Goal: Task Accomplishment & Management: Use online tool/utility

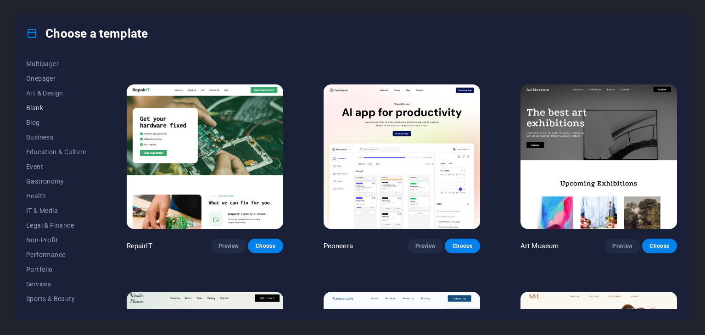
scroll to position [72, 0]
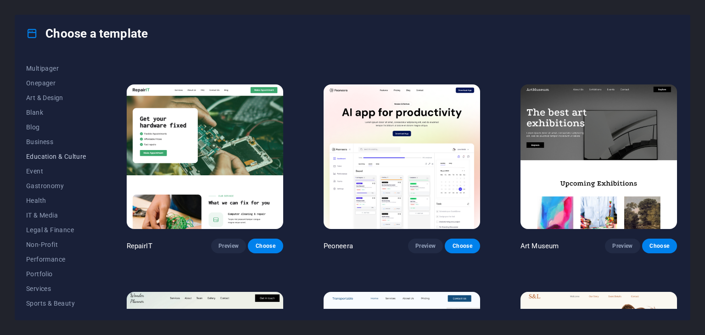
click at [63, 158] on span "Education & Culture" at bounding box center [56, 156] width 60 height 7
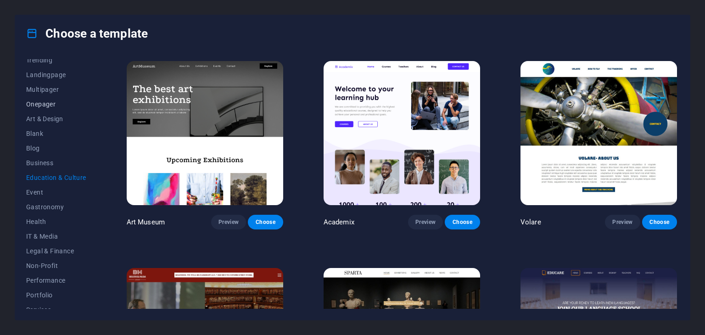
scroll to position [0, 0]
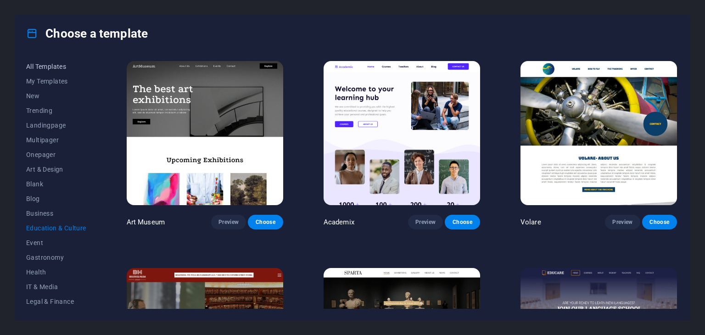
click at [49, 71] on button "All Templates" at bounding box center [56, 66] width 60 height 15
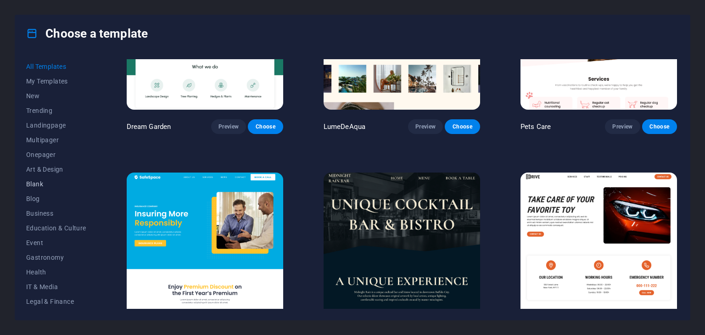
scroll to position [1743, 0]
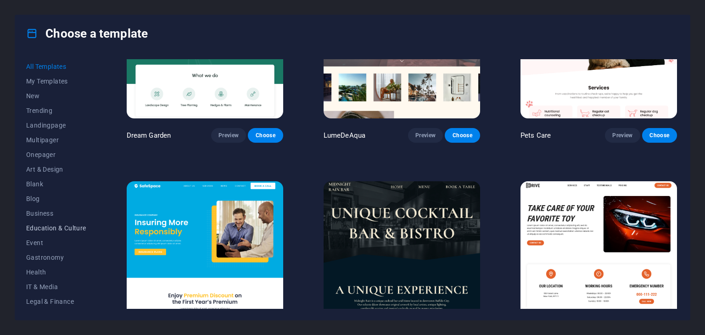
click at [37, 228] on span "Education & Culture" at bounding box center [56, 227] width 60 height 7
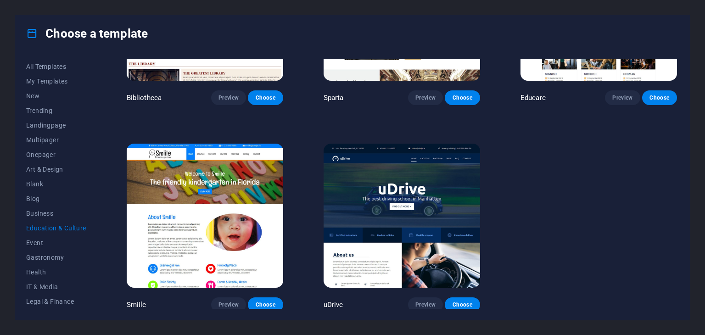
scroll to position [332, 0]
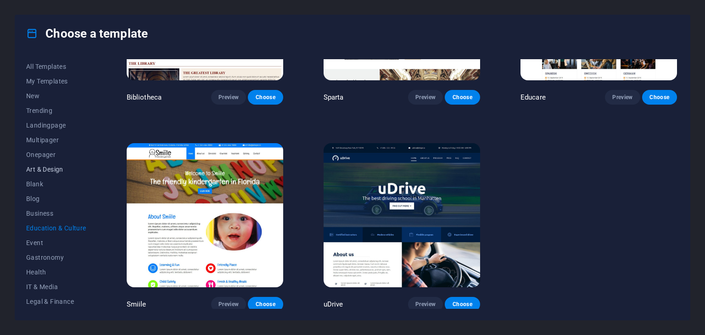
click at [38, 166] on span "Art & Design" at bounding box center [56, 169] width 60 height 7
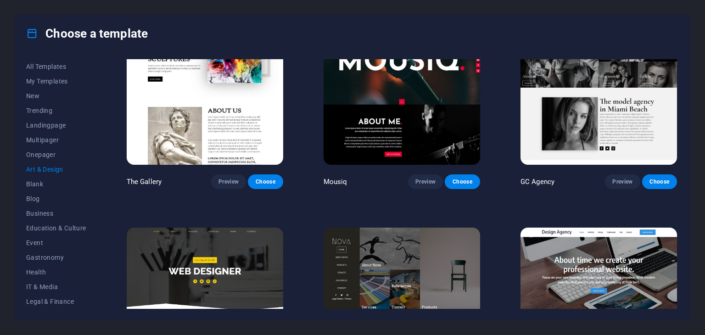
scroll to position [471, 0]
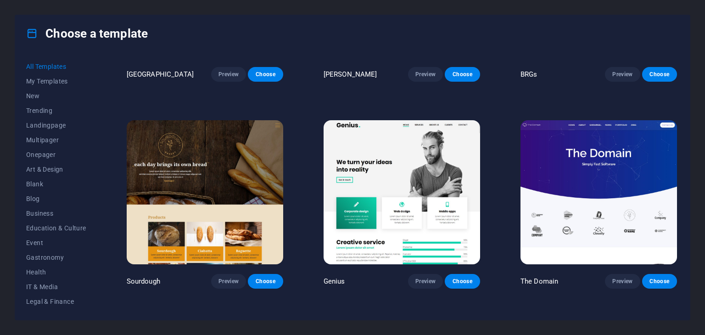
scroll to position [4954, 0]
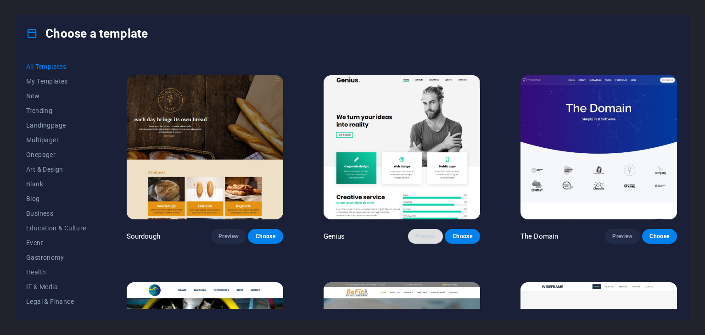
click at [419, 233] on span "Preview" at bounding box center [425, 236] width 20 height 7
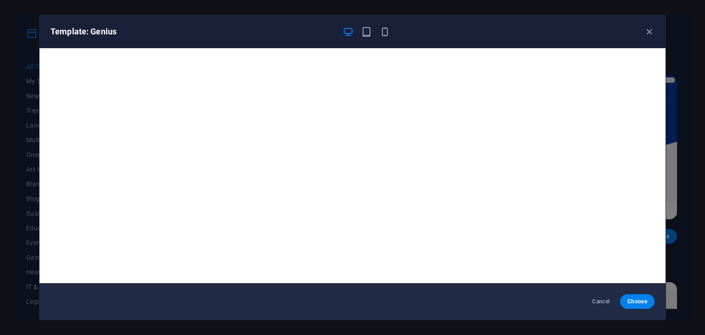
scroll to position [2, 0]
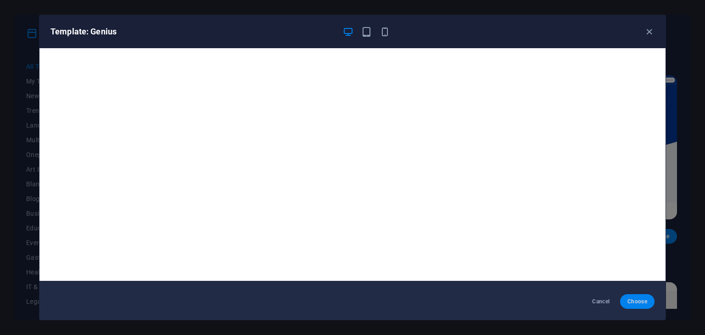
click at [638, 302] on span "Choose" at bounding box center [637, 301] width 20 height 7
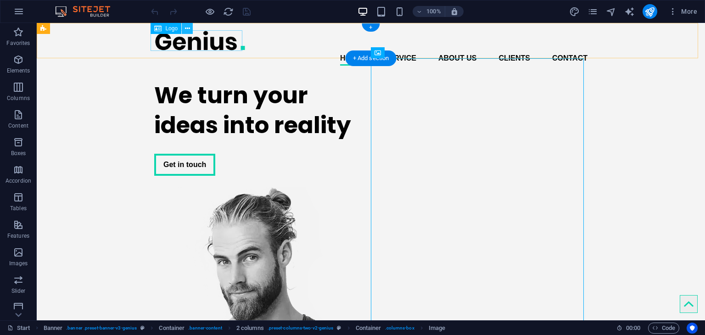
click at [190, 45] on div at bounding box center [370, 40] width 433 height 21
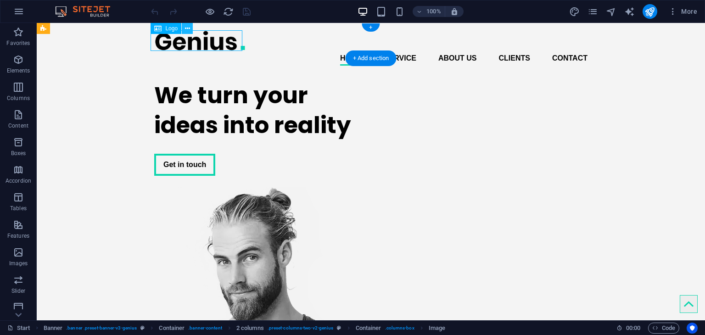
click at [190, 45] on div at bounding box center [370, 40] width 433 height 21
select select "px"
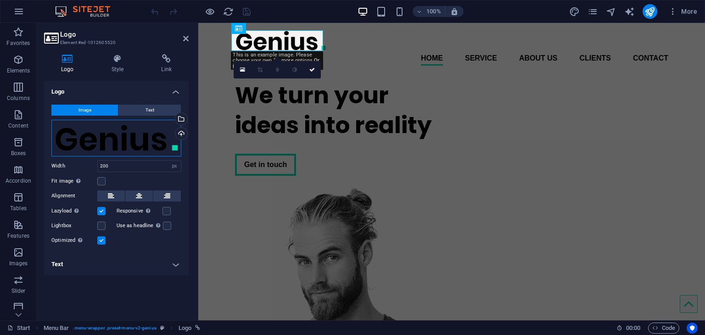
click at [122, 144] on div "Drag files here, click to choose files or select files from Files or our free s…" at bounding box center [116, 138] width 130 height 37
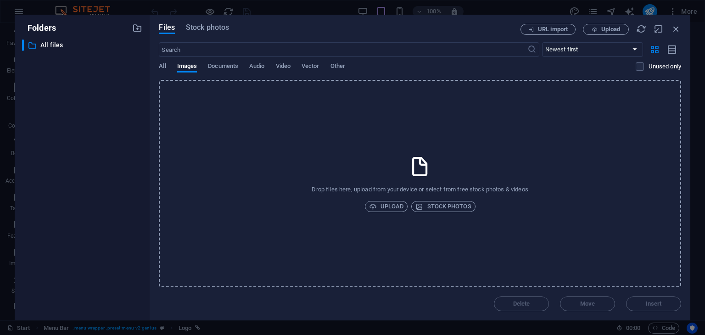
click at [122, 144] on div "​ All files All files" at bounding box center [82, 175] width 120 height 273
click at [675, 29] on icon "button" at bounding box center [676, 29] width 10 height 10
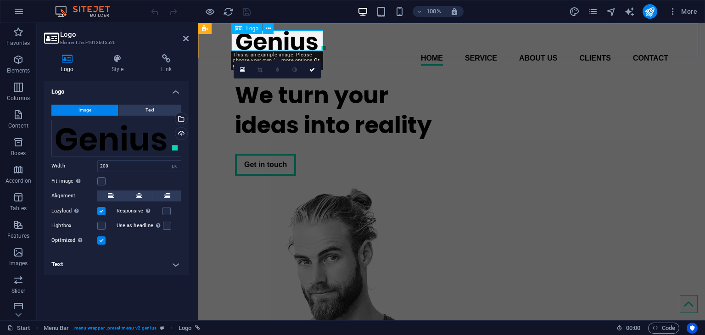
click at [283, 40] on div at bounding box center [451, 40] width 433 height 21
click at [275, 44] on div at bounding box center [451, 40] width 433 height 21
click at [133, 139] on div "Drag files here, click to choose files or select files from Files or our free s…" at bounding box center [116, 138] width 130 height 37
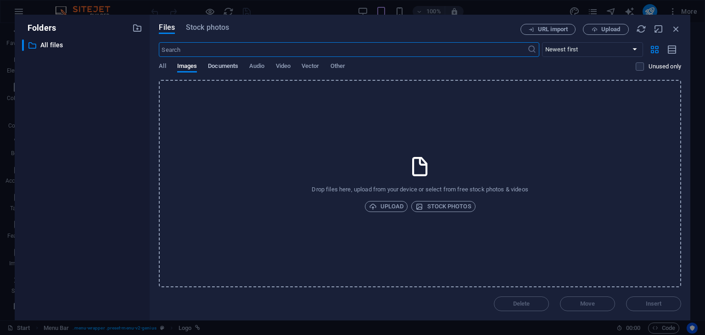
click at [212, 62] on span "Documents" at bounding box center [223, 67] width 30 height 13
click at [675, 28] on icon "button" at bounding box center [676, 29] width 10 height 10
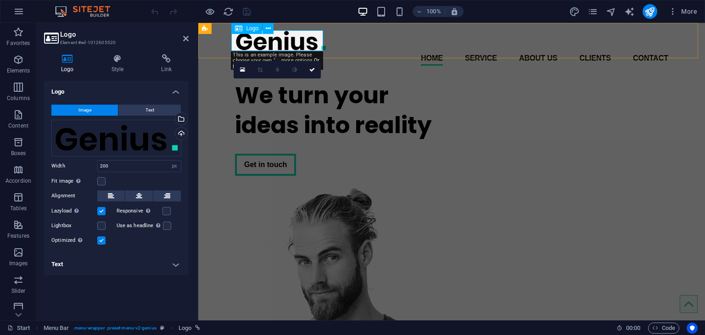
click at [252, 30] on span "Logo" at bounding box center [252, 29] width 12 height 6
click at [254, 29] on span "Logo" at bounding box center [252, 29] width 12 height 6
click at [125, 137] on div "Drag files here, click to choose files or select files from Files or our free s…" at bounding box center [116, 138] width 130 height 37
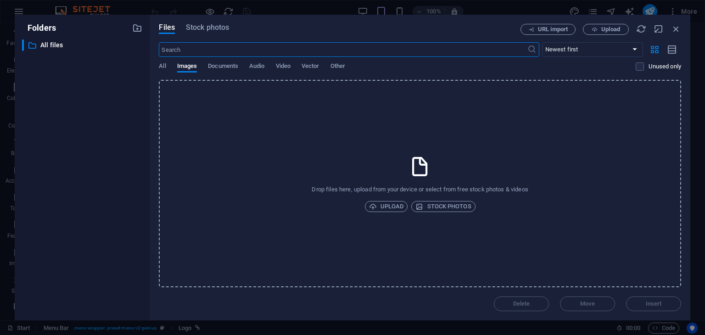
click at [413, 178] on div "Drop files here, upload from your device or select from free stock photos & vid…" at bounding box center [420, 183] width 522 height 207
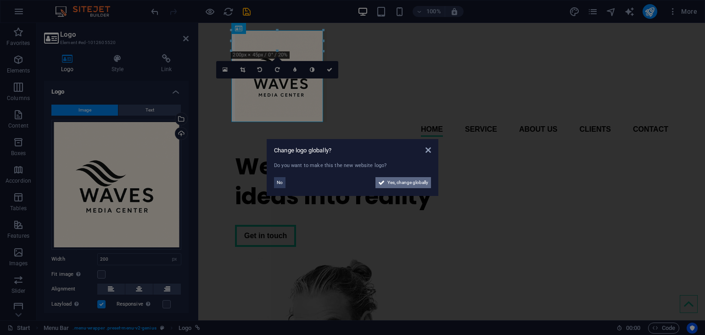
click at [412, 185] on span "Yes, change globally" at bounding box center [407, 182] width 41 height 11
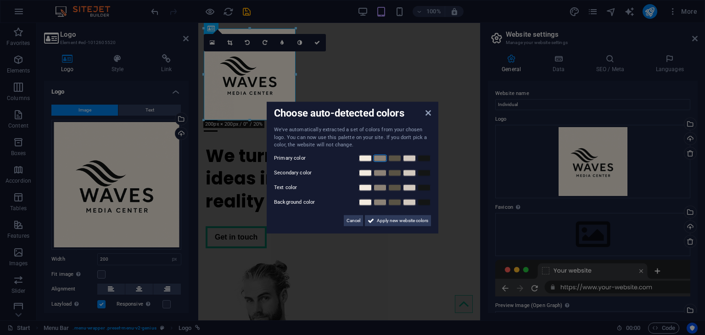
click at [382, 158] on link at bounding box center [380, 157] width 14 height 7
click at [382, 175] on link at bounding box center [380, 172] width 14 height 7
click at [378, 195] on div "We've automatically extracted a set of colors from your chosen logo. You can no…" at bounding box center [352, 176] width 157 height 100
click at [378, 189] on link at bounding box center [380, 186] width 14 height 7
click at [378, 196] on div "Background color" at bounding box center [352, 201] width 157 height 11
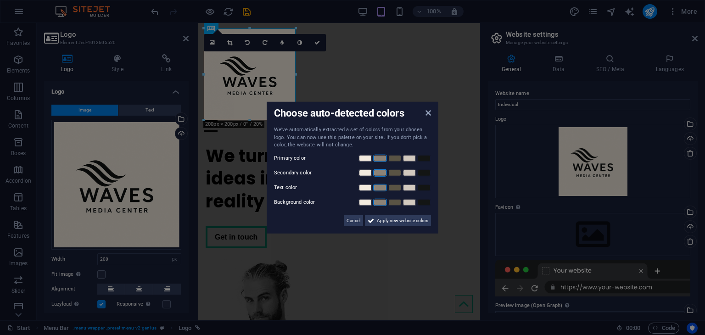
click at [379, 200] on link at bounding box center [380, 201] width 14 height 7
click at [387, 221] on span "Apply new website colors" at bounding box center [402, 220] width 51 height 11
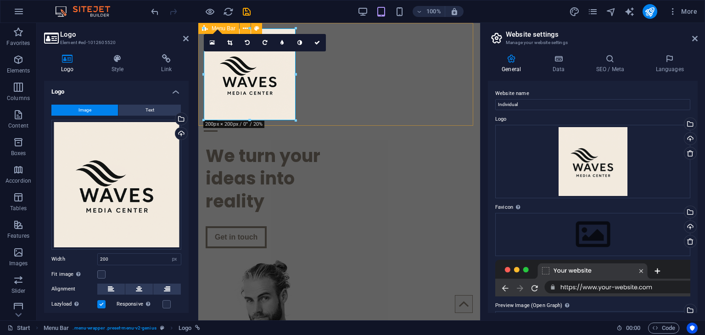
click at [389, 89] on div "Home Service About us Clients Contact Menu" at bounding box center [339, 80] width 282 height 114
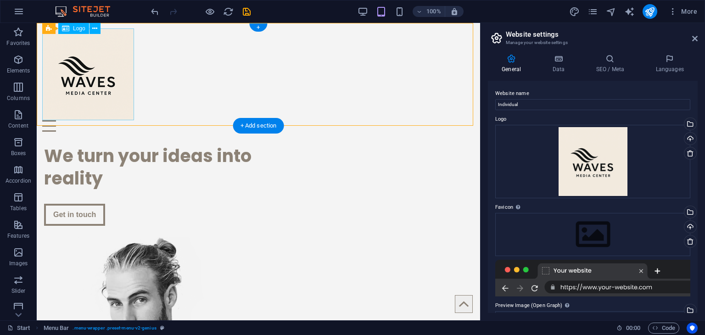
click at [90, 68] on div at bounding box center [258, 74] width 432 height 92
click at [205, 64] on div "Home Service About us Clients Contact Menu" at bounding box center [258, 80] width 443 height 114
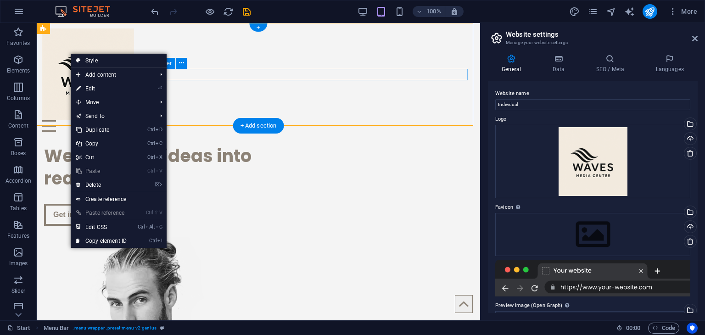
drag, startPoint x: 198, startPoint y: 87, endPoint x: 253, endPoint y: 77, distance: 56.5
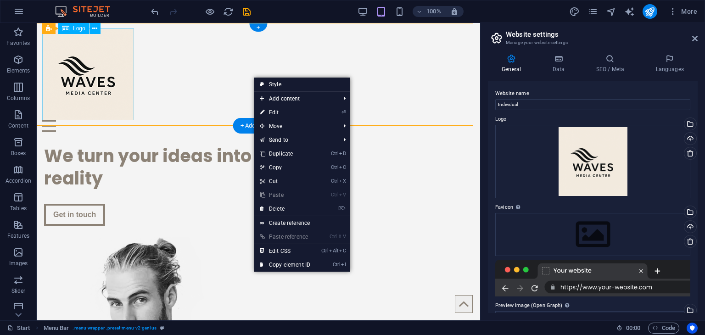
click at [83, 79] on div at bounding box center [258, 74] width 432 height 92
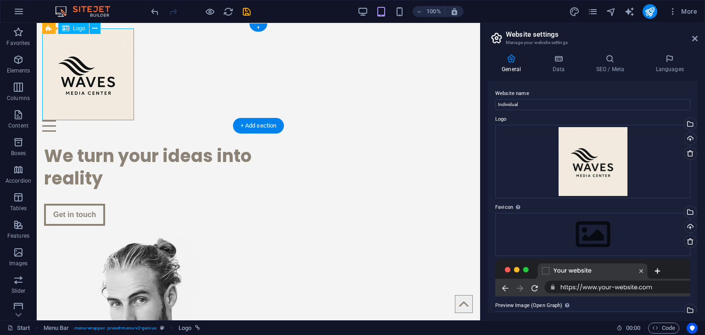
click at [83, 79] on div at bounding box center [258, 74] width 432 height 92
select select "px"
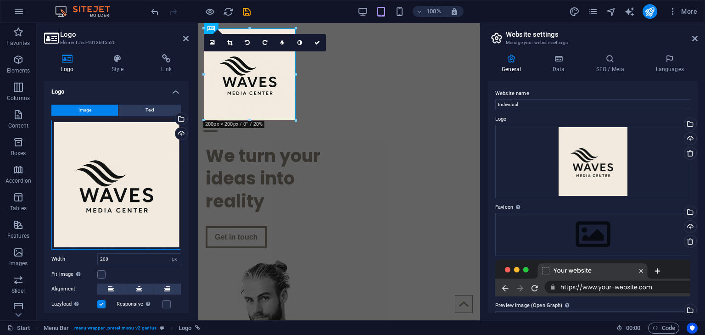
click at [131, 142] on div "Drag files here, click to choose files or select files from Files or our free s…" at bounding box center [116, 185] width 130 height 130
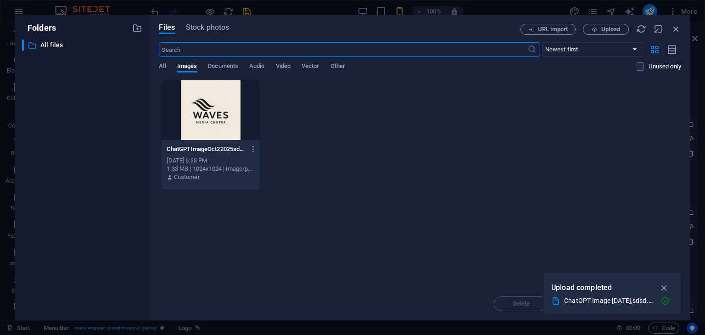
click at [211, 122] on div at bounding box center [210, 110] width 98 height 60
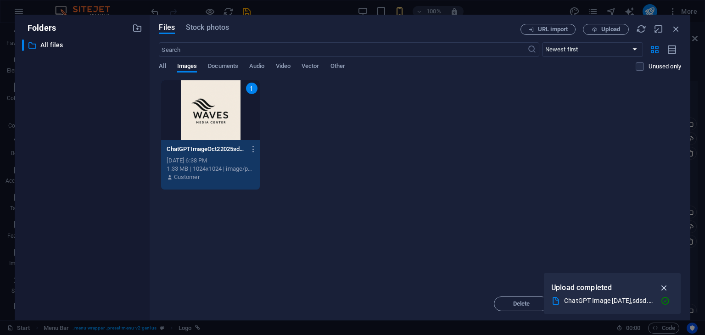
click at [664, 285] on icon "button" at bounding box center [664, 288] width 11 height 10
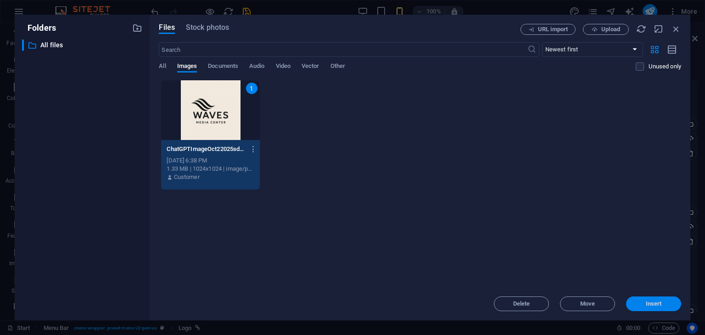
click at [639, 302] on span "Insert" at bounding box center [653, 304] width 48 height 6
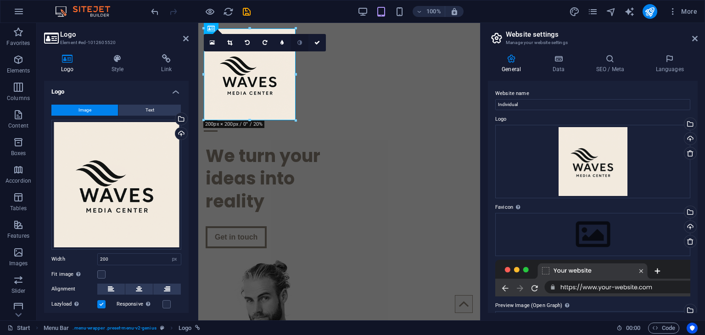
click at [298, 45] on link at bounding box center [299, 42] width 17 height 17
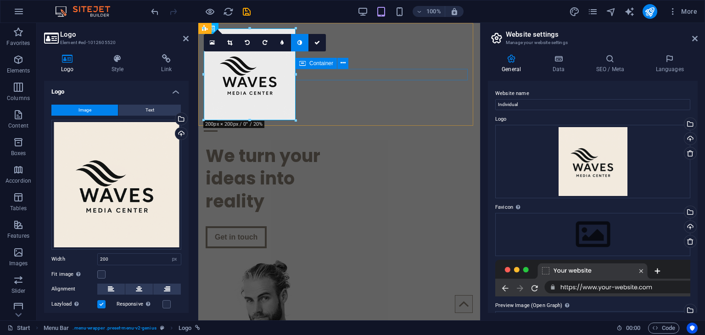
click at [373, 104] on div "Home Service About us Clients Contact Menu" at bounding box center [339, 80] width 282 height 114
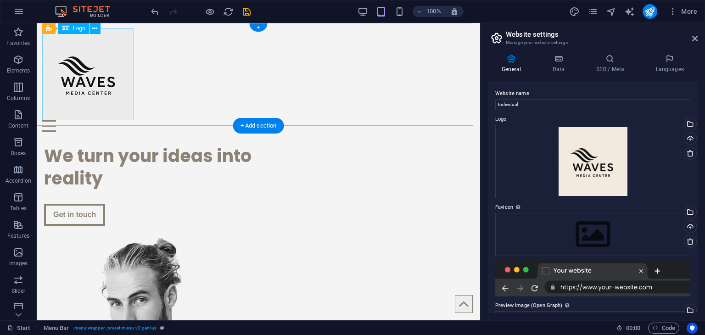
click at [94, 71] on div at bounding box center [258, 74] width 432 height 92
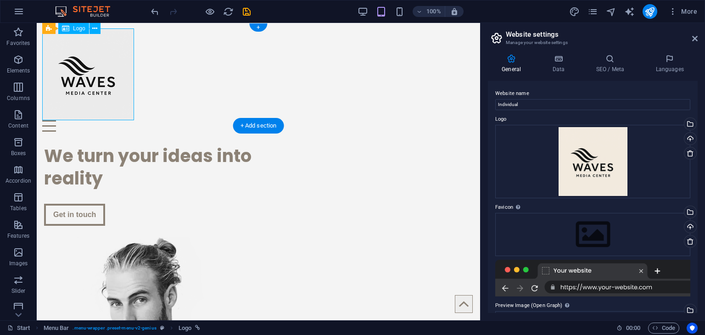
click at [94, 71] on div at bounding box center [258, 74] width 432 height 92
select select "px"
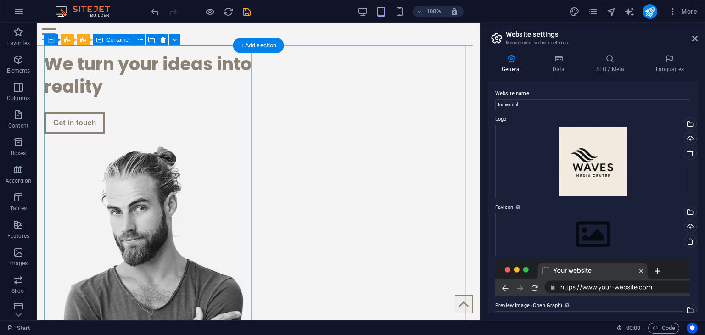
click at [230, 137] on div "We turn your ideas into reality Get in touch" at bounding box center [149, 93] width 211 height 96
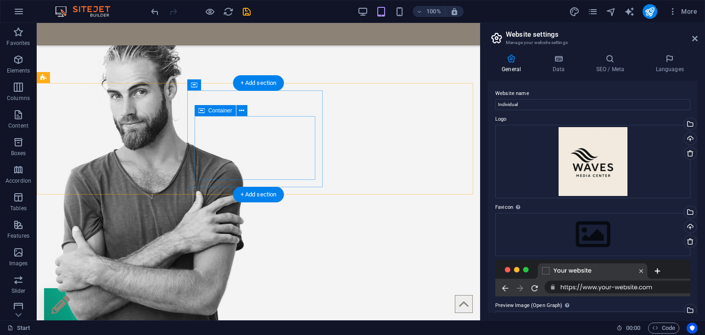
scroll to position [92, 0]
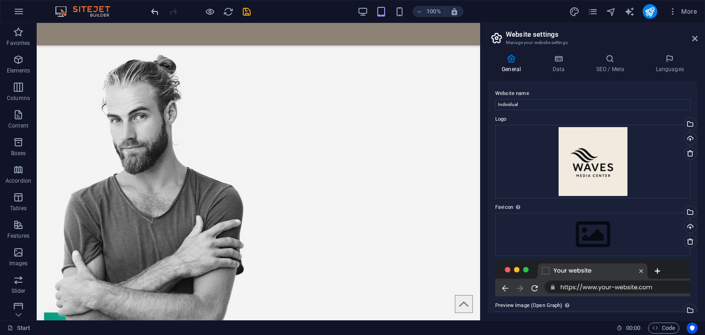
click at [152, 11] on icon "undo" at bounding box center [155, 11] width 11 height 11
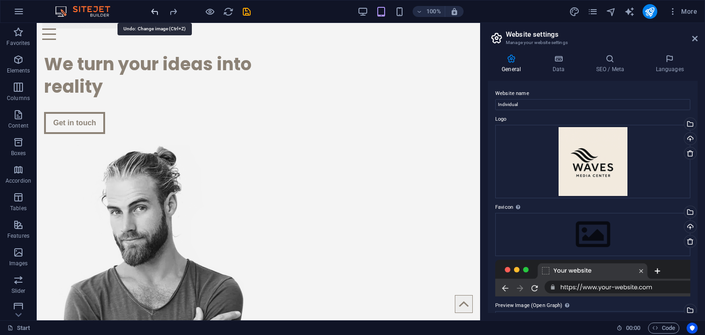
click at [155, 11] on icon "undo" at bounding box center [155, 11] width 11 height 11
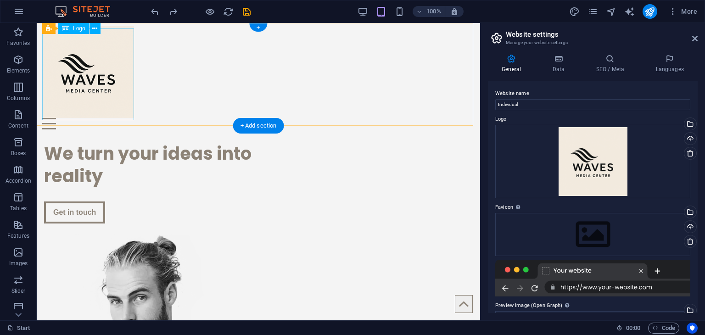
scroll to position [0, 0]
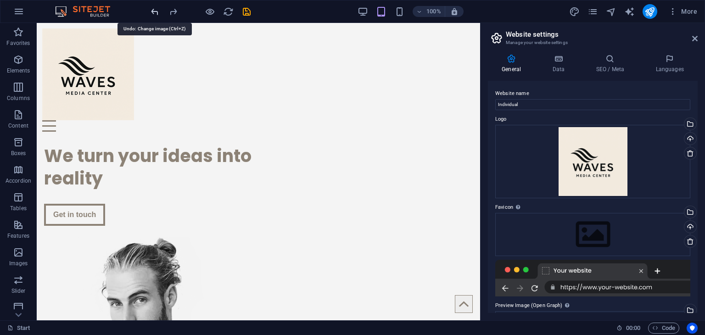
click at [159, 17] on icon "undo" at bounding box center [155, 11] width 11 height 11
click at [160, 17] on div at bounding box center [200, 11] width 103 height 15
click at [152, 10] on icon "undo" at bounding box center [155, 11] width 11 height 11
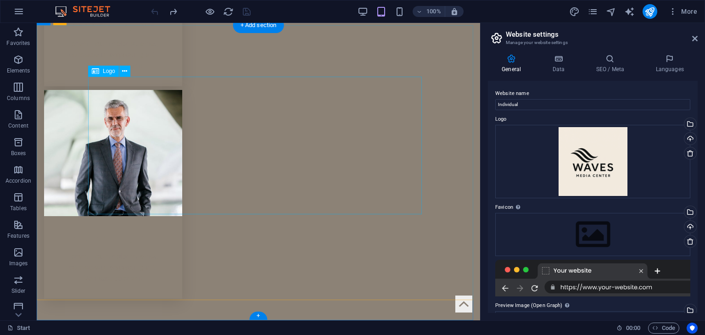
scroll to position [2212, 0]
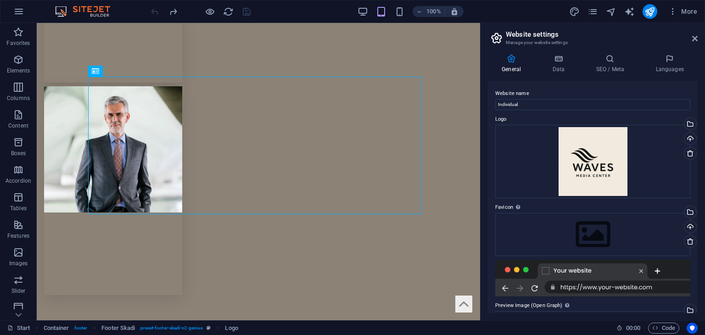
click at [153, 11] on div at bounding box center [200, 11] width 103 height 15
click at [154, 11] on div at bounding box center [200, 11] width 103 height 15
click at [677, 16] on button "More" at bounding box center [682, 11] width 36 height 15
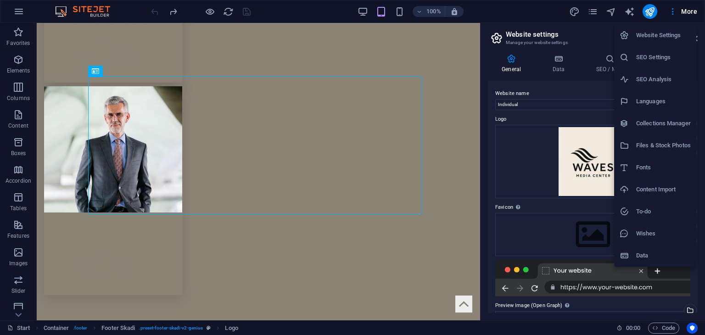
click at [202, 39] on div at bounding box center [352, 167] width 705 height 335
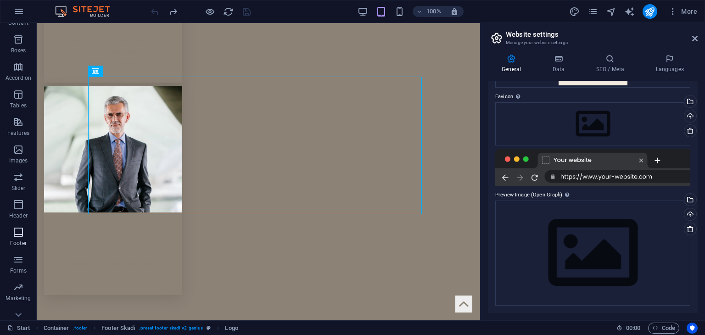
scroll to position [116, 0]
click at [27, 4] on div "100% More" at bounding box center [352, 11] width 704 height 22
click at [26, 4] on button "button" at bounding box center [19, 11] width 22 height 22
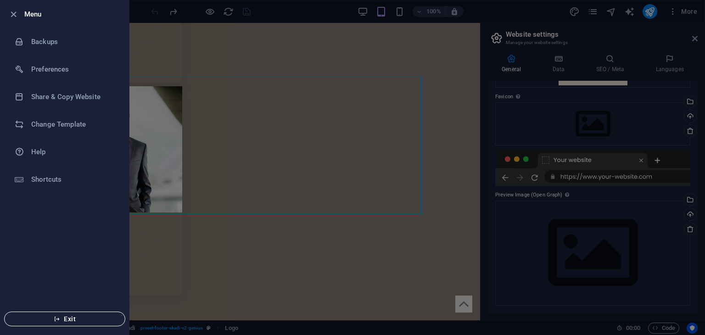
click at [64, 325] on button "Exit" at bounding box center [64, 318] width 121 height 15
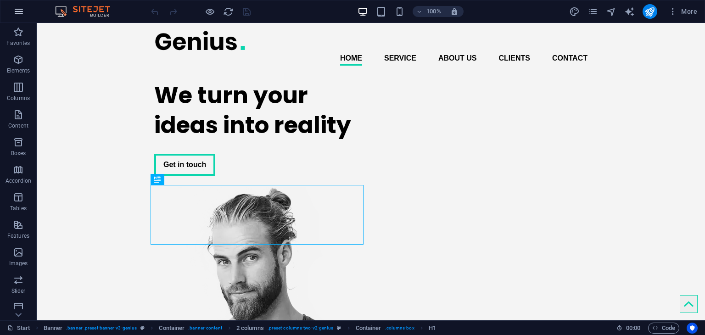
click at [18, 13] on icon "button" at bounding box center [18, 11] width 11 height 11
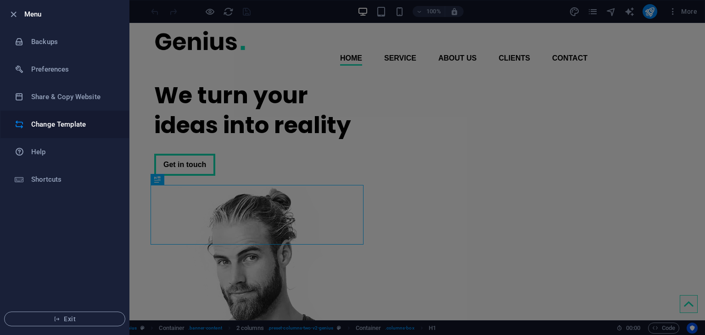
click at [56, 118] on li "Change Template" at bounding box center [64, 125] width 128 height 28
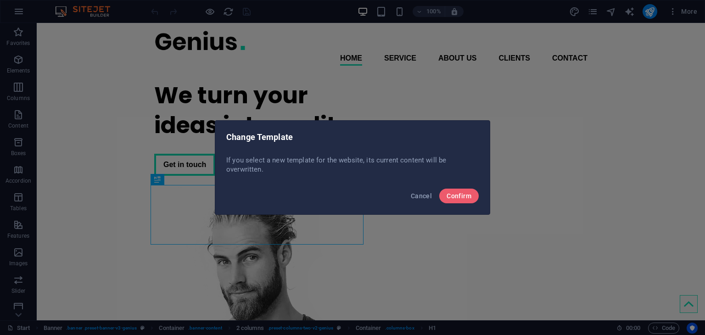
click at [475, 204] on div "Cancel Confirm" at bounding box center [352, 198] width 274 height 31
click at [464, 197] on span "Confirm" at bounding box center [458, 195] width 25 height 7
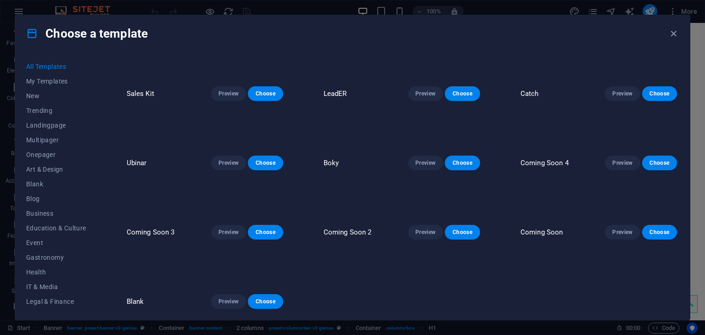
scroll to position [4908, 0]
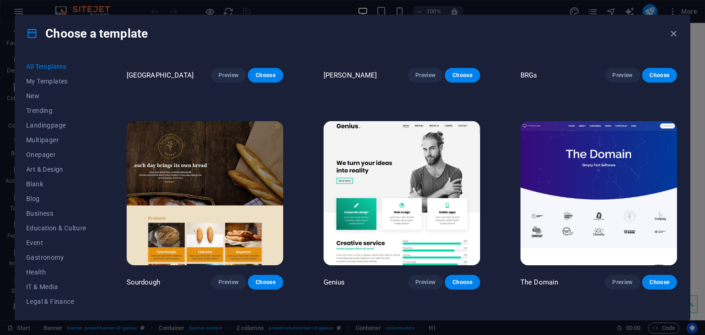
click at [395, 145] on img at bounding box center [401, 193] width 156 height 144
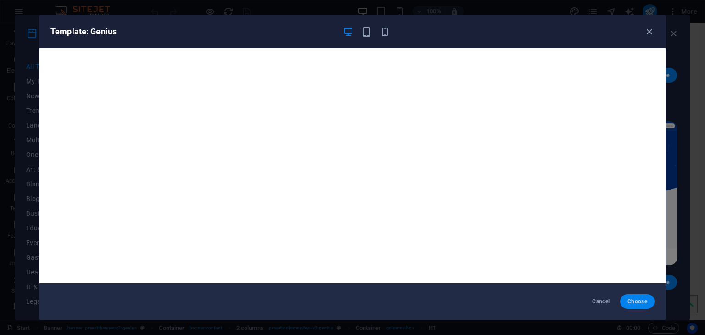
click at [627, 298] on button "Choose" at bounding box center [637, 301] width 34 height 15
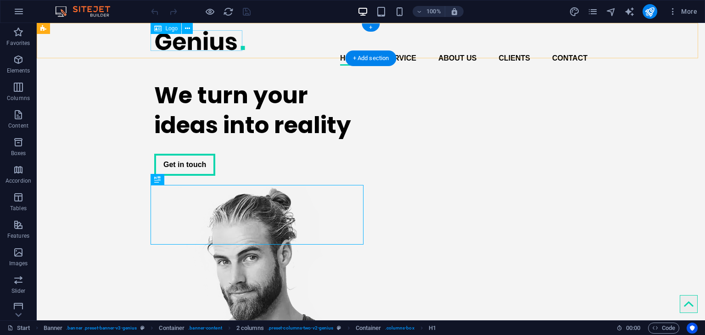
click at [218, 42] on div at bounding box center [370, 40] width 433 height 21
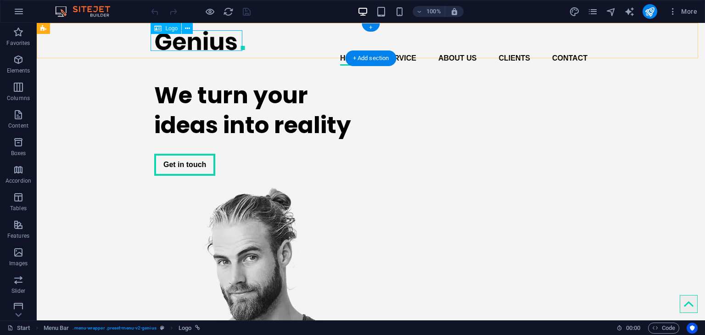
click at [176, 35] on div at bounding box center [370, 40] width 433 height 21
click at [173, 32] on div "Logo" at bounding box center [165, 28] width 31 height 11
click at [173, 28] on span "Logo" at bounding box center [171, 29] width 12 height 6
select select "px"
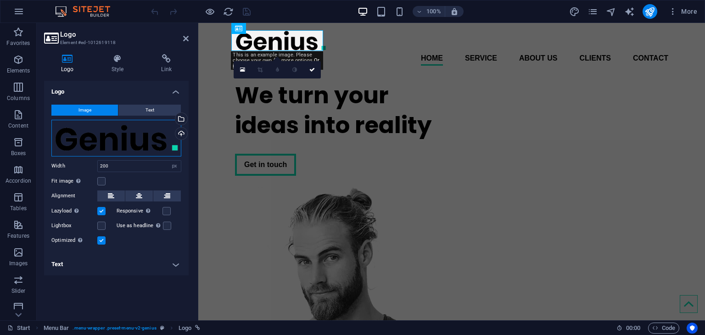
click at [108, 139] on div "Drag files here, click to choose files or select files from Files or our free s…" at bounding box center [116, 138] width 130 height 37
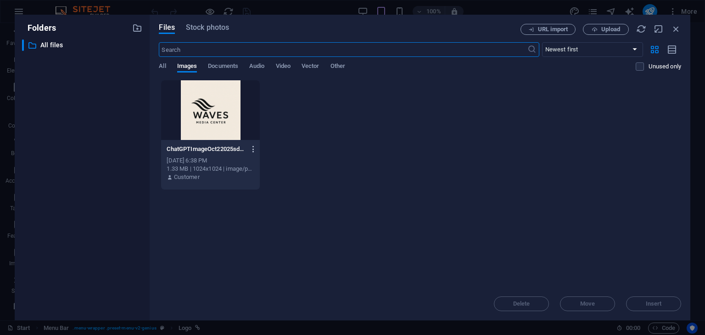
click at [255, 151] on icon "button" at bounding box center [253, 149] width 9 height 8
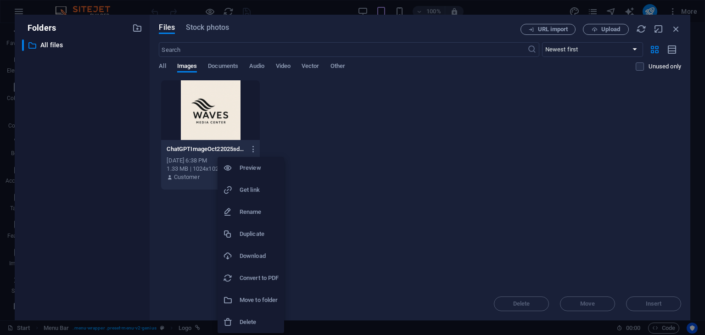
click at [259, 325] on h6 "Delete" at bounding box center [258, 322] width 39 height 11
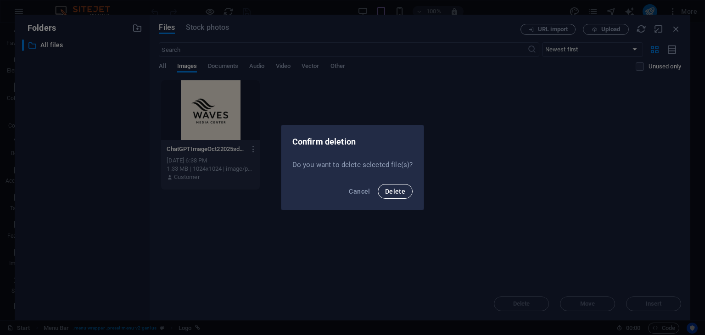
click at [380, 190] on button "Delete" at bounding box center [395, 191] width 35 height 15
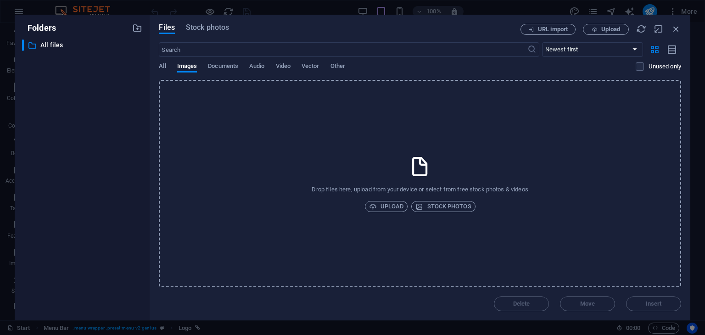
click at [394, 170] on div "Drop files here, upload from your device or select from free stock photos & vid…" at bounding box center [420, 183] width 522 height 207
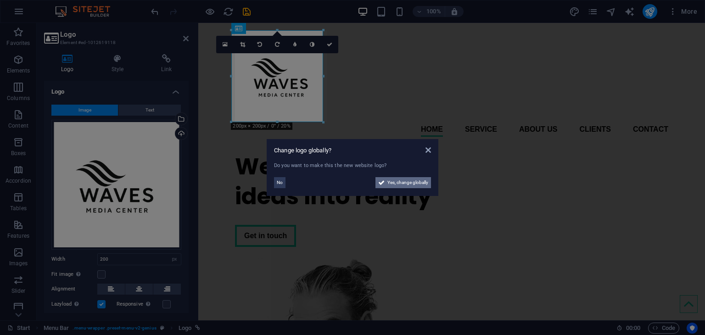
click at [408, 183] on span "Yes, change globally" at bounding box center [407, 182] width 41 height 11
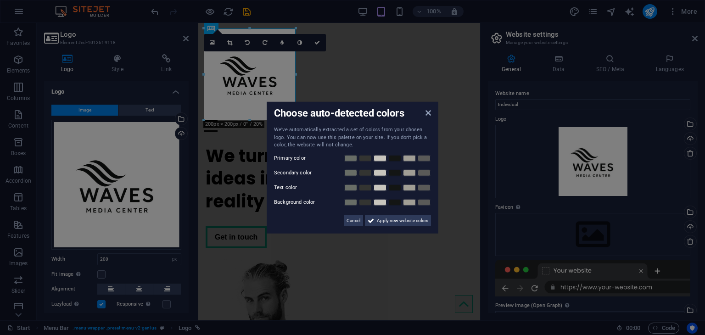
click at [424, 111] on div "Choose auto-detected colors" at bounding box center [352, 114] width 157 height 10
click at [430, 112] on icon at bounding box center [428, 112] width 6 height 7
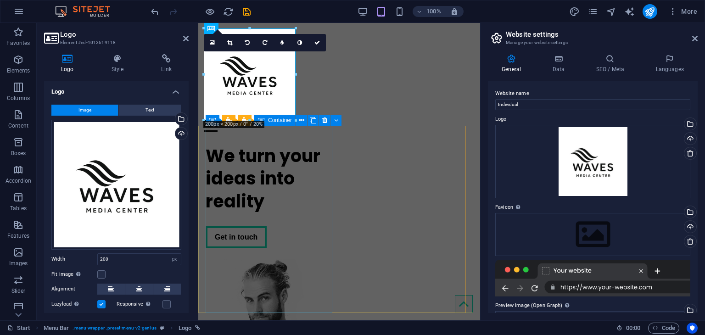
click at [299, 148] on div "We turn your ideas into reality Get in touch" at bounding box center [271, 196] width 130 height 118
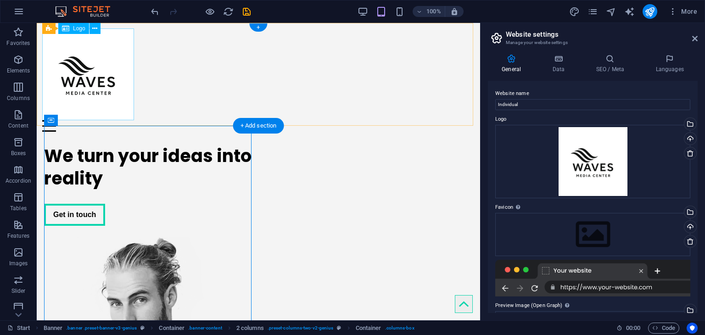
click at [91, 91] on div at bounding box center [258, 74] width 432 height 92
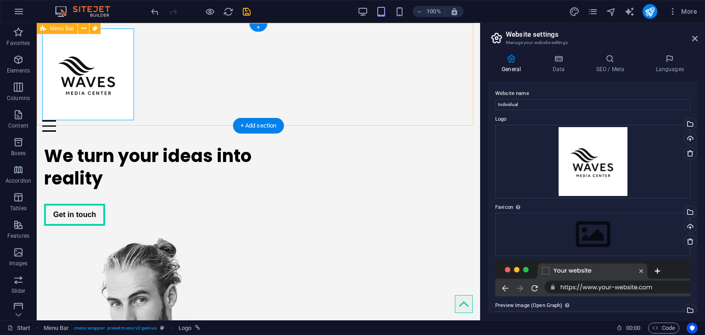
click at [224, 90] on div "Home Service About us Clients Contact Menu" at bounding box center [258, 80] width 443 height 114
click at [96, 87] on div at bounding box center [258, 74] width 432 height 92
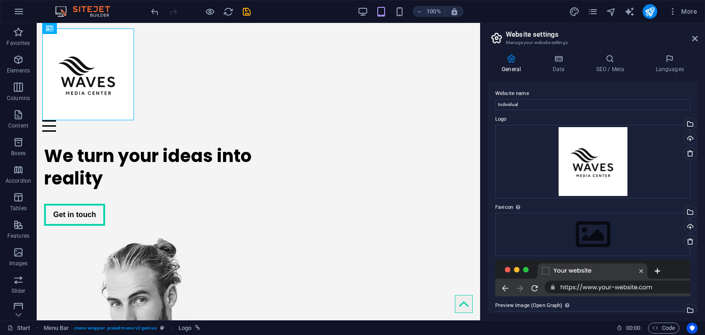
click at [152, 19] on div "100% More" at bounding box center [352, 11] width 704 height 22
click at [151, 13] on icon "undo" at bounding box center [155, 11] width 11 height 11
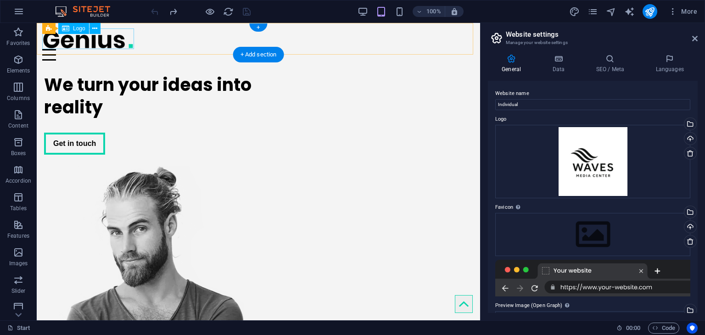
click at [86, 43] on div at bounding box center [258, 38] width 432 height 21
click at [86, 42] on div at bounding box center [258, 38] width 432 height 21
select select "px"
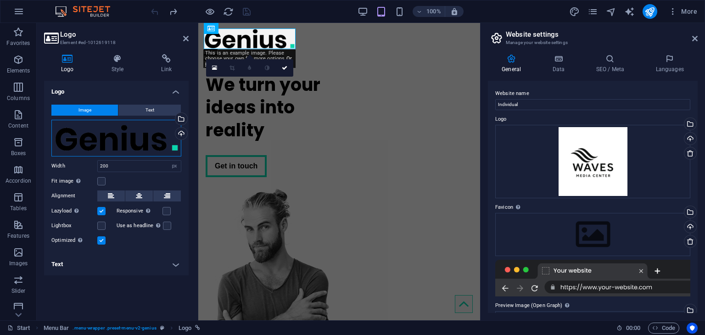
click at [108, 154] on div "Drag files here, click to choose files or select files from Files or our free s…" at bounding box center [116, 138] width 130 height 37
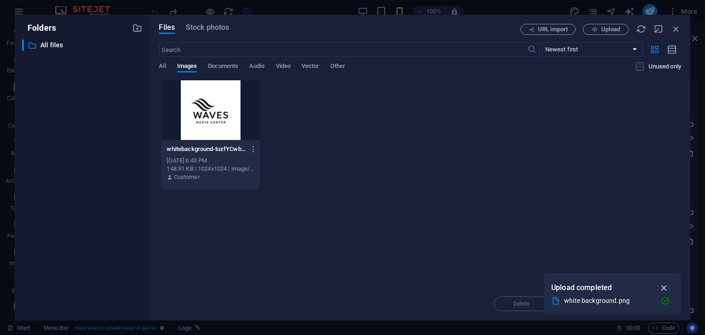
click at [662, 289] on icon "button" at bounding box center [664, 288] width 11 height 10
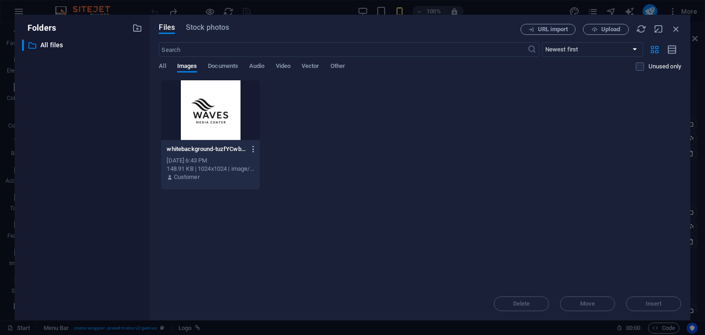
click at [252, 151] on icon "button" at bounding box center [253, 149] width 9 height 8
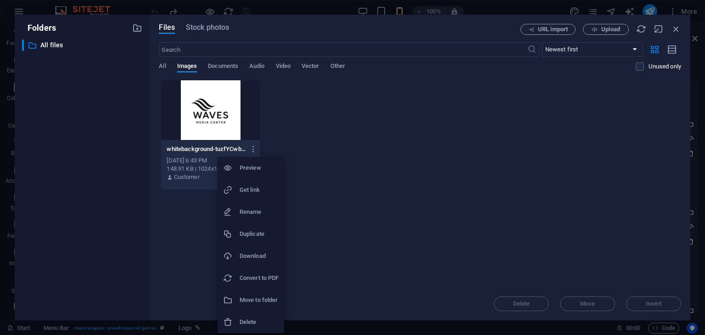
click at [261, 327] on h6 "Delete" at bounding box center [258, 322] width 39 height 11
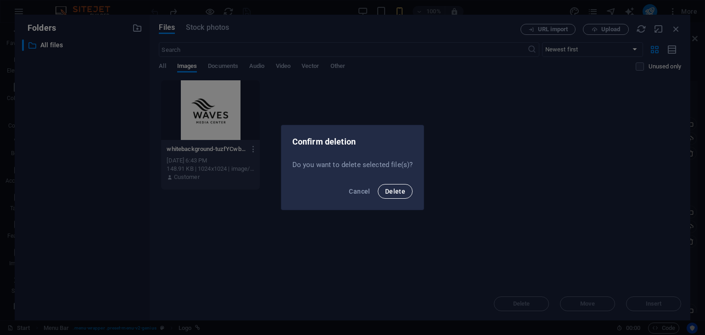
click at [396, 188] on span "Delete" at bounding box center [395, 191] width 20 height 7
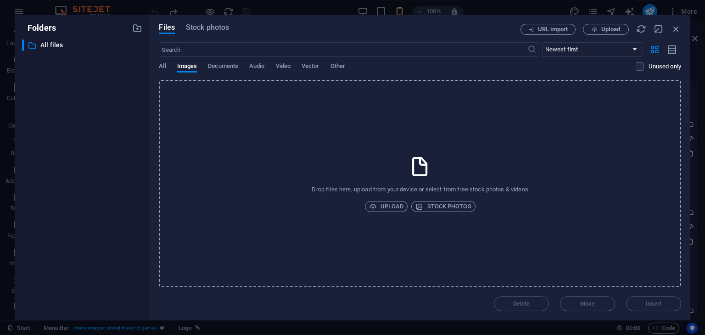
click at [418, 178] on div "Drop files here, upload from your device or select from free stock photos & vid…" at bounding box center [420, 183] width 522 height 207
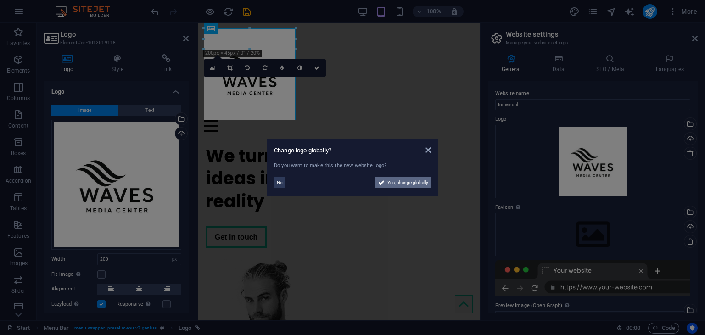
click at [426, 180] on span "Yes, change globally" at bounding box center [407, 182] width 41 height 11
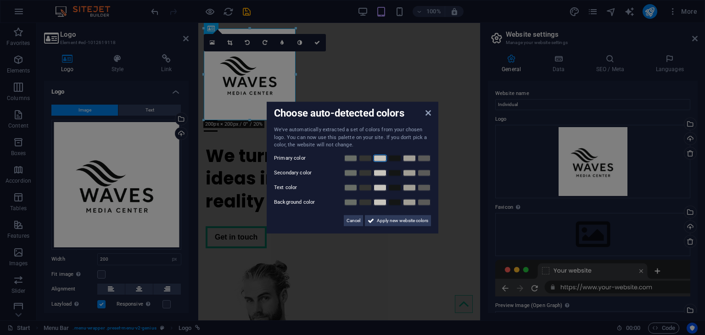
click at [376, 159] on link at bounding box center [380, 157] width 14 height 7
click at [378, 169] on link at bounding box center [380, 172] width 14 height 7
click at [382, 169] on link at bounding box center [380, 172] width 14 height 7
click at [395, 187] on link at bounding box center [395, 186] width 14 height 7
click at [369, 172] on link at bounding box center [365, 172] width 14 height 7
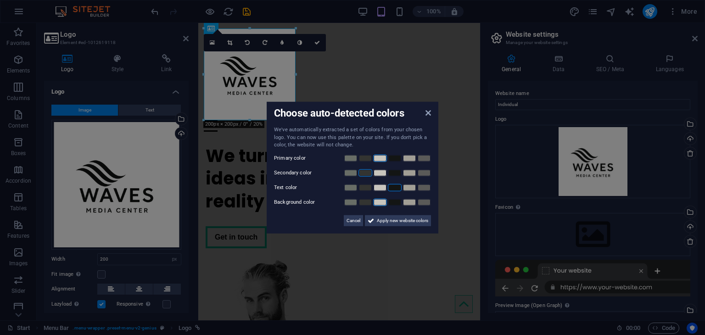
click at [384, 200] on link at bounding box center [380, 201] width 14 height 7
click at [384, 222] on span "Apply new website colors" at bounding box center [402, 220] width 51 height 11
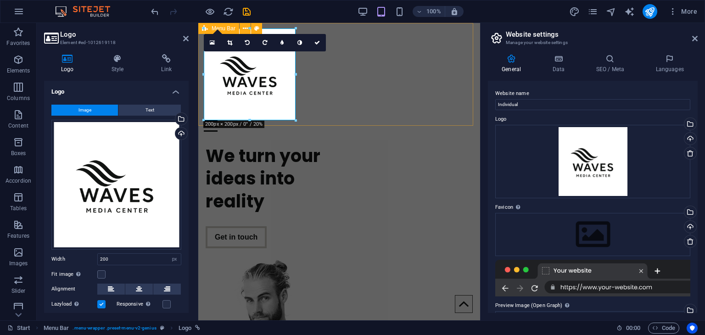
click at [333, 100] on div "Home Service About us Clients Contact Menu" at bounding box center [339, 80] width 282 height 114
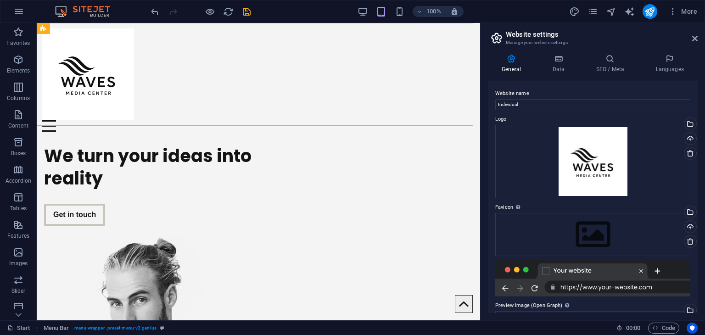
click at [698, 35] on aside "Website settings Manage your website settings General Data SEO / Meta Languages…" at bounding box center [592, 171] width 225 height 297
click at [695, 37] on icon at bounding box center [695, 38] width 6 height 7
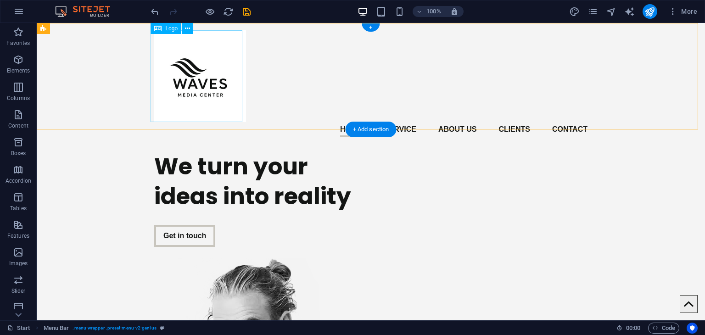
click at [178, 59] on div at bounding box center [370, 76] width 433 height 92
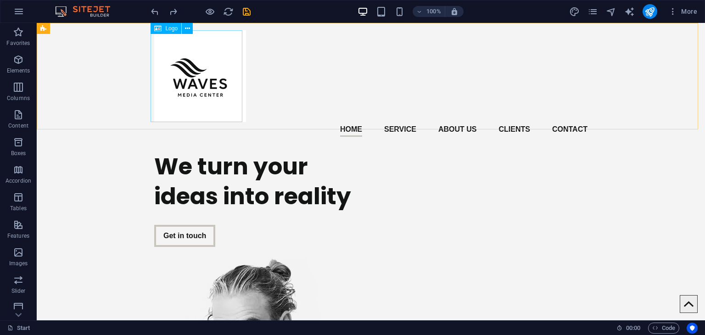
click at [161, 27] on icon at bounding box center [157, 28] width 7 height 11
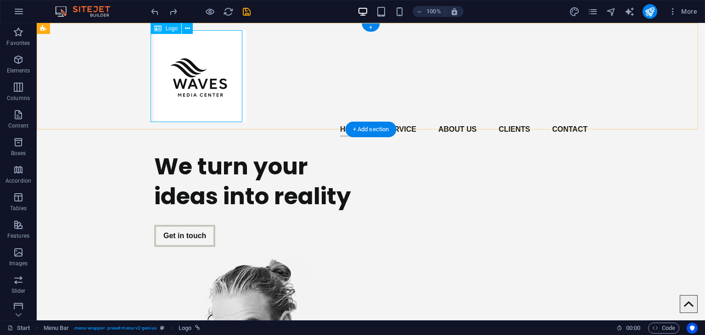
click at [189, 66] on div at bounding box center [370, 76] width 433 height 92
select select "px"
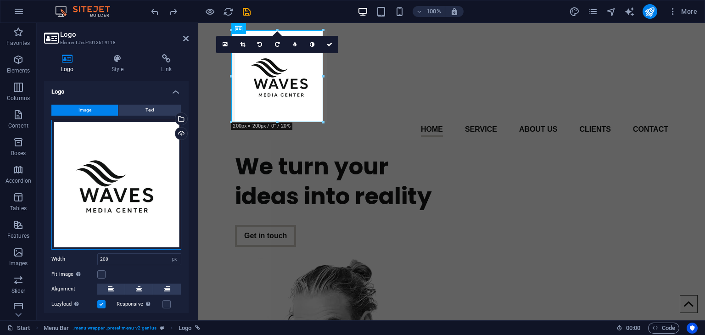
click at [160, 171] on div "Drag files here, click to choose files or select files from Files or our free s…" at bounding box center [116, 185] width 130 height 130
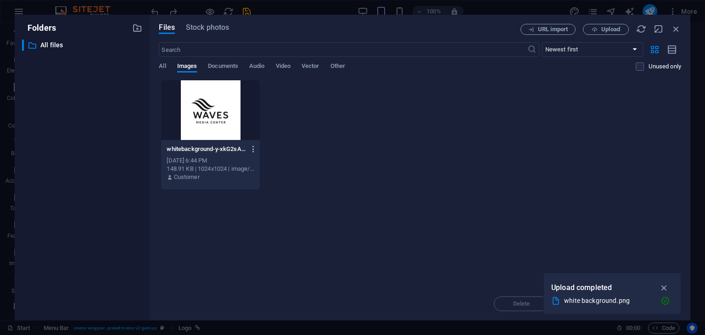
click at [256, 147] on icon "button" at bounding box center [253, 149] width 9 height 8
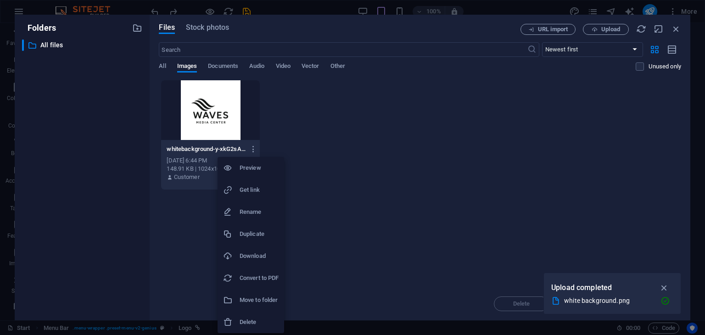
click at [253, 327] on h6 "Delete" at bounding box center [258, 322] width 39 height 11
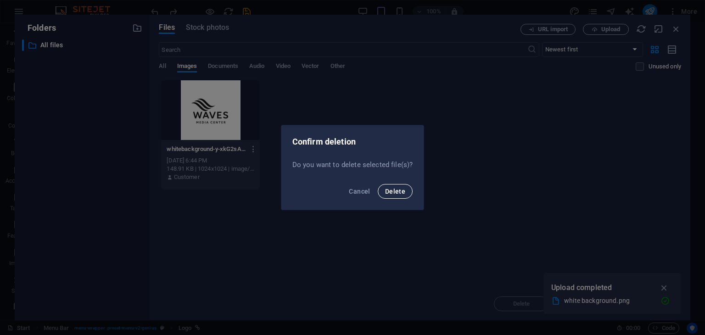
click at [400, 192] on span "Delete" at bounding box center [395, 191] width 20 height 7
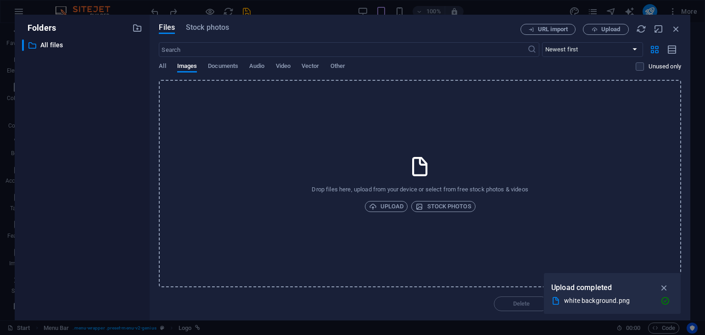
click at [435, 155] on div "Drop files here, upload from your device or select from free stock photos & vid…" at bounding box center [420, 183] width 522 height 207
click at [656, 234] on div "Drop files here, upload from your device or select from free stock photos & vid…" at bounding box center [420, 183] width 522 height 207
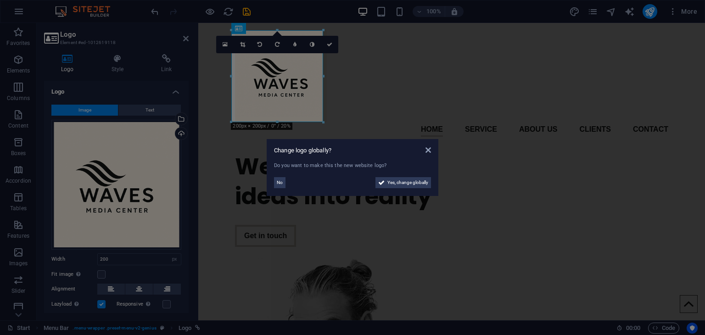
click at [350, 167] on div "Do you want to make this the new website logo?" at bounding box center [352, 166] width 157 height 8
click at [387, 180] on span "Yes, change globally" at bounding box center [407, 182] width 41 height 11
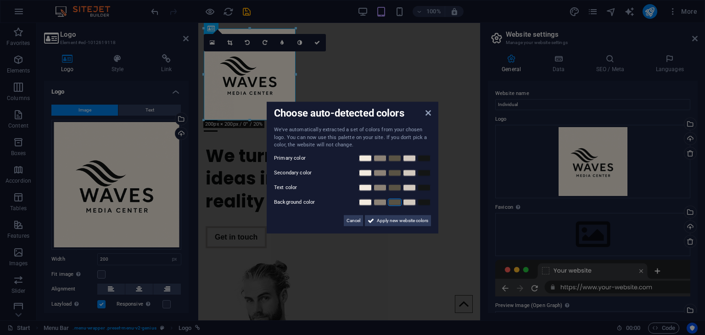
click at [395, 205] on link at bounding box center [395, 201] width 14 height 7
click at [406, 201] on link at bounding box center [409, 201] width 14 height 7
click at [425, 187] on link at bounding box center [424, 186] width 14 height 7
click at [407, 174] on link at bounding box center [409, 172] width 14 height 7
click at [406, 159] on link at bounding box center [409, 157] width 14 height 7
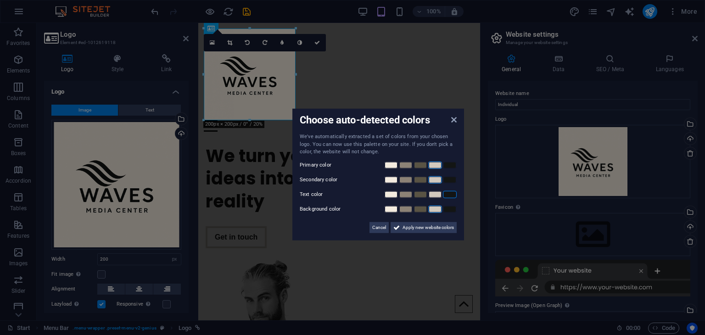
drag, startPoint x: 350, startPoint y: 112, endPoint x: 376, endPoint y: 185, distance: 77.3
click at [376, 185] on div "Choose auto-detected colors We've automatically extracted a set of colors from …" at bounding box center [378, 175] width 172 height 132
click at [404, 231] on span "Apply new website colors" at bounding box center [427, 227] width 51 height 11
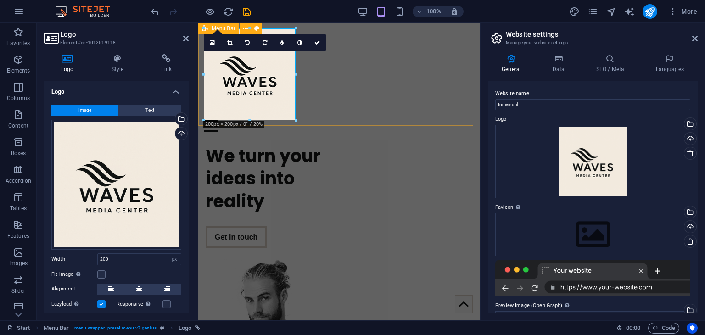
click at [348, 108] on div "Home Service About us Clients Contact Menu" at bounding box center [339, 80] width 282 height 114
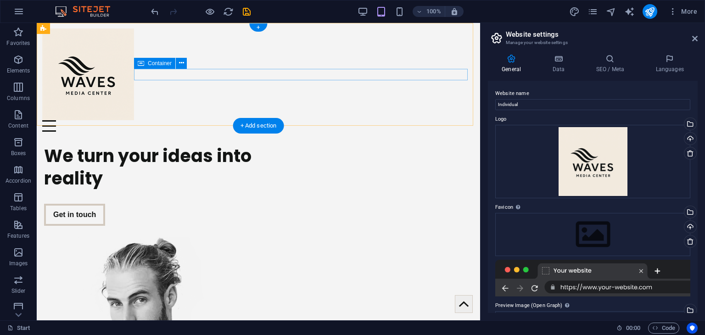
click at [220, 120] on div "Menu" at bounding box center [258, 125] width 432 height 11
click at [218, 120] on div "Menu" at bounding box center [258, 125] width 432 height 11
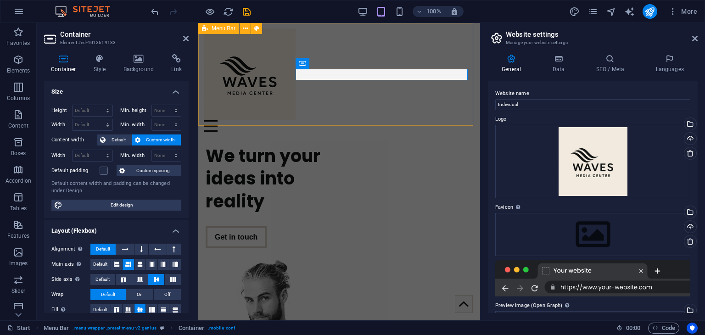
click at [341, 101] on div "Home Service About us Clients Contact Menu" at bounding box center [339, 80] width 282 height 114
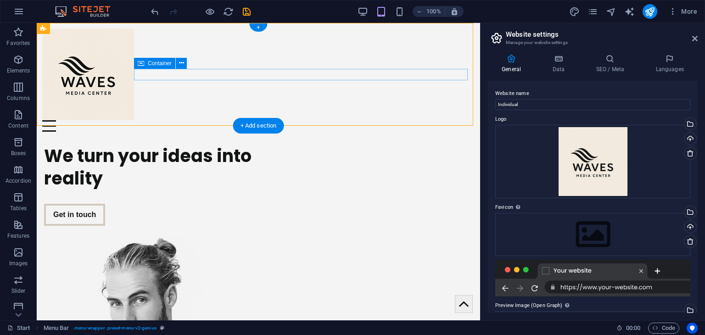
click at [183, 120] on div "Menu" at bounding box center [258, 125] width 432 height 11
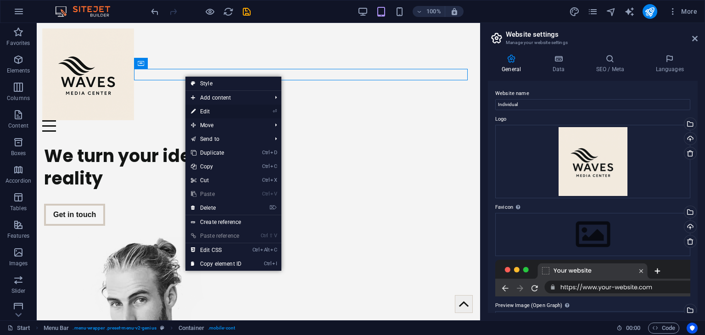
click at [200, 113] on link "⏎ Edit" at bounding box center [215, 112] width 61 height 14
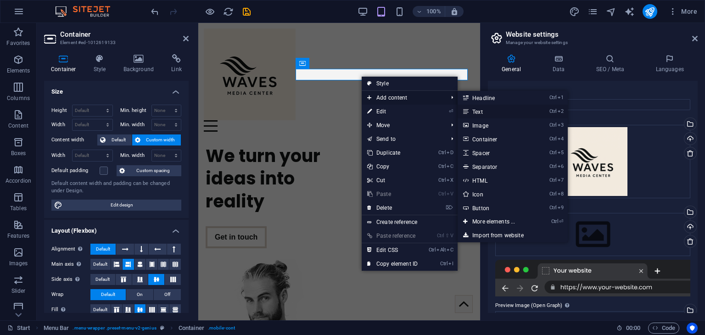
click at [490, 113] on link "Ctrl 2 Text" at bounding box center [495, 112] width 76 height 14
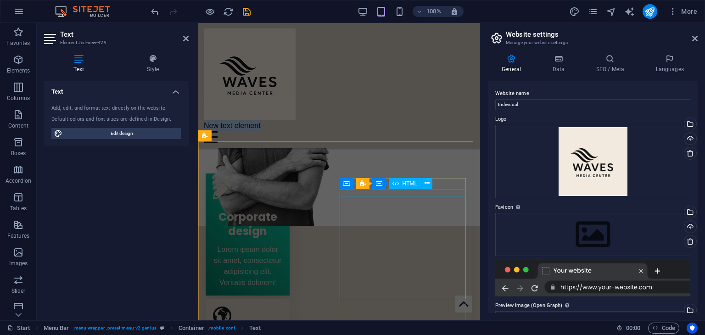
scroll to position [214, 0]
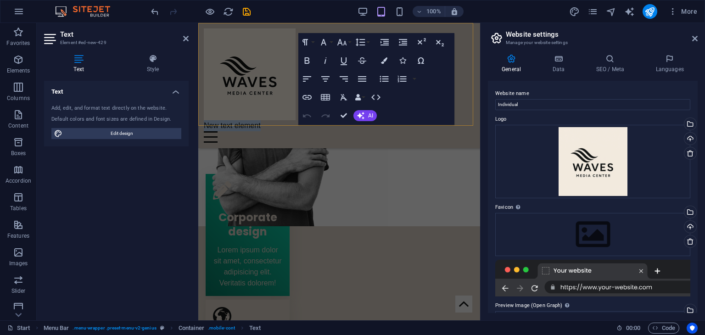
click at [461, 45] on div "Home Service About us Clients Contact New text element Menu" at bounding box center [339, 85] width 282 height 125
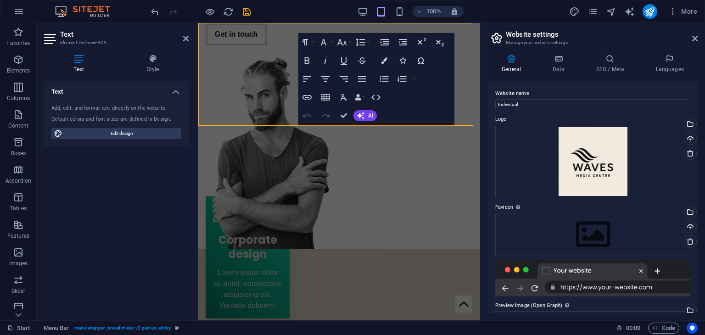
scroll to position [0, 0]
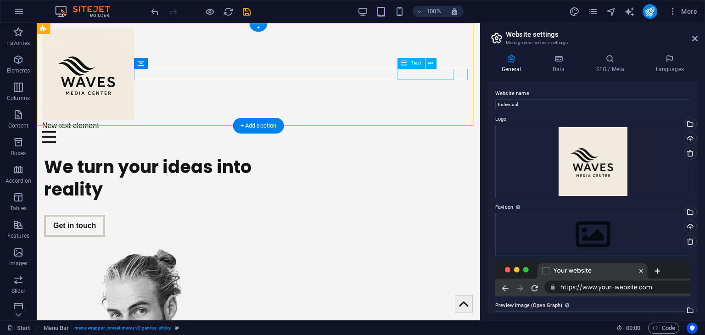
click at [424, 120] on div "New text element" at bounding box center [258, 125] width 432 height 11
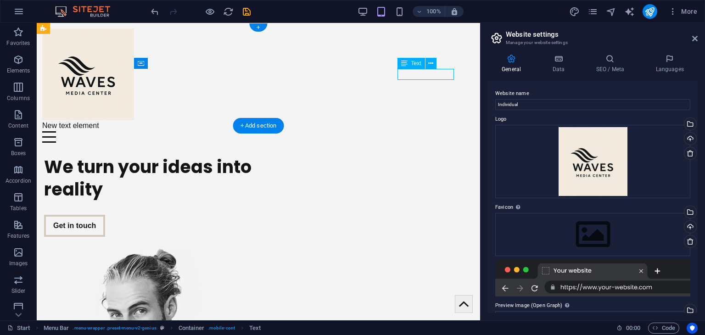
click at [424, 120] on div "New text element" at bounding box center [258, 125] width 432 height 11
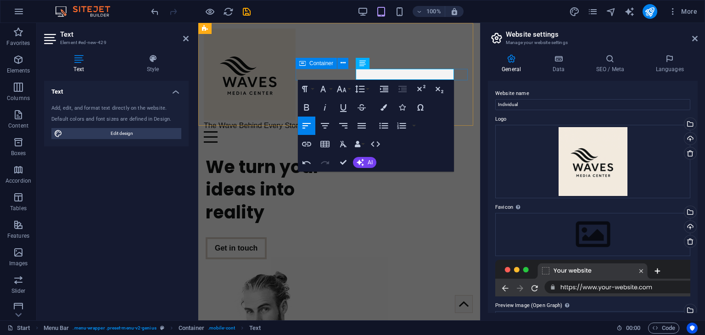
click at [310, 120] on div "​The Wave Behind Every Story Menu" at bounding box center [339, 131] width 271 height 22
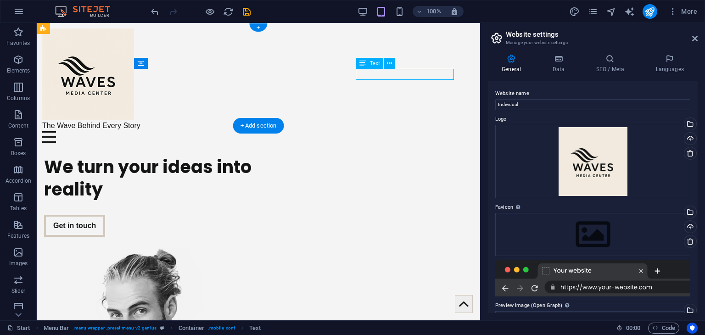
drag, startPoint x: 396, startPoint y: 75, endPoint x: 370, endPoint y: 75, distance: 25.7
click at [370, 120] on div "The Wave Behind Every Story" at bounding box center [258, 125] width 432 height 11
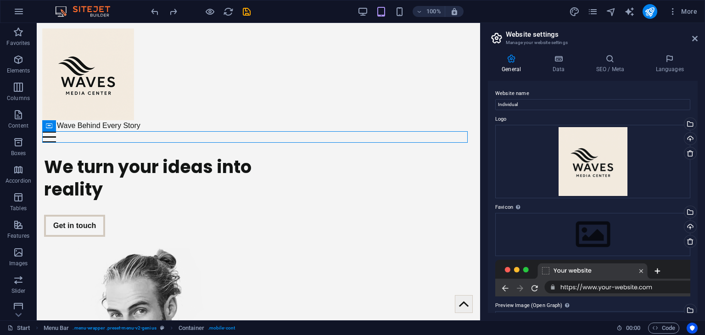
click at [694, 42] on header "Website settings Manage your website settings" at bounding box center [593, 35] width 208 height 24
click at [696, 38] on icon at bounding box center [695, 38] width 6 height 7
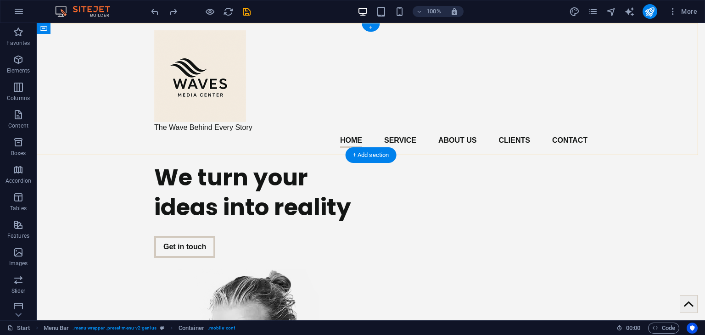
click at [373, 27] on div "+" at bounding box center [370, 27] width 18 height 8
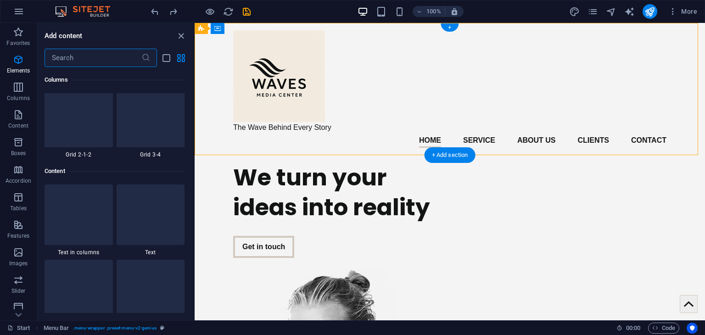
scroll to position [1605, 0]
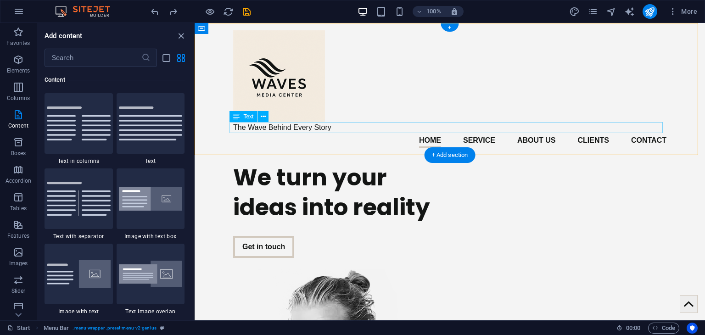
click at [311, 131] on div "The Wave Behind Every Story" at bounding box center [449, 127] width 433 height 11
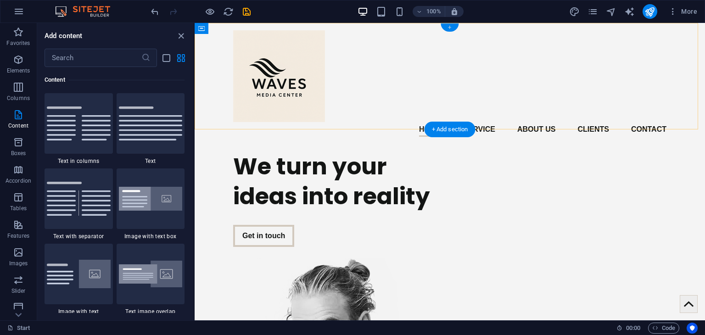
click at [449, 25] on div "+" at bounding box center [449, 27] width 18 height 8
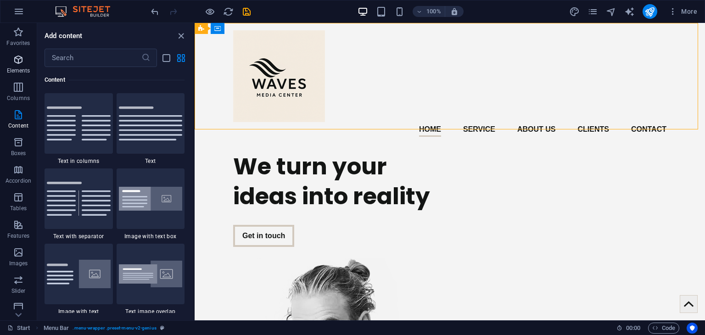
click at [22, 65] on icon "button" at bounding box center [18, 59] width 11 height 11
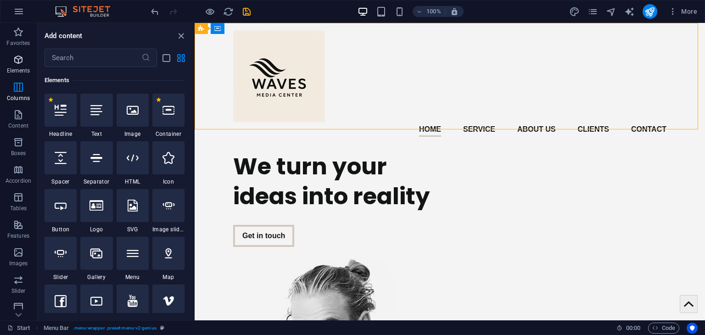
scroll to position [97, 0]
click at [94, 120] on div at bounding box center [96, 110] width 32 height 33
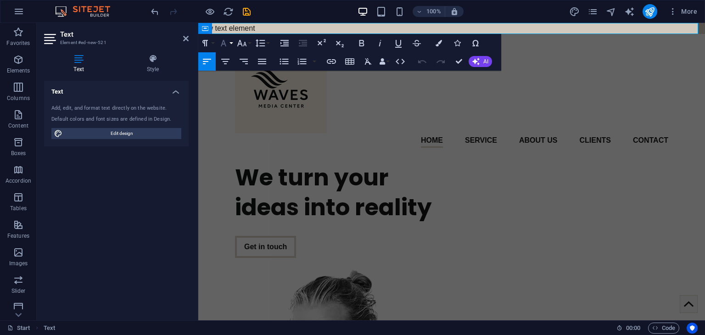
click at [220, 44] on icon "button" at bounding box center [223, 43] width 11 height 11
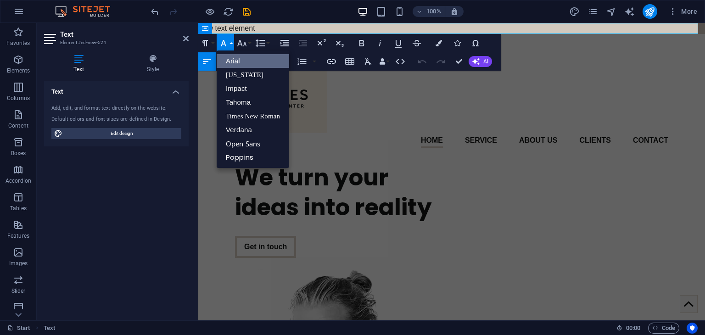
scroll to position [0, 0]
click at [230, 86] on link "Impact" at bounding box center [253, 89] width 72 height 14
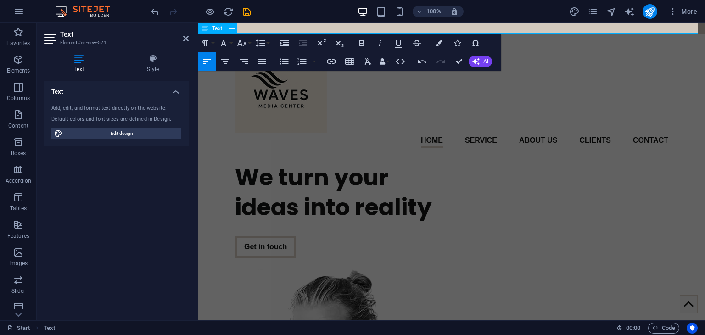
click at [257, 28] on p "The" at bounding box center [451, 28] width 506 height 11
click at [257, 28] on p "The yrh" at bounding box center [451, 28] width 506 height 11
click at [216, 32] on div "Text" at bounding box center [212, 28] width 28 height 11
click at [253, 27] on p "The yrhrth" at bounding box center [451, 28] width 506 height 11
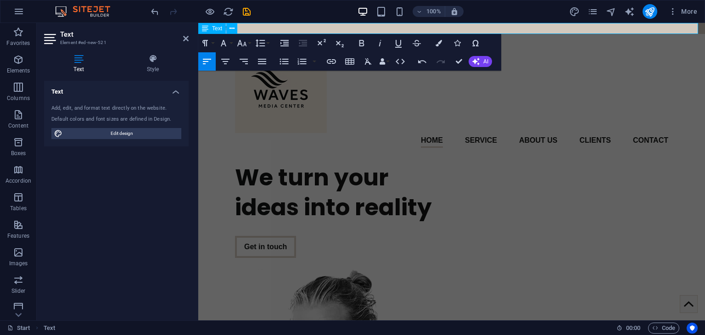
click at [253, 27] on p "The yrhrth" at bounding box center [451, 28] width 506 height 11
click at [233, 29] on icon at bounding box center [231, 29] width 5 height 10
click at [272, 32] on p "rthtrh" at bounding box center [451, 28] width 506 height 11
click at [224, 43] on icon "button" at bounding box center [223, 43] width 11 height 11
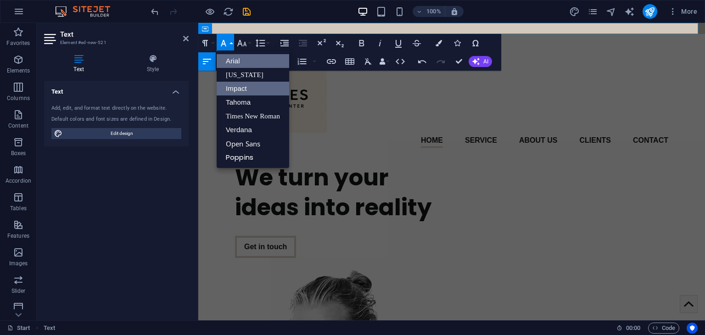
click at [233, 85] on link "Impact" at bounding box center [253, 89] width 72 height 14
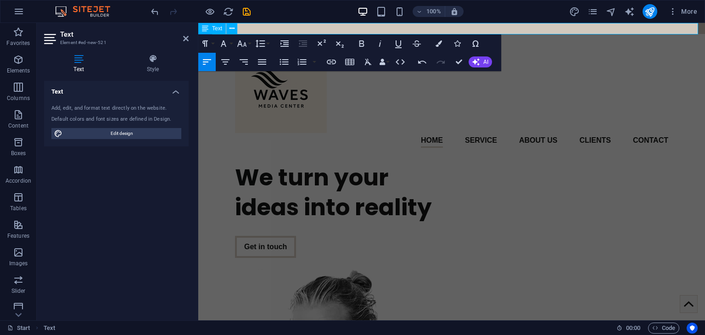
click at [257, 30] on p "werw" at bounding box center [451, 28] width 506 height 11
click at [479, 64] on icon "button" at bounding box center [475, 61] width 7 height 7
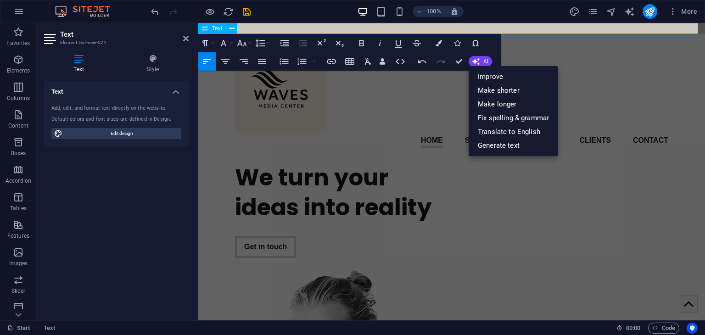
click at [284, 30] on p at bounding box center [451, 28] width 506 height 11
click at [208, 27] on div "Menu Bar" at bounding box center [218, 28] width 41 height 11
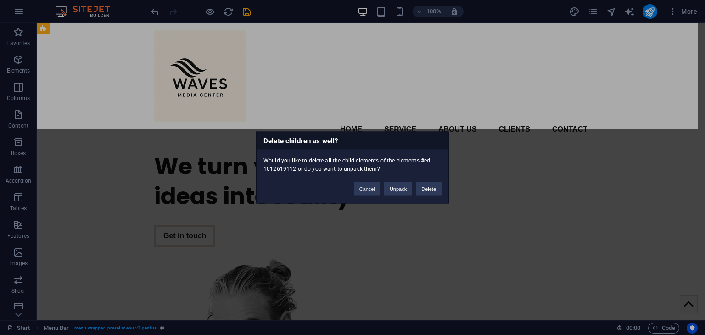
click at [193, 130] on div "Delete children as well? Would you like to delete all the child elements of the…" at bounding box center [352, 167] width 705 height 335
drag, startPoint x: 423, startPoint y: 192, endPoint x: 371, endPoint y: 188, distance: 52.5
click at [377, 197] on div "Delete children as well? Would you like to delete all the child elements of the…" at bounding box center [352, 168] width 193 height 72
click at [369, 185] on button "Cancel" at bounding box center [367, 189] width 27 height 14
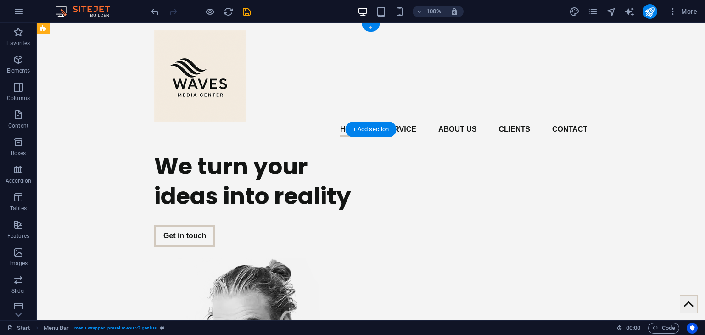
click at [369, 29] on div "+" at bounding box center [370, 27] width 18 height 8
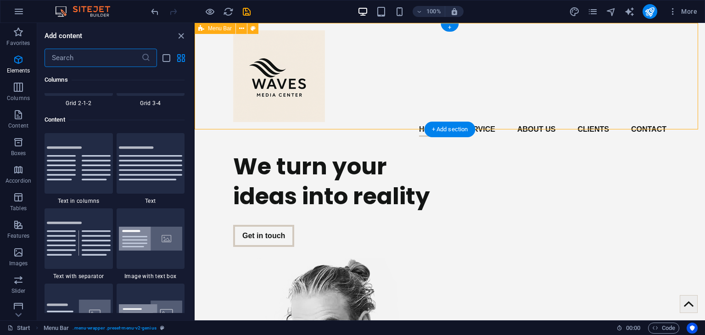
scroll to position [1605, 0]
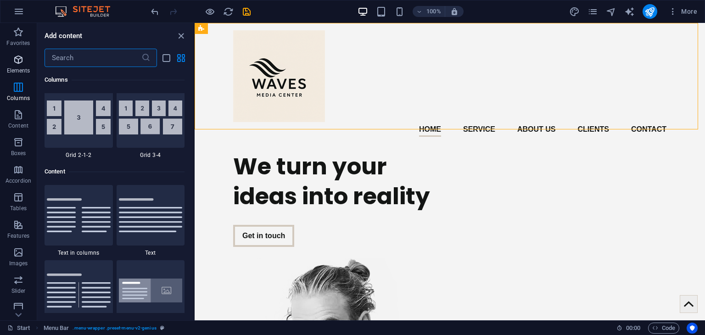
click at [33, 67] on span "Elements" at bounding box center [18, 65] width 37 height 22
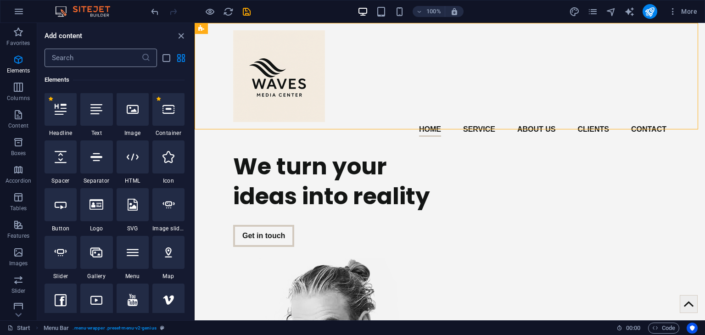
scroll to position [97, 0]
click at [139, 106] on div at bounding box center [133, 110] width 32 height 33
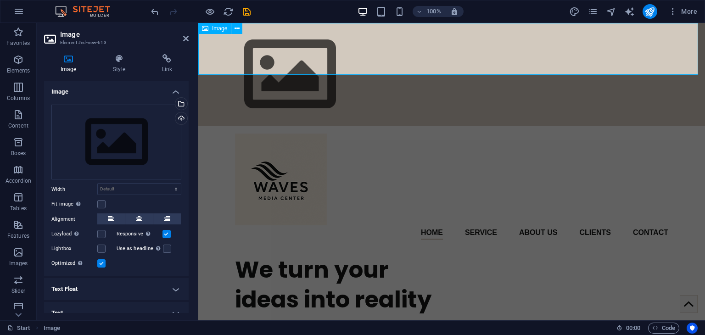
click at [254, 50] on figure at bounding box center [451, 74] width 506 height 103
click at [123, 175] on div "Drag files here, click to choose files or select files from Files or our free s…" at bounding box center [116, 142] width 130 height 75
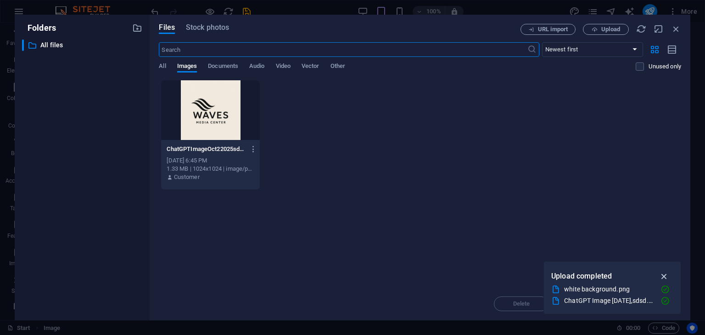
click at [662, 275] on icon "button" at bounding box center [664, 276] width 11 height 10
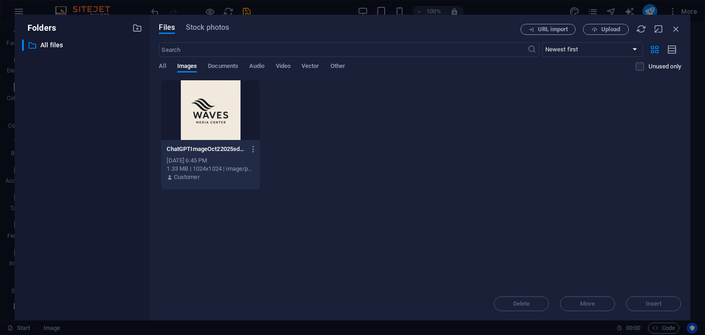
click at [528, 186] on div "ChatGPTImageOct22025sdsd-SeN1PhRB2l4Y34PH4GT_8g.png ChatGPTImageOct22025sdsd-Se…" at bounding box center [420, 135] width 522 height 110
click at [515, 155] on div "ChatGPTImageOct22025sdsd-SeN1PhRB2l4Y34PH4GT_8g.png ChatGPTImageOct22025sdsd-Se…" at bounding box center [420, 135] width 522 height 110
click at [285, 119] on div "ChatGPTImageOct22025sdsd-SeN1PhRB2l4Y34PH4GT_8g.png ChatGPTImageOct22025sdsd-Se…" at bounding box center [420, 135] width 522 height 110
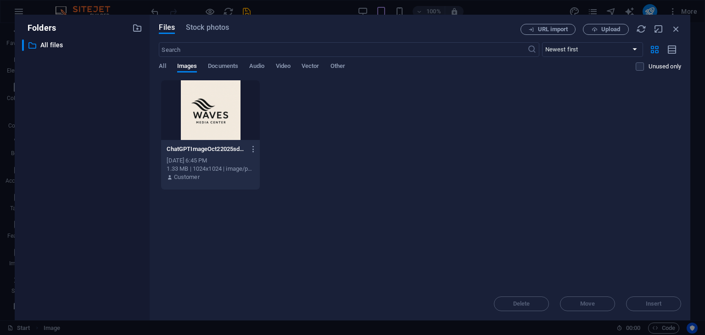
click at [285, 119] on div "ChatGPTImageOct22025sdsd-SeN1PhRB2l4Y34PH4GT_8g.png ChatGPTImageOct22025sdsd-Se…" at bounding box center [420, 135] width 522 height 110
click at [662, 300] on div "Delete Move Insert" at bounding box center [420, 299] width 522 height 24
click at [657, 302] on div "Delete Move Insert" at bounding box center [420, 299] width 522 height 24
click at [352, 162] on div "ChatGPTImageOct22025sdsd-SeN1PhRB2l4Y34PH4GT_8g.png ChatGPTImageOct22025sdsd-Se…" at bounding box center [420, 135] width 522 height 110
click at [352, 161] on div "ChatGPTImageOct22025sdsd-SeN1PhRB2l4Y34PH4GT_8g.png ChatGPTImageOct22025sdsd-Se…" at bounding box center [420, 135] width 522 height 110
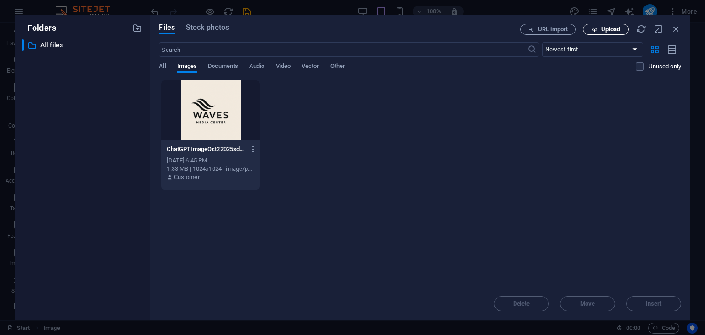
click at [591, 28] on icon "button" at bounding box center [594, 30] width 6 height 6
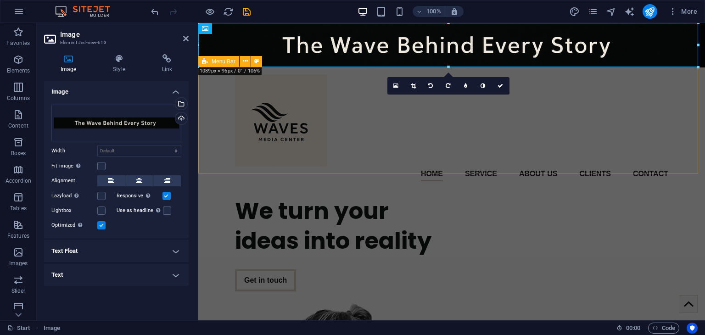
click at [386, 129] on div "Home Service About us Clients Contact Menu" at bounding box center [451, 127] width 506 height 121
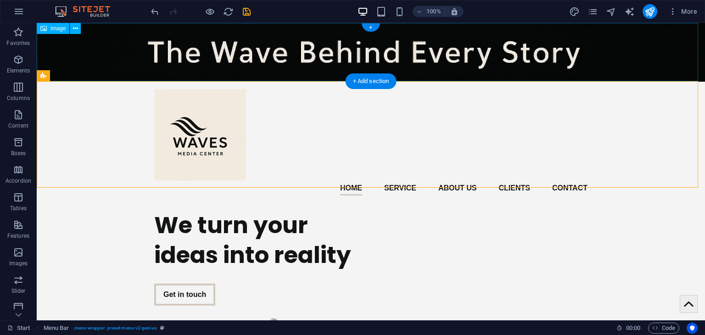
click at [321, 71] on figure at bounding box center [371, 52] width 668 height 59
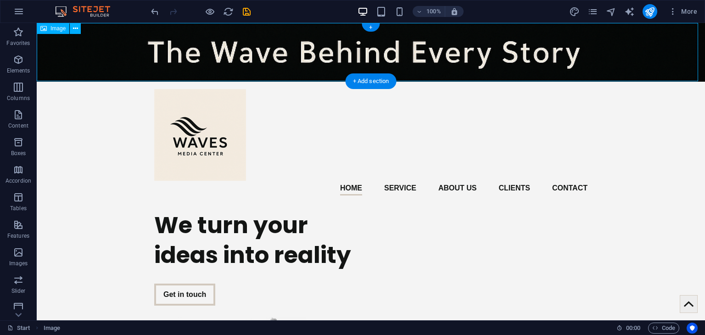
click at [295, 56] on figure at bounding box center [371, 52] width 668 height 59
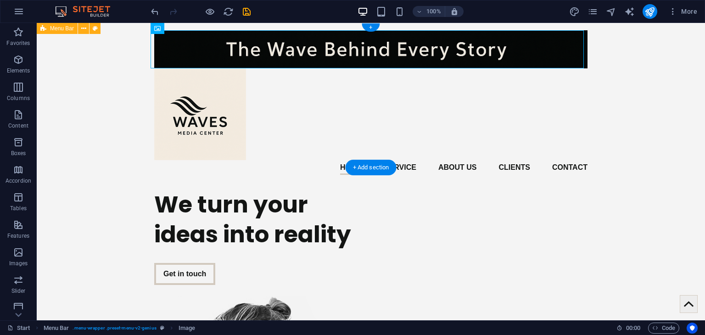
click at [304, 100] on div "Home Service About us Clients Contact Menu" at bounding box center [371, 102] width 668 height 159
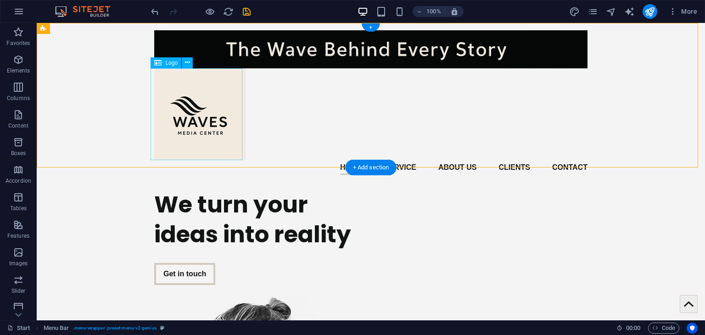
click at [194, 97] on div at bounding box center [370, 114] width 433 height 92
click at [678, 134] on div "Home Service About us Clients Contact Menu" at bounding box center [371, 102] width 668 height 159
click at [492, 56] on figure at bounding box center [370, 49] width 433 height 38
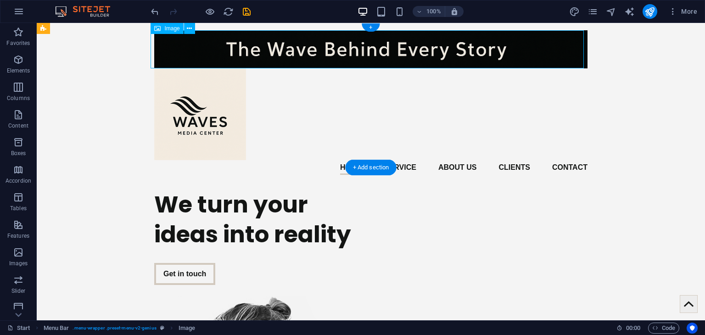
click at [492, 56] on figure at bounding box center [370, 49] width 433 height 38
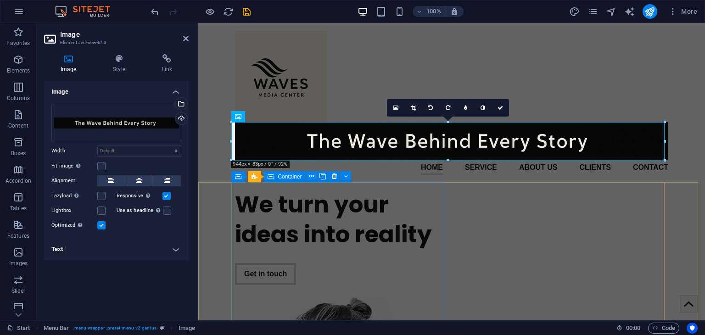
click at [411, 197] on div "We turn your ideas into reality Get in touch" at bounding box center [341, 237] width 213 height 110
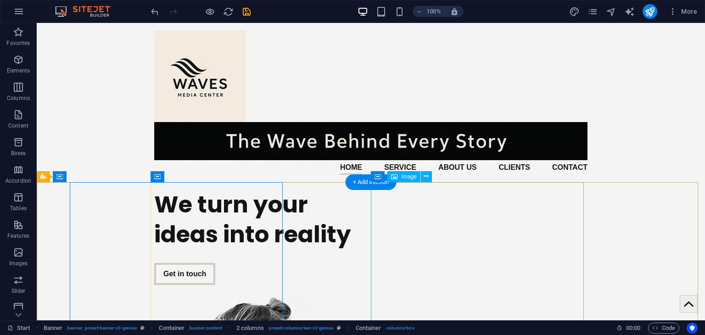
click at [355, 209] on div "We turn your ideas into reality Get in touch" at bounding box center [260, 237] width 213 height 110
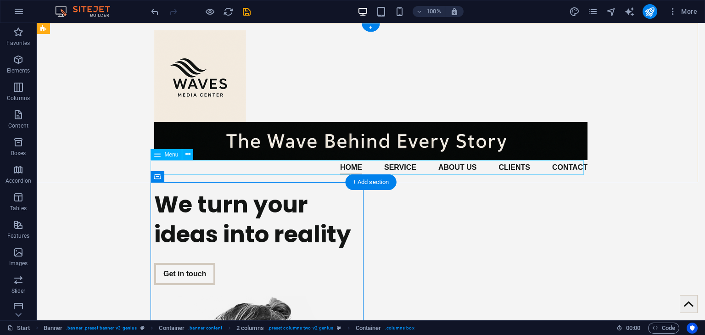
click at [349, 164] on nav "Home Service About us Clients Contact" at bounding box center [370, 167] width 433 height 15
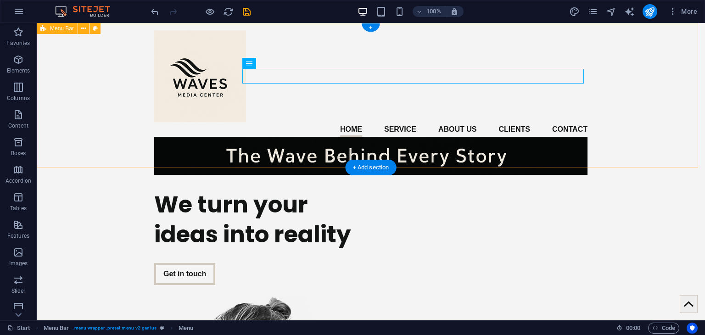
click at [121, 128] on div "Home Service About us Clients Contact Menu" at bounding box center [371, 102] width 668 height 159
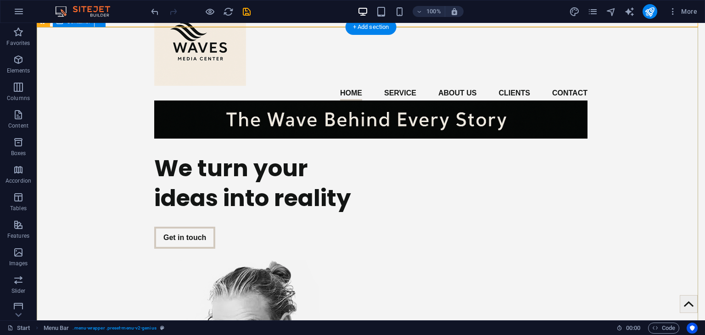
scroll to position [183, 0]
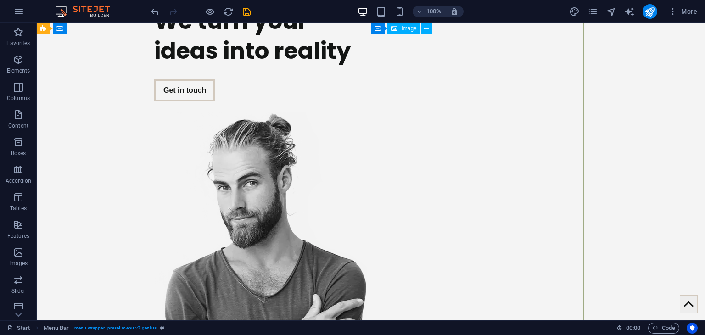
click at [367, 112] on figure at bounding box center [260, 286] width 213 height 349
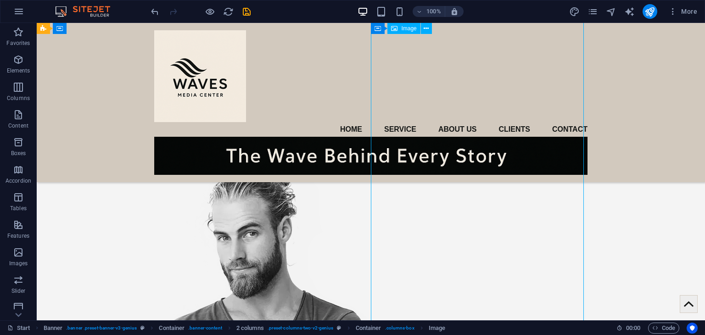
scroll to position [117, 0]
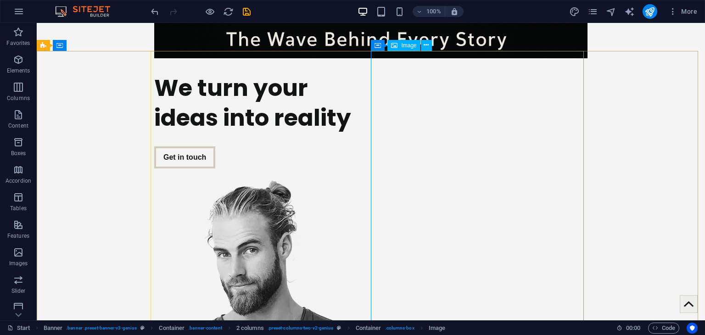
click at [402, 48] on span "Image" at bounding box center [408, 46] width 15 height 6
select select "px"
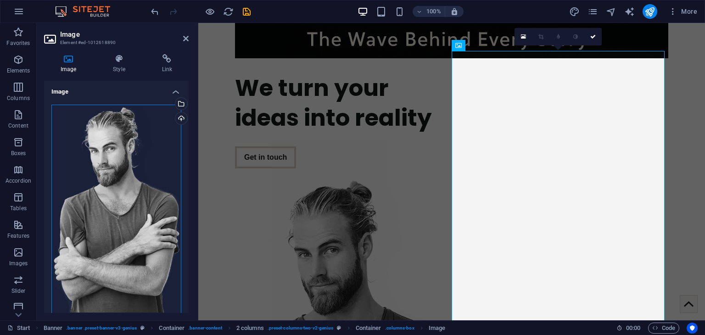
click at [79, 154] on div "Drag files here, click to choose files or select files from Files or our free s…" at bounding box center [116, 210] width 130 height 210
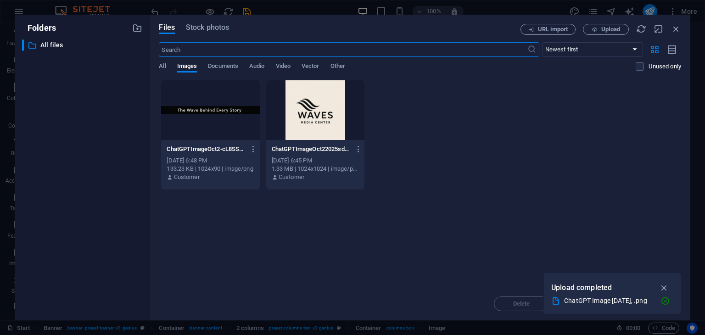
type input "90"
select select "%"
click at [214, 28] on span "Stock photos" at bounding box center [207, 27] width 43 height 11
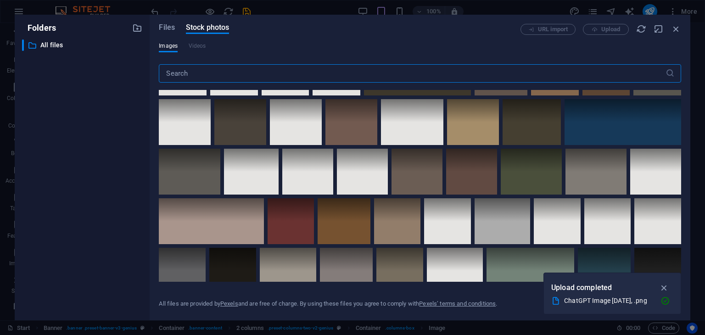
scroll to position [2752, 0]
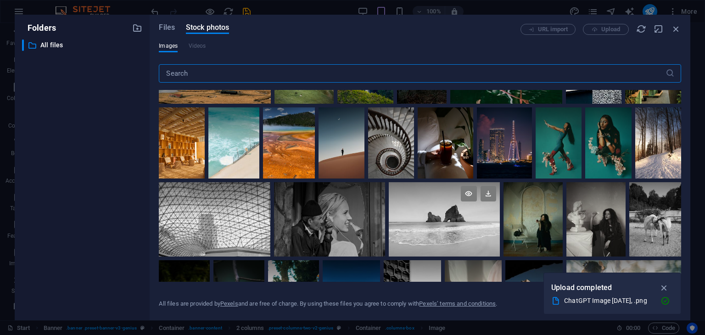
click at [450, 208] on div at bounding box center [444, 200] width 111 height 37
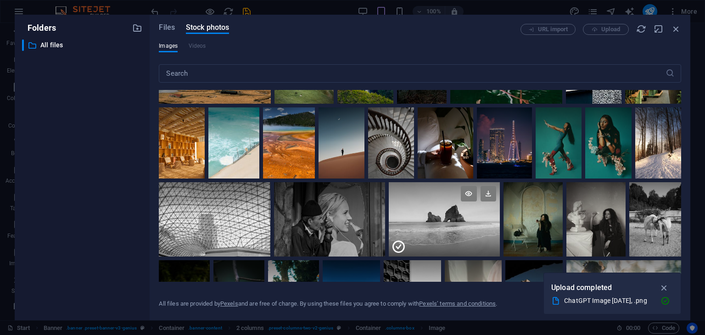
click at [450, 208] on div at bounding box center [444, 200] width 111 height 37
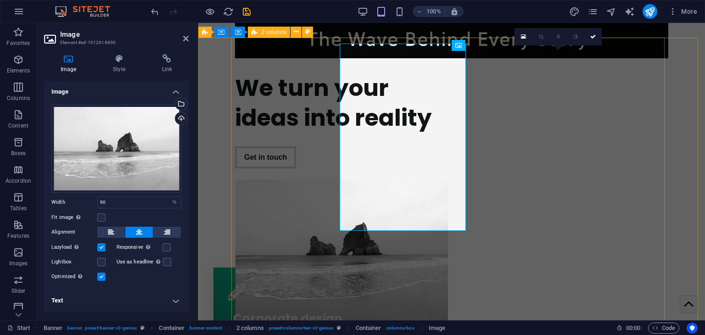
type input "463"
select select "px"
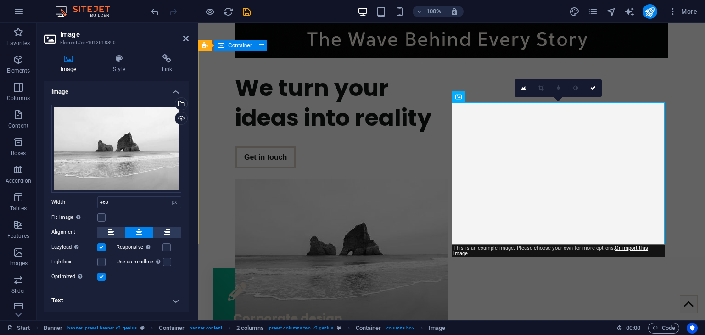
click at [688, 118] on div "We turn your ideas into reality Get in touch" at bounding box center [451, 194] width 506 height 256
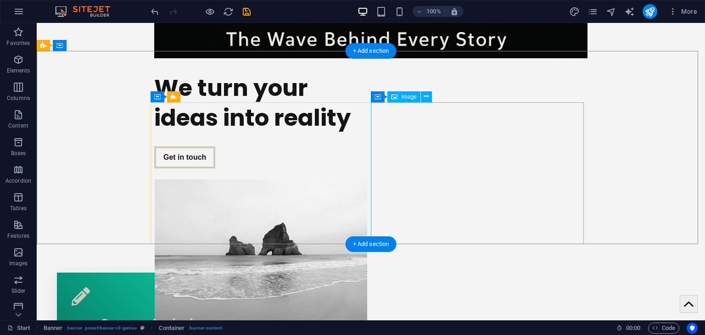
click at [367, 179] on figure at bounding box center [260, 250] width 213 height 142
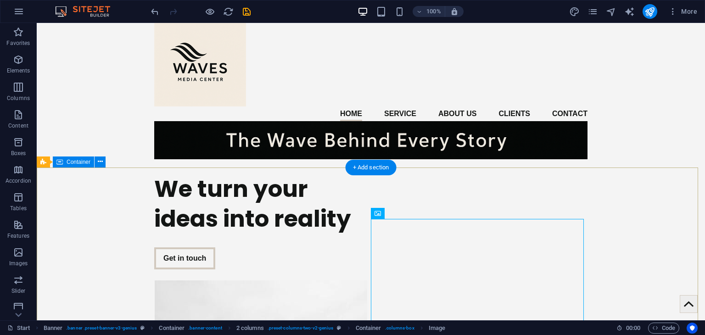
scroll to position [46, 0]
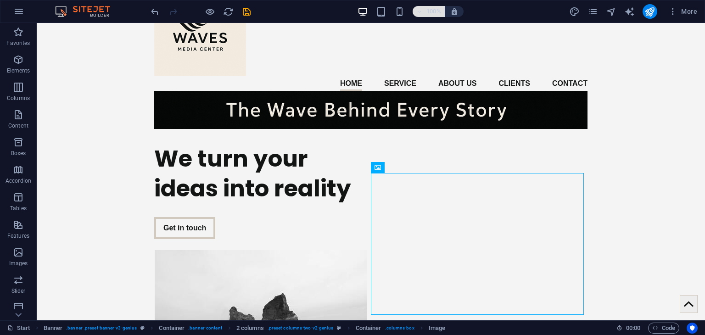
click at [422, 10] on span "100%" at bounding box center [428, 11] width 25 height 11
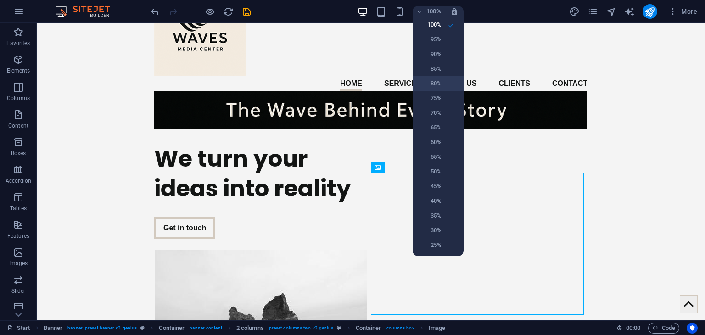
click at [433, 81] on h6 "80%" at bounding box center [429, 83] width 23 height 11
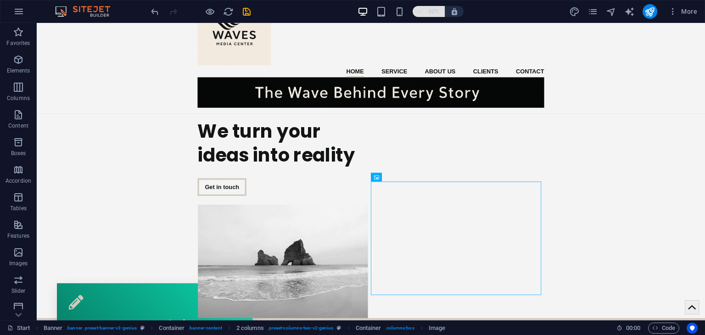
click at [422, 10] on icon "button" at bounding box center [419, 12] width 6 height 6
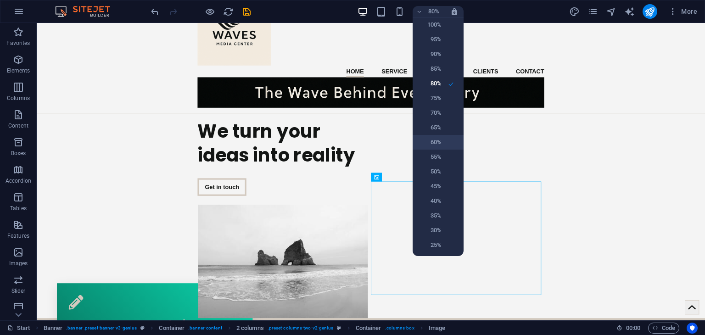
click at [436, 138] on h6 "60%" at bounding box center [429, 142] width 23 height 11
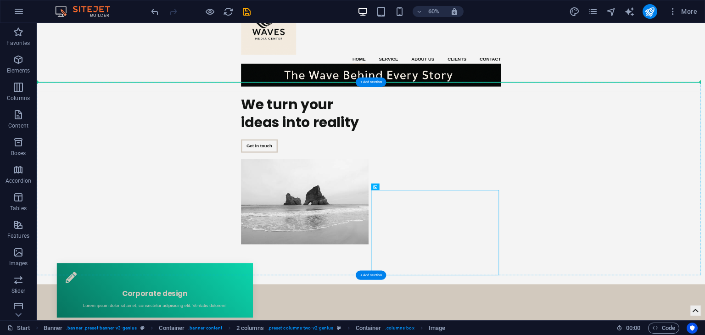
drag, startPoint x: 682, startPoint y: 339, endPoint x: 678, endPoint y: 247, distance: 92.8
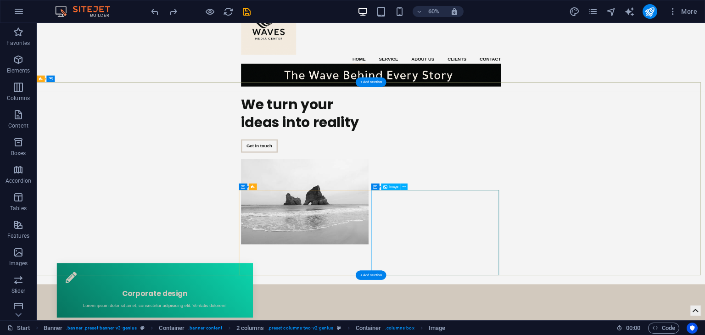
click at [590, 311] on figure at bounding box center [483, 321] width 213 height 142
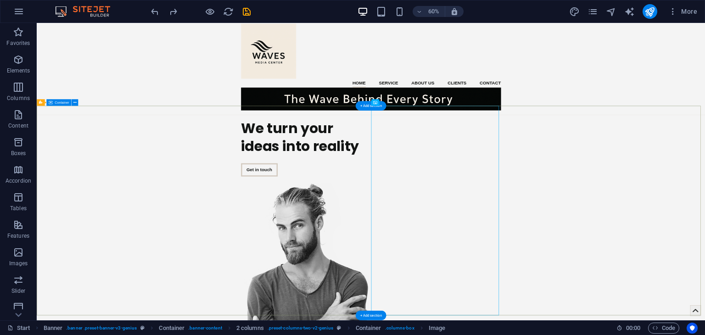
scroll to position [0, 0]
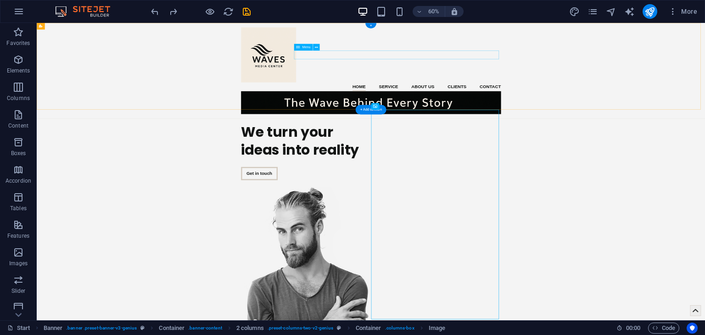
click at [647, 122] on nav "Home Service About us Clients Contact" at bounding box center [593, 129] width 433 height 15
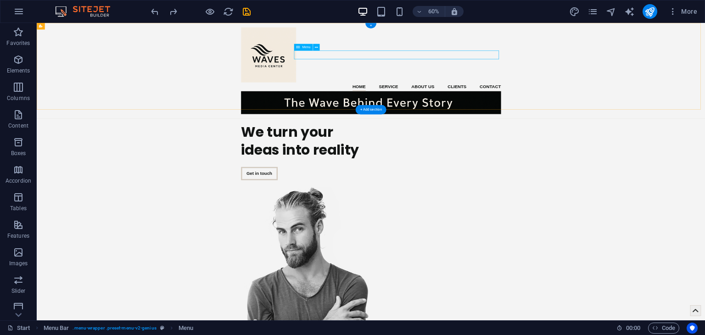
click at [524, 122] on nav "Home Service About us Clients Contact" at bounding box center [593, 129] width 433 height 15
select select
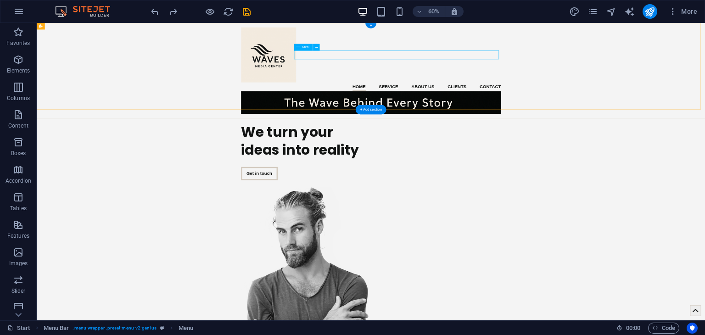
select select
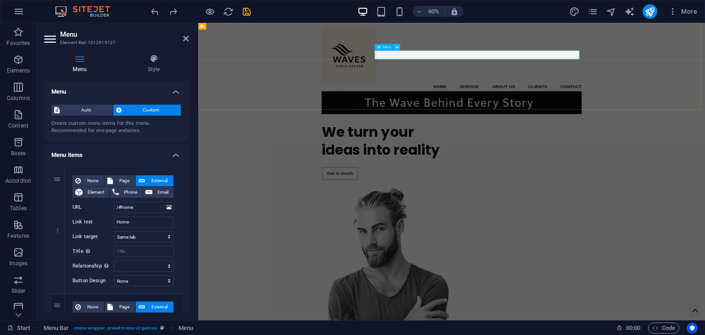
click at [395, 48] on icon at bounding box center [396, 47] width 3 height 6
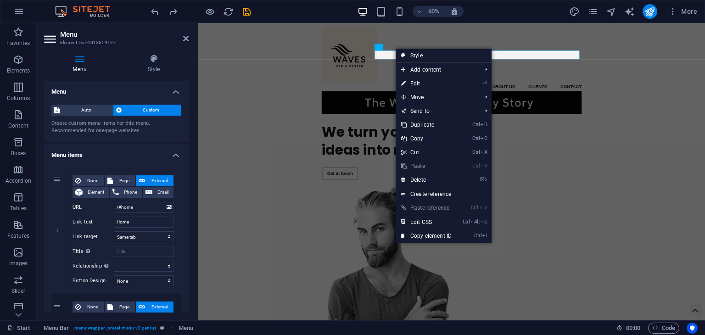
click at [101, 132] on div "Create custom menu items for this menu. Recommended for one-page websites." at bounding box center [116, 127] width 130 height 15
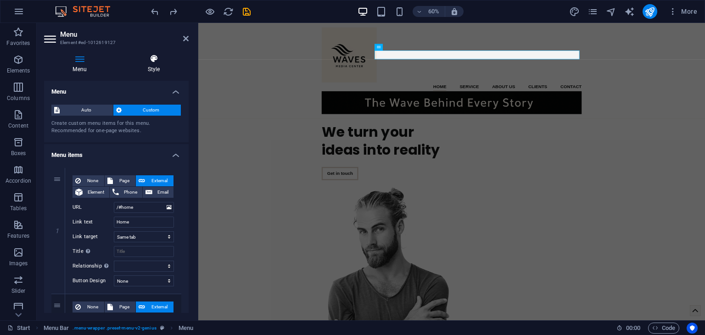
click at [147, 65] on h4 "Style" at bounding box center [154, 63] width 70 height 19
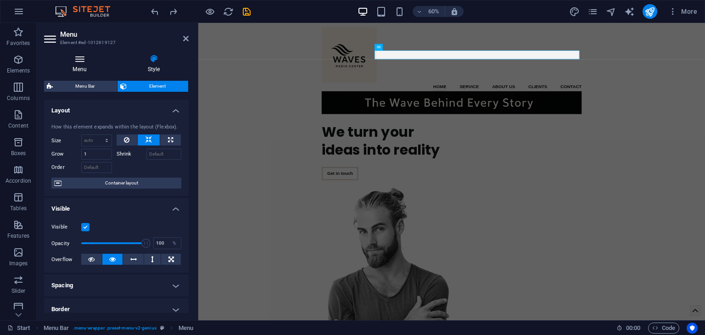
click at [77, 67] on h4 "Menu" at bounding box center [81, 63] width 75 height 19
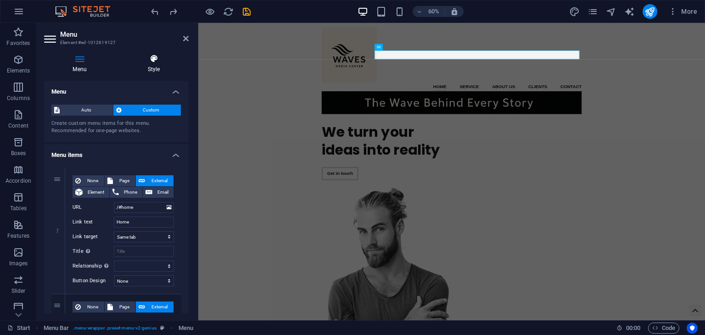
click at [151, 60] on icon at bounding box center [154, 58] width 70 height 9
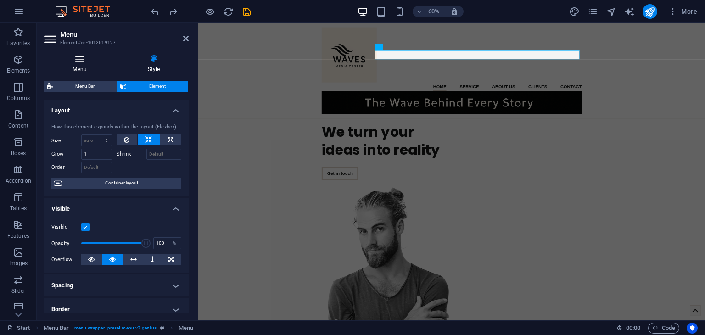
click at [86, 60] on icon at bounding box center [79, 58] width 71 height 9
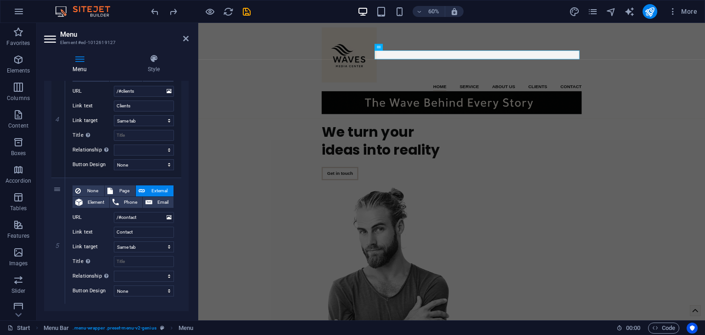
scroll to position [465, 0]
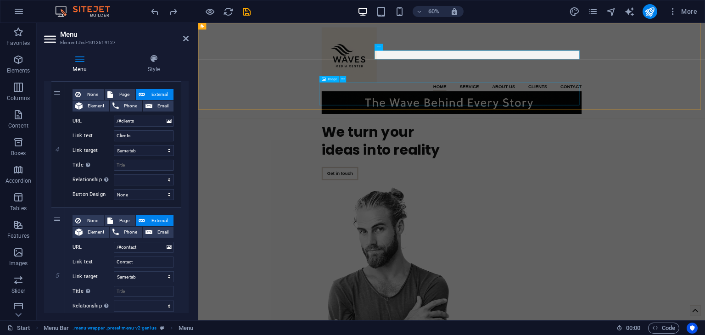
click at [596, 137] on figure at bounding box center [620, 156] width 433 height 38
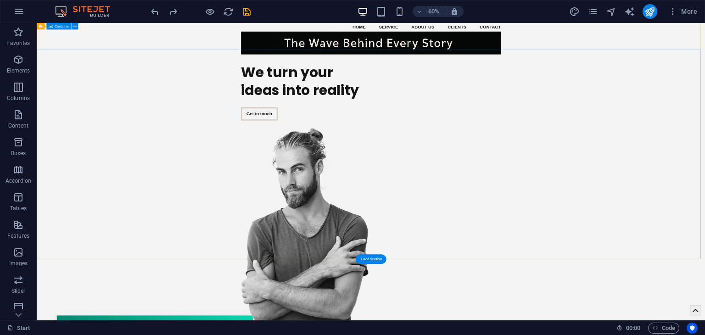
scroll to position [0, 0]
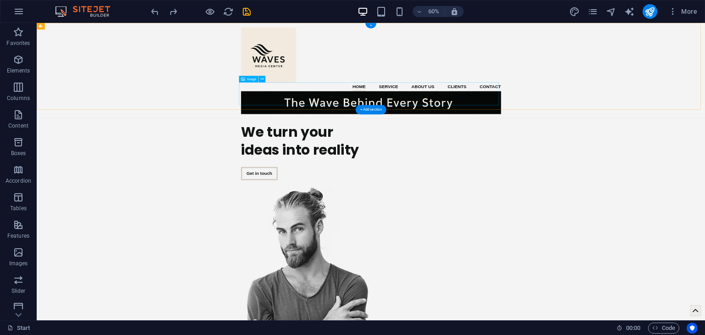
click at [565, 143] on figure at bounding box center [593, 156] width 433 height 38
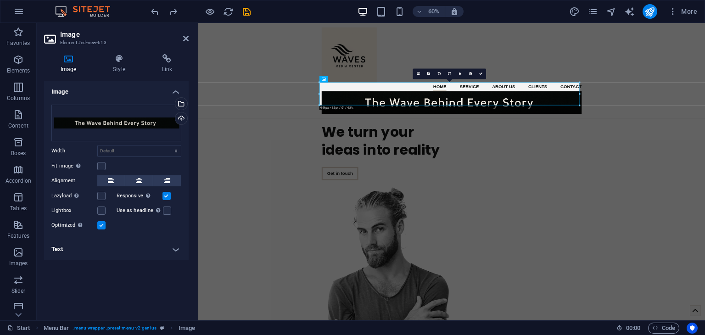
click at [173, 250] on h4 "Text" at bounding box center [116, 249] width 145 height 22
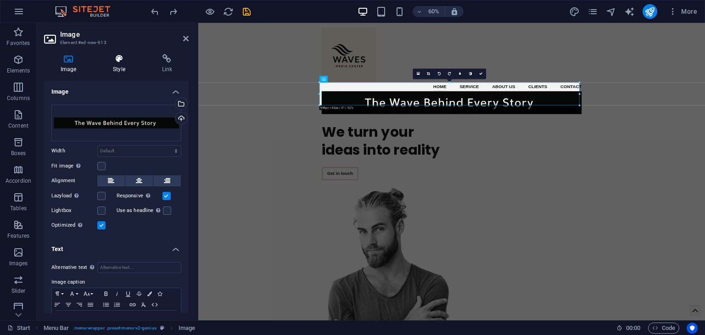
click at [120, 65] on h4 "Style" at bounding box center [120, 63] width 49 height 19
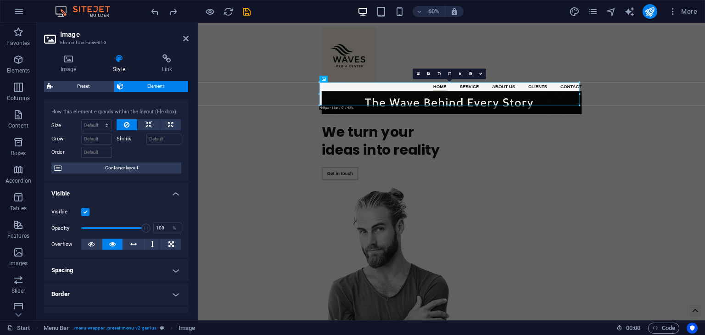
scroll to position [46, 0]
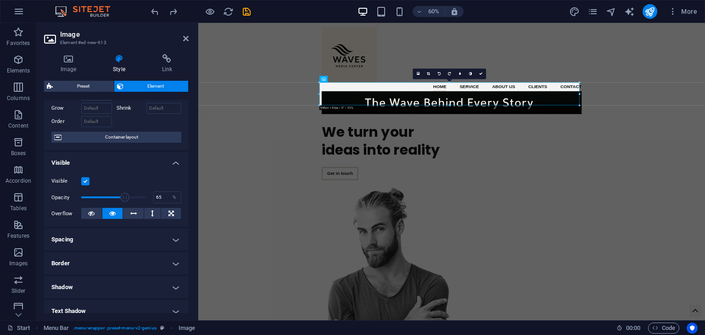
type input "64"
drag, startPoint x: 141, startPoint y: 199, endPoint x: 122, endPoint y: 195, distance: 19.6
click at [122, 195] on span at bounding box center [122, 197] width 9 height 9
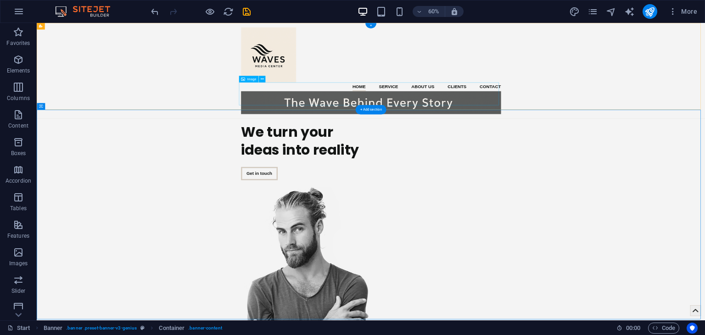
click at [524, 147] on figure at bounding box center [593, 156] width 433 height 38
click at [704, 137] on figure at bounding box center [593, 156] width 433 height 38
click at [245, 153] on div "Home Service About us Clients Contact Menu" at bounding box center [593, 102] width 1113 height 159
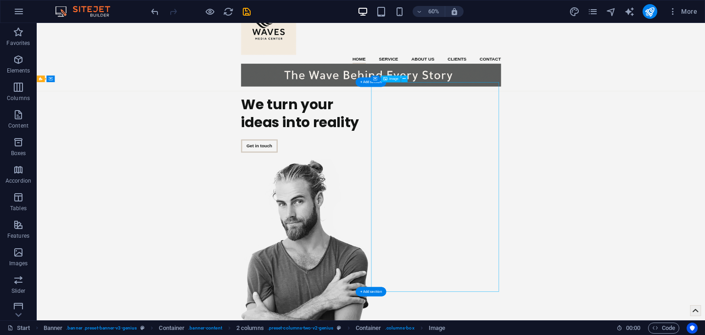
select select "px"
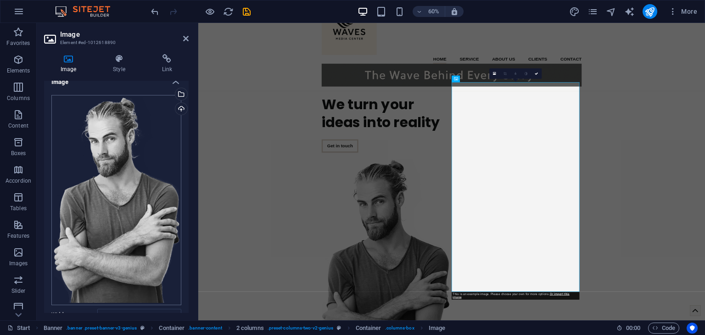
scroll to position [0, 0]
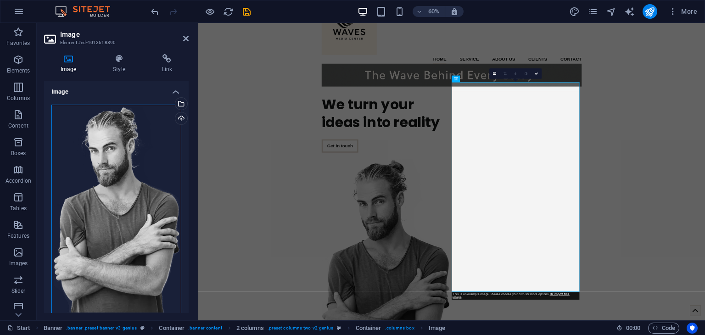
click at [98, 158] on div "Drag files here, click to choose files or select files from Files or our free s…" at bounding box center [116, 210] width 130 height 210
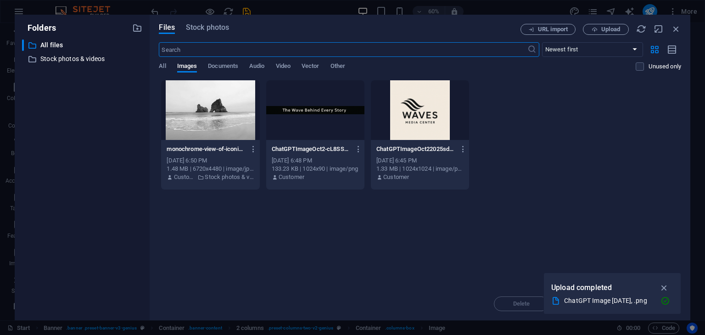
click at [98, 158] on body "Individual Start Favorites Elements Columns Content Boxes Accordion Tables Feat…" at bounding box center [352, 167] width 705 height 335
click at [98, 158] on div "​ All files All files ​ Stock photos & videos Stock photos & videos" at bounding box center [82, 175] width 120 height 273
click at [213, 28] on span "Stock photos" at bounding box center [207, 27] width 43 height 11
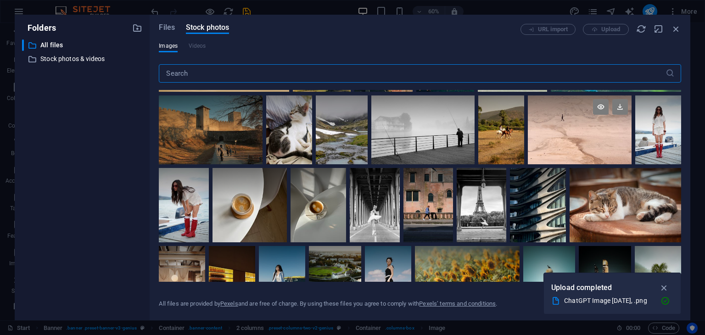
scroll to position [1422, 0]
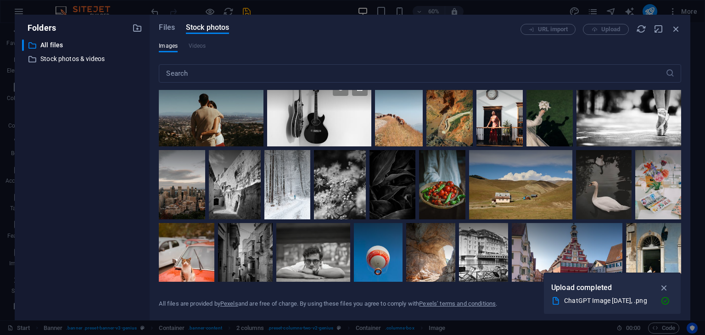
click at [371, 126] on div at bounding box center [319, 112] width 104 height 70
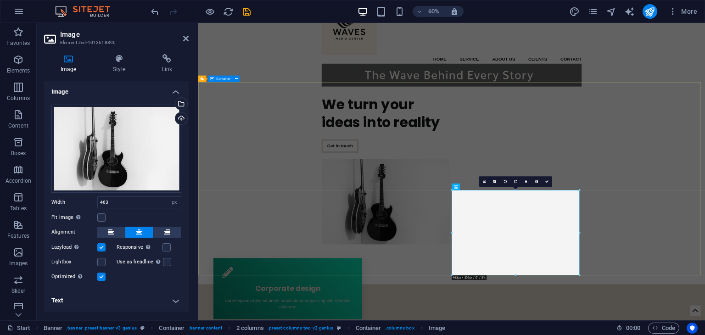
drag, startPoint x: 714, startPoint y: 212, endPoint x: 736, endPoint y: 214, distance: 21.6
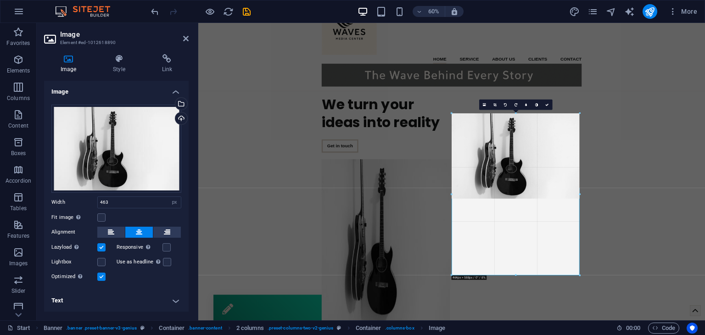
drag, startPoint x: 579, startPoint y: 191, endPoint x: 591, endPoint y: 65, distance: 126.8
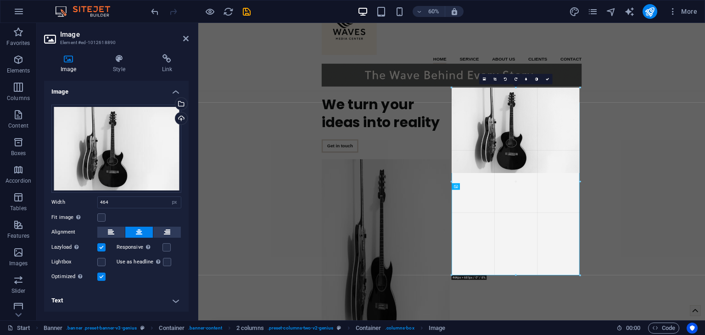
drag, startPoint x: 578, startPoint y: 191, endPoint x: 550, endPoint y: 18, distance: 175.3
click at [550, 23] on section "Favorites Elements Columns Content Boxes Accordion Tables Features Images Slide…" at bounding box center [352, 171] width 705 height 297
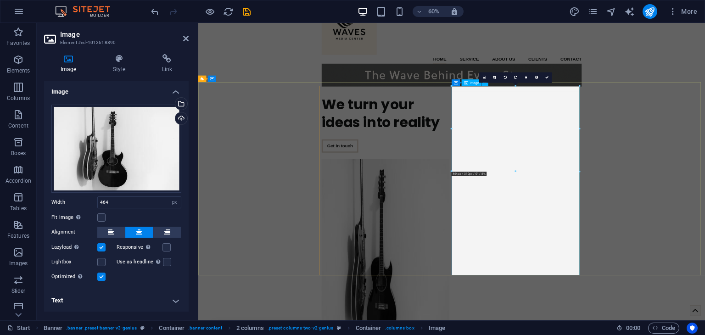
type input "463"
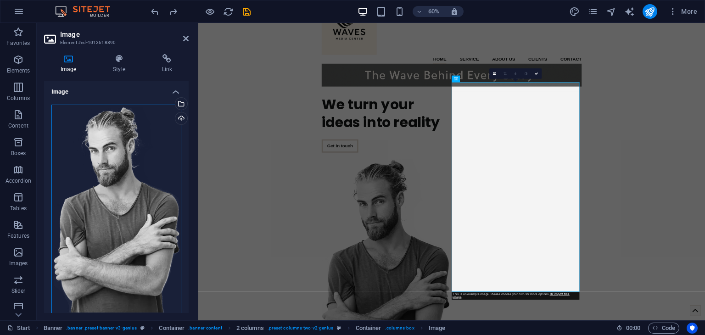
click at [133, 214] on div "Drag files here, click to choose files or select files from Files or our free s…" at bounding box center [116, 210] width 130 height 210
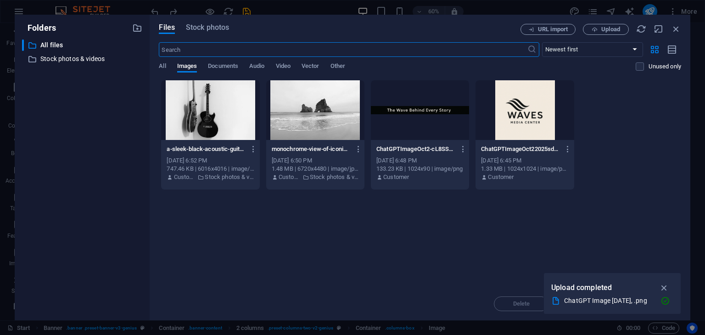
click at [133, 214] on div "​ All files All files ​ Stock photos & videos Stock photos & videos" at bounding box center [82, 175] width 120 height 273
click at [189, 27] on span "Stock photos" at bounding box center [207, 27] width 43 height 11
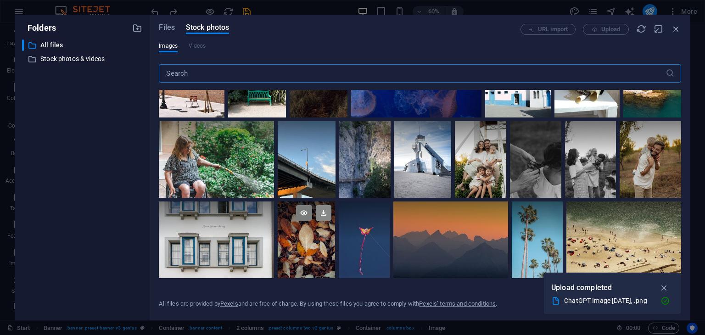
scroll to position [1881, 0]
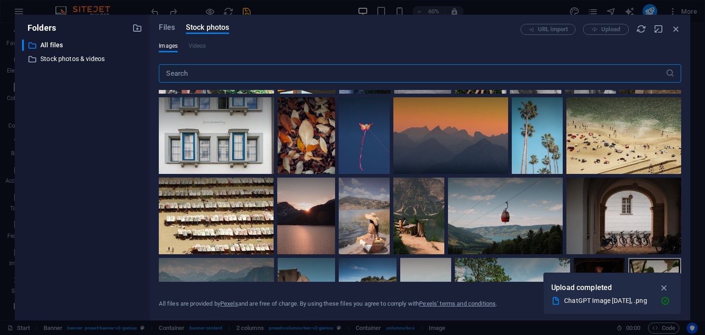
click at [184, 75] on input "text" at bounding box center [412, 73] width 506 height 18
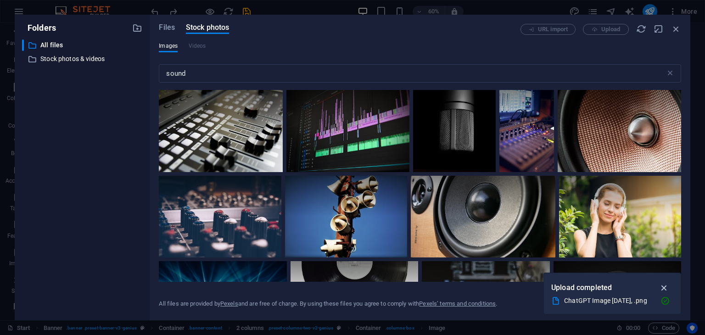
click at [667, 285] on icon "button" at bounding box center [664, 288] width 11 height 10
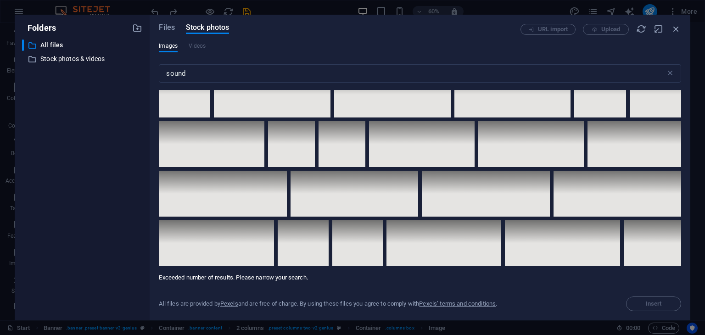
scroll to position [5826, 0]
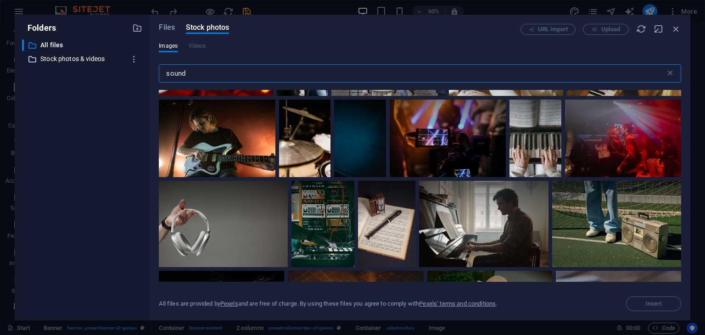
drag, startPoint x: 214, startPoint y: 69, endPoint x: 41, endPoint y: 63, distance: 173.0
click at [62, 71] on div "Folders ​ All files All files ​ Stock photos & videos Stock photos & videos Fil…" at bounding box center [352, 168] width 675 height 306
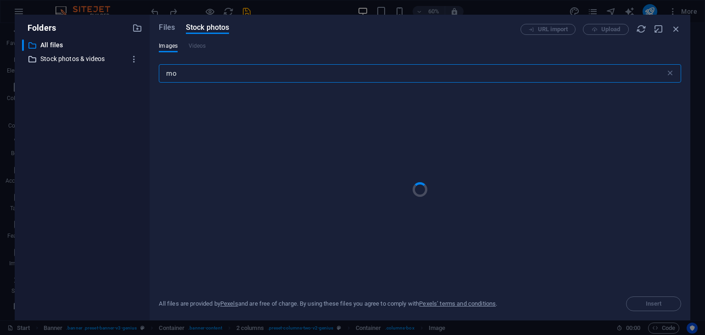
type input "m"
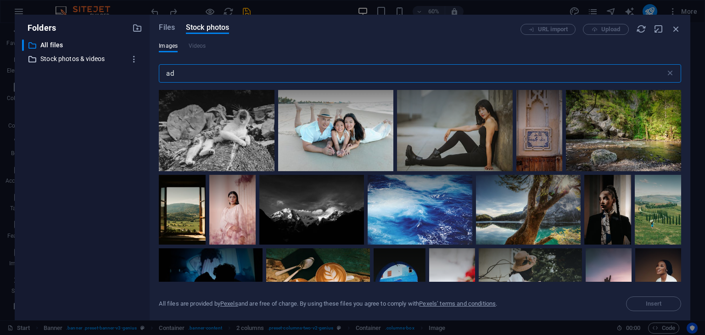
type input "a"
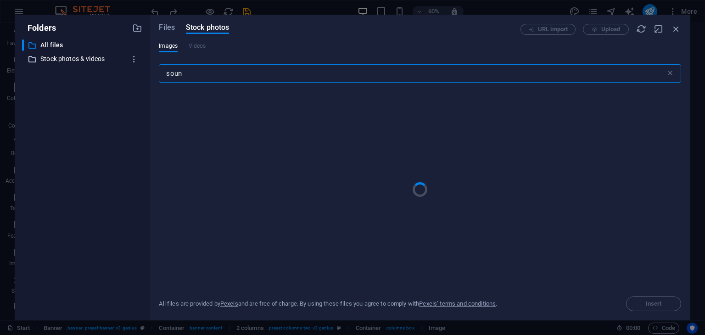
type input "sound"
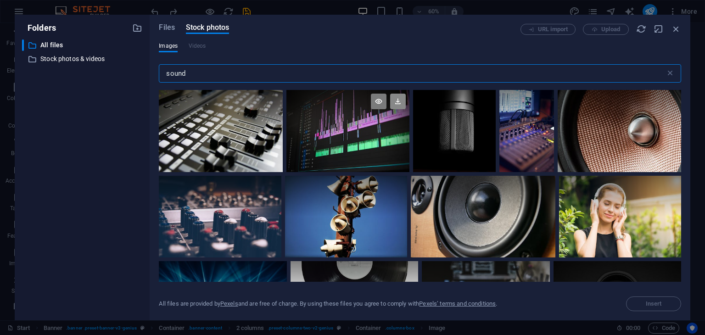
click at [398, 103] on icon at bounding box center [398, 102] width 16 height 16
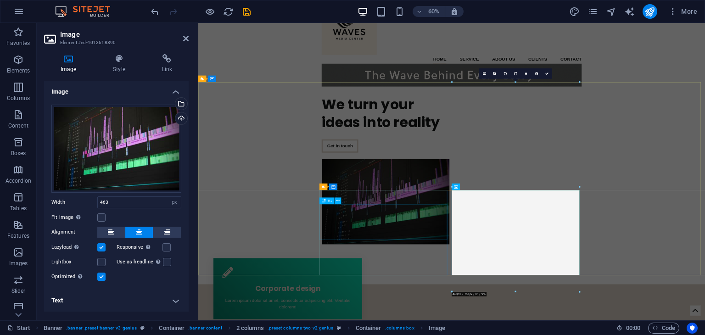
click at [520, 203] on div "We turn your ideas into reality" at bounding box center [510, 174] width 213 height 60
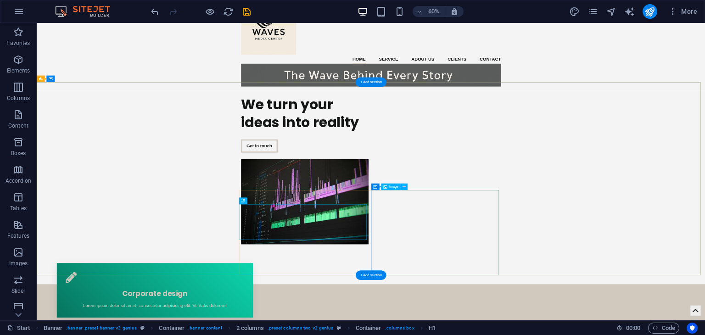
click at [590, 334] on figure at bounding box center [483, 321] width 213 height 142
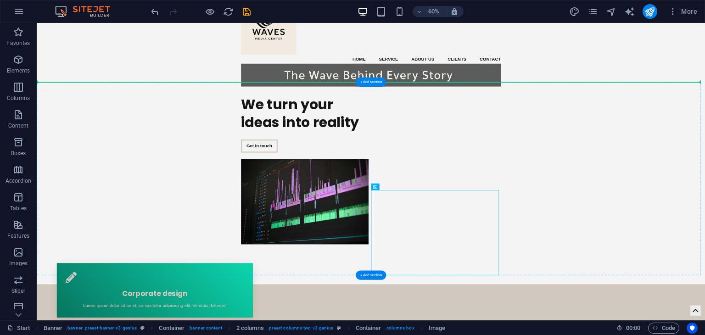
drag, startPoint x: 701, startPoint y: 349, endPoint x: 696, endPoint y: 228, distance: 120.3
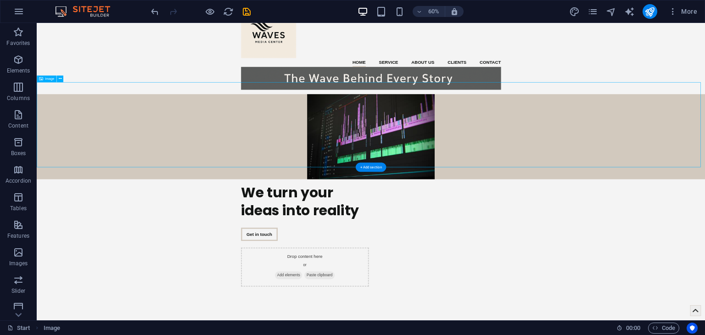
scroll to position [46, 0]
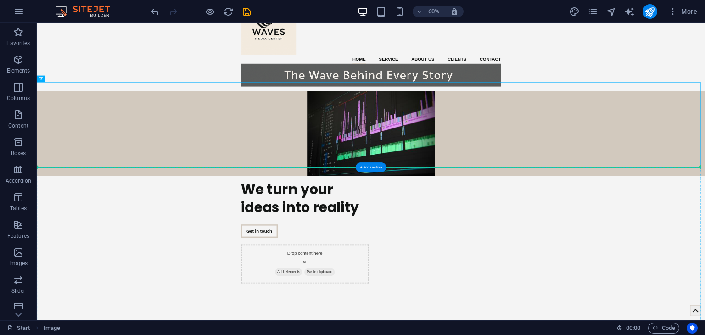
drag, startPoint x: 618, startPoint y: 197, endPoint x: 647, endPoint y: 317, distance: 123.3
drag, startPoint x: 644, startPoint y: 231, endPoint x: 669, endPoint y: 341, distance: 113.0
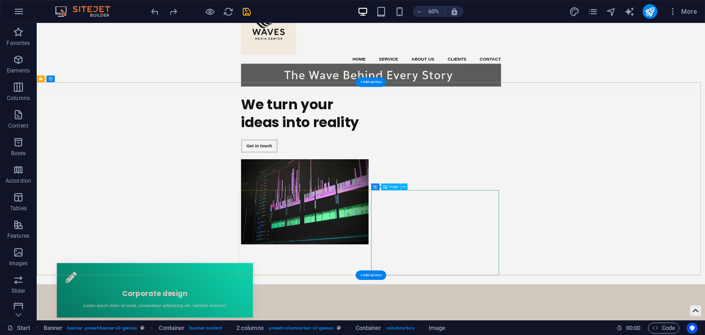
click at [590, 327] on figure at bounding box center [483, 321] width 213 height 142
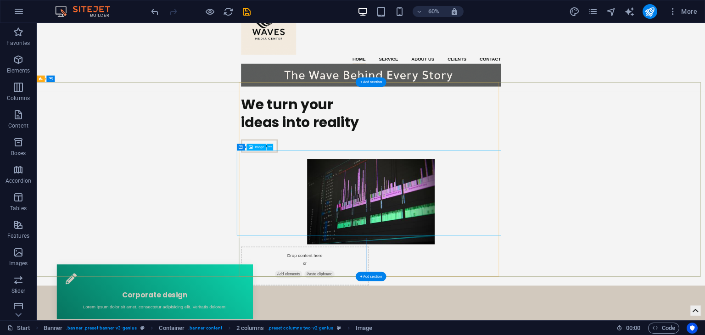
click at [601, 326] on figure at bounding box center [593, 321] width 440 height 142
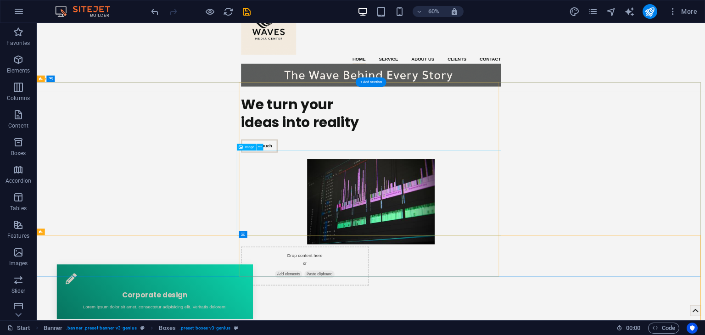
click at [482, 334] on figure at bounding box center [593, 321] width 440 height 142
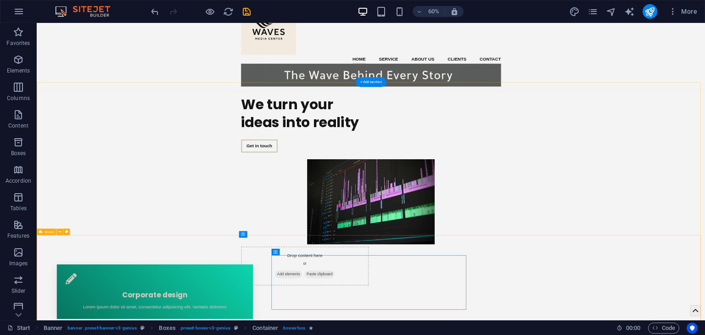
drag, startPoint x: 411, startPoint y: 406, endPoint x: 308, endPoint y: 277, distance: 164.5
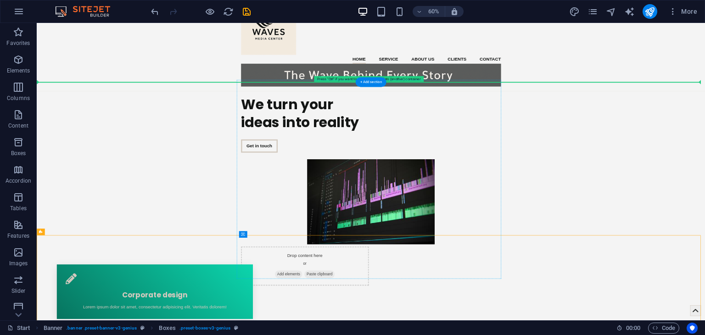
drag, startPoint x: 410, startPoint y: 405, endPoint x: 394, endPoint y: 298, distance: 108.1
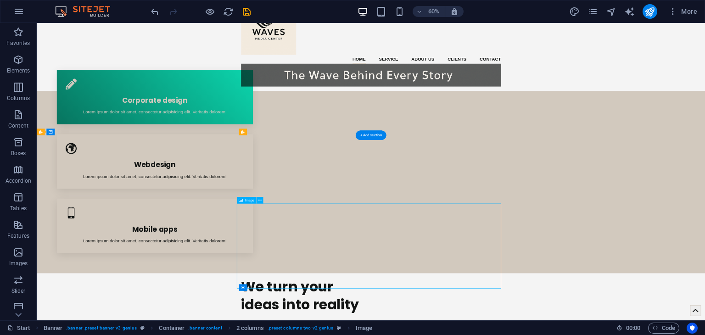
drag, startPoint x: 603, startPoint y: 403, endPoint x: 775, endPoint y: 401, distance: 171.6
select select "px"
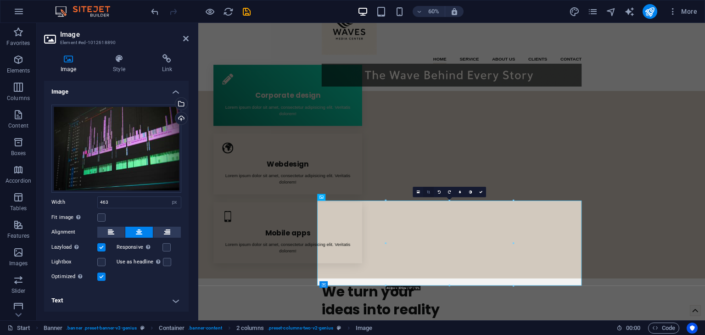
click at [426, 190] on link at bounding box center [428, 192] width 11 height 11
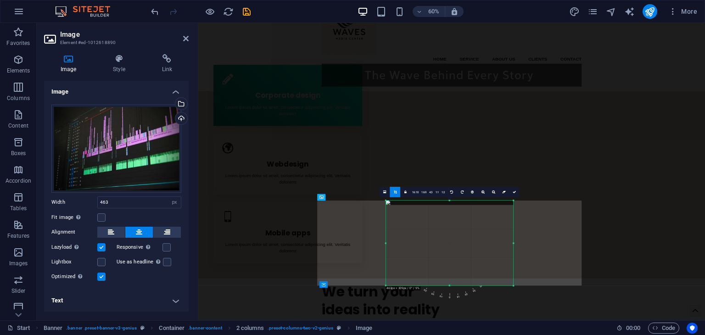
drag, startPoint x: 512, startPoint y: 230, endPoint x: 517, endPoint y: 230, distance: 5.0
click at [513, 230] on div at bounding box center [513, 242] width 2 height 85
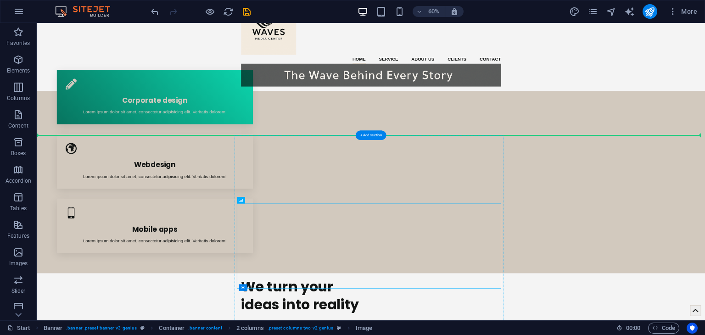
drag, startPoint x: 594, startPoint y: 419, endPoint x: 681, endPoint y: 285, distance: 159.7
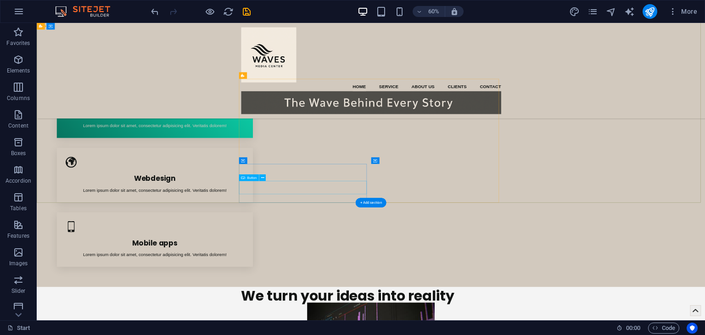
scroll to position [0, 0]
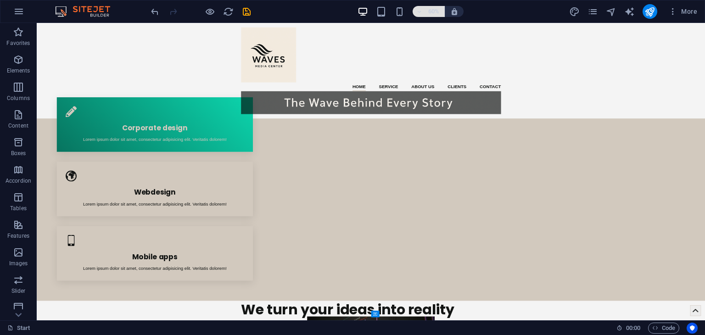
click at [425, 8] on span "60%" at bounding box center [428, 11] width 25 height 11
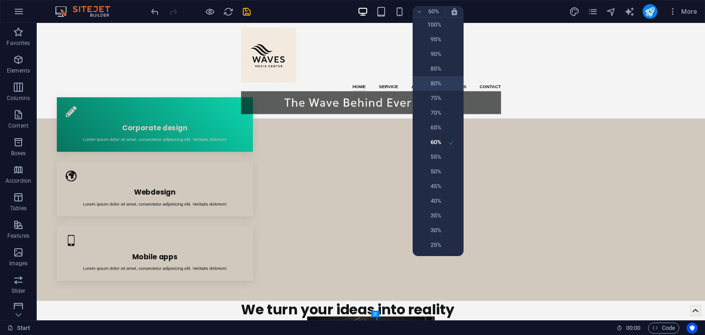
click at [435, 79] on h6 "80%" at bounding box center [429, 83] width 23 height 11
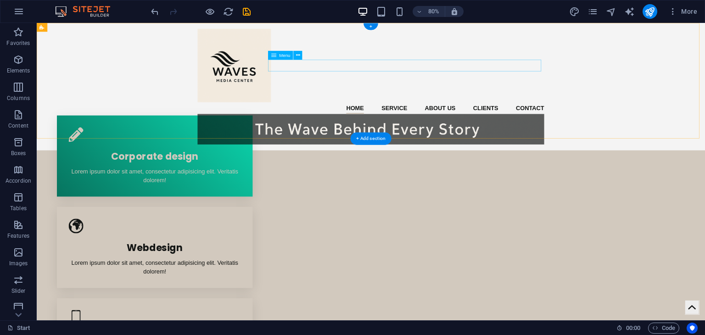
click at [483, 122] on nav "Home Service About us Clients Contact" at bounding box center [454, 129] width 433 height 15
select select
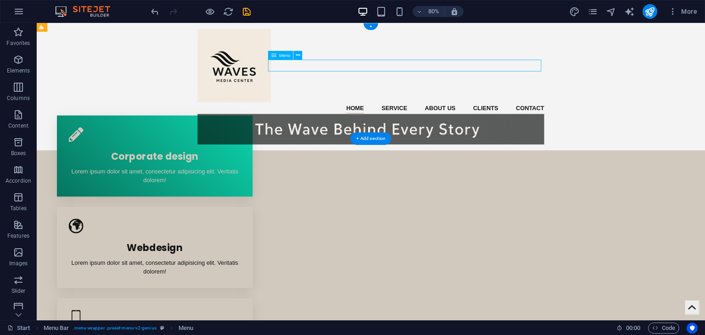
select select
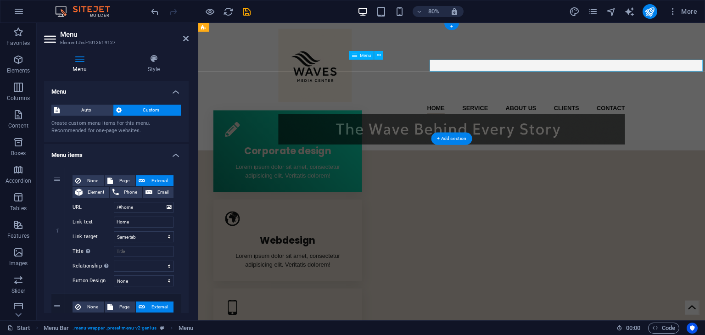
click at [442, 122] on nav "Home Service About us Clients Contact" at bounding box center [514, 129] width 433 height 15
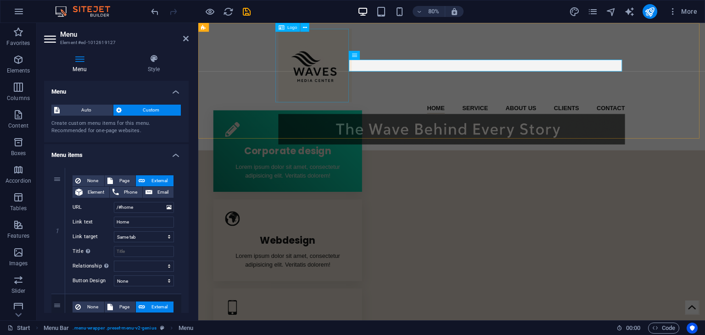
click at [365, 98] on div at bounding box center [514, 76] width 433 height 92
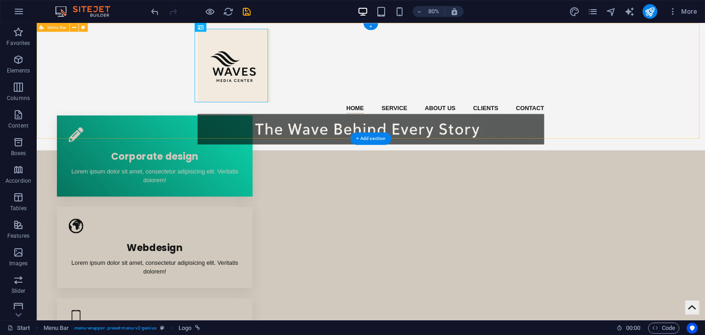
click at [468, 98] on div "Home Service About us Clients Contact Menu" at bounding box center [454, 102] width 835 height 159
click at [413, 167] on div "Home Service About us Clients Contact Menu" at bounding box center [454, 102] width 835 height 159
click at [365, 137] on div "+ Add section" at bounding box center [370, 138] width 41 height 12
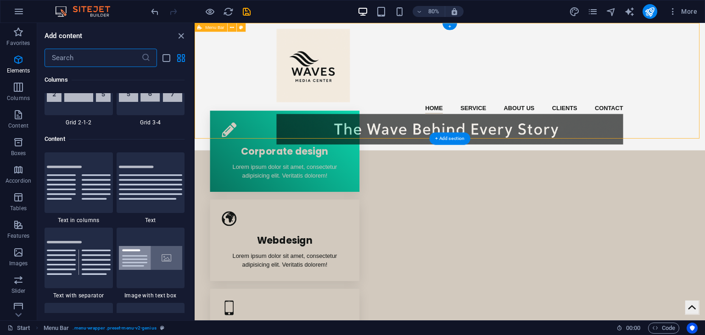
scroll to position [1605, 0]
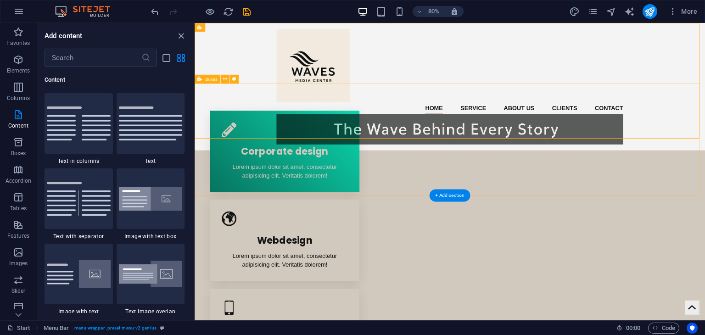
click at [405, 179] on div "Corporate design Lorem ipsum dolor sit amet, consectetur adipisicing elit. Veri…" at bounding box center [514, 294] width 638 height 362
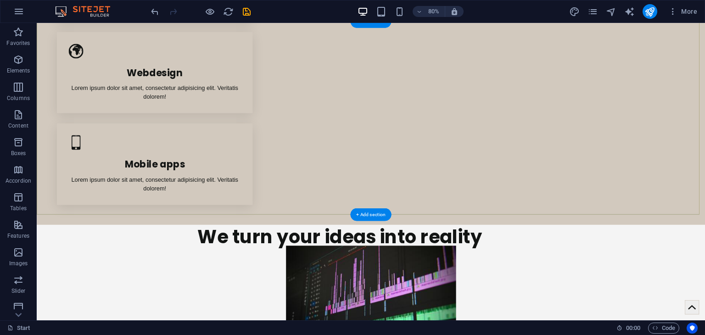
scroll to position [229, 0]
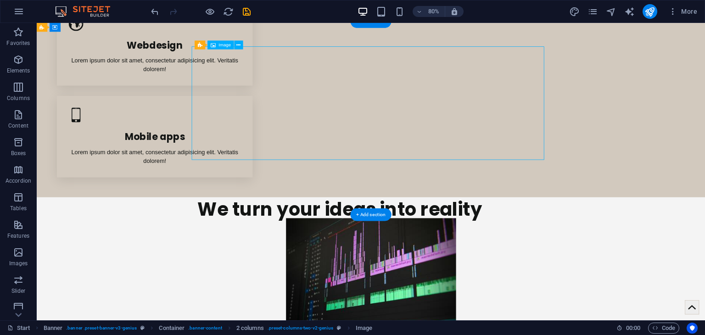
drag, startPoint x: 473, startPoint y: 150, endPoint x: 270, endPoint y: 150, distance: 203.2
click at [270, 267] on figure at bounding box center [454, 338] width 440 height 142
select select "px"
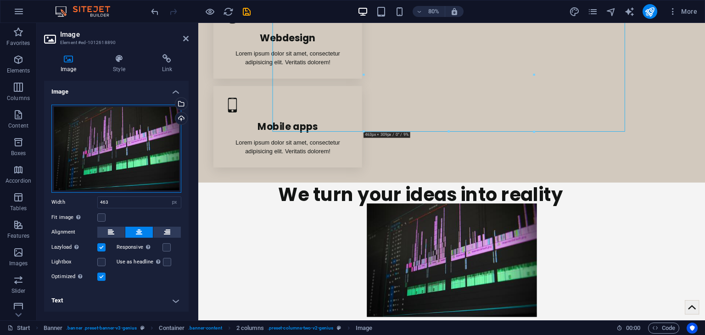
click at [141, 179] on div "Drag files here, click to choose files or select files from Files or our free s…" at bounding box center [116, 149] width 130 height 88
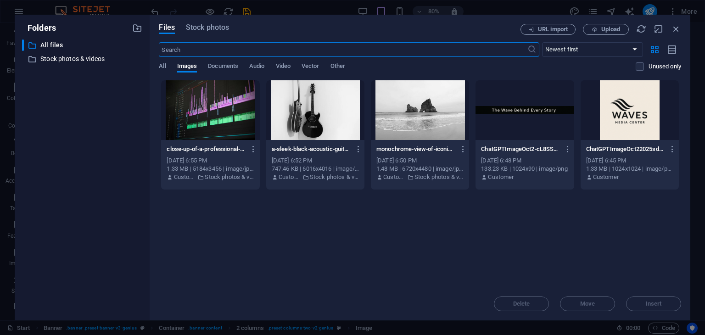
type input "90"
select select "%"
click at [200, 24] on span "Stock photos" at bounding box center [207, 27] width 43 height 11
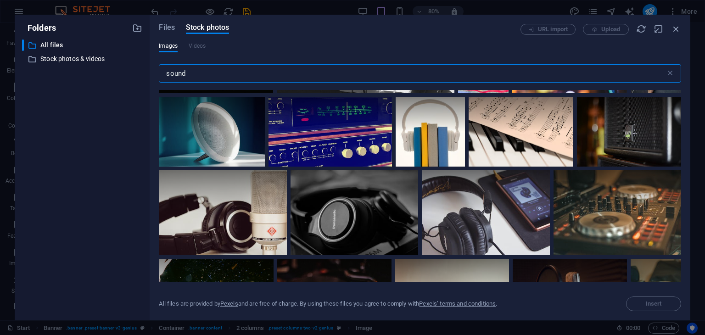
scroll to position [1461, 0]
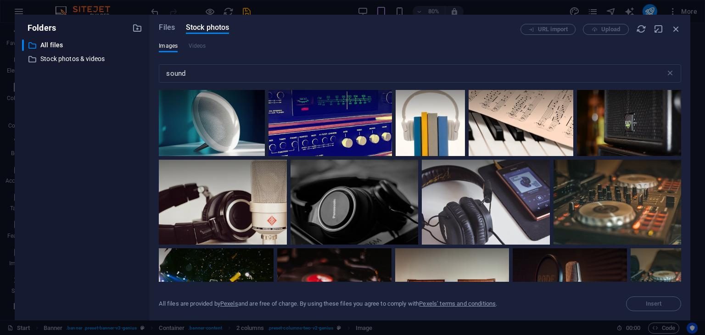
drag, startPoint x: 681, startPoint y: 171, endPoint x: 681, endPoint y: 186, distance: 15.1
click at [681, 186] on div "Files Stock photos URL import Upload Images Videos sound ​ All files are provid…" at bounding box center [420, 168] width 540 height 306
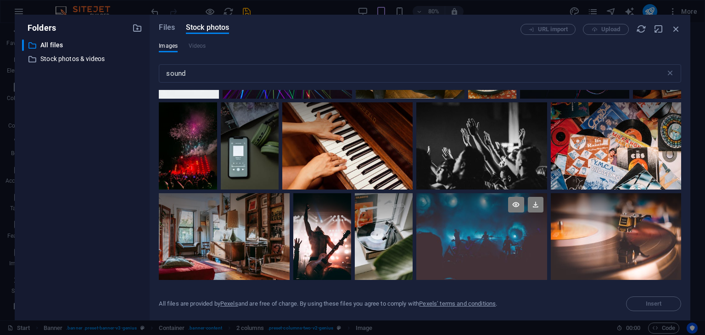
scroll to position [3327, 0]
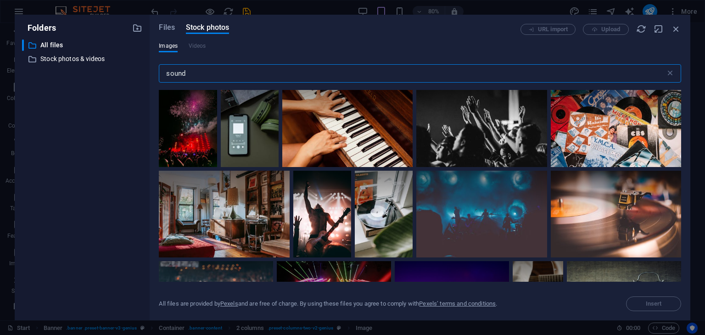
drag, startPoint x: 223, startPoint y: 79, endPoint x: 27, endPoint y: 82, distance: 196.4
click at [27, 82] on div "Folders ​ All files All files ​ Stock photos & videos Stock photos & videos Fil…" at bounding box center [352, 168] width 675 height 306
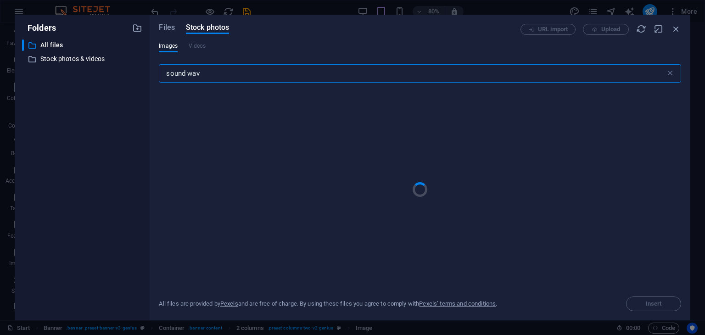
type input "sound wave"
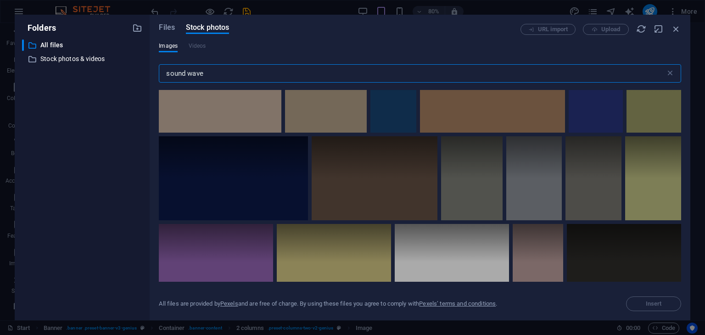
scroll to position [1384, 0]
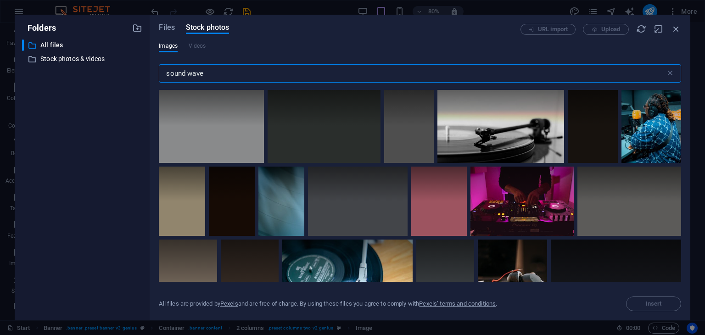
drag, startPoint x: 233, startPoint y: 72, endPoint x: 0, endPoint y: 85, distance: 233.0
click at [0, 85] on div "Folders ​ All files All files ​ Stock photos & videos Stock photos & videos Fil…" at bounding box center [352, 167] width 705 height 335
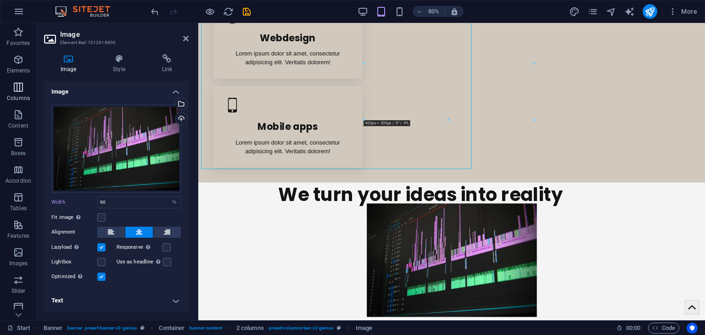
scroll to position [260, 0]
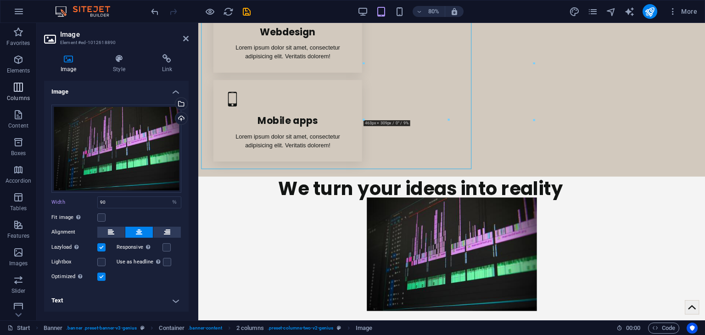
type input "463"
select select "px"
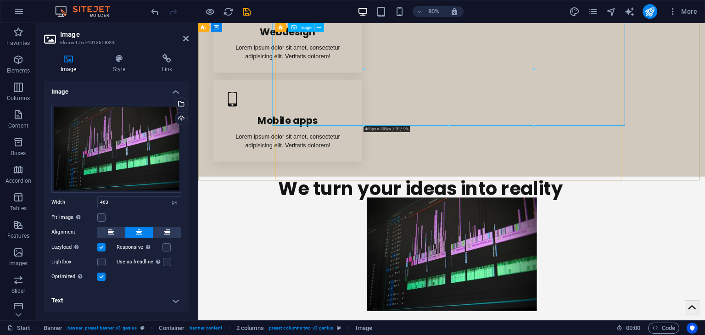
click at [489, 241] on figure at bounding box center [515, 312] width 440 height 142
click at [80, 143] on div "Drag files here, click to choose files or select files from Files or our free s…" at bounding box center [116, 149] width 130 height 88
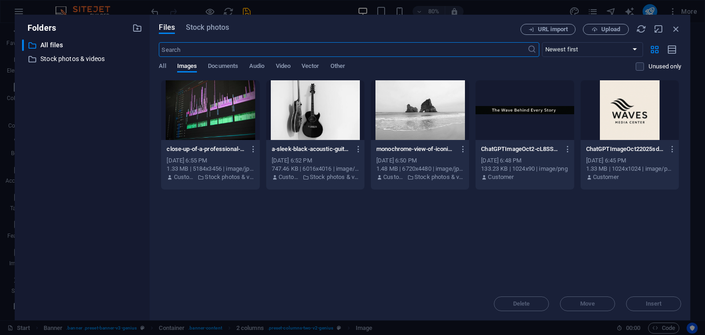
type input "90"
select select "%"
click at [196, 26] on span "Stock photos" at bounding box center [207, 27] width 43 height 11
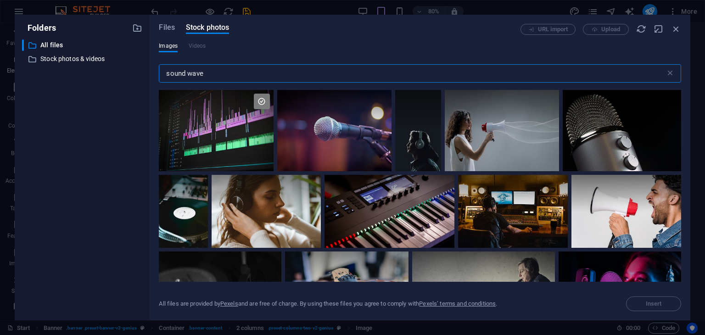
drag, startPoint x: 208, startPoint y: 72, endPoint x: 0, endPoint y: 72, distance: 208.3
click at [0, 72] on div "Folders ​ All files All files ​ Stock photos & videos Stock photos & videos Fil…" at bounding box center [352, 167] width 705 height 335
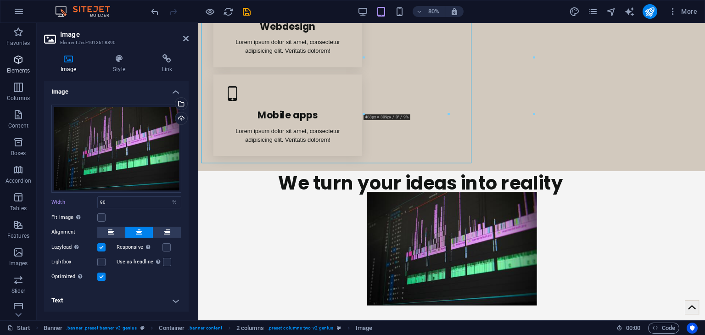
type input "463"
select select "px"
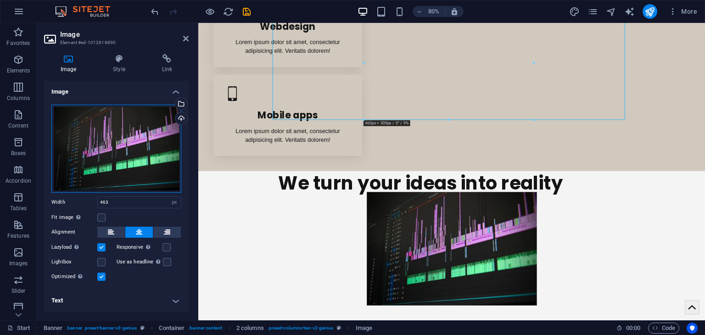
click at [140, 174] on div "Drag files here, click to choose files or select files from Files or our free s…" at bounding box center [116, 149] width 130 height 88
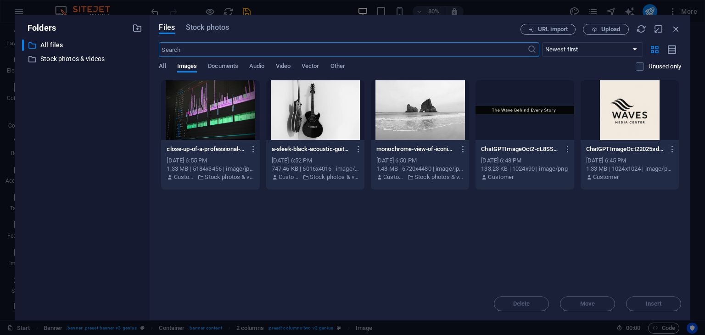
type input "90"
select select "%"
click at [200, 27] on span "Stock photos" at bounding box center [207, 27] width 43 height 11
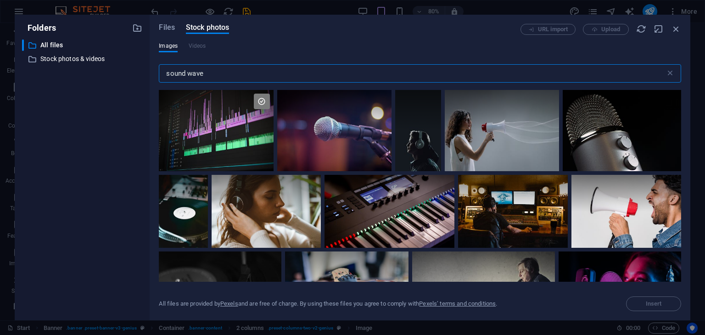
drag, startPoint x: 214, startPoint y: 74, endPoint x: 155, endPoint y: 68, distance: 59.9
click at [155, 68] on div "Files Stock photos URL import Upload Images Videos sound wave ​ All files are p…" at bounding box center [420, 168] width 540 height 306
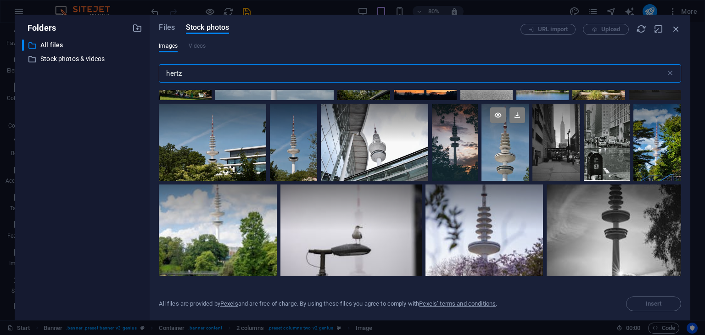
scroll to position [480, 0]
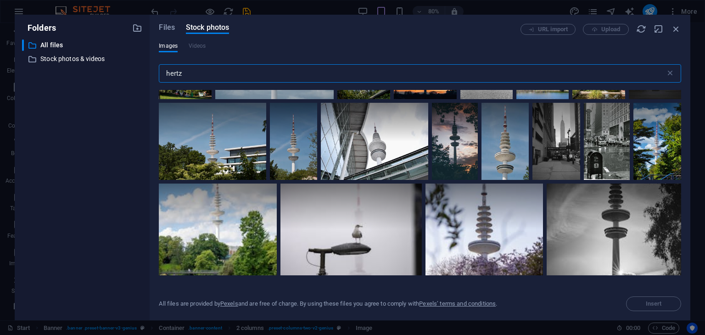
drag, startPoint x: 223, startPoint y: 72, endPoint x: 146, endPoint y: 68, distance: 77.2
click at [146, 68] on div "Folders ​ All files All files ​ Stock photos & videos Stock photos & videos Fil…" at bounding box center [352, 168] width 675 height 306
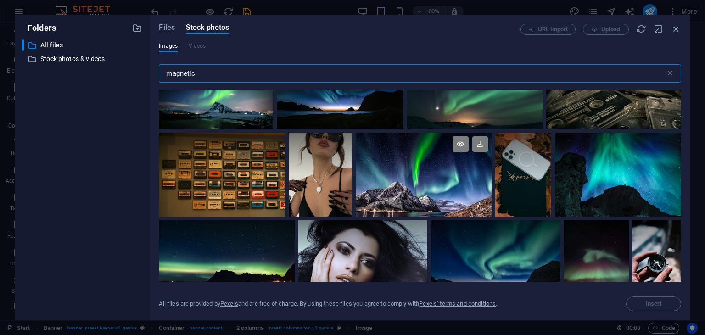
scroll to position [734, 0]
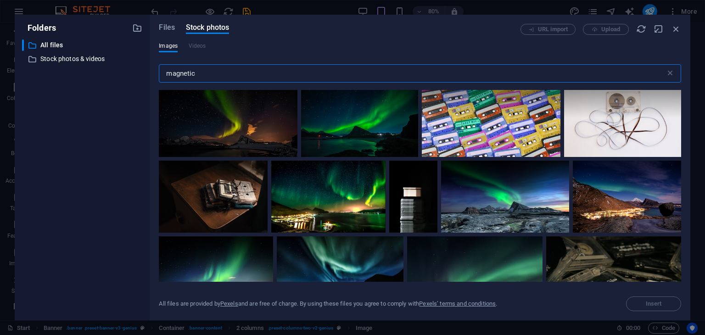
drag, startPoint x: 206, startPoint y: 73, endPoint x: 163, endPoint y: 73, distance: 43.6
click at [163, 73] on input "magnetic" at bounding box center [412, 73] width 506 height 18
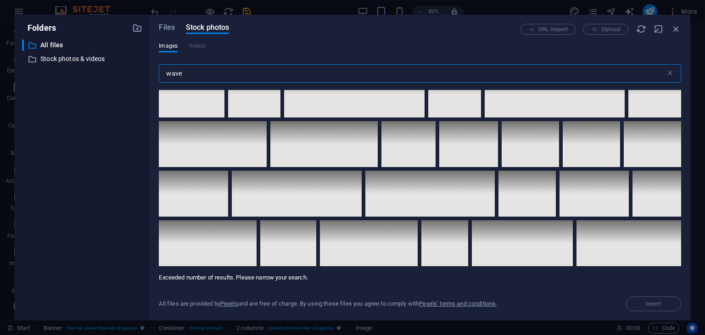
scroll to position [6587, 0]
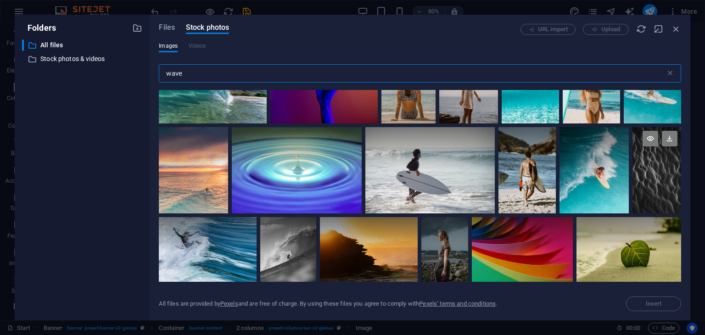
type input "wave"
click at [641, 154] on div at bounding box center [656, 170] width 49 height 87
click at [641, 170] on div at bounding box center [656, 191] width 49 height 43
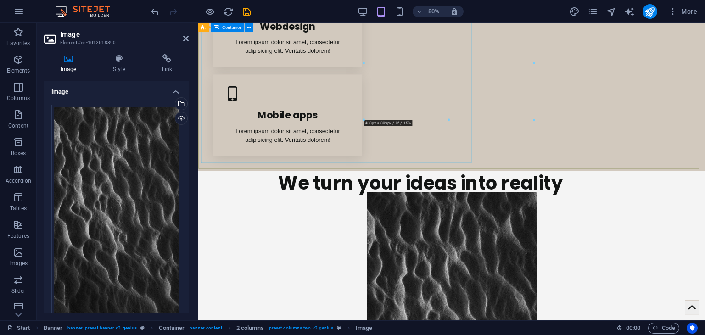
type input "463"
select select "px"
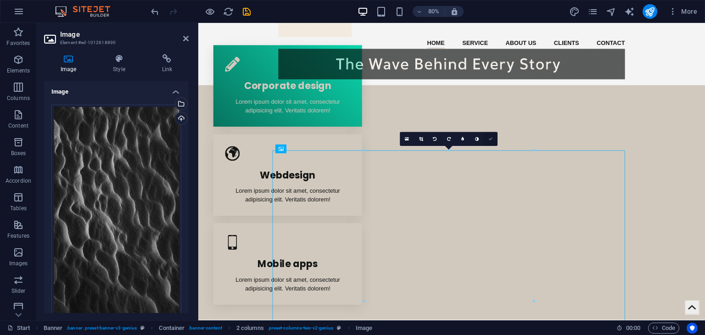
scroll to position [81, 0]
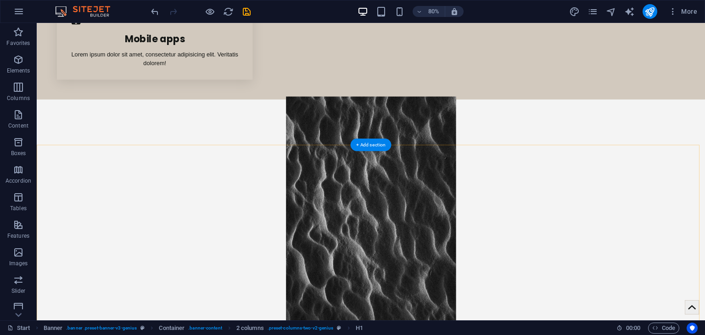
scroll to position [430, 0]
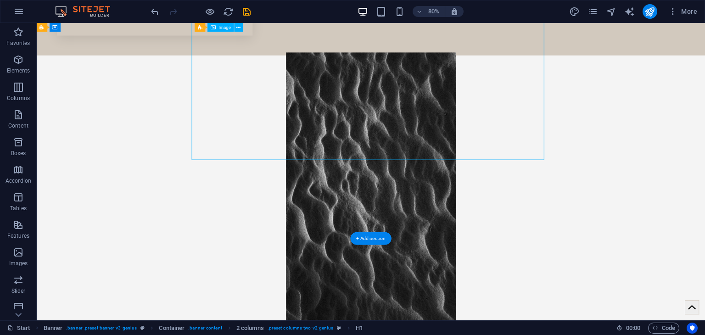
click at [439, 146] on figure at bounding box center [454, 249] width 440 height 378
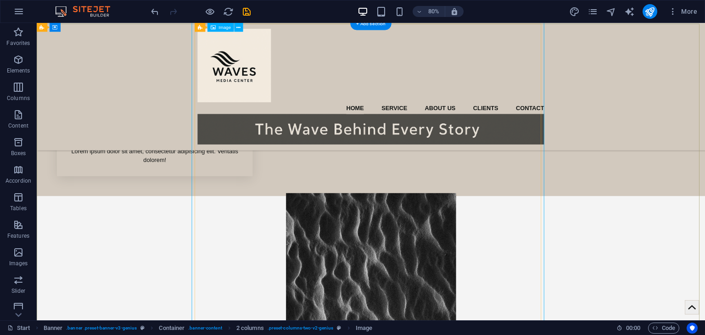
scroll to position [131, 0]
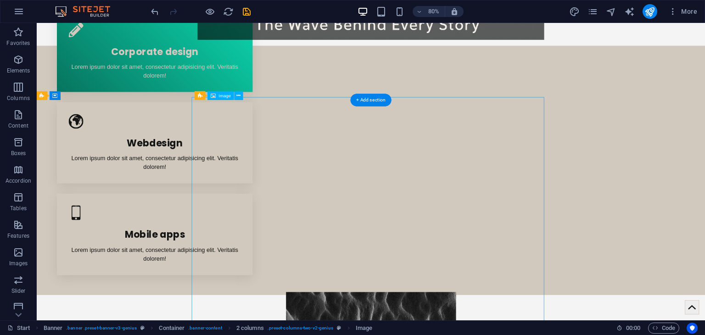
drag, startPoint x: 458, startPoint y: 243, endPoint x: 526, endPoint y: 238, distance: 68.1
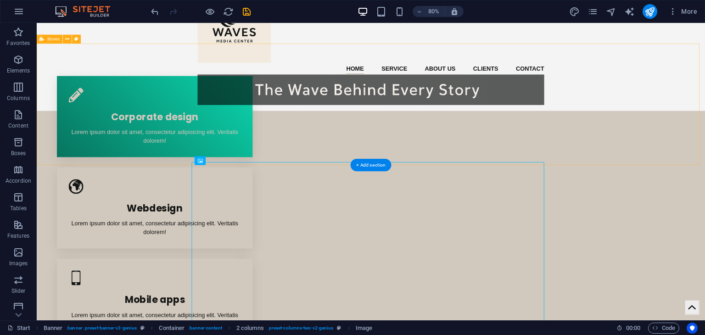
scroll to position [0, 0]
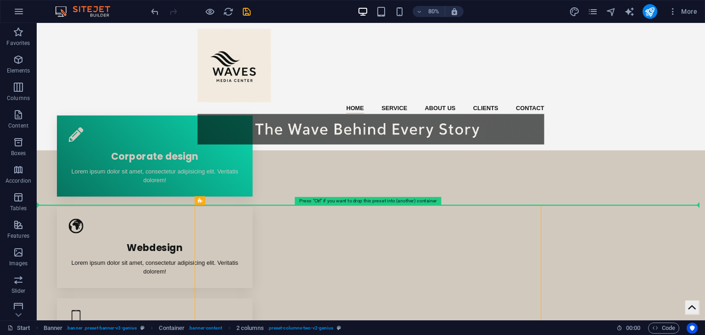
drag, startPoint x: 242, startPoint y: 224, endPoint x: 658, endPoint y: 246, distance: 416.7
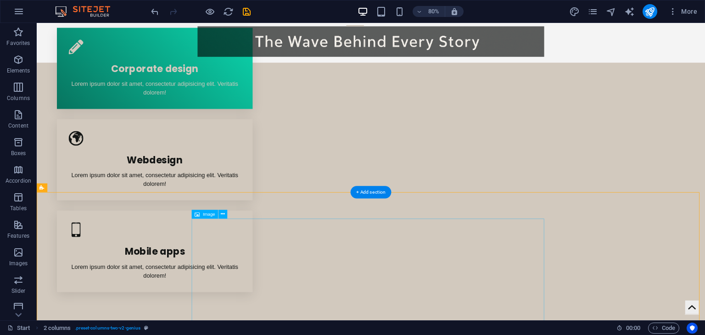
scroll to position [138, 0]
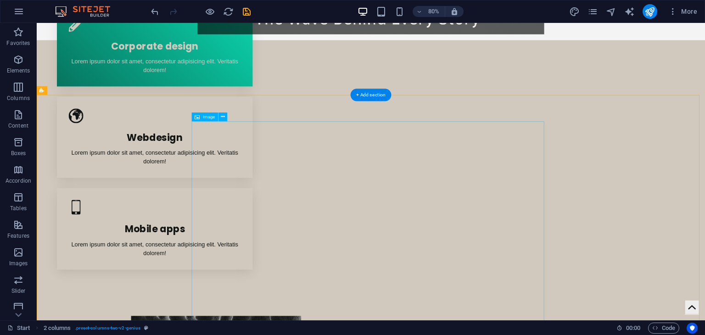
select select "px"
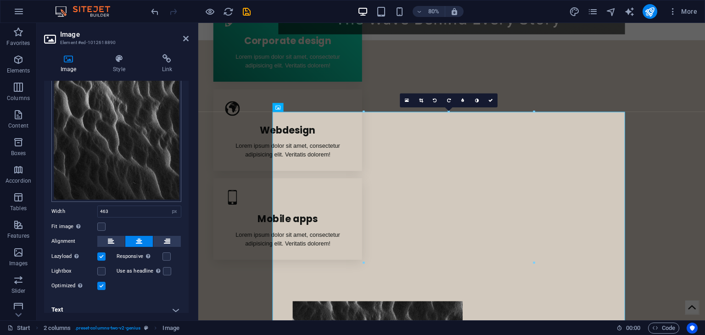
scroll to position [134, 0]
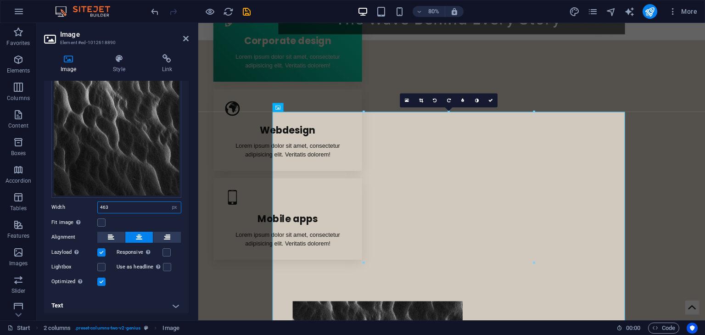
drag, startPoint x: 134, startPoint y: 204, endPoint x: 94, endPoint y: 200, distance: 41.0
click at [93, 204] on div "Width 463 Default auto px rem % em vh vw" at bounding box center [116, 207] width 130 height 12
type input "463"
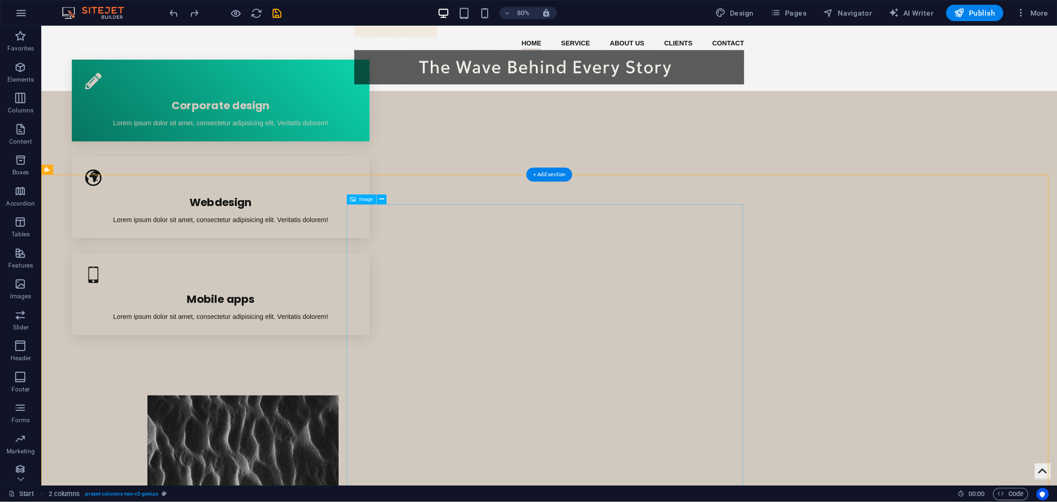
scroll to position [183, 0]
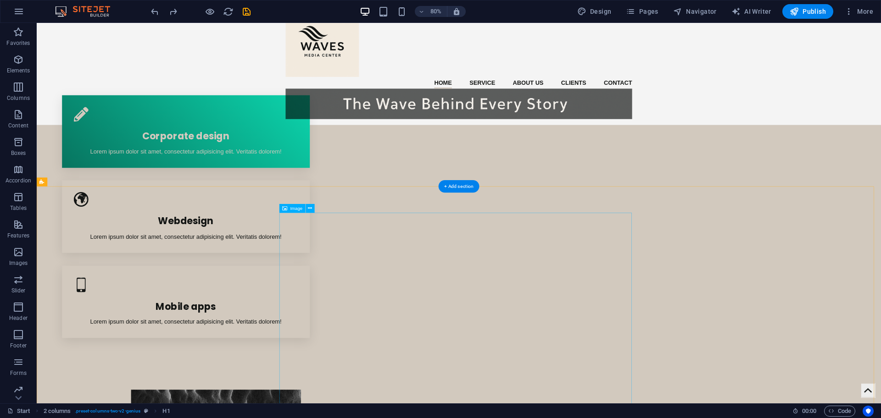
scroll to position [0, 0]
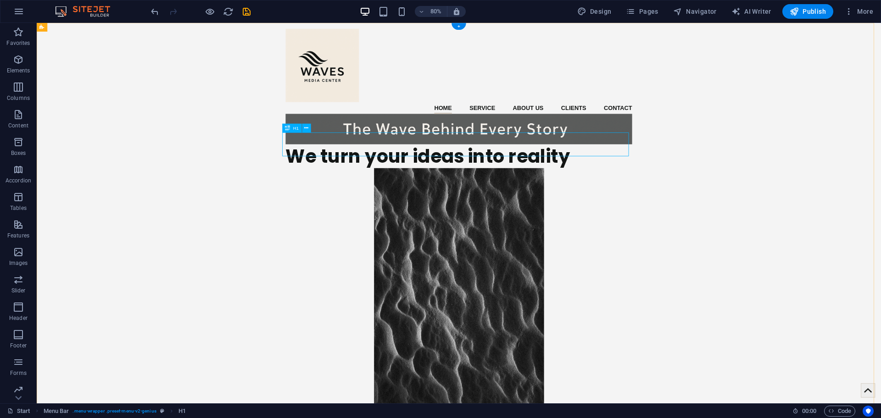
click at [581, 175] on div "We turn your ideas into reality" at bounding box center [564, 190] width 433 height 30
click at [568, 175] on div "We turn your ideas into reality" at bounding box center [564, 190] width 433 height 30
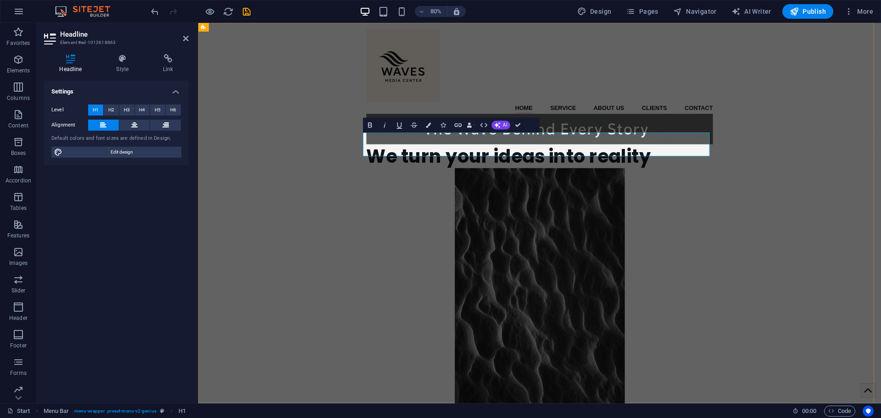
click at [556, 175] on h1 "We turn your ideas into reality" at bounding box center [624, 190] width 433 height 30
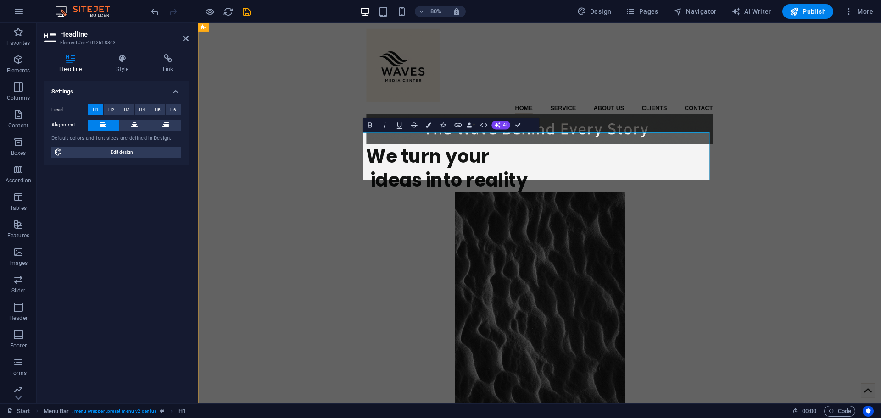
click at [526, 204] on h1 "We turn your ‌ ideas into reality" at bounding box center [624, 205] width 433 height 60
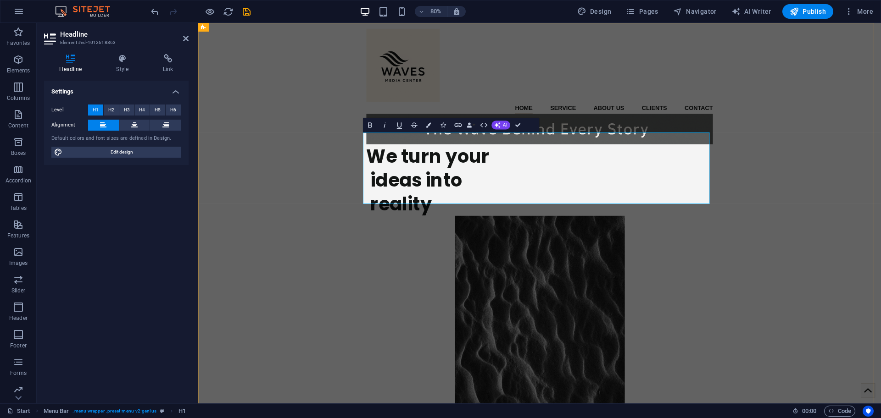
click at [440, 178] on h1 "We turn your ‌ ideas into ‌ reality" at bounding box center [624, 219] width 433 height 89
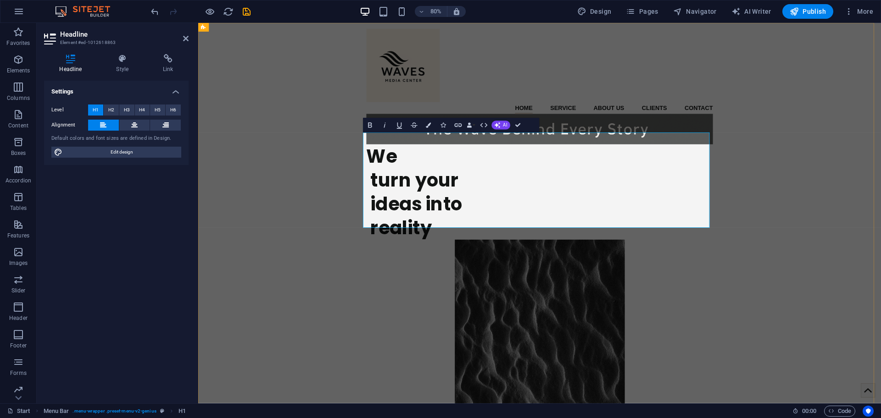
click at [463, 207] on h1 "We ‌ turn your ‌ ideas into ‌ reality" at bounding box center [624, 234] width 433 height 119
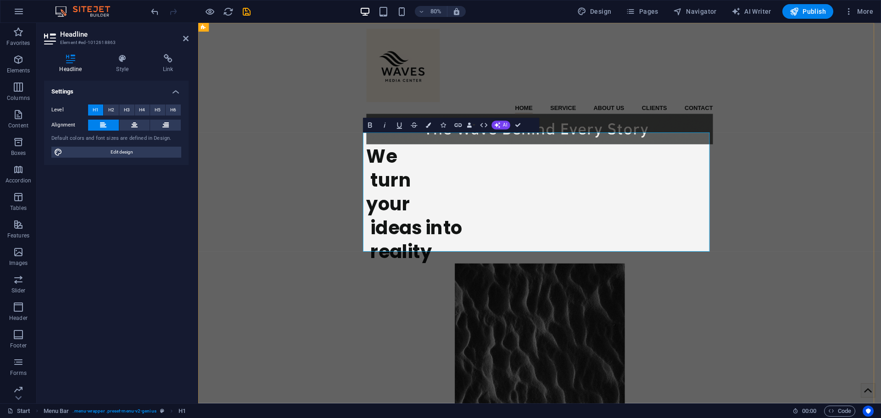
click at [476, 260] on h1 "We ‌ turn ‌your ‌ ideas into ‌ reality" at bounding box center [624, 249] width 433 height 149
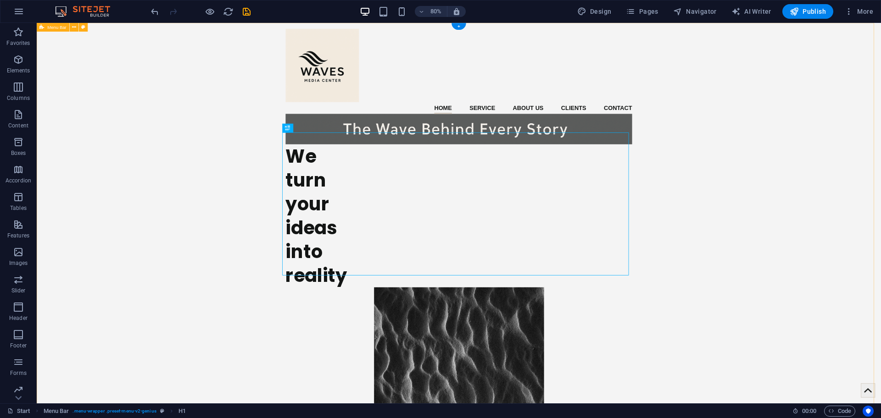
click at [704, 266] on div "Home Service About us Clients Contact Menu We turn your ideas into reality" at bounding box center [564, 381] width 1055 height 716
click at [691, 248] on div "We turn your ideas into reality" at bounding box center [564, 264] width 433 height 179
drag, startPoint x: 776, startPoint y: 224, endPoint x: 767, endPoint y: 223, distance: 8.3
click at [704, 223] on div "We turn your ideas into reality" at bounding box center [564, 264] width 433 height 179
click at [285, 128] on icon at bounding box center [287, 128] width 5 height 9
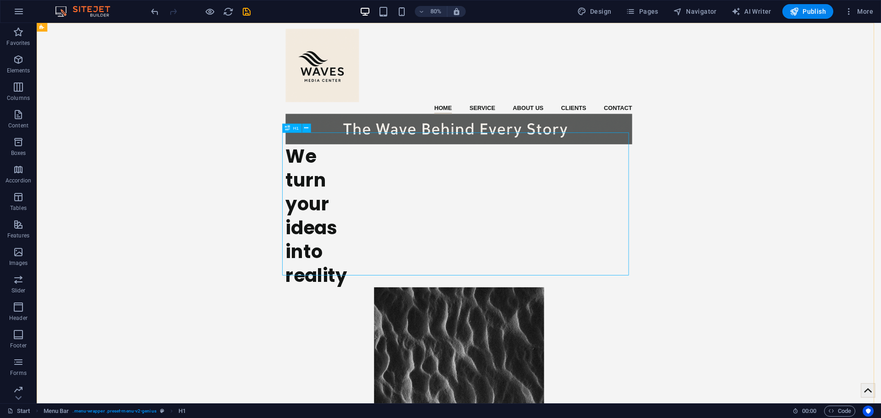
click at [287, 128] on icon at bounding box center [287, 128] width 5 height 9
click at [289, 128] on icon at bounding box center [287, 128] width 5 height 9
click at [371, 205] on div "We turn your ideas into reality" at bounding box center [564, 264] width 433 height 179
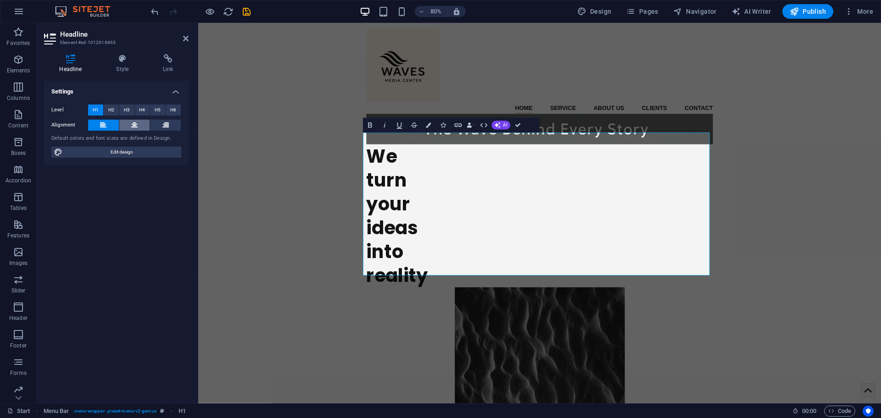
click at [136, 129] on icon at bounding box center [134, 125] width 6 height 11
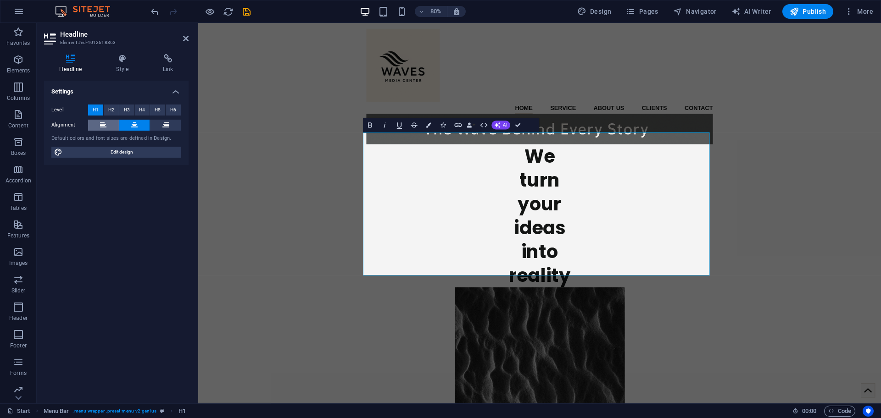
click at [120, 129] on button at bounding box center [134, 125] width 31 height 11
click at [111, 125] on button at bounding box center [103, 125] width 31 height 11
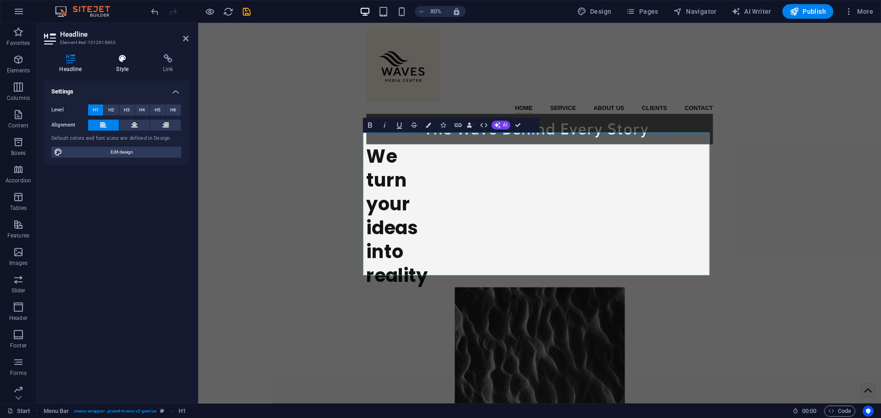
click at [125, 60] on icon at bounding box center [122, 58] width 43 height 9
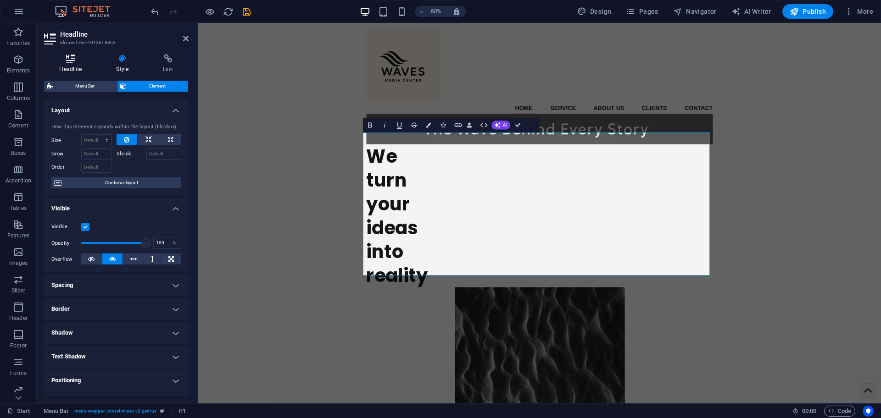
click at [76, 61] on icon at bounding box center [70, 58] width 53 height 9
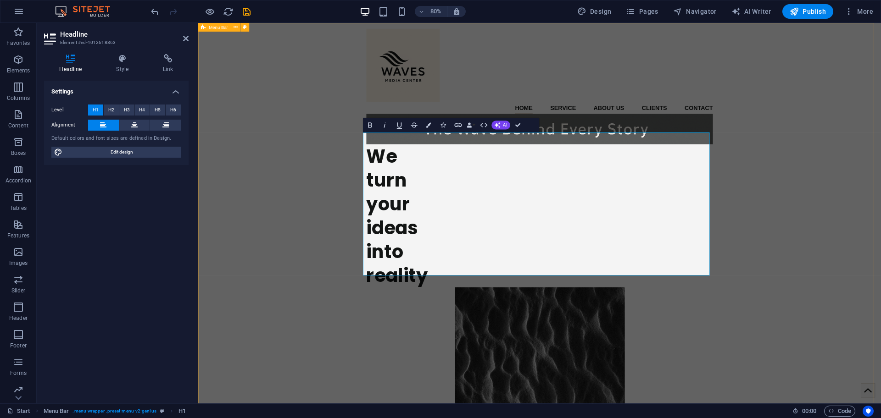
click at [327, 314] on div "Home Service About us Clients Contact Menu We turn your ideas into reality" at bounding box center [624, 381] width 853 height 716
click at [529, 314] on div "Home Service About us Clients Contact Menu We turn your ideas into reality" at bounding box center [624, 381] width 853 height 716
select select "header"
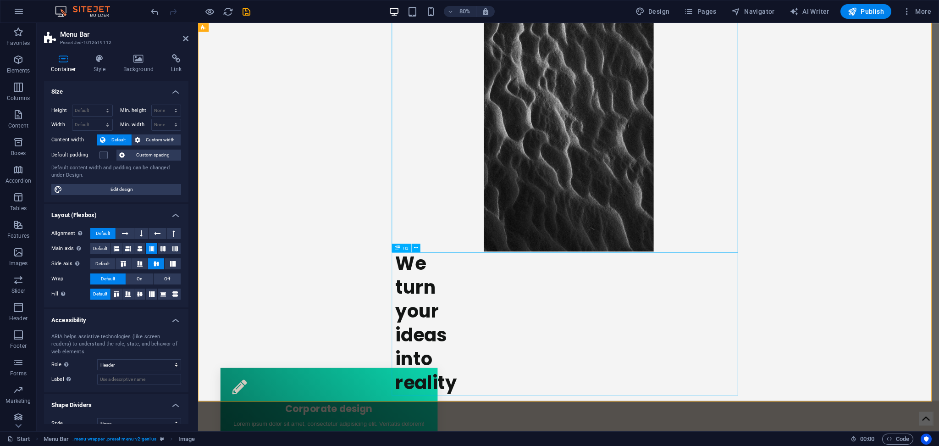
scroll to position [245, 0]
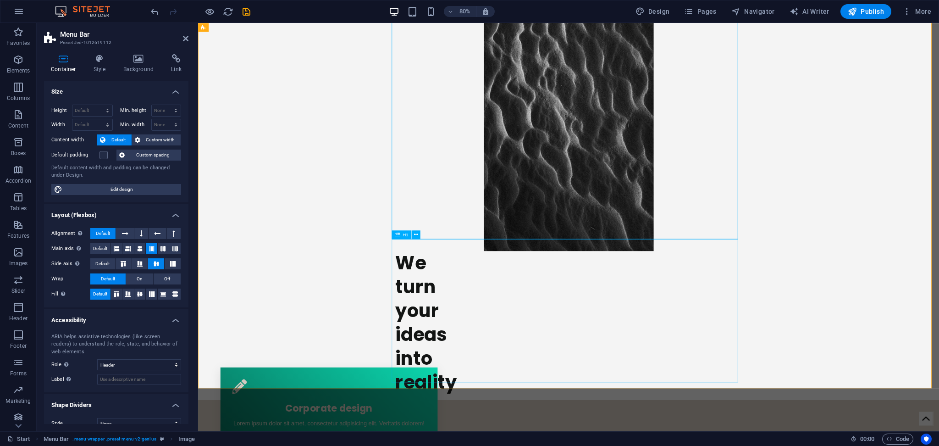
click at [491, 334] on div "We turn your ideas into reality" at bounding box center [661, 397] width 433 height 179
click at [604, 212] on figure at bounding box center [661, 119] width 433 height 378
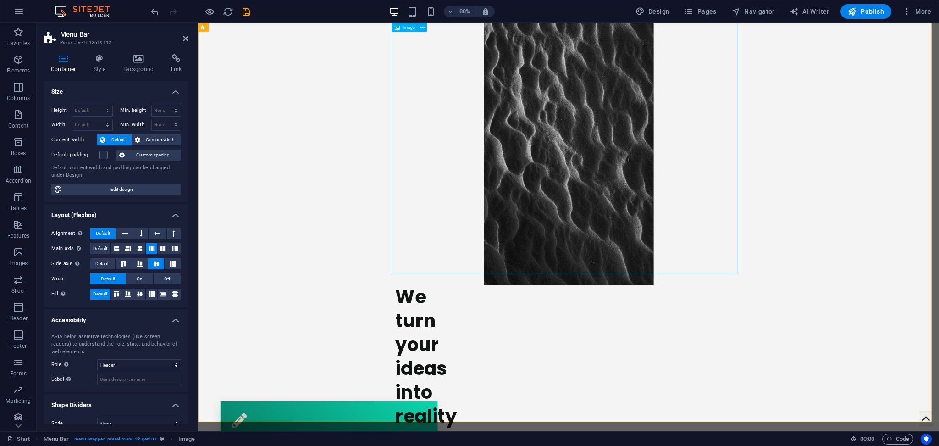
scroll to position [0, 0]
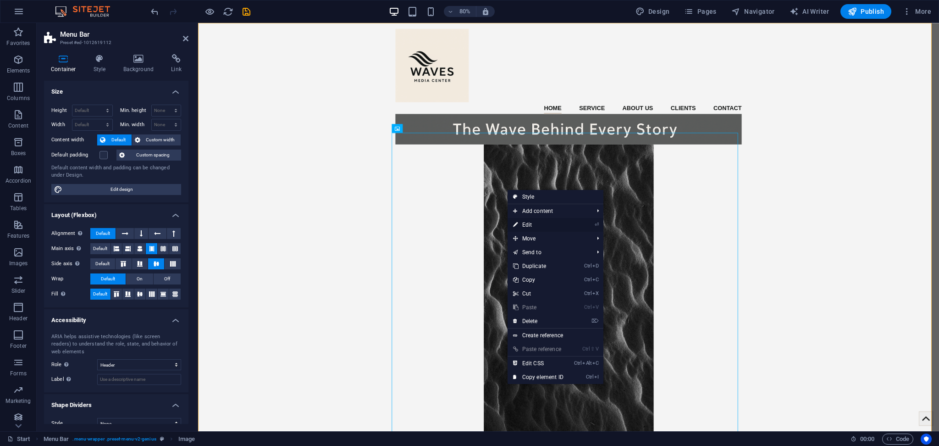
click at [554, 220] on link "⏎ Edit" at bounding box center [538, 225] width 61 height 14
select select "px"
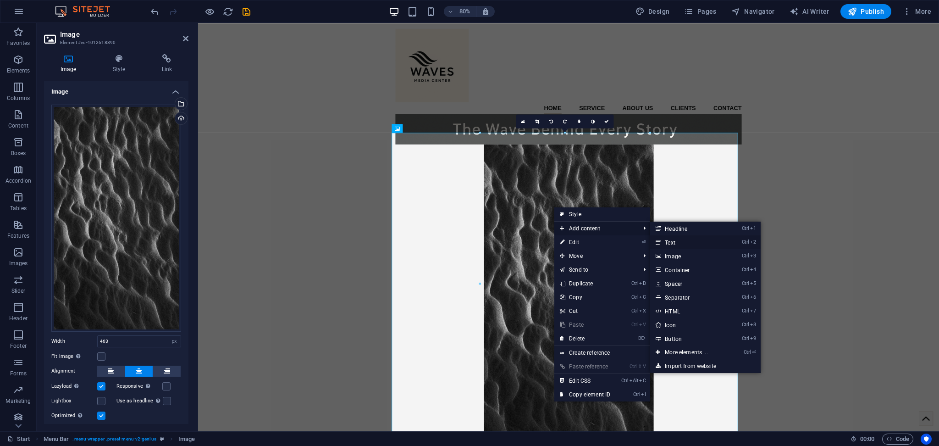
click at [690, 245] on link "Ctrl 2 Text" at bounding box center [688, 242] width 76 height 14
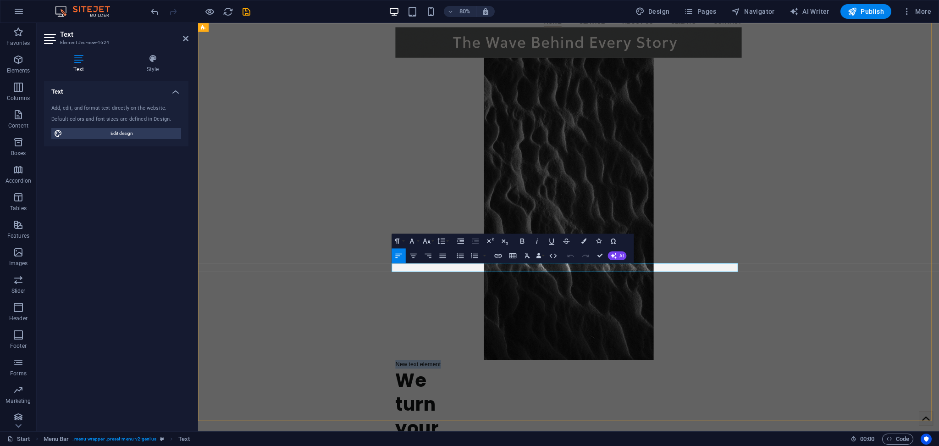
scroll to position [81, 0]
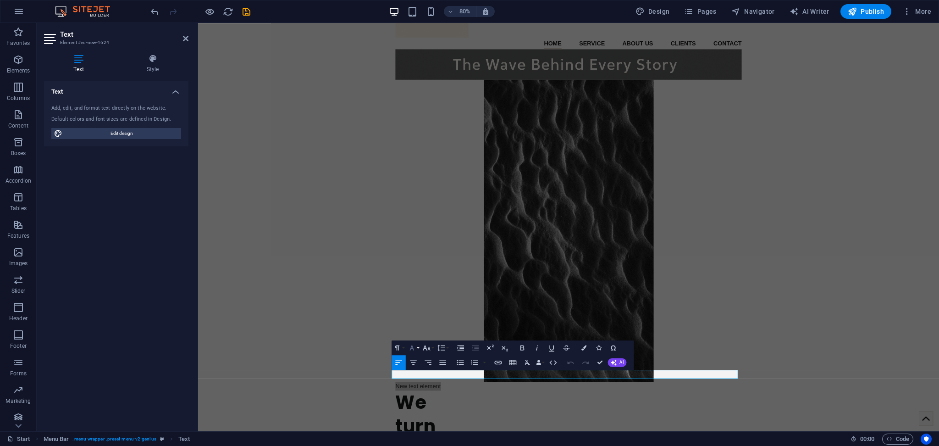
click at [414, 334] on icon "button" at bounding box center [412, 347] width 5 height 5
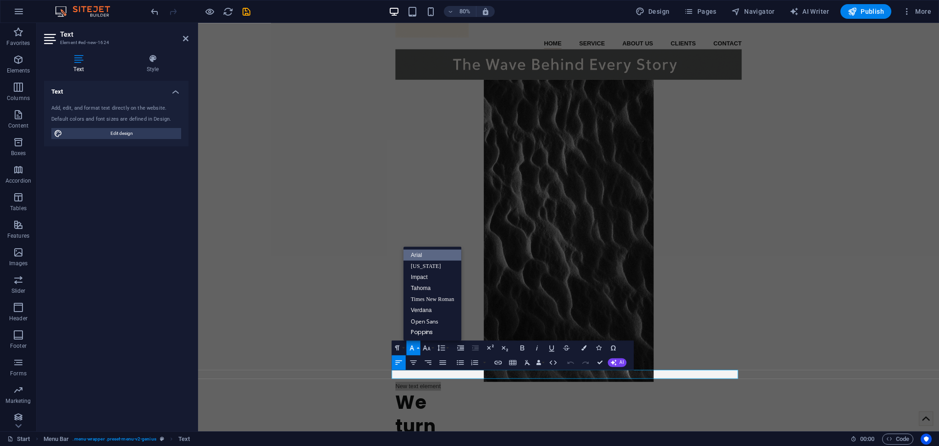
scroll to position [0, 0]
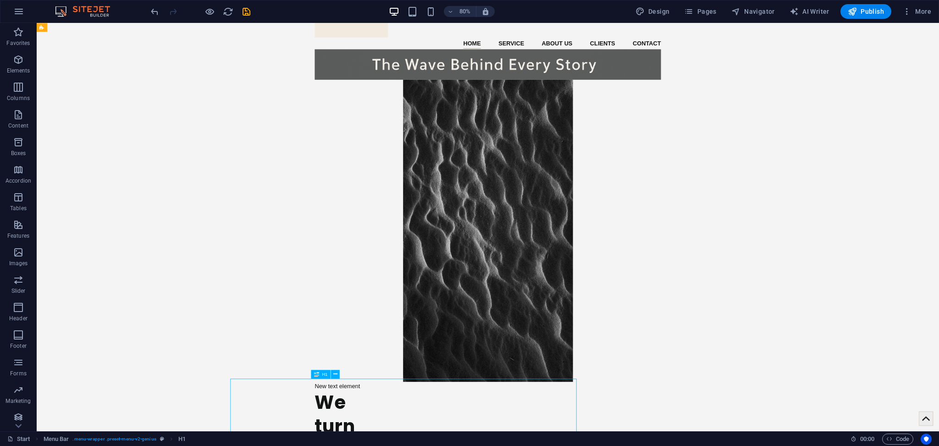
click at [316, 334] on icon at bounding box center [316, 374] width 5 height 9
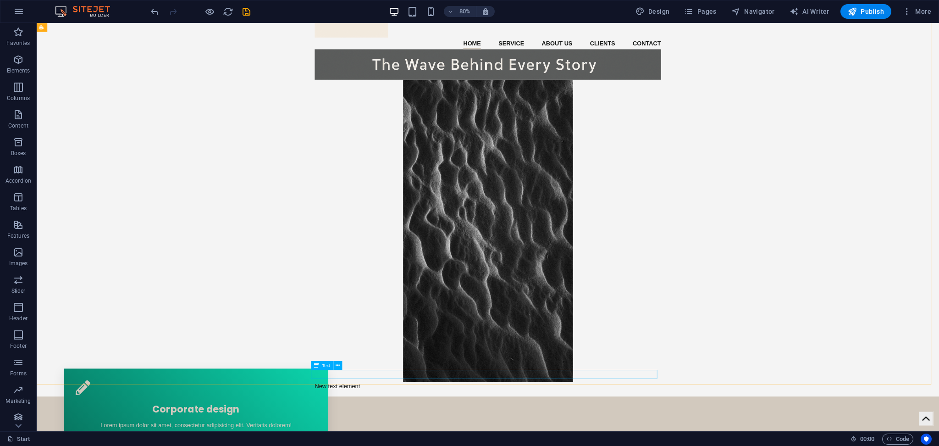
click at [311, 334] on div "Text" at bounding box center [322, 365] width 22 height 9
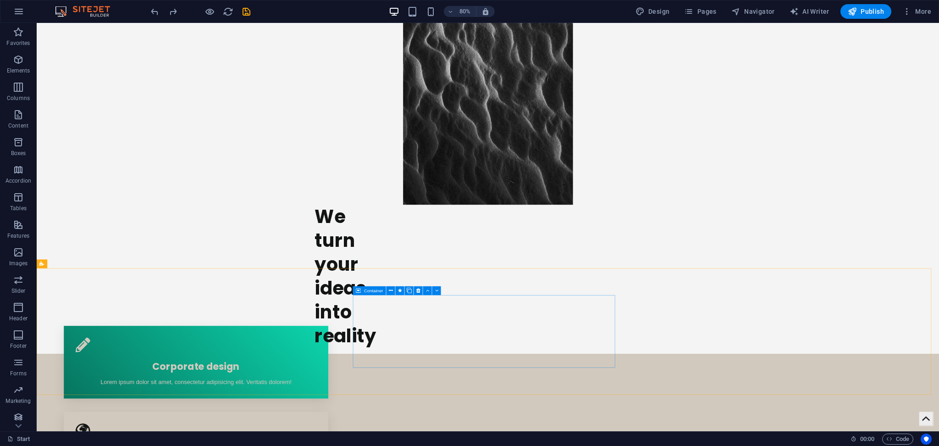
scroll to position [203, 0]
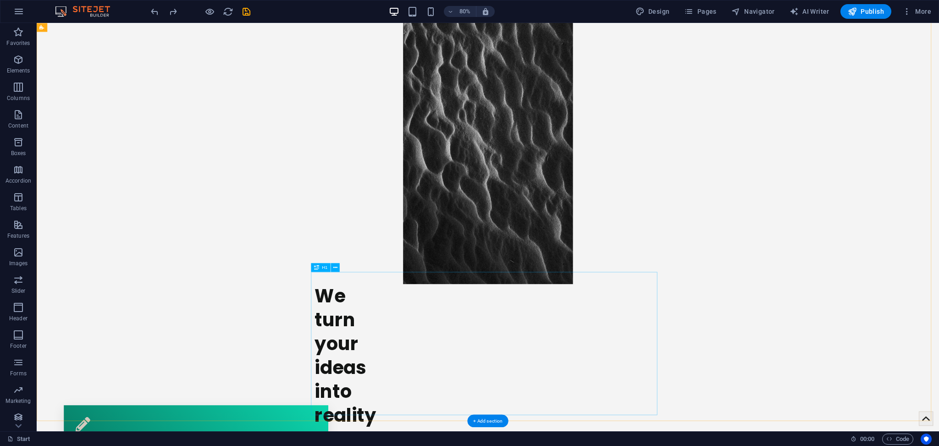
click at [435, 334] on div "We turn your ideas into reality" at bounding box center [600, 438] width 433 height 179
click at [333, 267] on button at bounding box center [335, 267] width 9 height 9
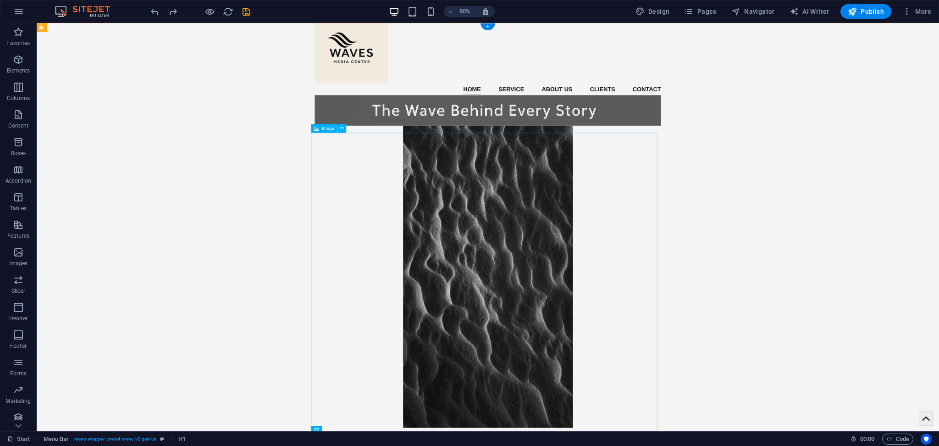
scroll to position [0, 0]
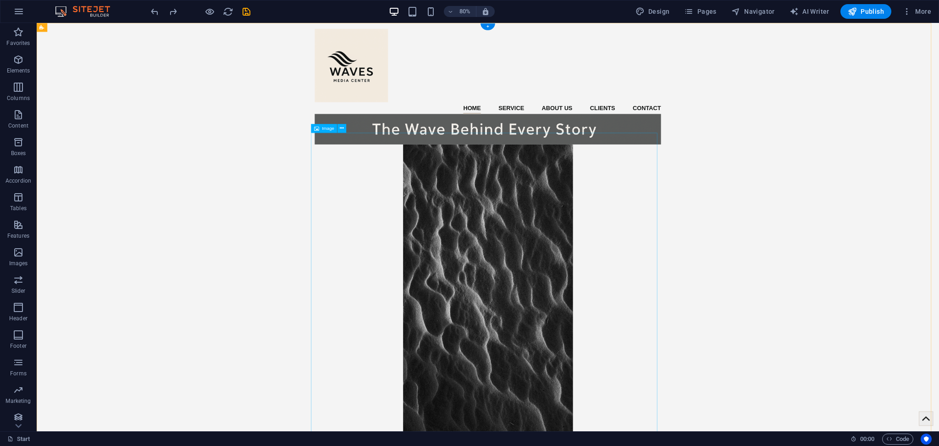
click at [637, 195] on figure at bounding box center [600, 364] width 433 height 378
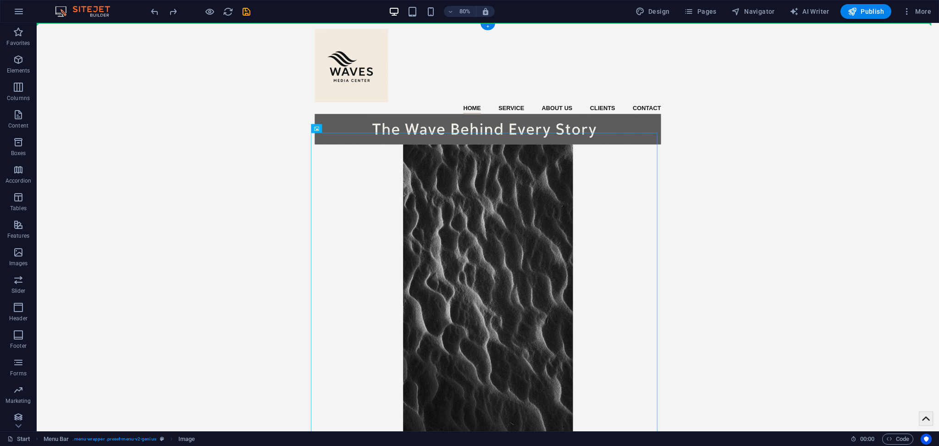
drag, startPoint x: 628, startPoint y: 239, endPoint x: 1061, endPoint y: 265, distance: 433.8
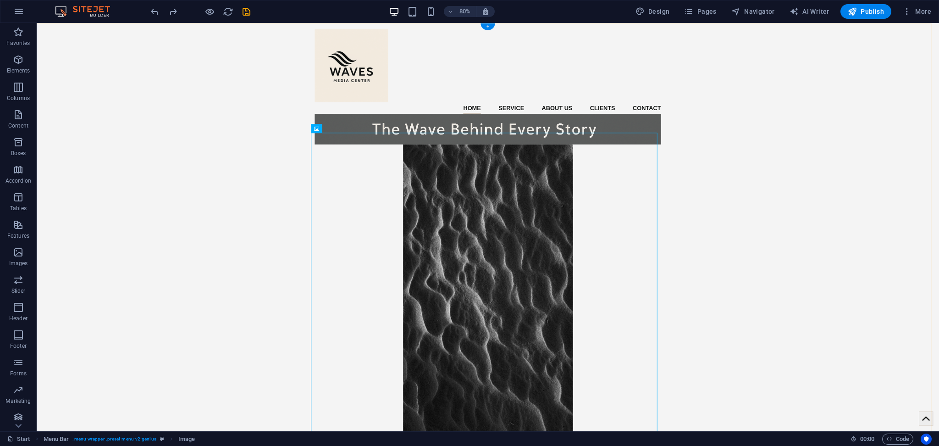
click at [488, 26] on div "+" at bounding box center [488, 26] width 14 height 6
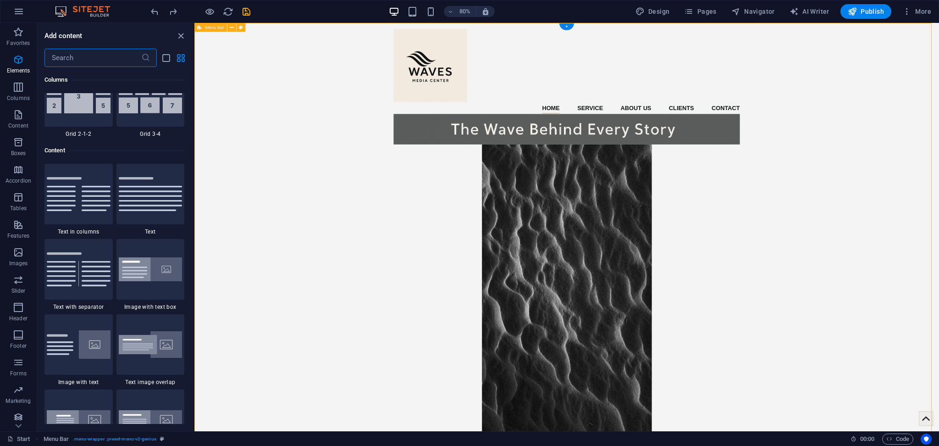
scroll to position [1605, 0]
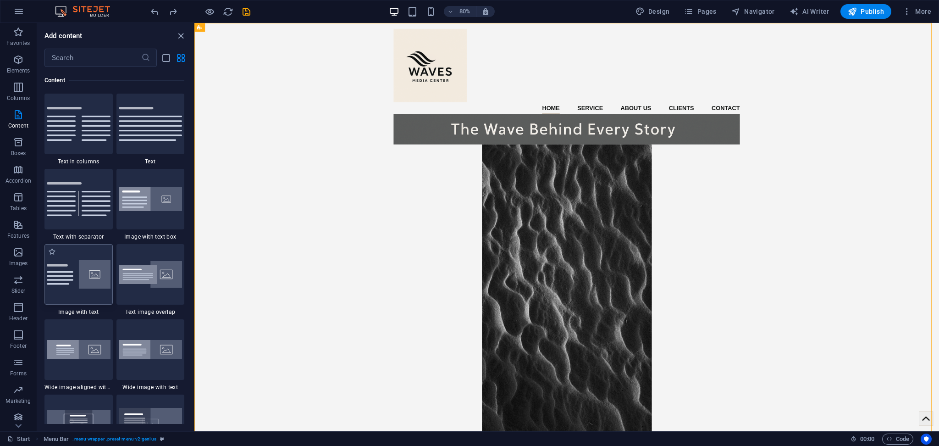
click at [91, 278] on img at bounding box center [79, 274] width 64 height 28
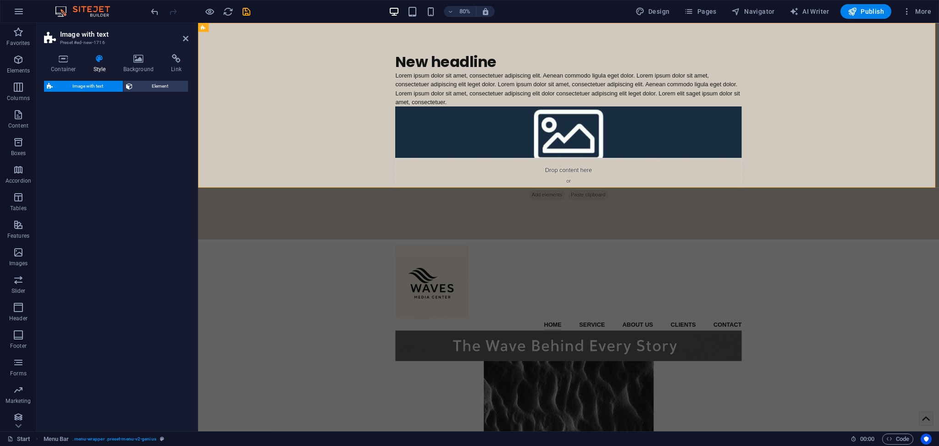
select select "rem"
select select "px"
select select "preset-text-with-image-v4-default"
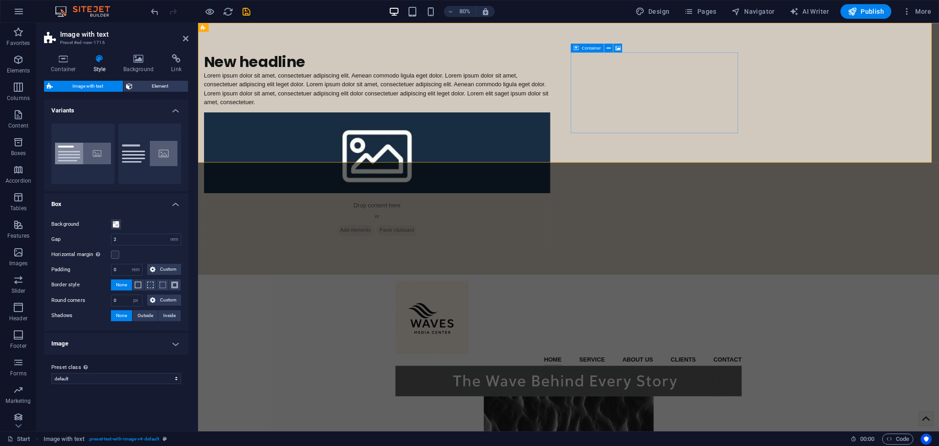
click at [639, 236] on div "Drop content here or Add elements Paste clipboard" at bounding box center [422, 268] width 433 height 65
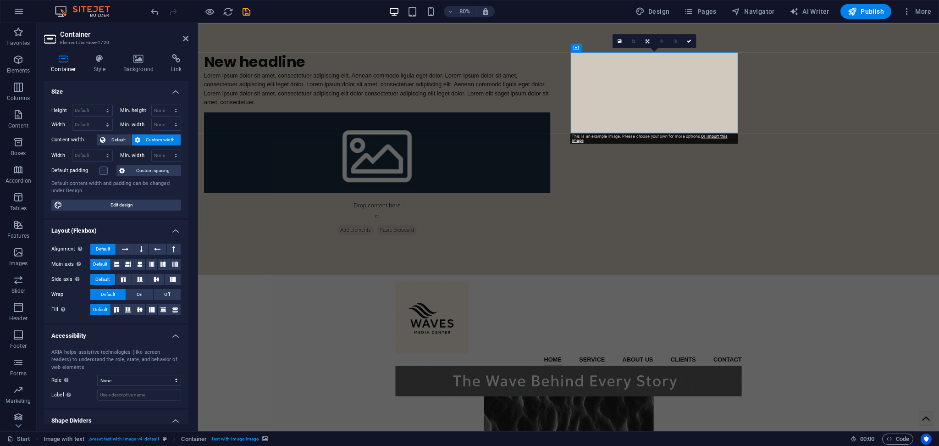
click at [62, 63] on h4 "Container" at bounding box center [65, 63] width 43 height 19
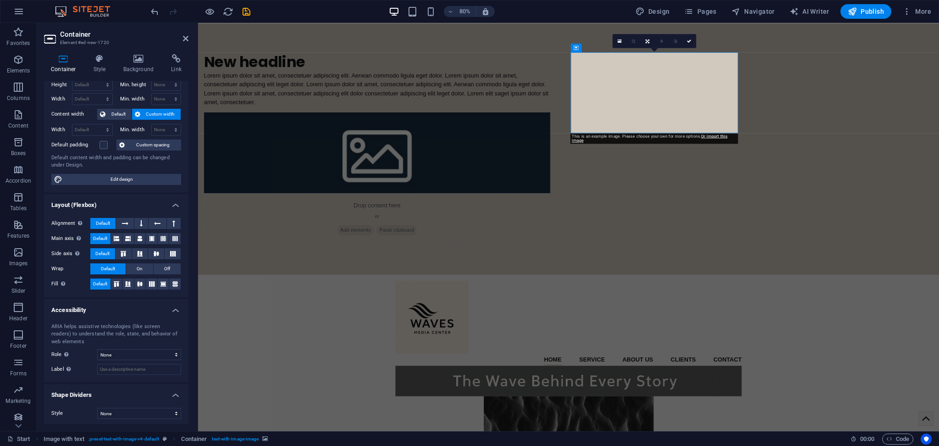
scroll to position [28, 0]
click at [691, 37] on link at bounding box center [690, 41] width 14 height 14
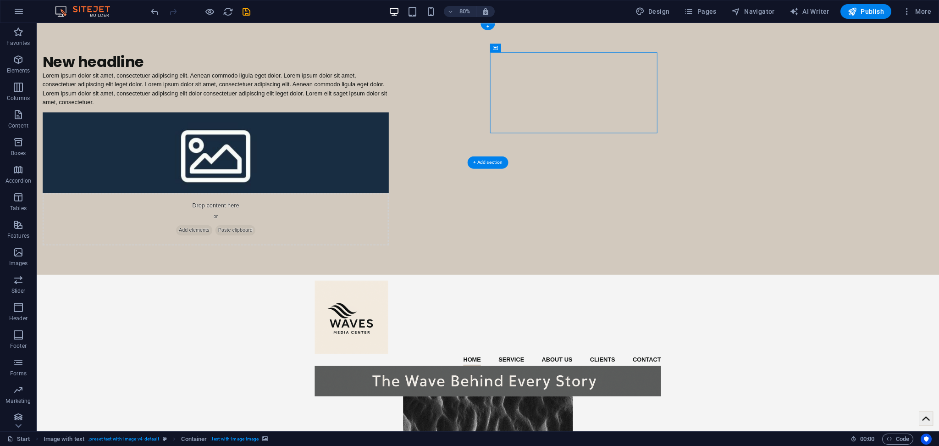
click at [477, 135] on figure at bounding box center [260, 185] width 433 height 101
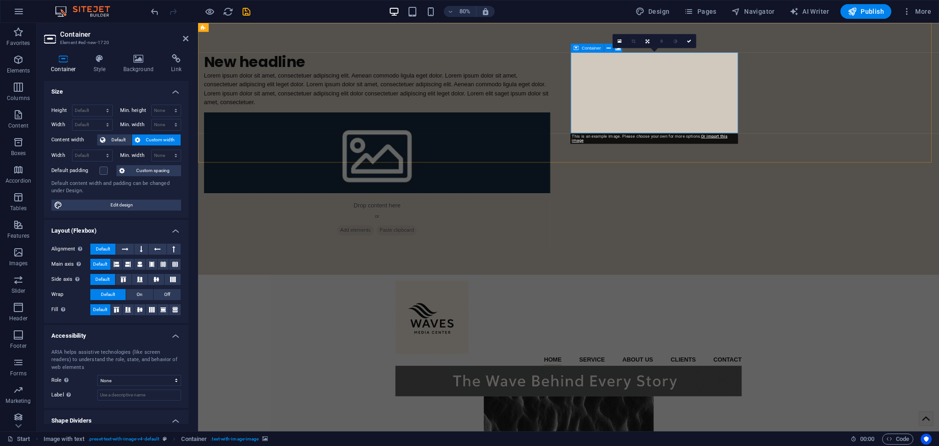
click at [639, 236] on div "Drop content here or Add elements Paste clipboard" at bounding box center [422, 268] width 433 height 65
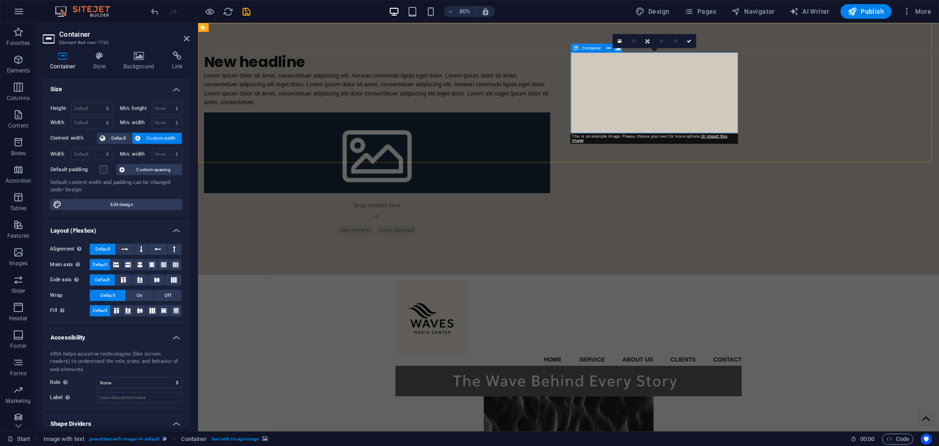
click at [639, 236] on div "Drop content here or Add elements Paste clipboard" at bounding box center [422, 268] width 433 height 65
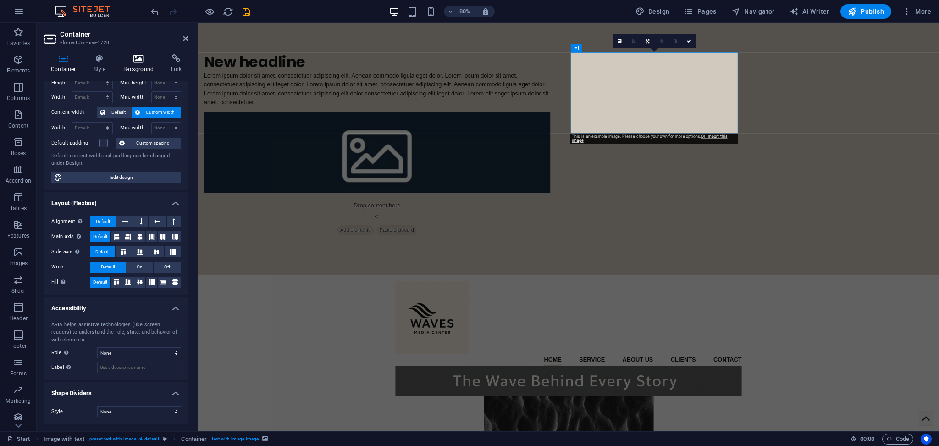
click at [121, 67] on h4 "Background" at bounding box center [141, 63] width 48 height 19
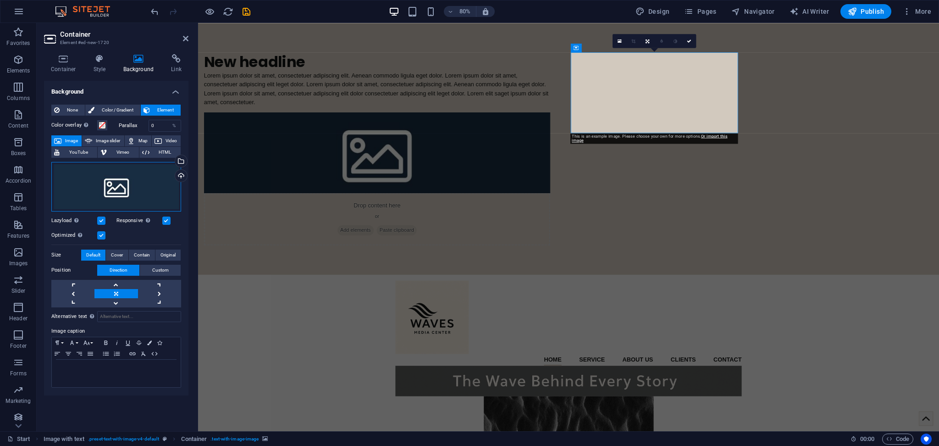
click at [126, 182] on div "Drag files here, click to choose files or select files from Files or our free s…" at bounding box center [116, 187] width 130 height 50
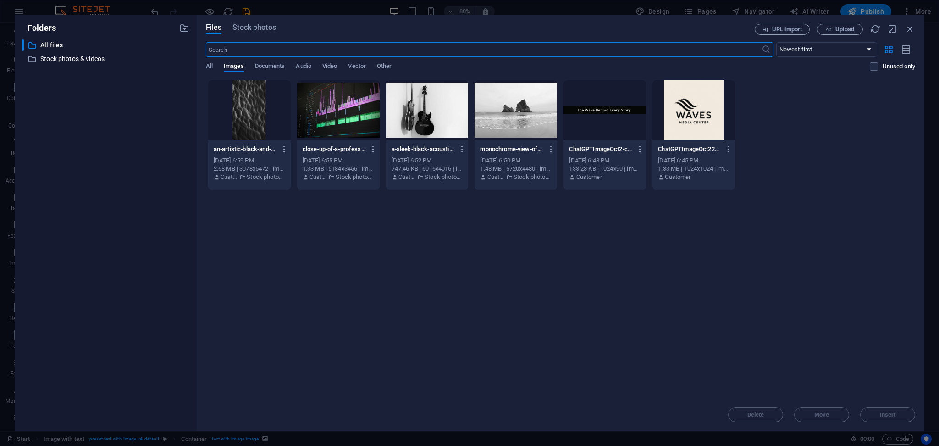
click at [232, 112] on div at bounding box center [249, 110] width 83 height 60
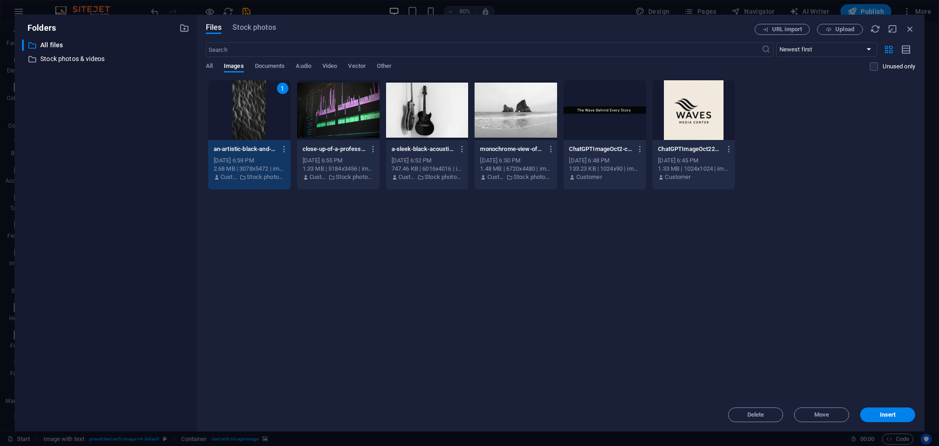
click at [232, 112] on div "1" at bounding box center [249, 110] width 83 height 60
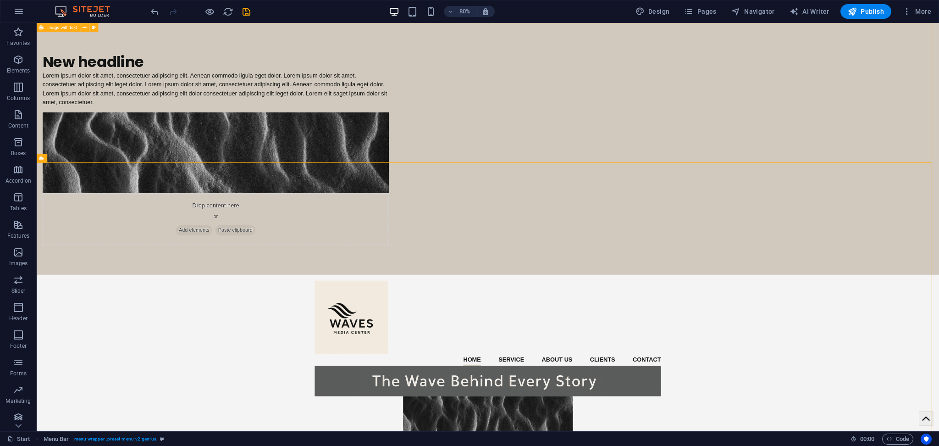
click at [304, 100] on div "New headline Lorem ipsum dolor sit amet, consectetuer adipiscing elit. Aenean c…" at bounding box center [601, 180] width 1128 height 315
click at [477, 91] on div "Lorem ipsum dolor sit amet, consectetuer adipiscing elit. Aenean commodo ligula…" at bounding box center [260, 105] width 433 height 44
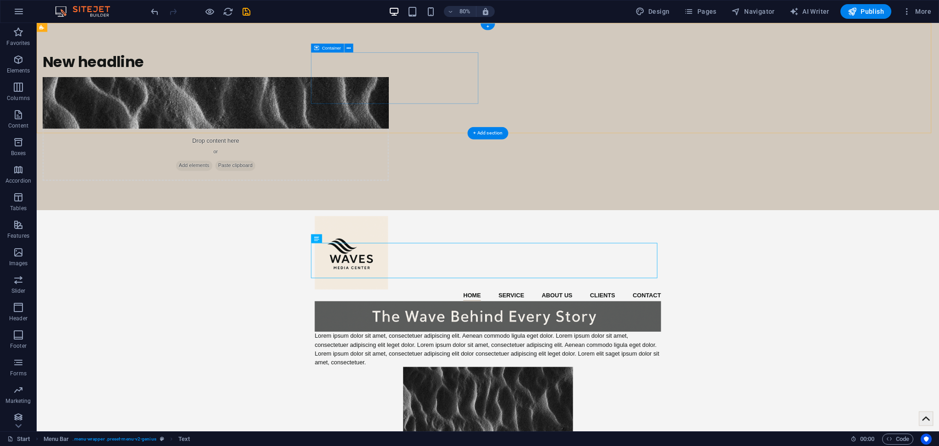
click at [477, 83] on div "New headline" at bounding box center [260, 72] width 433 height 24
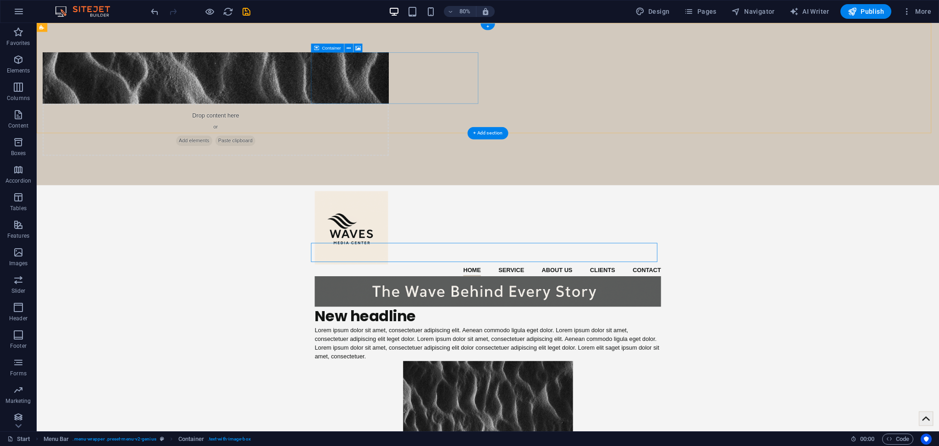
click at [311, 164] on span "Paste clipboard" at bounding box center [285, 170] width 50 height 13
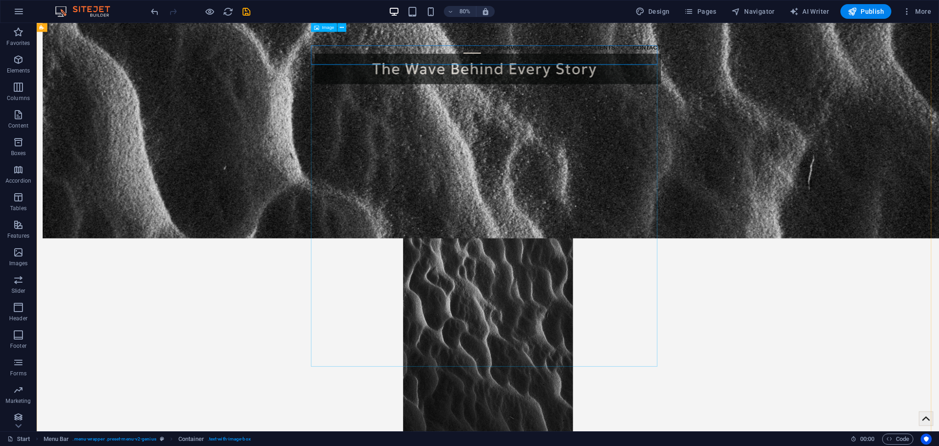
scroll to position [75, 0]
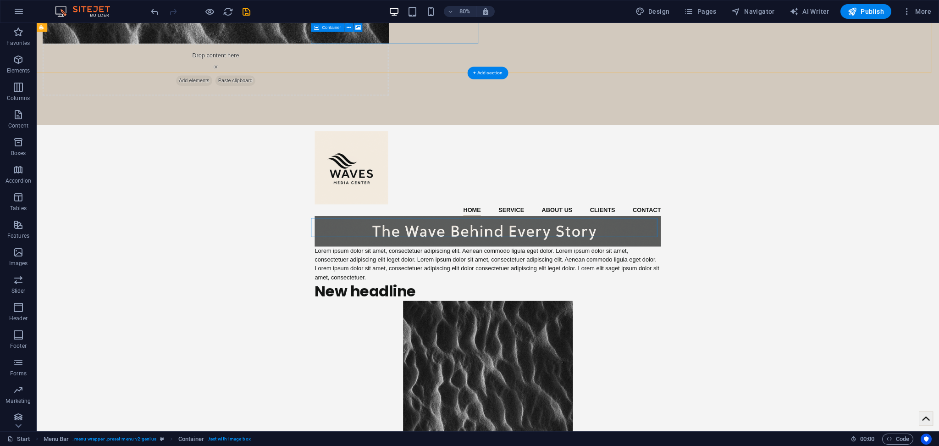
click at [311, 89] on span "Paste clipboard" at bounding box center [285, 95] width 50 height 13
click at [477, 49] on div "Drop content here or Add elements Paste clipboard" at bounding box center [260, 81] width 433 height 65
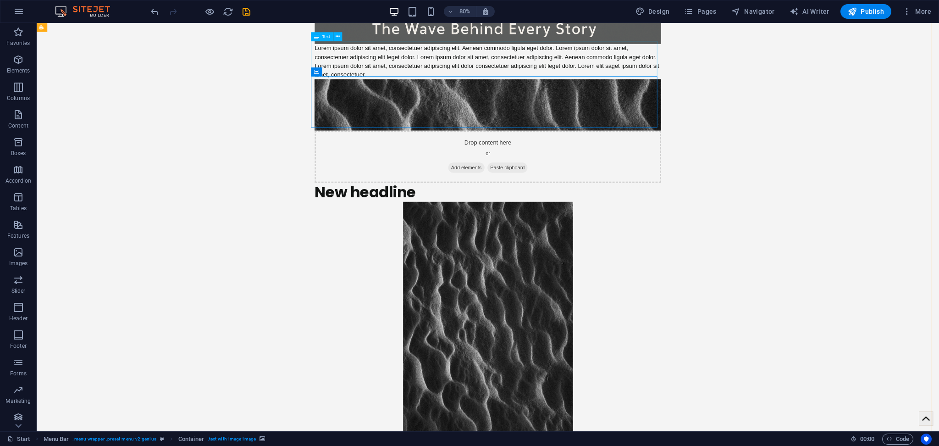
scroll to position [259, 0]
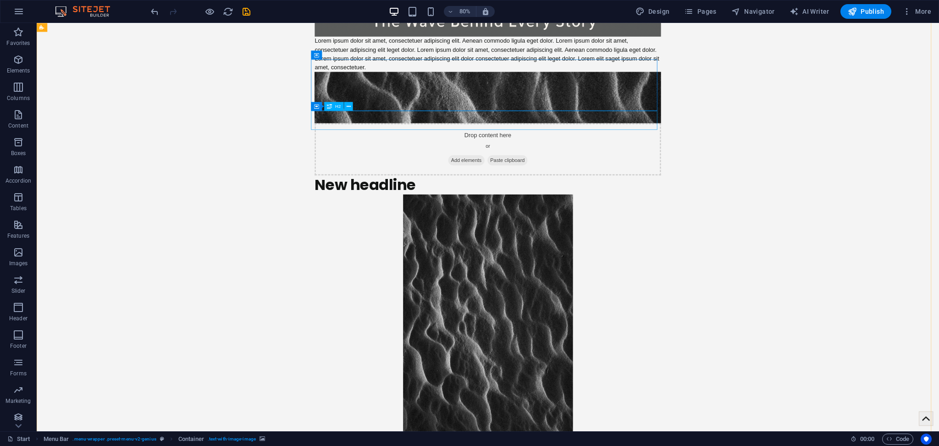
click at [473, 213] on div "New headline" at bounding box center [600, 225] width 433 height 24
click at [475, 213] on div "New headline" at bounding box center [600, 225] width 433 height 24
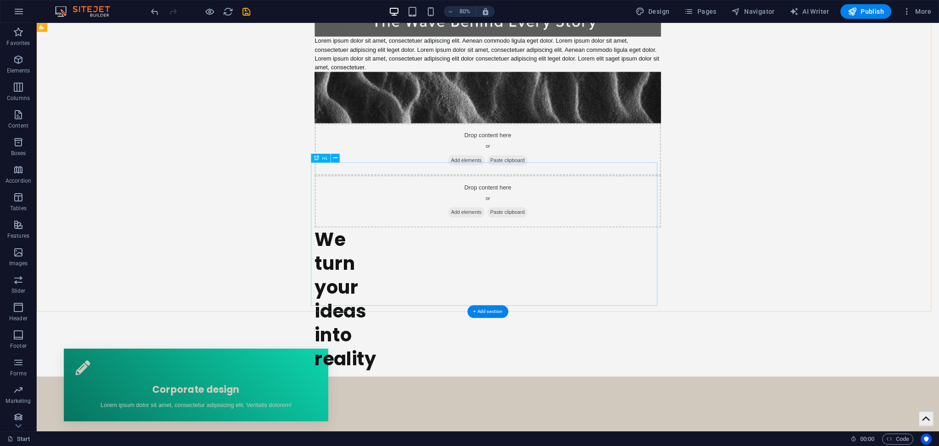
click at [430, 278] on div "We turn your ideas into reality" at bounding box center [600, 367] width 433 height 179
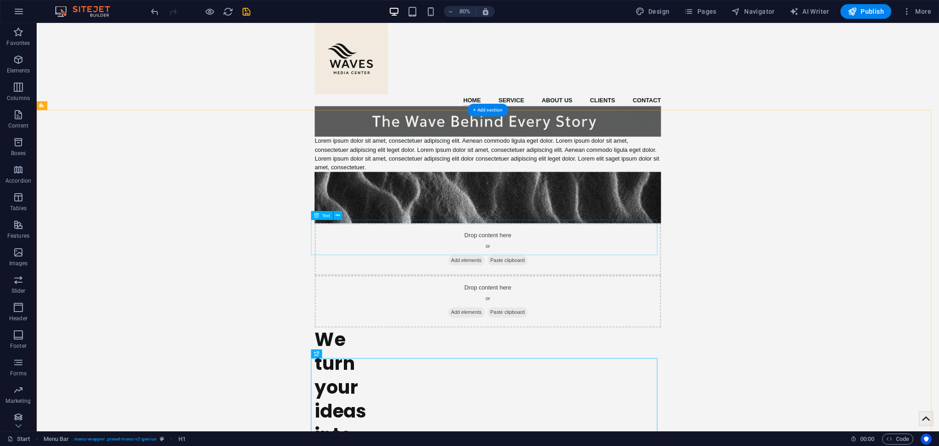
scroll to position [136, 0]
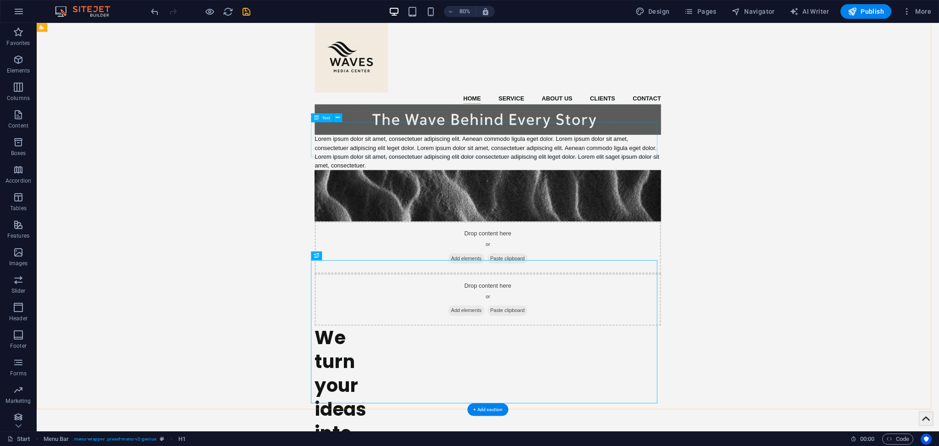
click at [545, 164] on div "Lorem ipsum dolor sit amet, consectetuer adipiscing elit. Aenean commodo ligula…" at bounding box center [600, 184] width 433 height 44
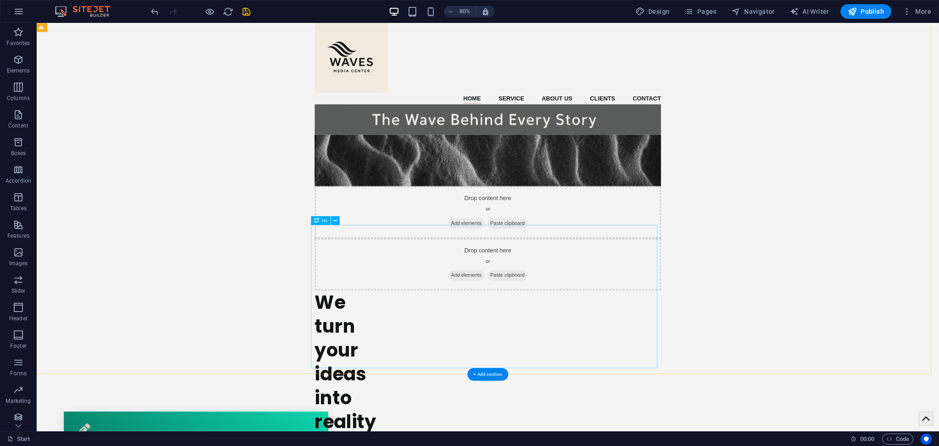
click at [445, 334] on div "We turn your ideas into reality" at bounding box center [600, 446] width 433 height 179
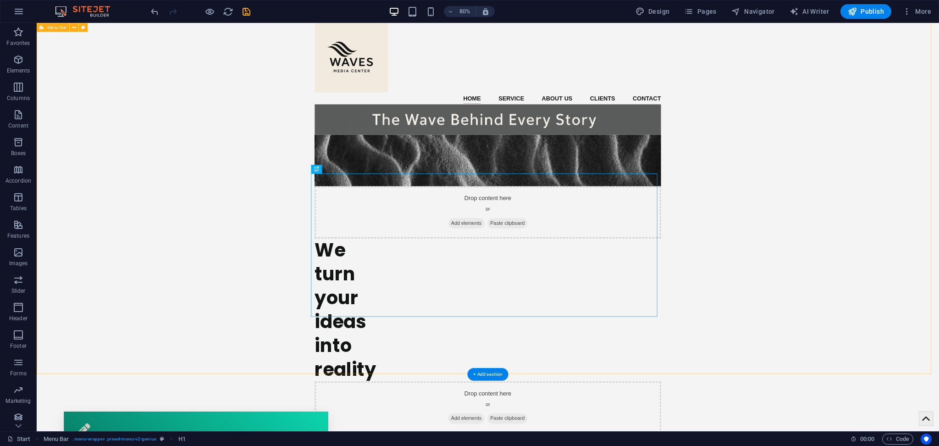
click at [704, 272] on div "Home Service About us Clients Contact Drop content here or Add elements Paste c…" at bounding box center [601, 277] width 1128 height 533
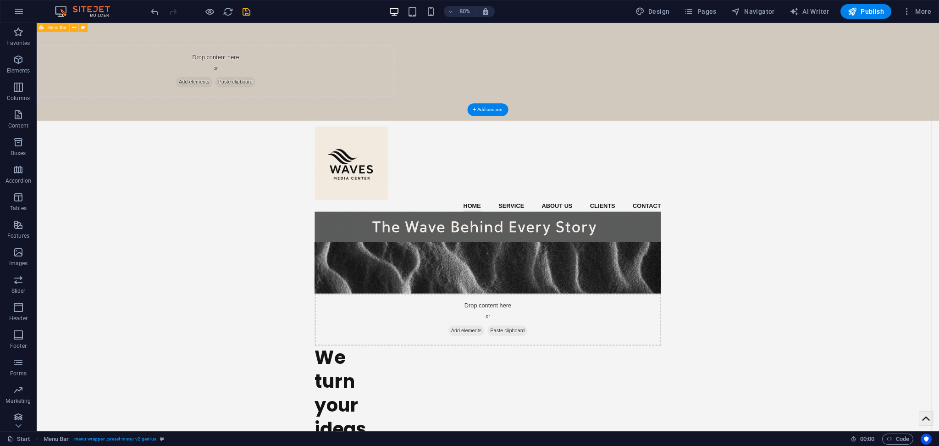
scroll to position [0, 0]
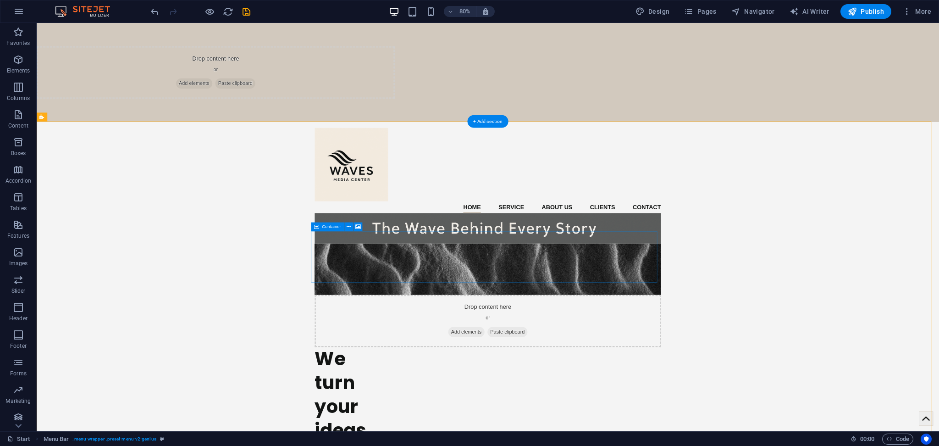
click at [593, 334] on div "Drop content here or Add elements Paste clipboard" at bounding box center [600, 395] width 433 height 65
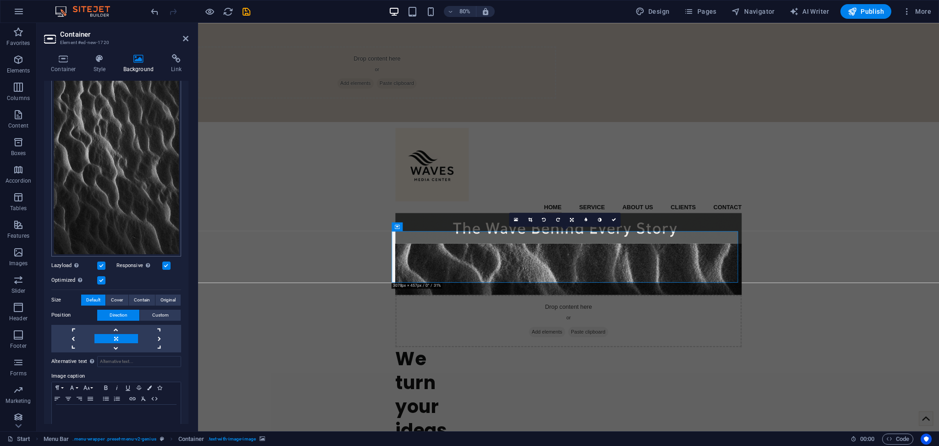
scroll to position [146, 0]
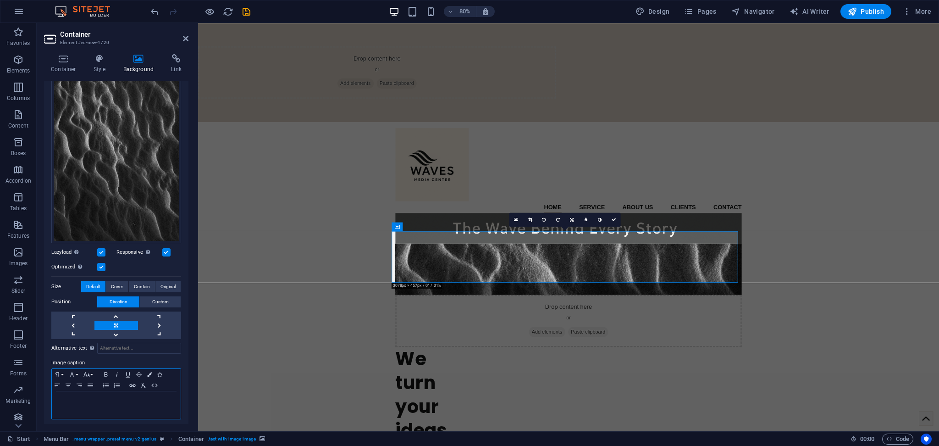
click at [97, 334] on p at bounding box center [116, 400] width 120 height 8
click at [311, 334] on div "Home Service About us Clients Contact Drop content here or Add elements Paste c…" at bounding box center [661, 413] width 927 height 533
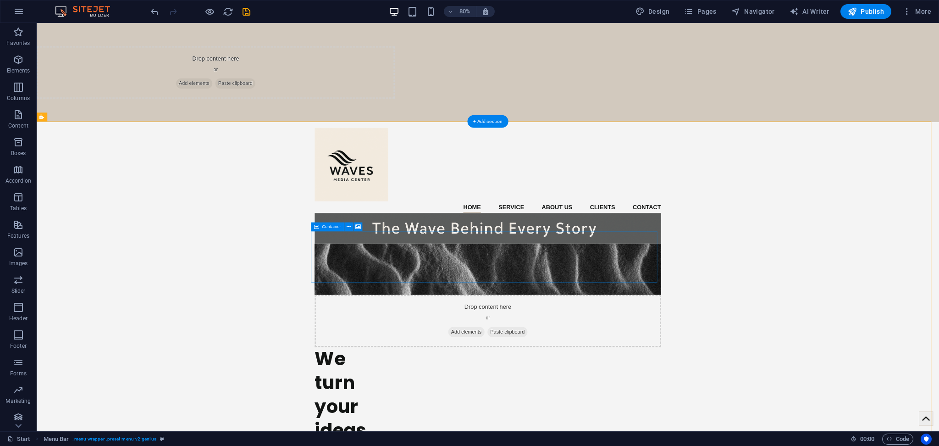
click at [594, 334] on div "Drop content here or Add elements Paste clipboard" at bounding box center [600, 395] width 433 height 65
click at [556, 334] on span "Add elements" at bounding box center [573, 409] width 45 height 13
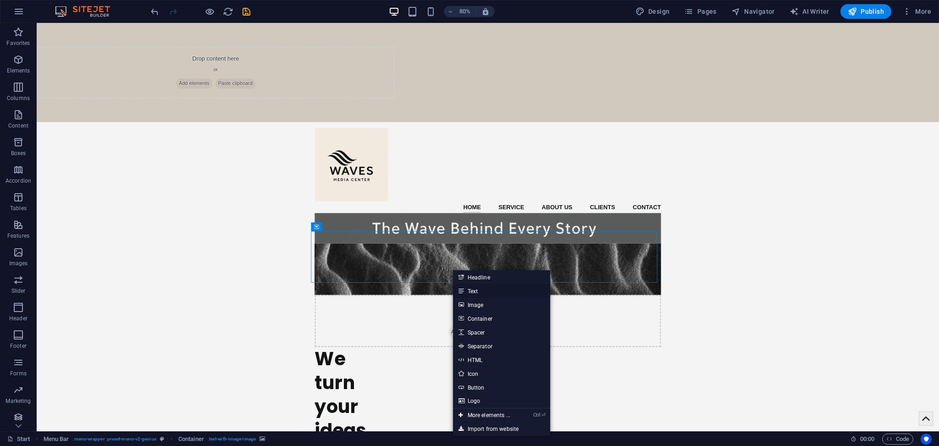
drag, startPoint x: 325, startPoint y: 334, endPoint x: 458, endPoint y: 289, distance: 140.1
click at [458, 289] on link "Text" at bounding box center [501, 291] width 97 height 14
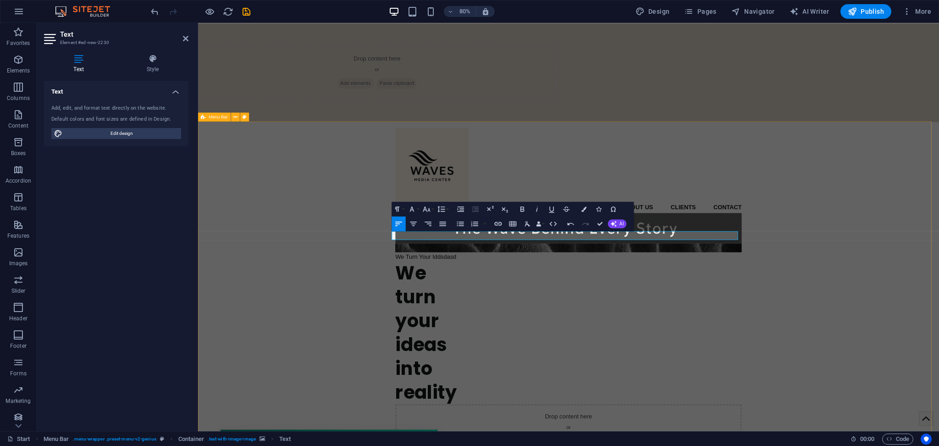
click at [704, 334] on div "Home Service About us Clients Contact We Turn Your Iddsdasd Menu We turn your i…" at bounding box center [661, 359] width 927 height 425
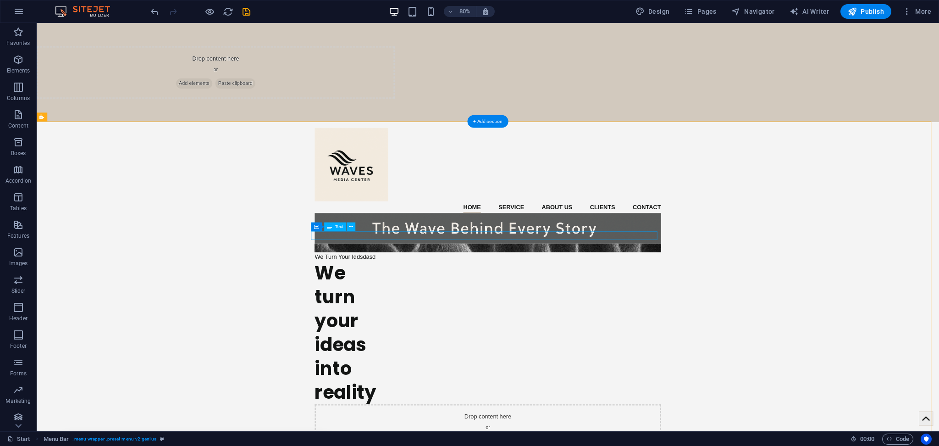
click at [497, 310] on div "We Turn Your Iddsdasd" at bounding box center [600, 315] width 433 height 11
click at [500, 310] on div "We Turn Your Iddsdasd" at bounding box center [600, 315] width 433 height 11
click at [512, 334] on div "We turn your ideas into reality" at bounding box center [600, 410] width 433 height 179
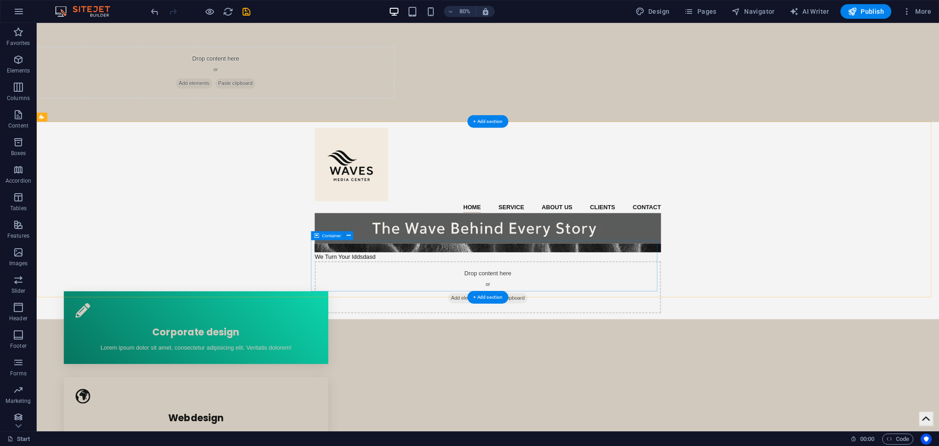
click at [527, 321] on div "Drop content here or Add elements Paste clipboard" at bounding box center [600, 353] width 433 height 65
click at [533, 310] on div "We Turn Your Iddsdasd" at bounding box center [600, 315] width 433 height 11
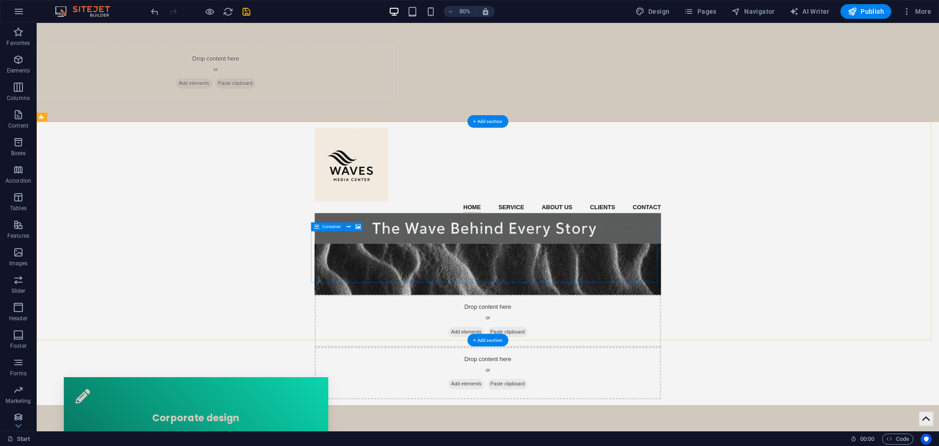
click at [533, 334] on div "Drop content here or Add elements Paste clipboard" at bounding box center [600, 395] width 433 height 65
click at [294, 287] on div "Home Service About us Clients Contact Drop content here or Add elements Paste c…" at bounding box center [601, 324] width 1128 height 354
click at [704, 23] on div "Drop content here or Add elements Paste clipboard" at bounding box center [601, 85] width 1128 height 124
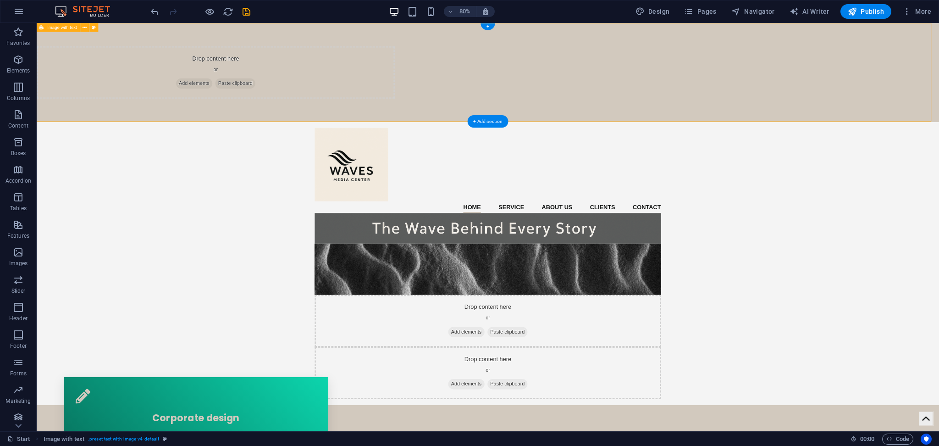
click at [484, 71] on div "Drop content here or Add elements Paste clipboard" at bounding box center [261, 84] width 448 height 65
click at [53, 27] on span "Image with text" at bounding box center [62, 27] width 30 height 5
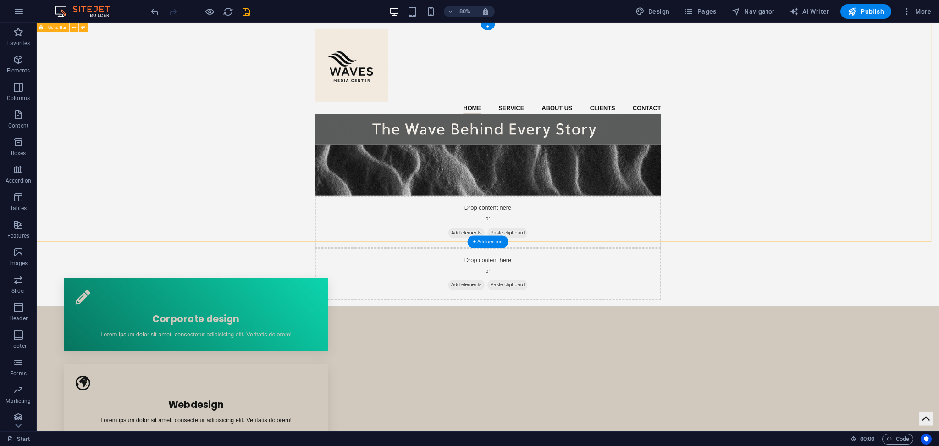
click at [704, 184] on div "Home Service About us Clients Contact Drop content here or Add elements Paste c…" at bounding box center [601, 200] width 1128 height 354
select select "header"
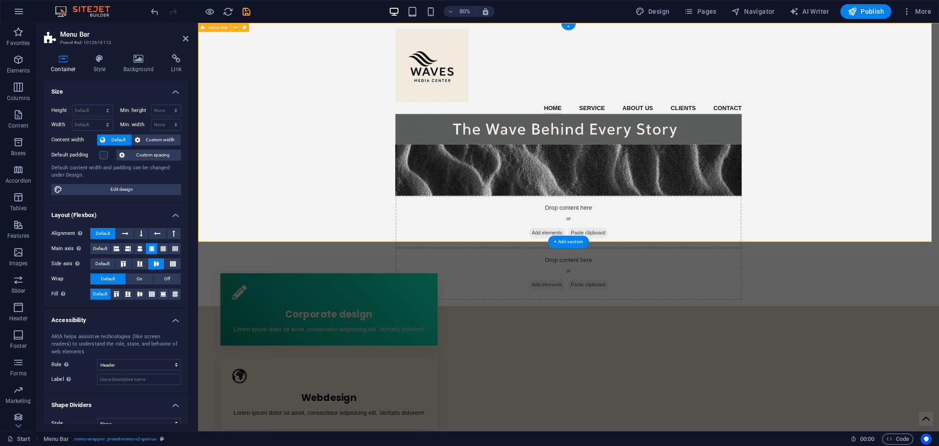
click at [704, 183] on div "Home Service About us Clients Contact Drop content here or Add elements Paste c…" at bounding box center [661, 200] width 927 height 354
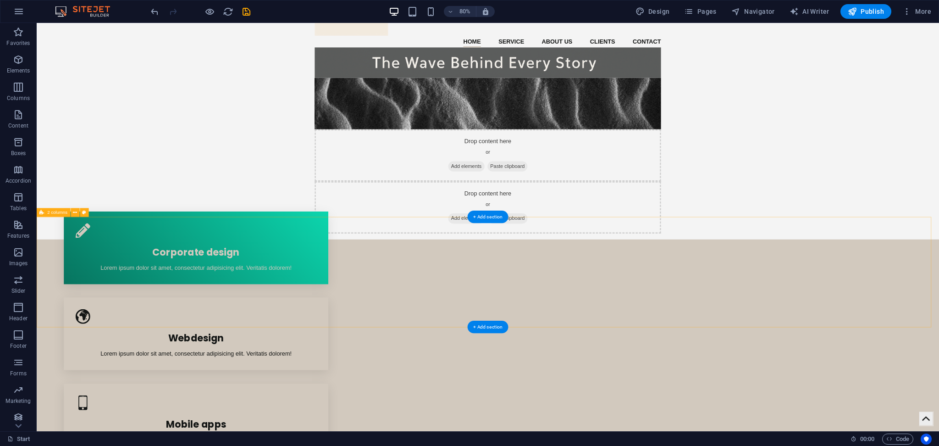
scroll to position [0, 0]
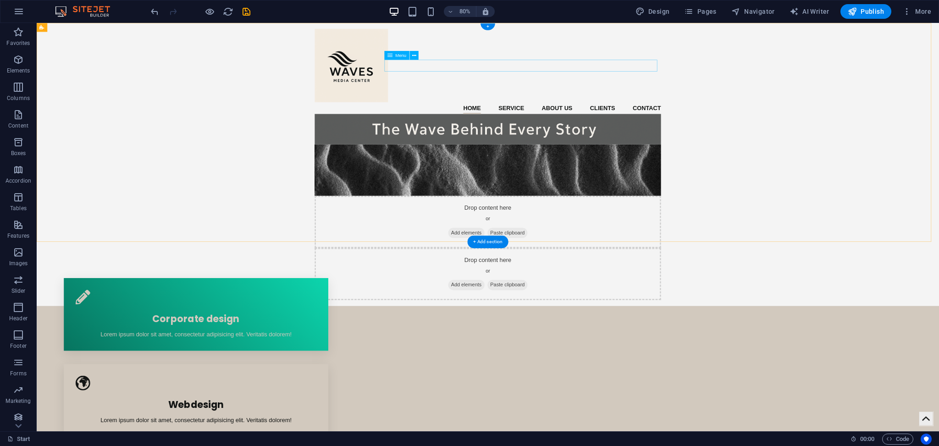
click at [619, 122] on nav "Home Service About us Clients Contact" at bounding box center [600, 129] width 433 height 15
click at [398, 55] on span "Menu" at bounding box center [400, 55] width 11 height 5
click at [328, 216] on div "Home Service About us Clients Contact Drop content here or Add elements Paste c…" at bounding box center [601, 200] width 1128 height 354
click at [568, 122] on nav "Home Service About us Clients Contact" at bounding box center [600, 129] width 433 height 15
click at [411, 56] on button at bounding box center [414, 55] width 9 height 9
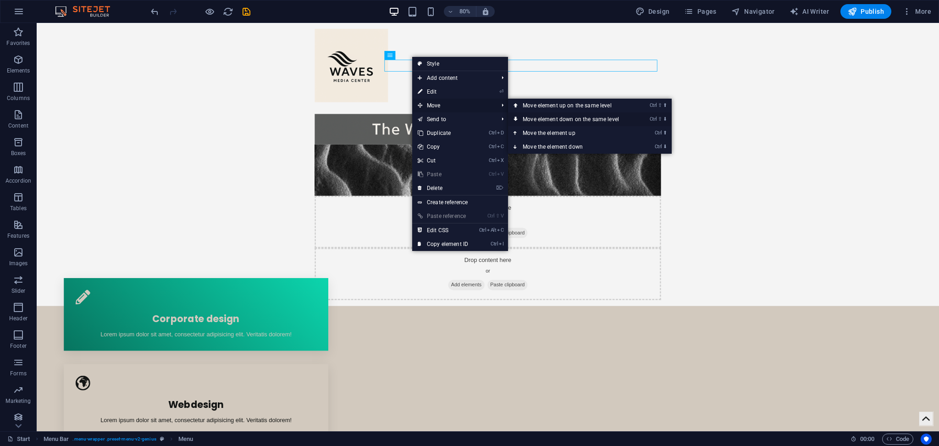
click at [567, 124] on link "Ctrl ⇧ ⬇ Move element down on the same level" at bounding box center [572, 119] width 129 height 14
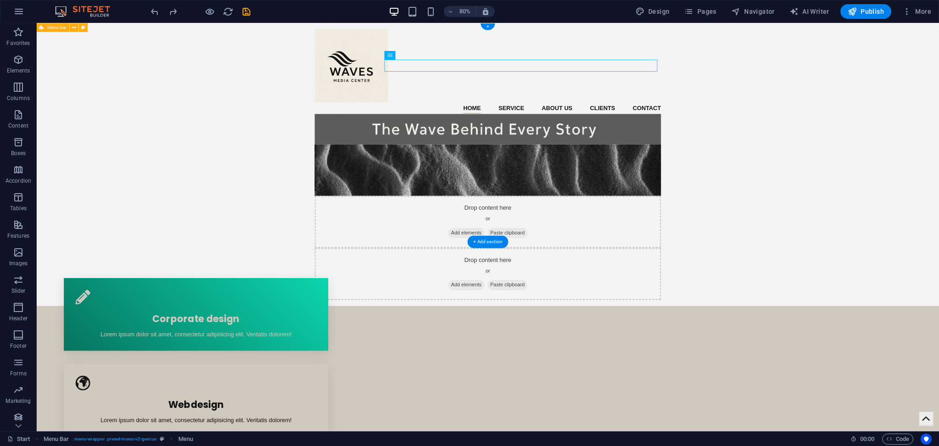
click at [704, 109] on div "Home Service About us Clients Contact Drop content here or Add elements Paste c…" at bounding box center [601, 200] width 1128 height 354
click at [265, 116] on div "Home Service About us Clients Contact Drop content here or Add elements Paste c…" at bounding box center [601, 200] width 1128 height 354
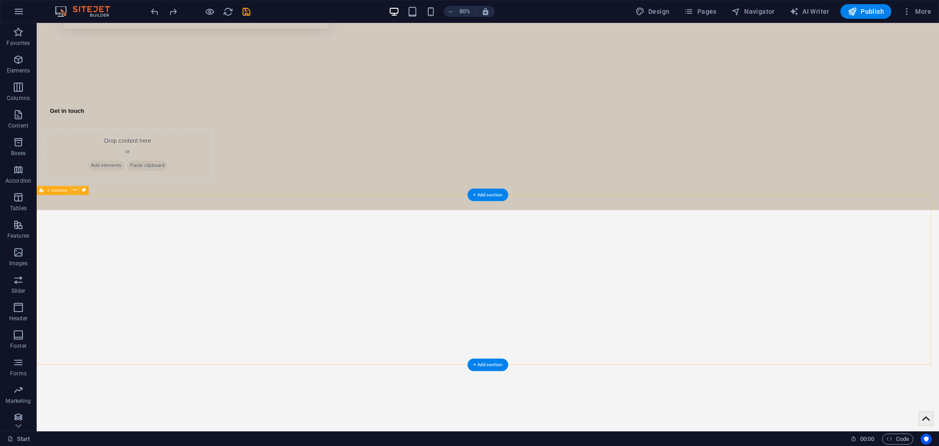
scroll to position [673, 0]
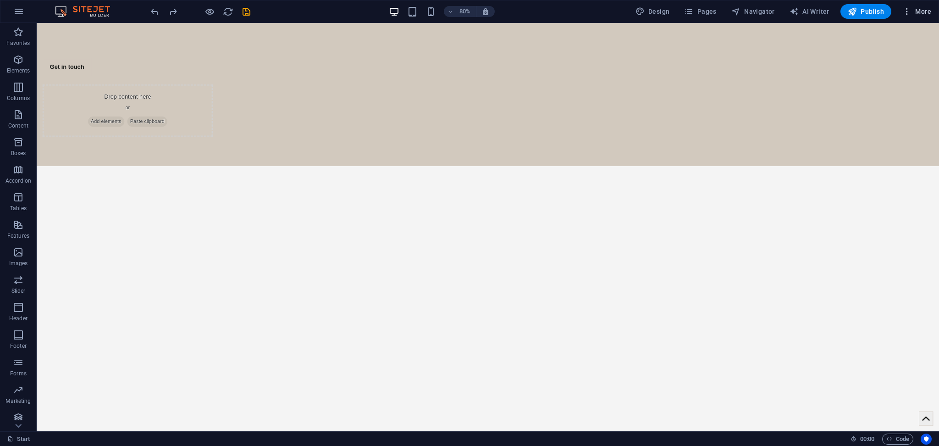
click at [704, 9] on icon "button" at bounding box center [907, 11] width 9 height 9
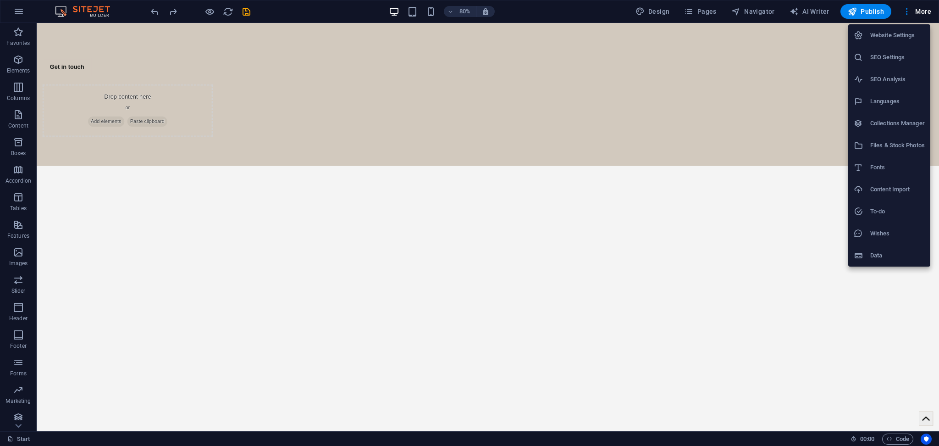
click at [102, 241] on div at bounding box center [469, 223] width 939 height 446
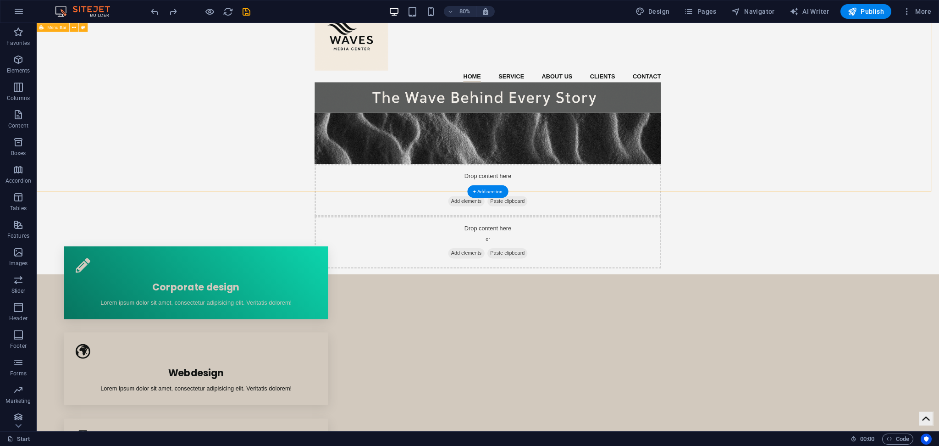
scroll to position [0, 0]
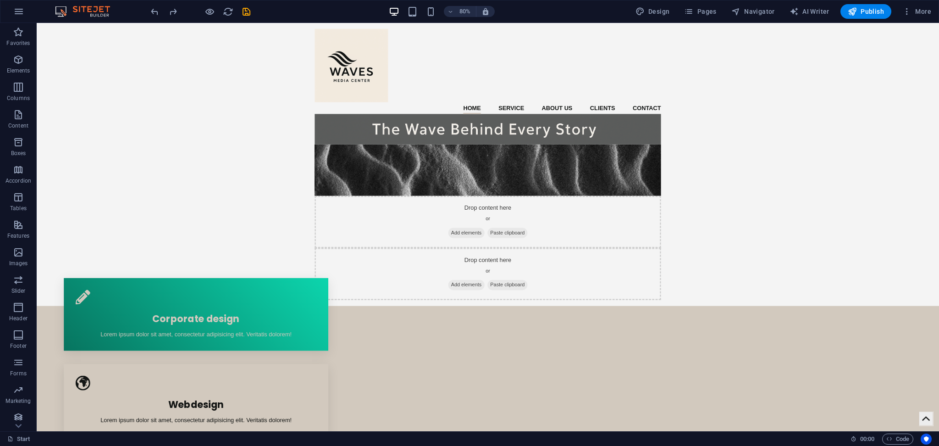
click at [87, 16] on img at bounding box center [87, 11] width 69 height 11
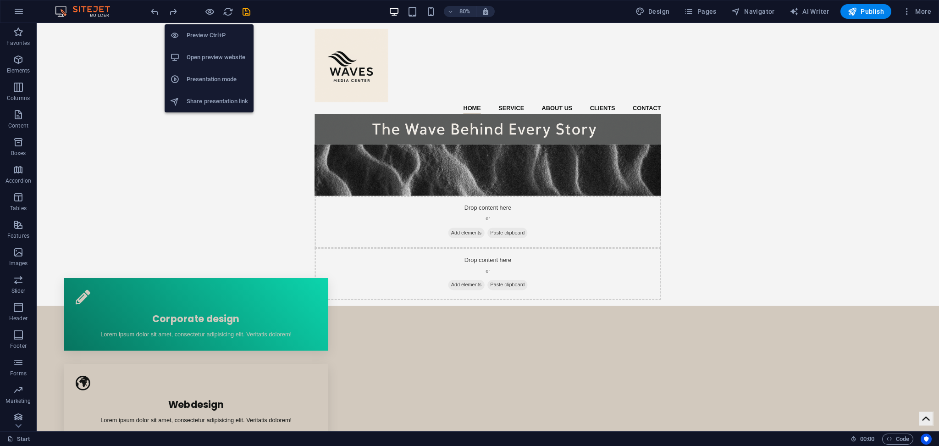
click at [214, 36] on h6 "Preview Ctrl+P" at bounding box center [217, 35] width 61 height 11
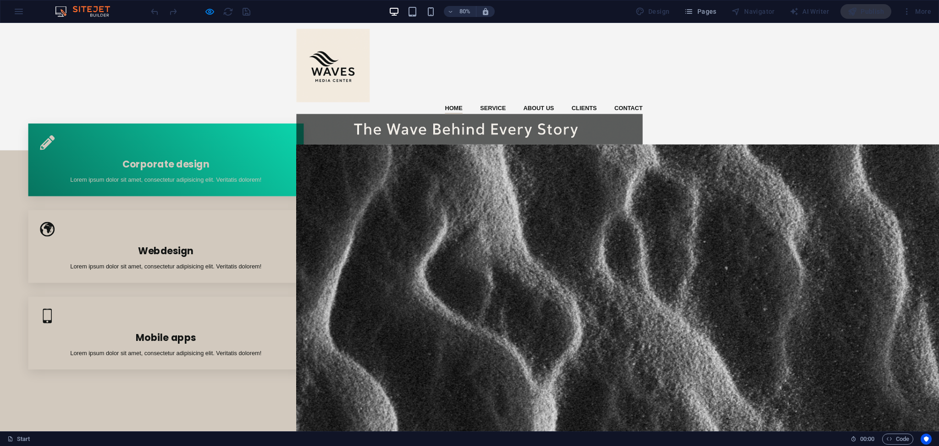
click at [18, 7] on div "80% Design Pages Navigator AI Writer Publish More" at bounding box center [469, 11] width 939 height 22
click at [87, 11] on img at bounding box center [87, 11] width 69 height 11
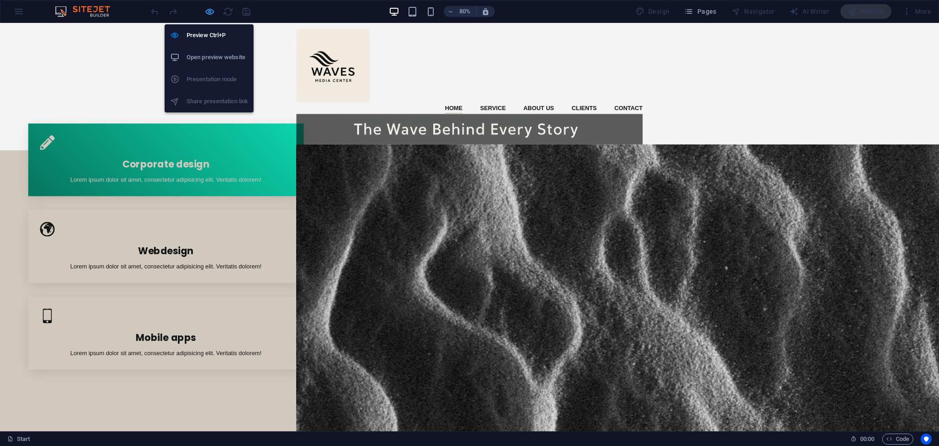
click at [209, 12] on icon "button" at bounding box center [210, 11] width 11 height 11
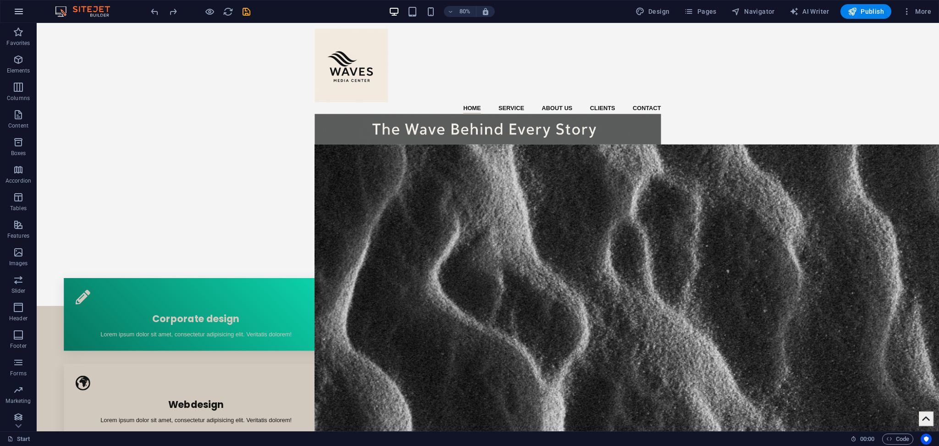
click at [17, 11] on icon "button" at bounding box center [18, 11] width 11 height 11
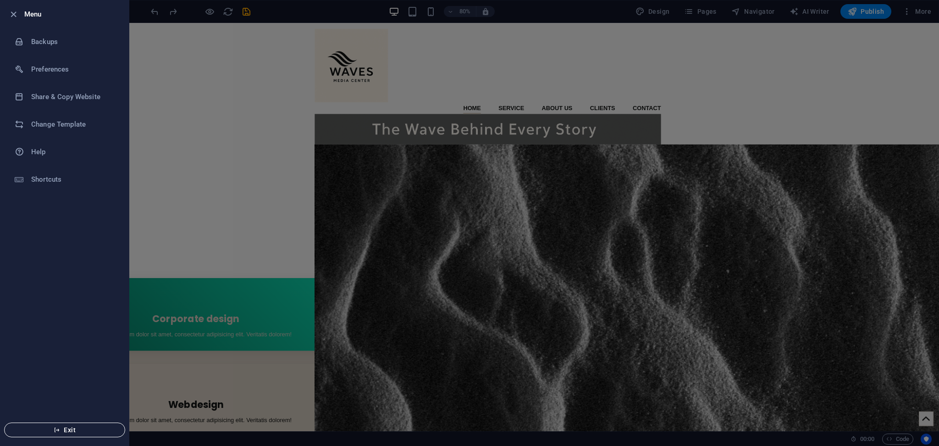
click at [87, 334] on span "Exit" at bounding box center [65, 429] width 106 height 7
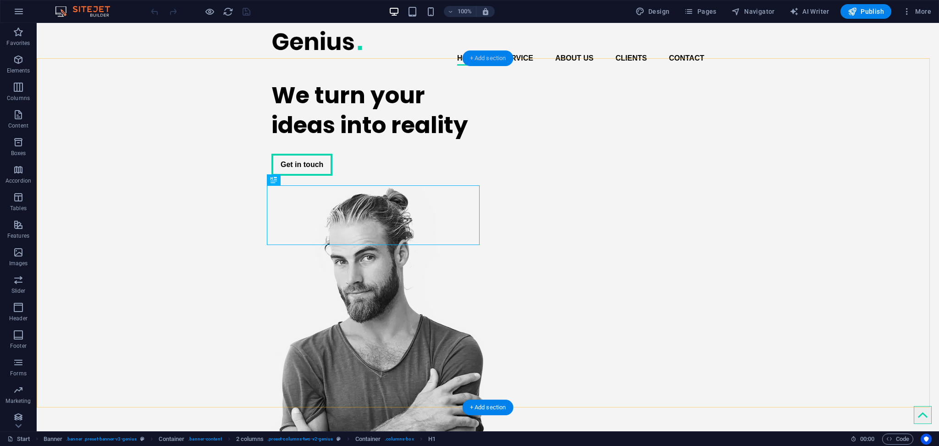
click at [485, 57] on div "+ Add section" at bounding box center [488, 58] width 51 height 16
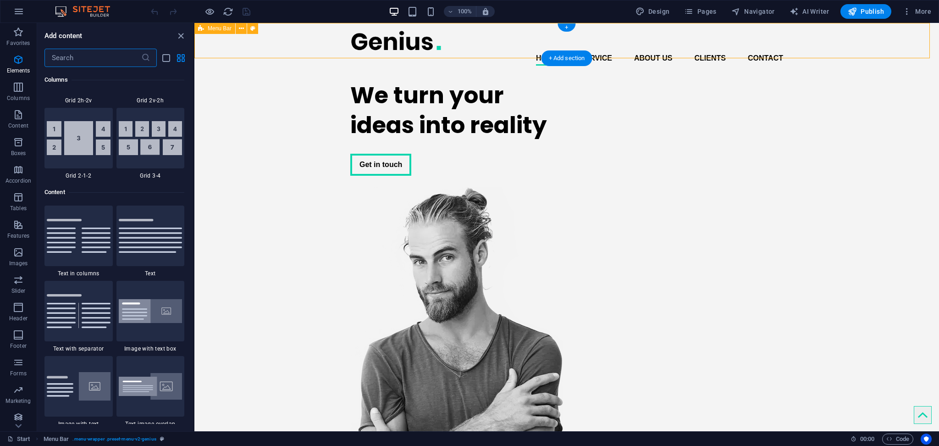
scroll to position [1605, 0]
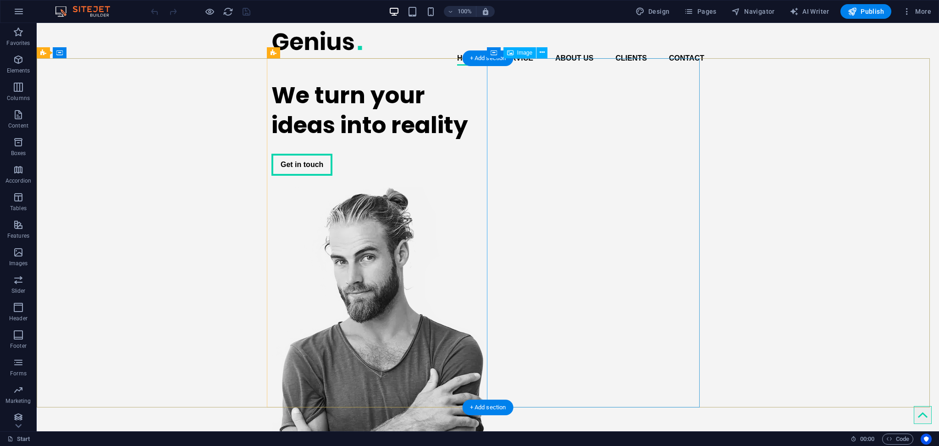
click at [484, 187] on figure at bounding box center [378, 361] width 213 height 349
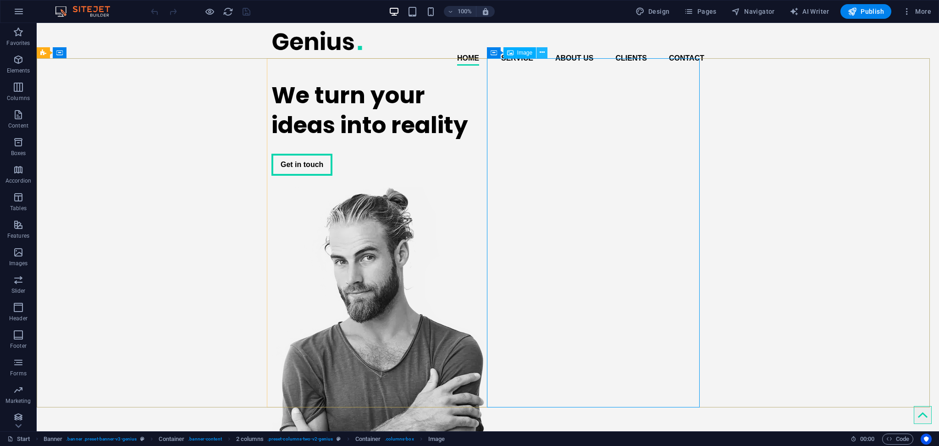
click at [541, 53] on icon at bounding box center [542, 53] width 5 height 10
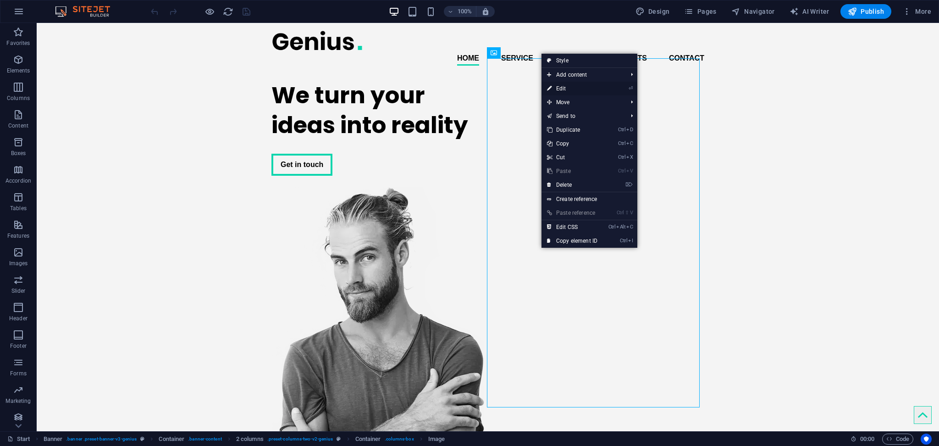
click at [561, 89] on link "⏎ Edit" at bounding box center [572, 89] width 61 height 14
select select "px"
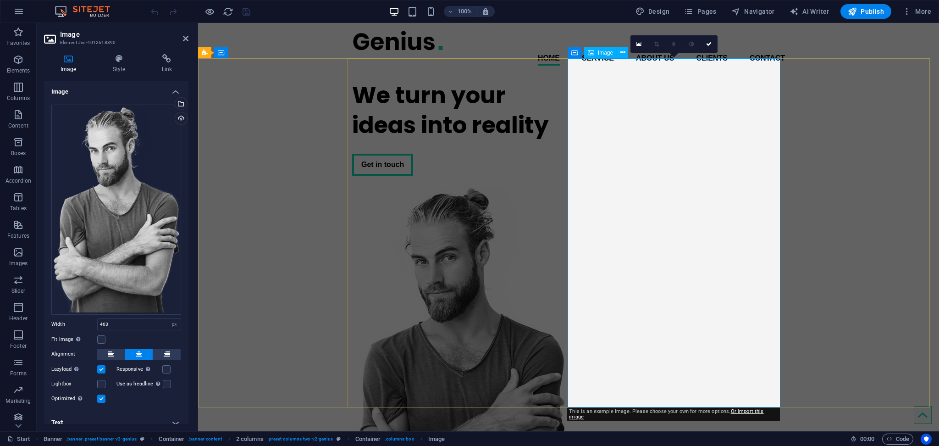
click at [565, 187] on figure at bounding box center [458, 361] width 213 height 349
drag, startPoint x: 118, startPoint y: 322, endPoint x: 68, endPoint y: 318, distance: 50.1
click at [68, 318] on div "Width 463 Default auto px rem % em vh vw" at bounding box center [116, 324] width 130 height 12
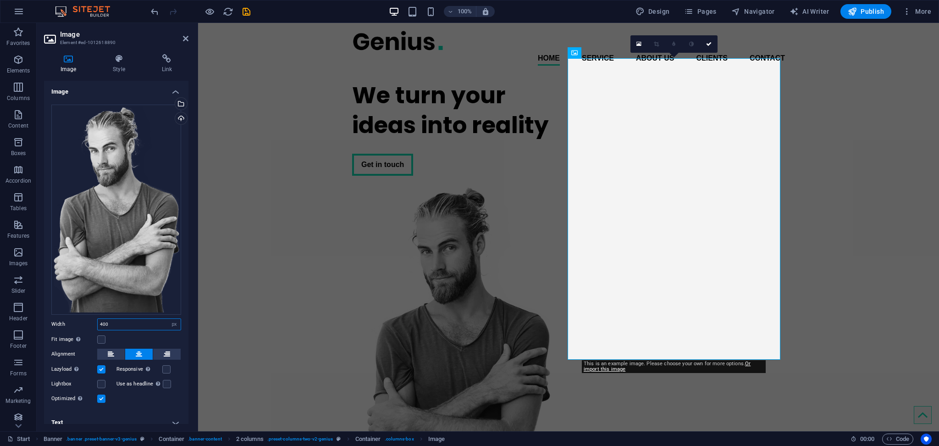
drag, startPoint x: 137, startPoint y: 322, endPoint x: 70, endPoint y: 322, distance: 66.5
click at [70, 322] on div "Width 400 Default auto px rem % em vh vw" at bounding box center [116, 324] width 130 height 12
type input "463"
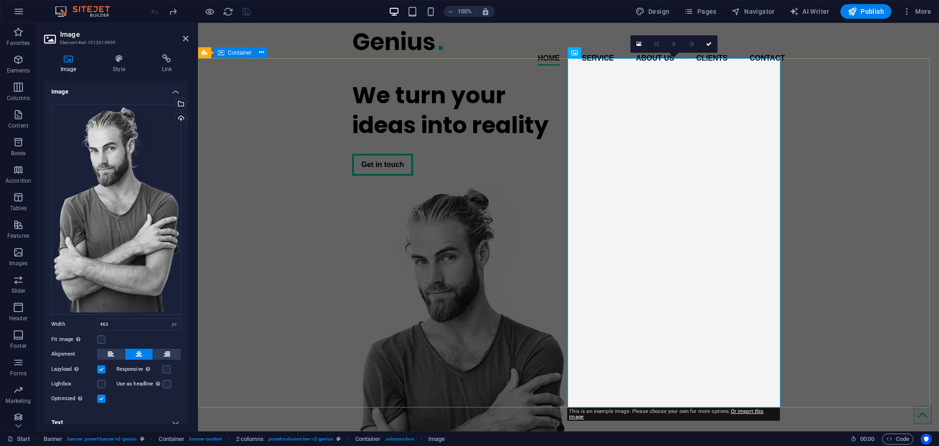
click at [921, 213] on div "We turn your ideas into reality Get in touch" at bounding box center [568, 304] width 741 height 463
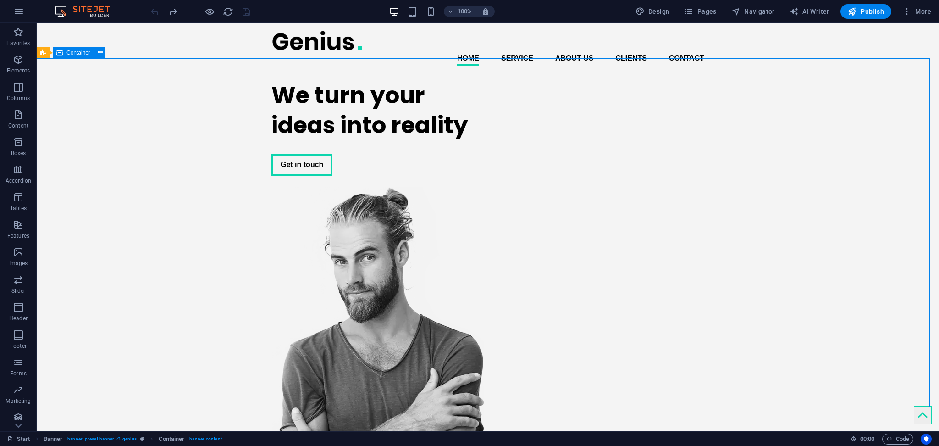
click at [921, 213] on div "We turn your ideas into reality Get in touch" at bounding box center [488, 304] width 903 height 463
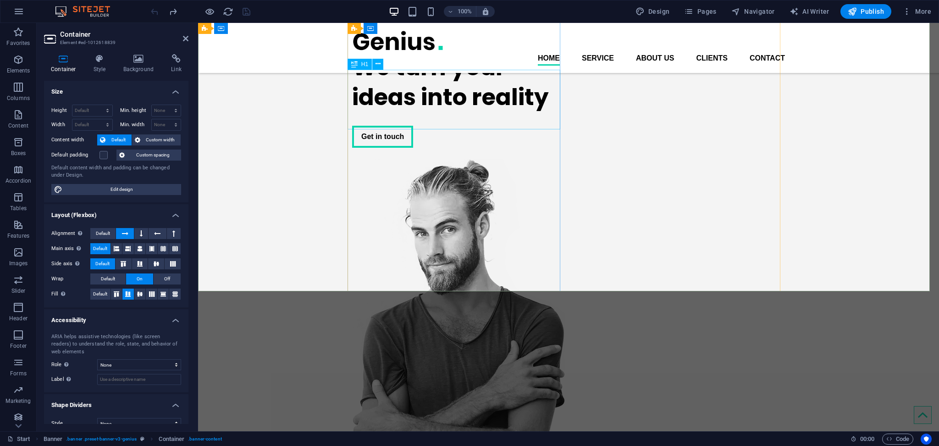
scroll to position [0, 0]
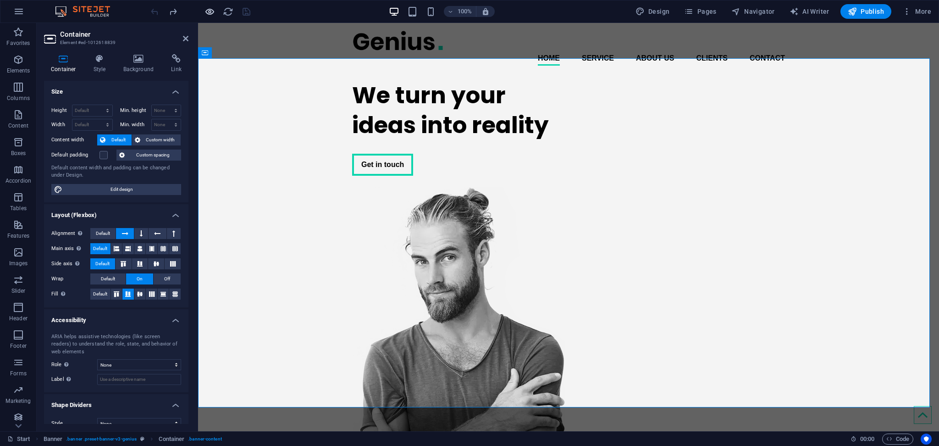
click at [213, 8] on icon "button" at bounding box center [210, 11] width 11 height 11
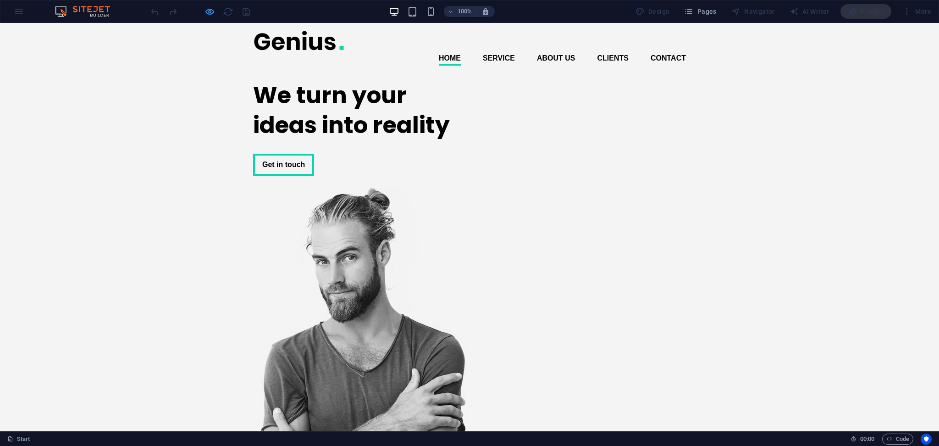
click at [207, 9] on icon "button" at bounding box center [210, 11] width 11 height 11
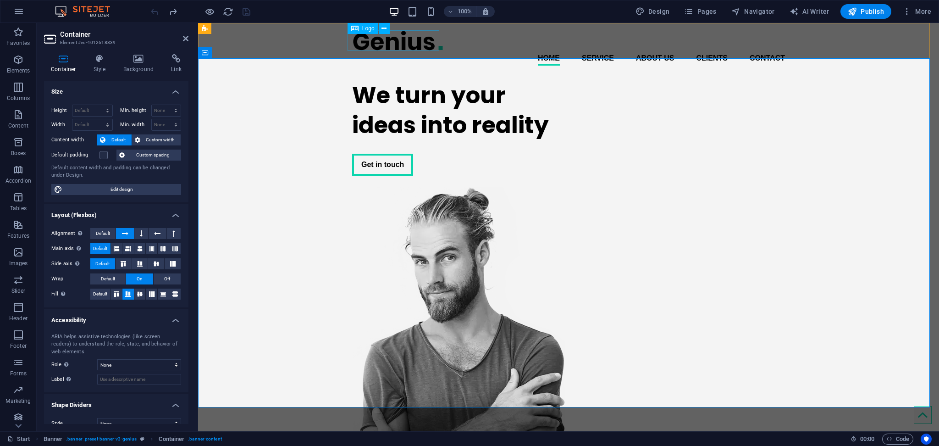
click at [406, 46] on div at bounding box center [568, 40] width 433 height 21
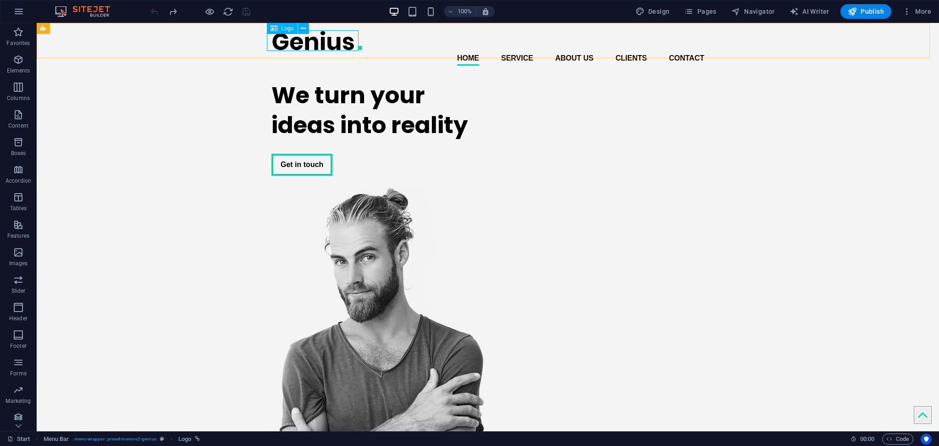
click at [274, 32] on icon at bounding box center [274, 28] width 7 height 11
click at [282, 31] on div "Logo" at bounding box center [282, 28] width 31 height 11
select select "px"
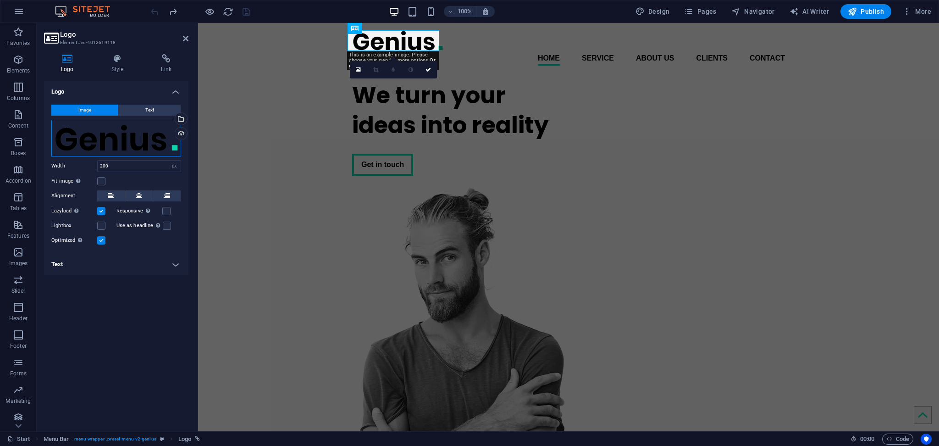
click at [141, 139] on div "Drag files here, click to choose files or select files from Files or our free s…" at bounding box center [116, 138] width 130 height 37
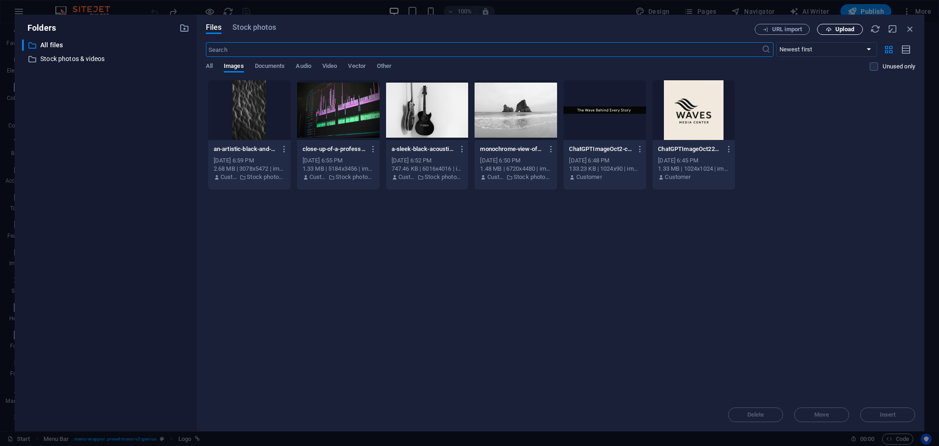
click at [850, 27] on span "Upload" at bounding box center [845, 30] width 19 height 6
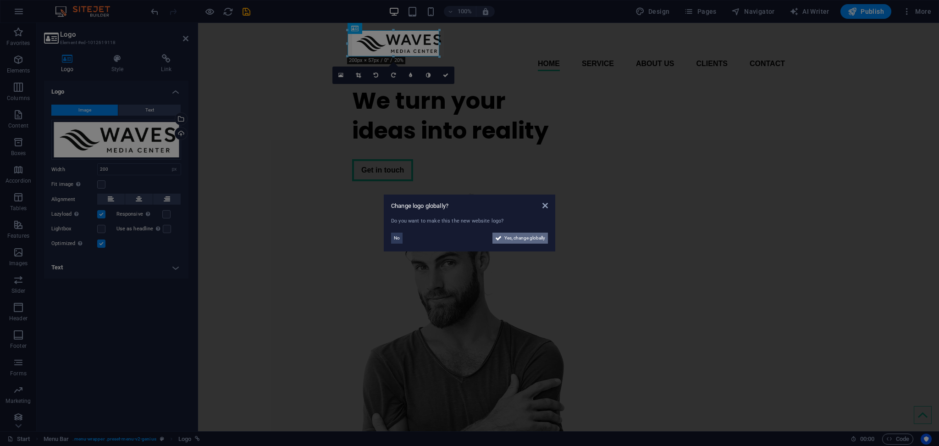
click at [497, 237] on icon at bounding box center [498, 238] width 6 height 11
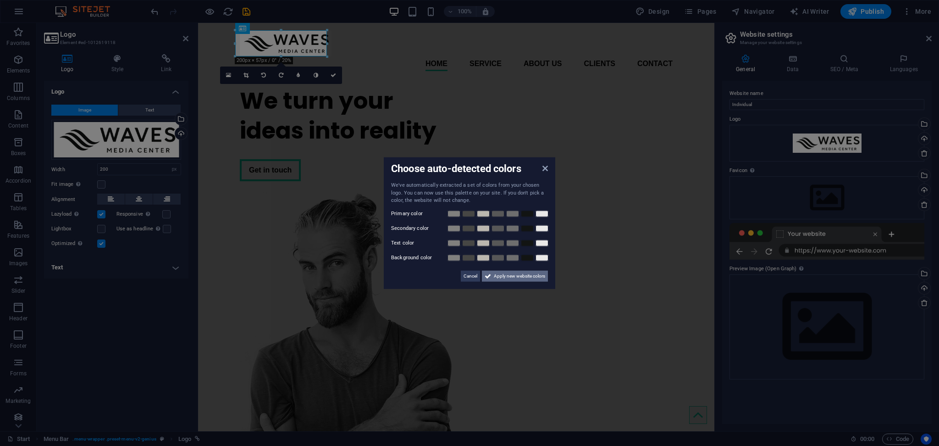
click at [514, 276] on span "Apply new website colors" at bounding box center [519, 275] width 51 height 11
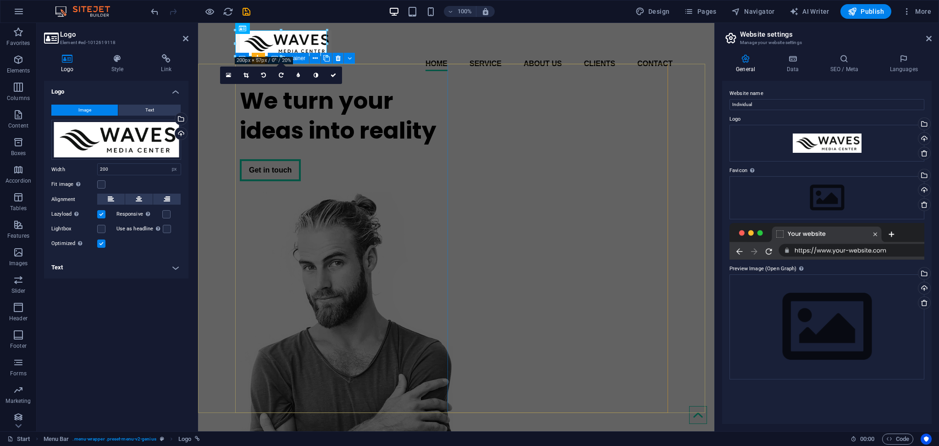
click at [279, 169] on div "We turn your ideas into reality Get in touch" at bounding box center [346, 133] width 213 height 110
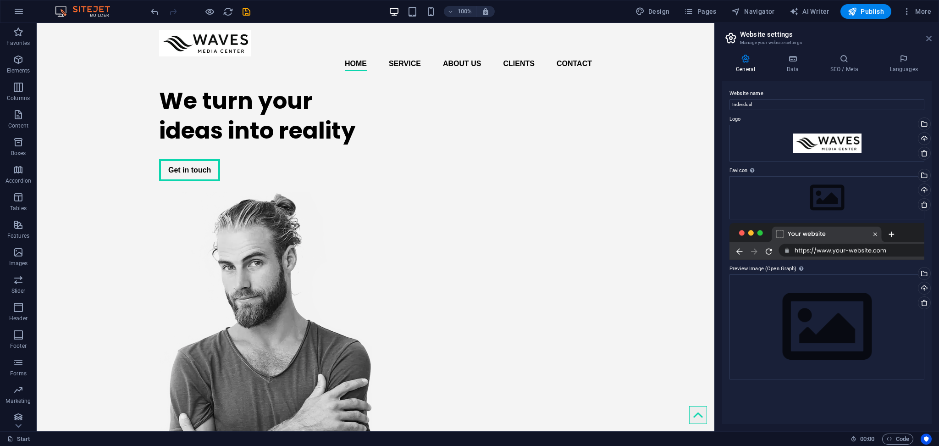
click at [930, 36] on icon at bounding box center [930, 38] width 6 height 7
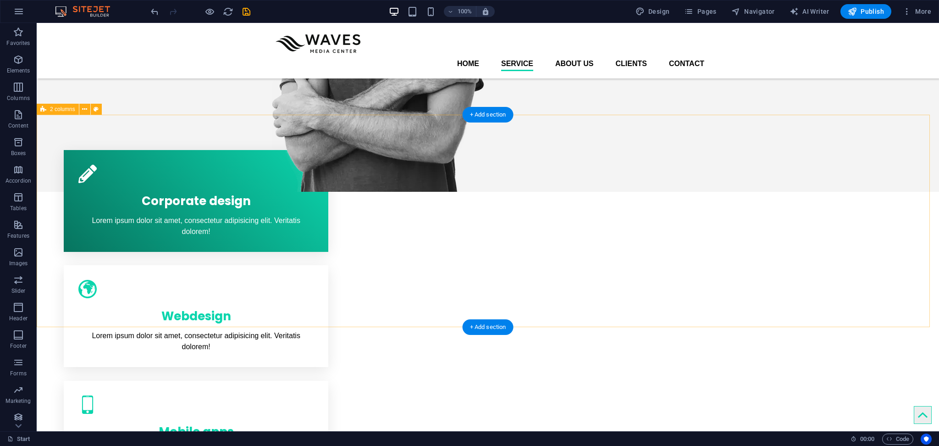
scroll to position [306, 0]
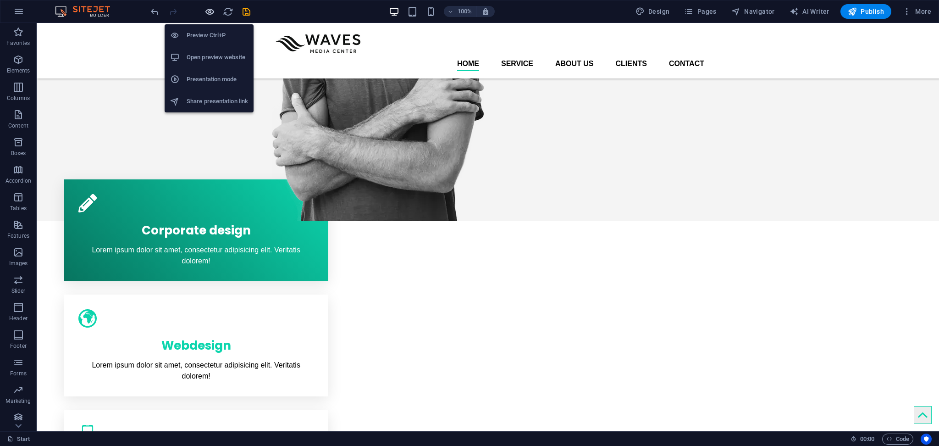
click at [208, 8] on icon "button" at bounding box center [210, 11] width 11 height 11
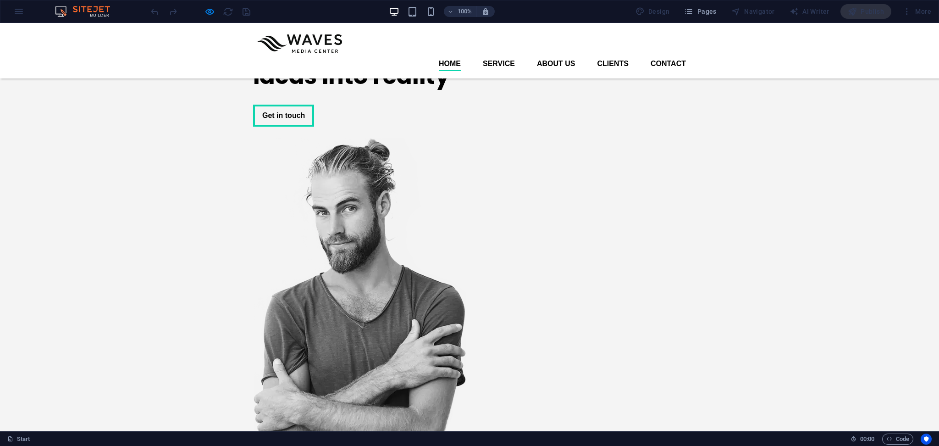
scroll to position [0, 0]
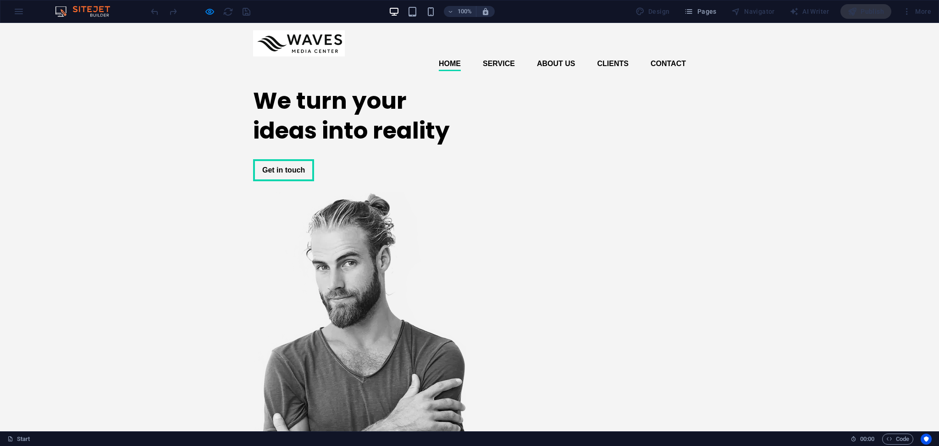
click at [299, 44] on img at bounding box center [299, 43] width 92 height 26
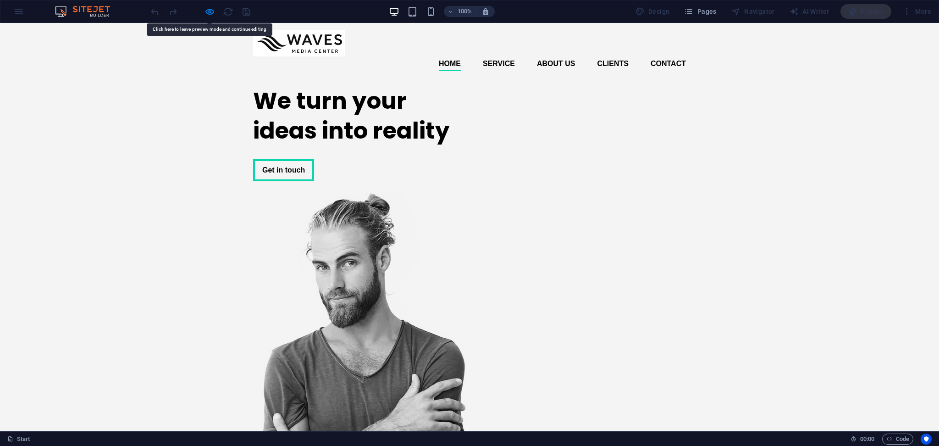
click at [320, 55] on img at bounding box center [299, 43] width 92 height 26
click at [210, 17] on div at bounding box center [200, 11] width 103 height 15
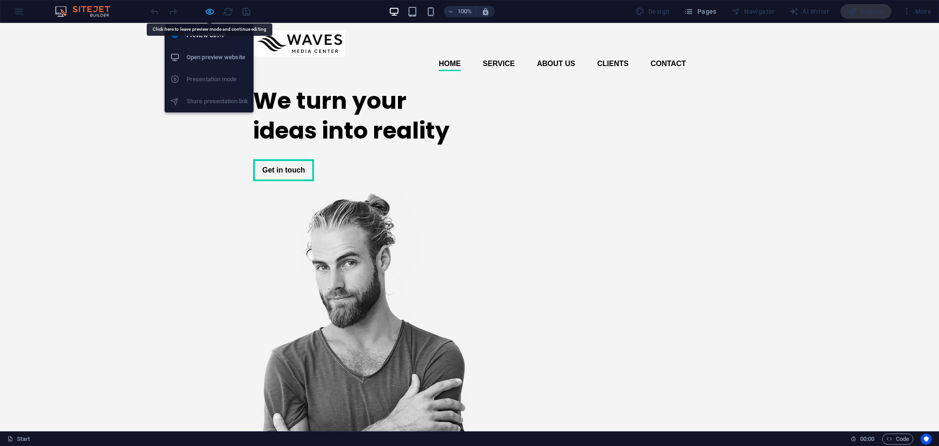
click at [209, 13] on icon "button" at bounding box center [210, 11] width 11 height 11
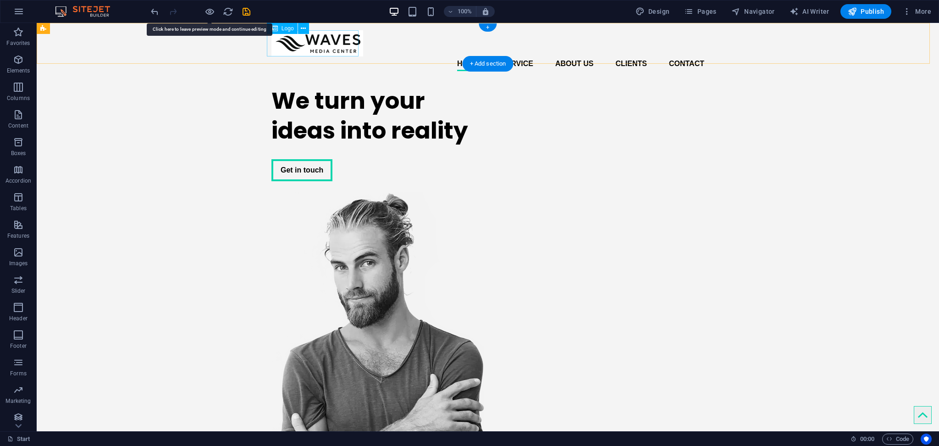
click at [348, 53] on div at bounding box center [488, 43] width 433 height 26
select select "px"
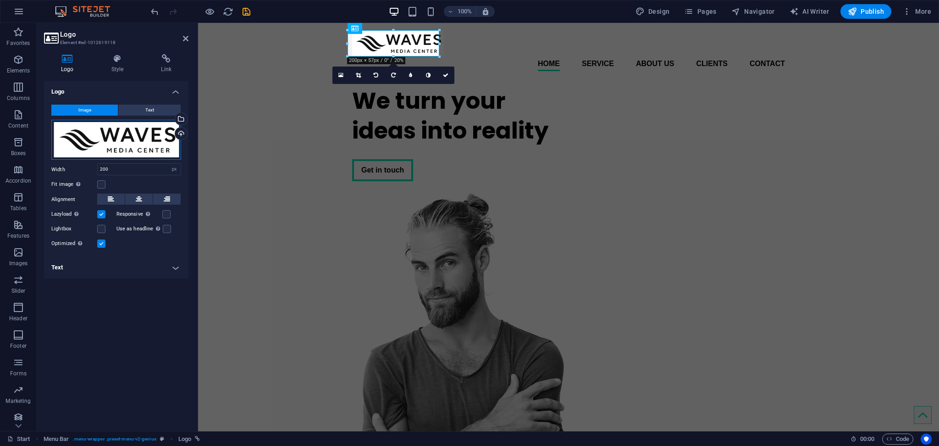
click at [107, 143] on div "Drag files here, click to choose files or select files from Files or our free s…" at bounding box center [116, 140] width 130 height 40
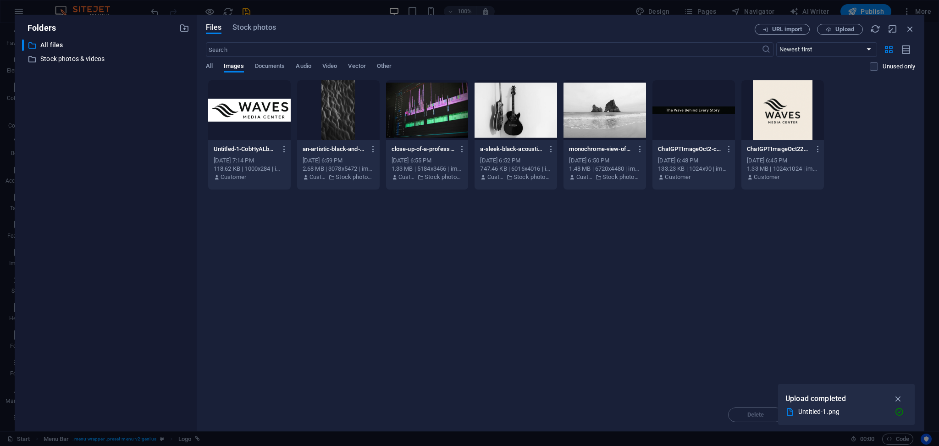
drag, startPoint x: 921, startPoint y: 147, endPoint x: 210, endPoint y: 147, distance: 711.0
click at [206, 148] on div "Files Stock photos URL import Upload ​ Newest first Oldest first Name (A-Z) Nam…" at bounding box center [561, 223] width 728 height 417
click at [284, 145] on icon "button" at bounding box center [284, 149] width 9 height 8
click at [274, 323] on h6 "Delete" at bounding box center [289, 327] width 39 height 11
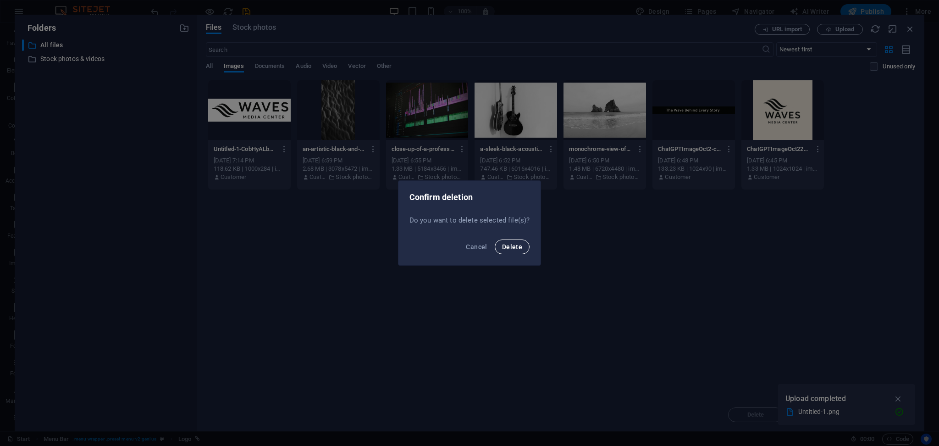
click at [511, 245] on span "Delete" at bounding box center [512, 246] width 20 height 7
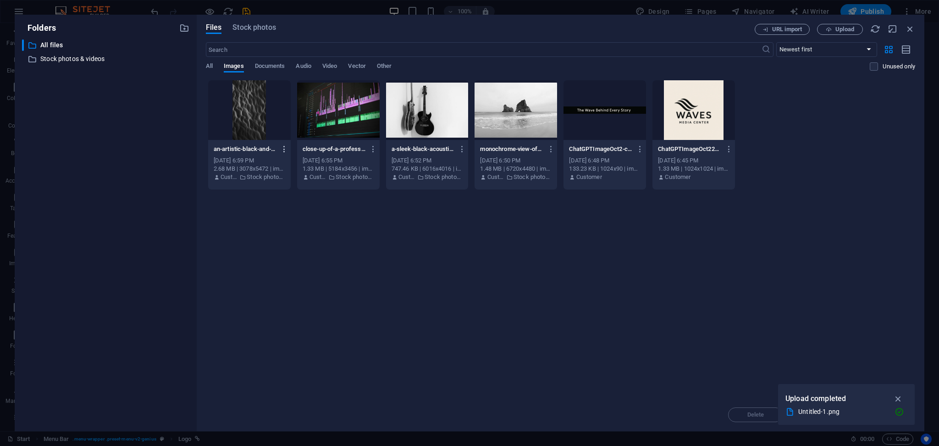
click at [285, 148] on icon "button" at bounding box center [284, 149] width 9 height 8
click at [281, 328] on h6 "Delete" at bounding box center [289, 327] width 39 height 11
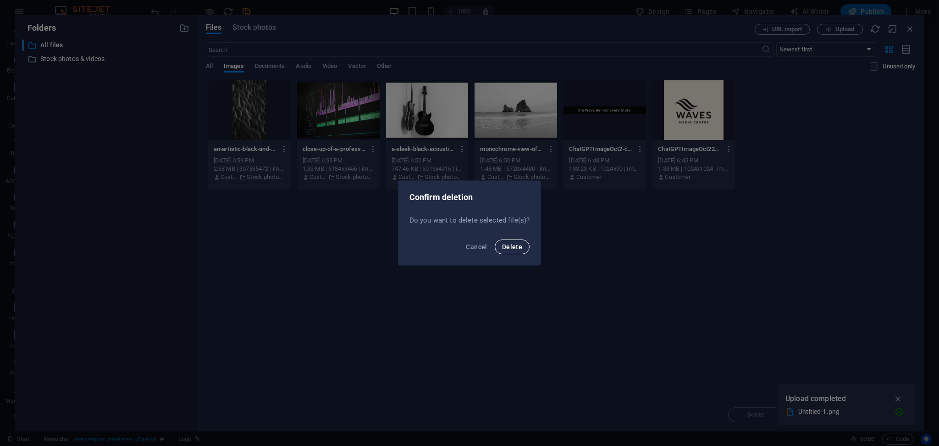
click at [515, 244] on span "Delete" at bounding box center [512, 246] width 20 height 7
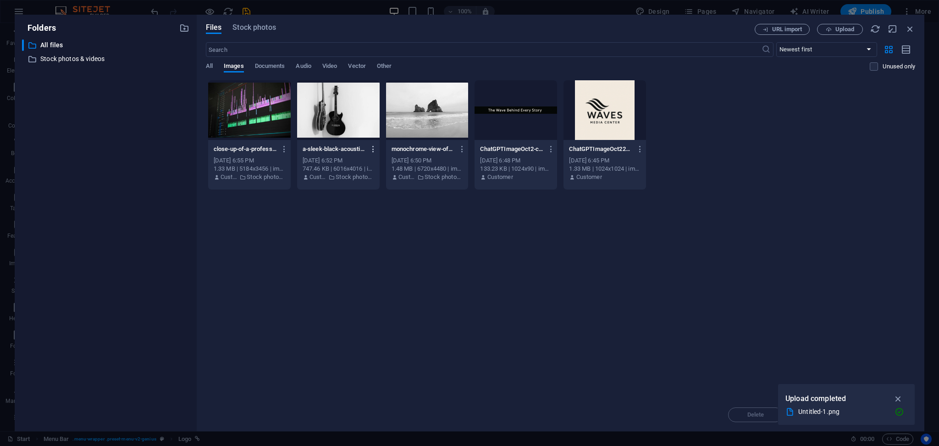
click at [371, 150] on icon "button" at bounding box center [373, 149] width 9 height 8
click at [368, 323] on h6 "Delete" at bounding box center [378, 327] width 39 height 11
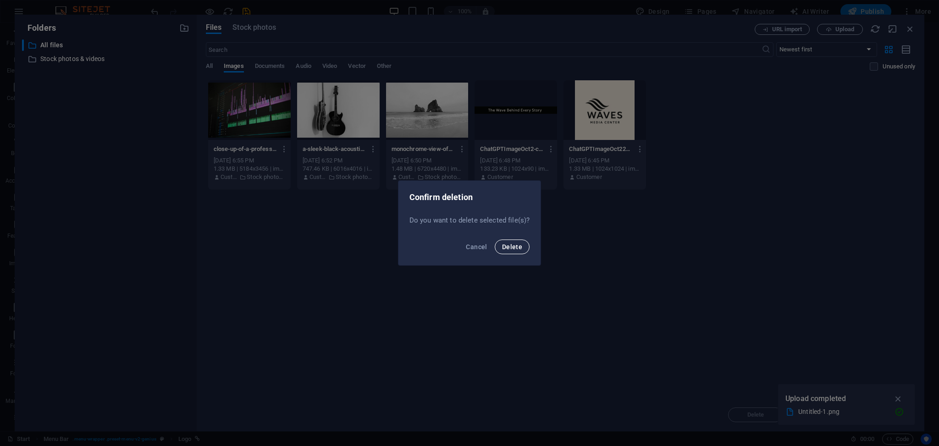
click at [516, 244] on span "Delete" at bounding box center [512, 246] width 20 height 7
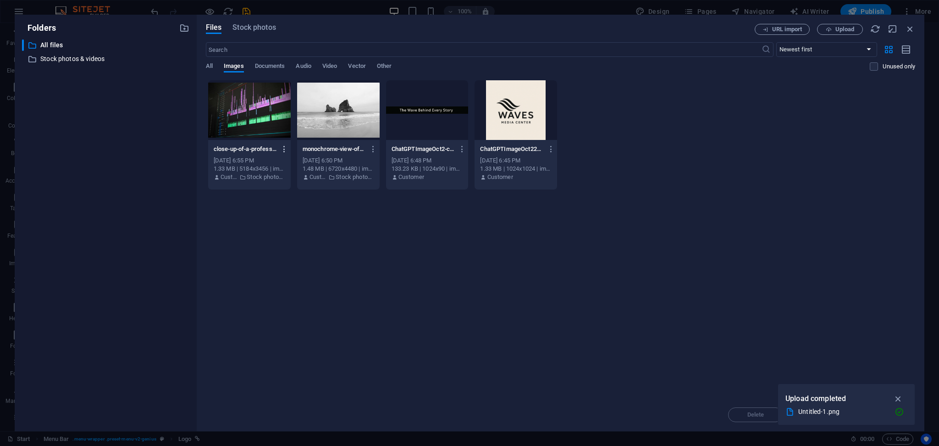
click at [279, 150] on button "button" at bounding box center [283, 149] width 12 height 15
click at [283, 332] on h6 "Delete" at bounding box center [289, 327] width 39 height 11
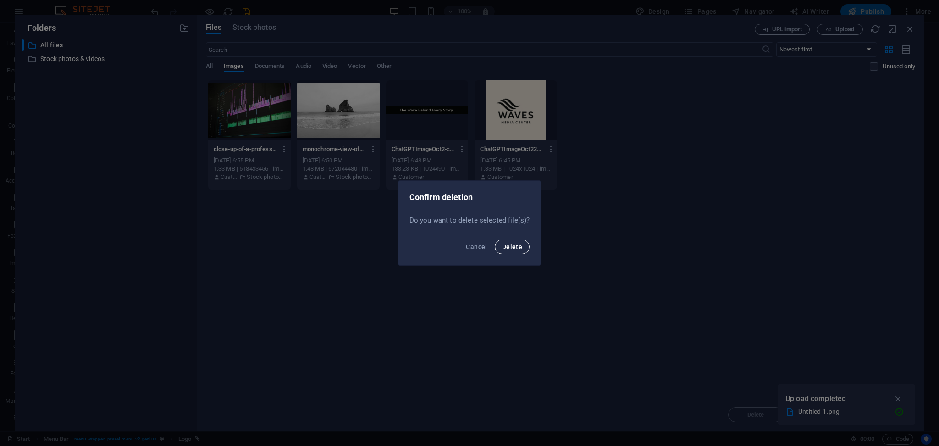
click at [511, 246] on span "Delete" at bounding box center [512, 246] width 20 height 7
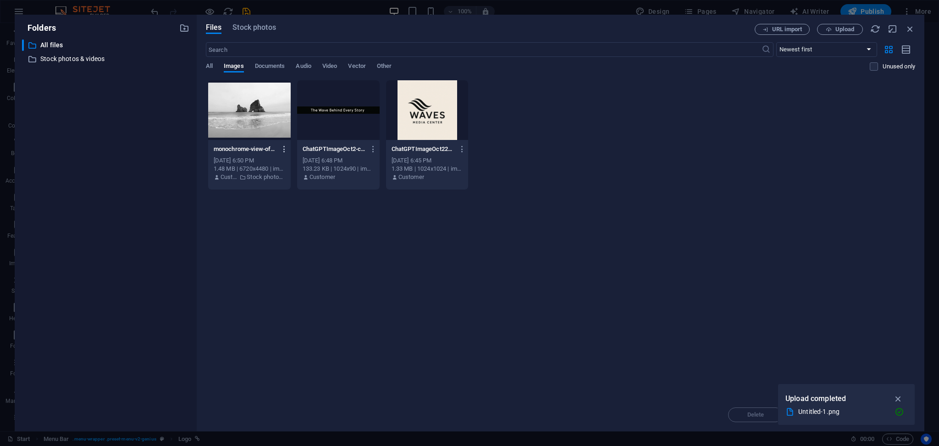
click at [287, 148] on icon "button" at bounding box center [284, 149] width 9 height 8
click at [295, 332] on h6 "Delete" at bounding box center [289, 327] width 39 height 11
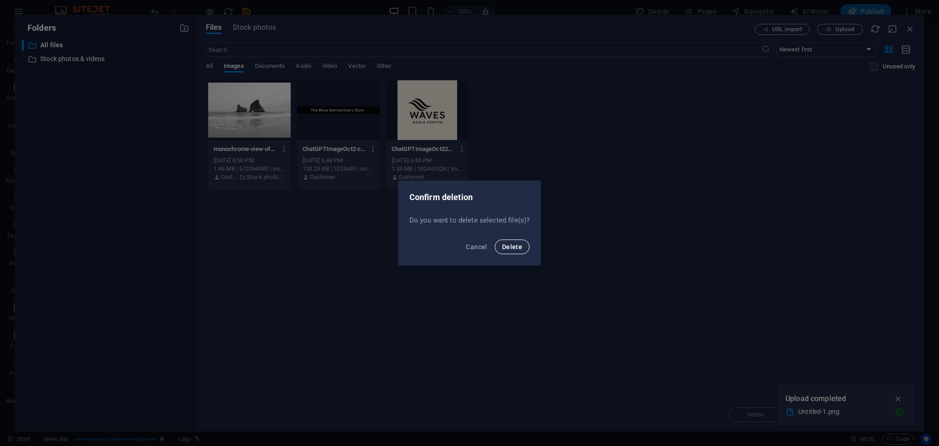
click at [509, 245] on span "Delete" at bounding box center [512, 246] width 20 height 7
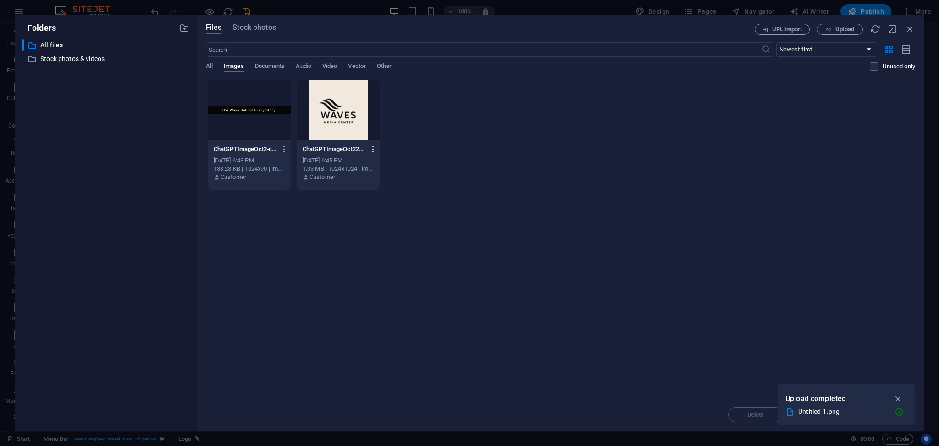
click at [377, 148] on icon "button" at bounding box center [373, 149] width 9 height 8
click at [379, 332] on h6 "Delete" at bounding box center [378, 327] width 39 height 11
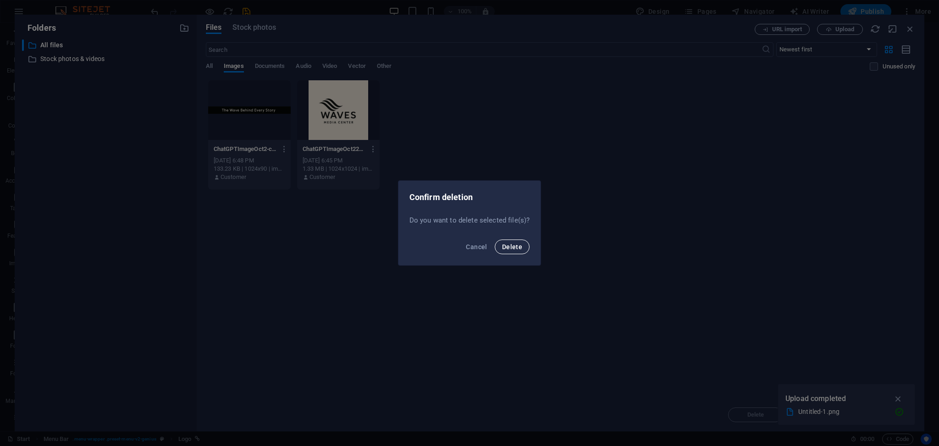
click at [516, 246] on span "Delete" at bounding box center [512, 246] width 20 height 7
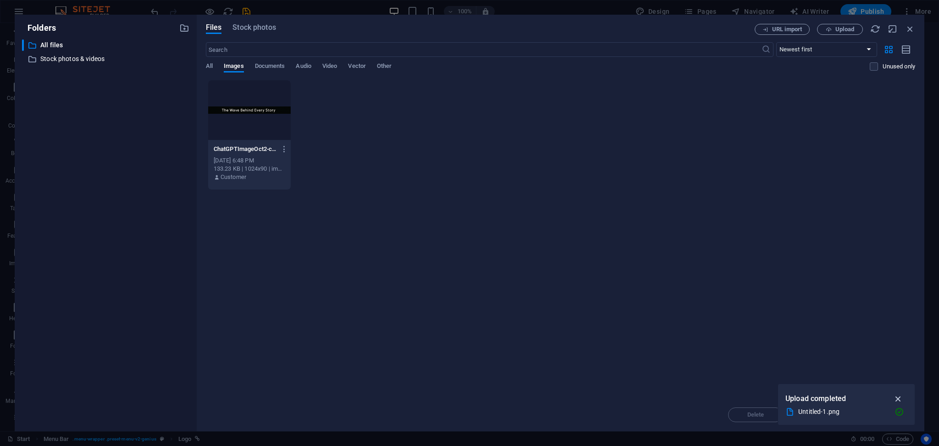
click at [898, 398] on icon "button" at bounding box center [899, 399] width 11 height 10
click at [891, 415] on div "Delete Move Insert" at bounding box center [561, 410] width 710 height 24
click at [571, 254] on div "Drop files here to upload them instantly ChatGPTImageOct2-cL8SS2A6rIjvPeWB_7S1i…" at bounding box center [561, 239] width 710 height 318
click at [836, 27] on span "Upload" at bounding box center [845, 30] width 19 height 6
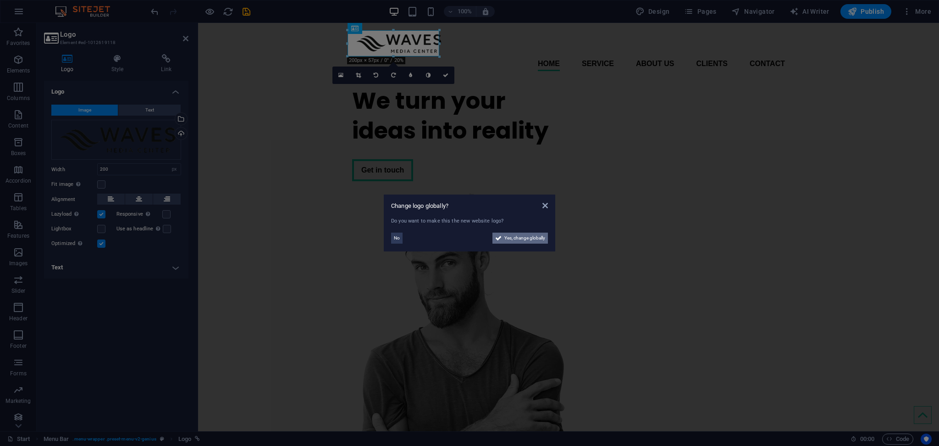
click at [519, 239] on span "Yes, change globally" at bounding box center [525, 238] width 41 height 11
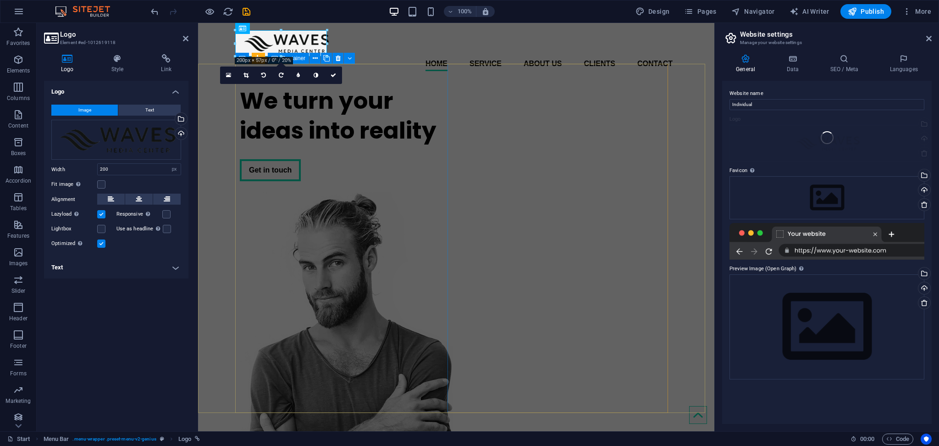
click at [388, 144] on div "We turn your ideas into reality Get in touch" at bounding box center [346, 133] width 213 height 110
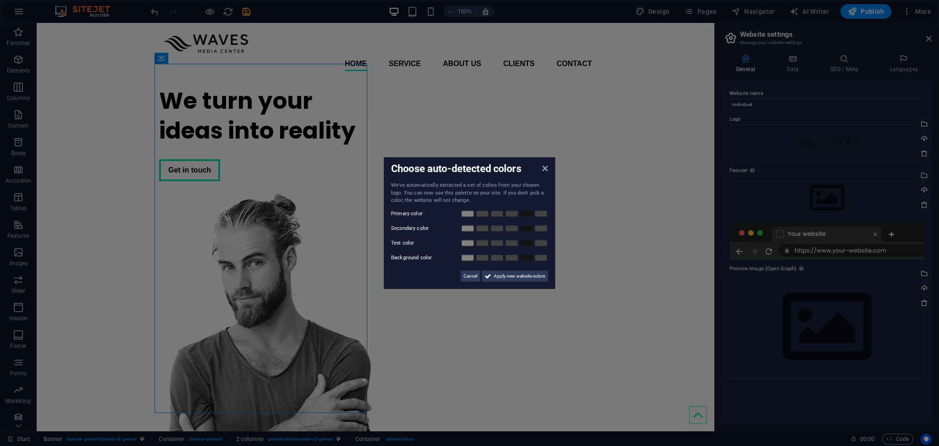
click at [313, 144] on aside "Choose auto-detected colors We've automatically extracted a set of colors from …" at bounding box center [469, 223] width 939 height 446
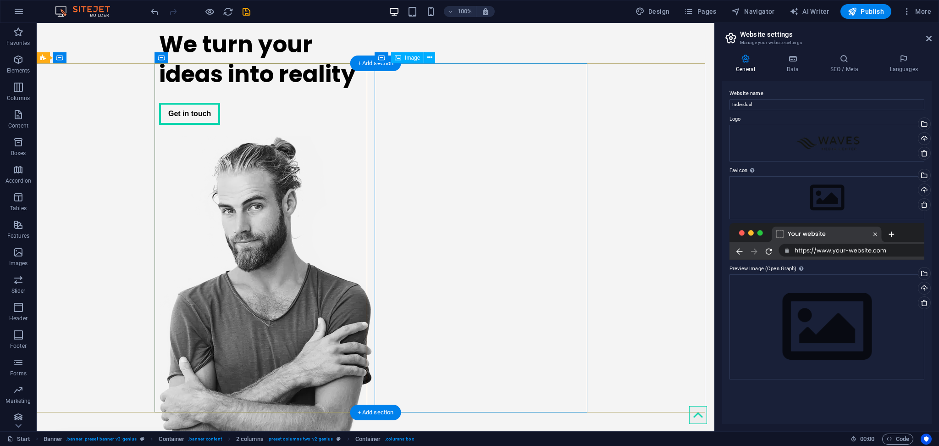
scroll to position [61, 0]
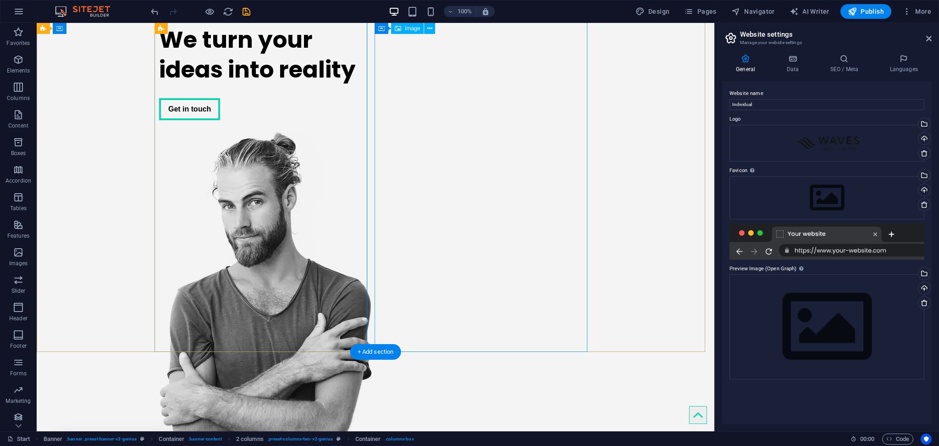
click at [372, 167] on figure at bounding box center [265, 305] width 213 height 349
click at [372, 132] on figure at bounding box center [265, 305] width 213 height 349
select select "px"
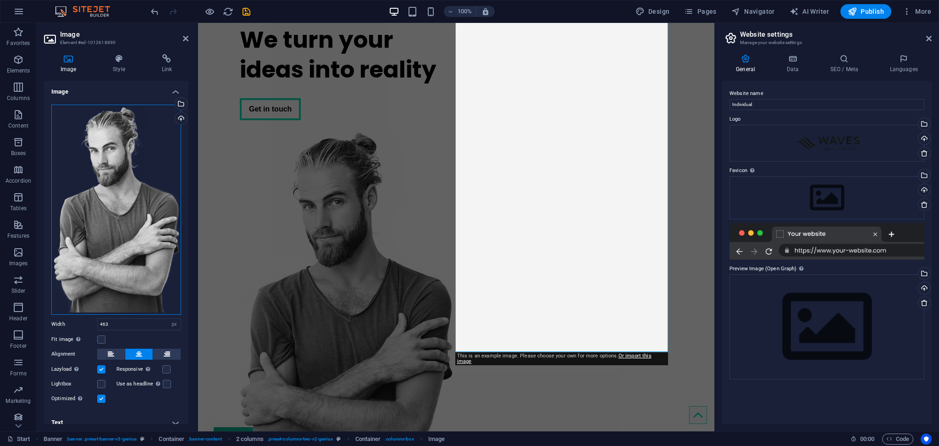
click at [90, 227] on div "Drag files here, click to choose files or select files from Files or our free s…" at bounding box center [116, 210] width 130 height 210
type input "90"
select select "%"
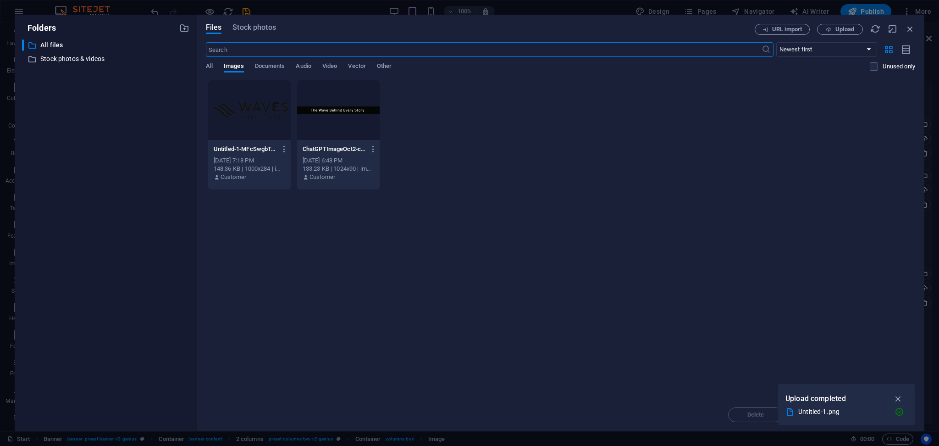
click at [238, 22] on div "Files Stock photos URL import Upload ​ Newest first Oldest first Name (A-Z) Nam…" at bounding box center [561, 223] width 728 height 417
click at [240, 26] on span "Stock photos" at bounding box center [254, 27] width 43 height 11
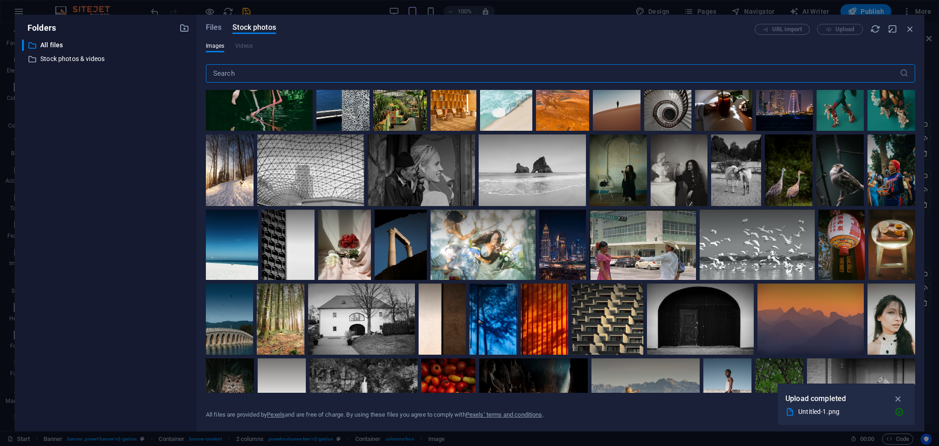
scroll to position [1755, 0]
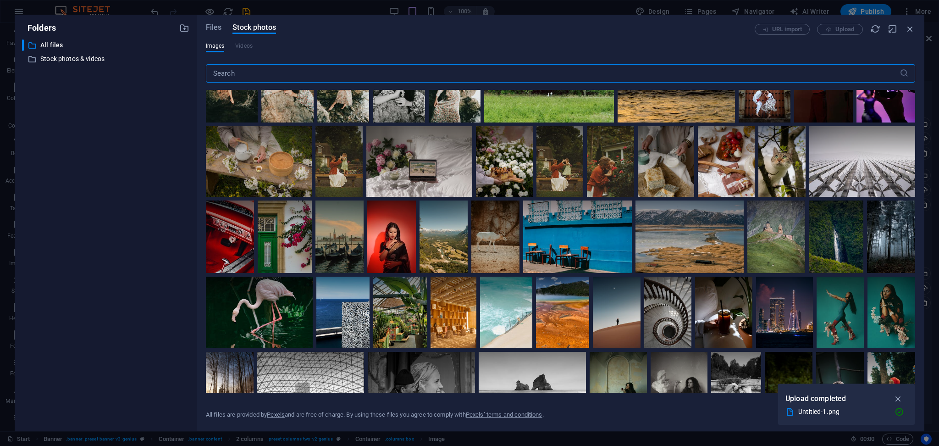
click at [231, 81] on input "text" at bounding box center [553, 73] width 694 height 18
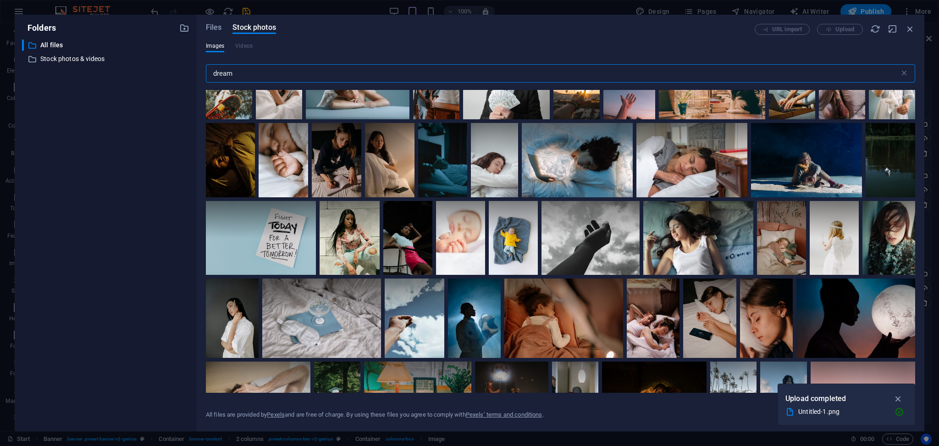
scroll to position [1712, 0]
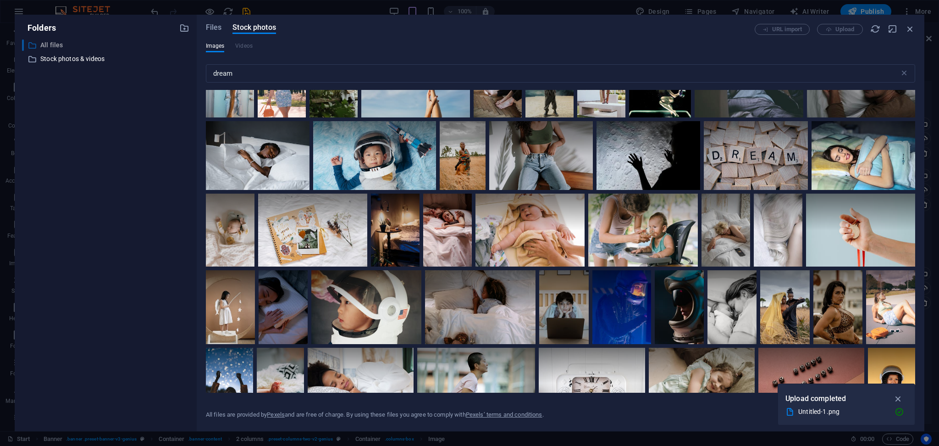
drag, startPoint x: 257, startPoint y: 63, endPoint x: 74, endPoint y: 47, distance: 183.7
click at [74, 47] on div "Folders ​ All files All files ​ Stock photos & videos Stock photos & videos Fil…" at bounding box center [470, 223] width 910 height 417
click at [226, 75] on input "dream" at bounding box center [553, 73] width 694 height 18
drag, startPoint x: 247, startPoint y: 74, endPoint x: 151, endPoint y: 61, distance: 96.3
click at [151, 61] on div "Folders ​ All files All files ​ Stock photos & videos Stock photos & videos Fil…" at bounding box center [470, 223] width 910 height 417
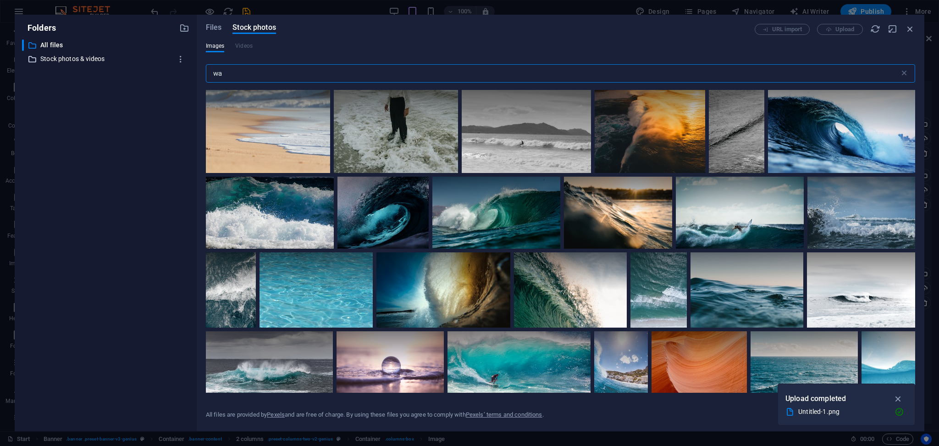
type input "w"
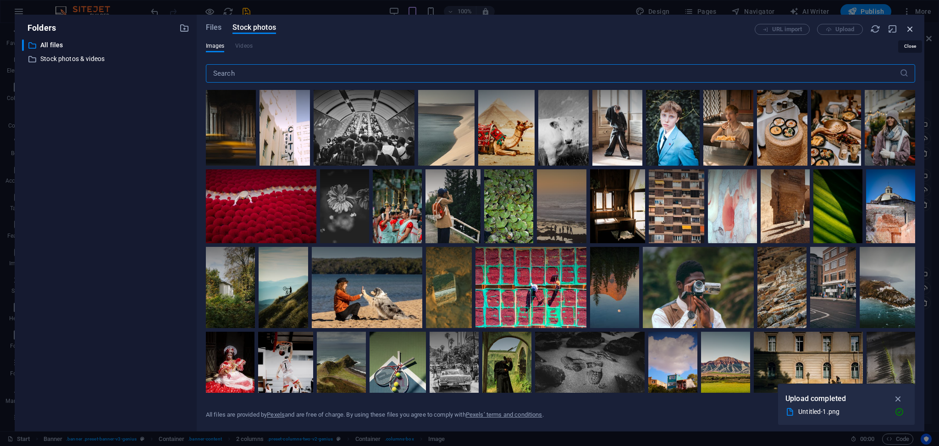
click at [913, 31] on icon "button" at bounding box center [911, 29] width 10 height 10
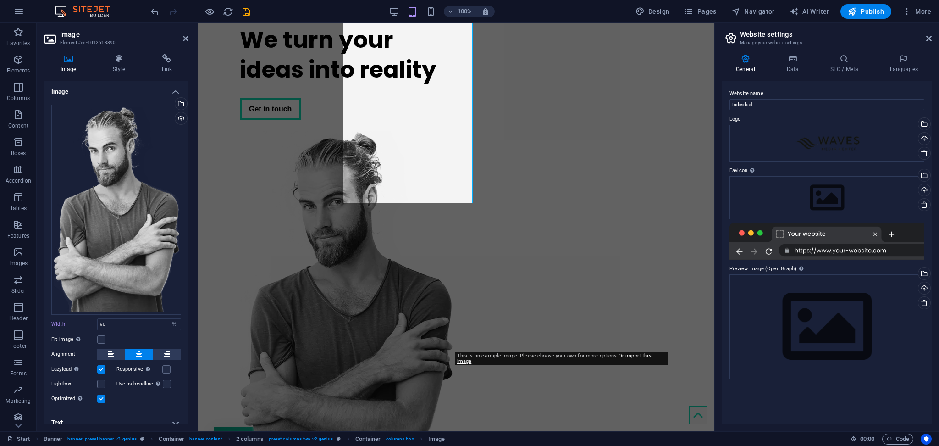
type input "463"
select select "px"
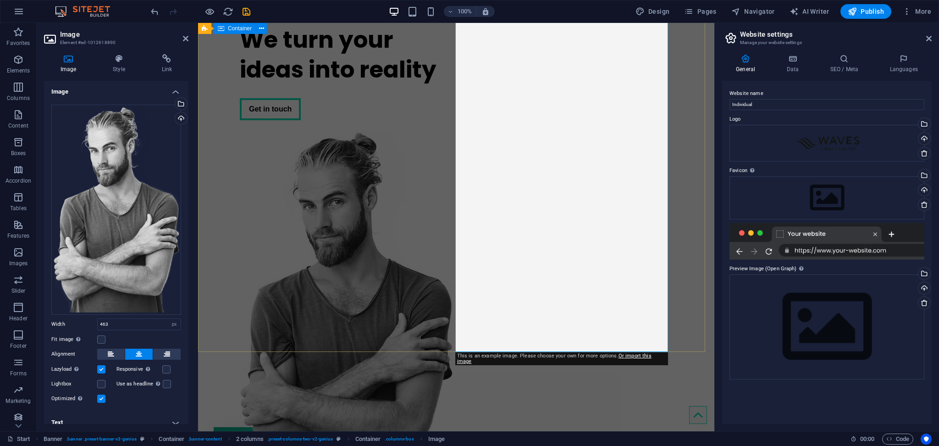
click at [219, 183] on div "We turn your ideas into reality Get in touch" at bounding box center [456, 248] width 517 height 463
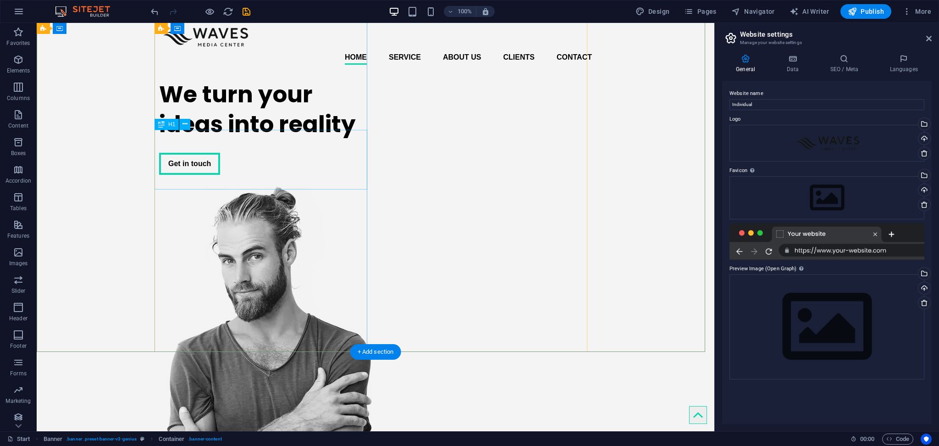
scroll to position [0, 0]
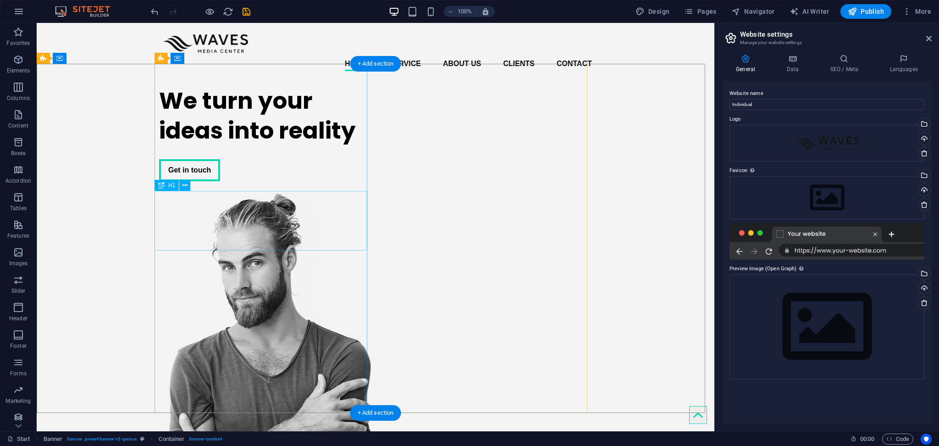
click at [192, 145] on div "We turn your ideas into reality" at bounding box center [265, 116] width 213 height 60
click at [184, 145] on div "We turn your ideas into reality" at bounding box center [265, 116] width 213 height 60
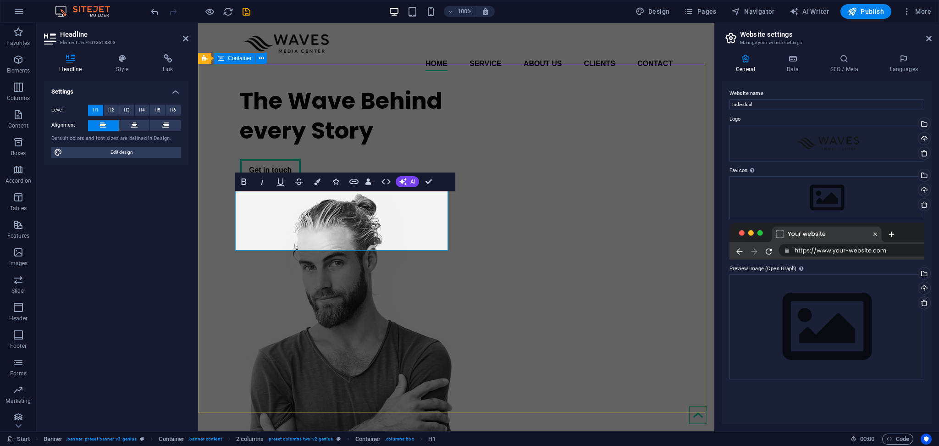
click at [211, 216] on div "The Wave Behind every Story Get in touch" at bounding box center [456, 309] width 517 height 463
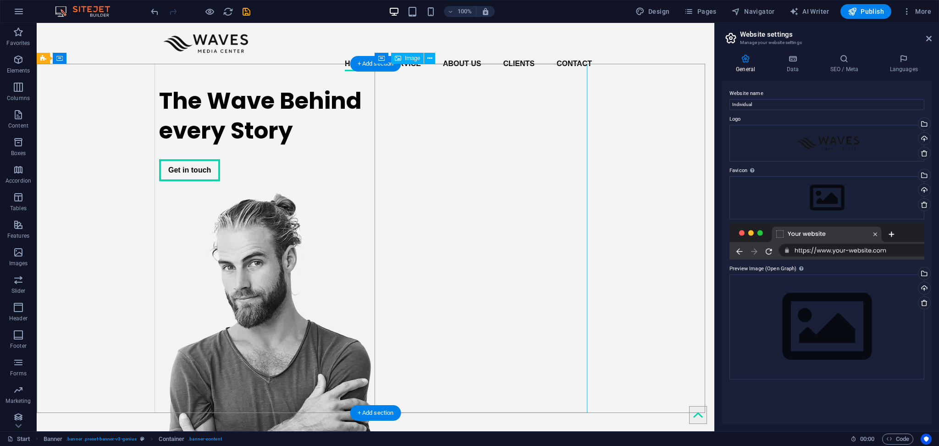
click at [372, 208] on figure at bounding box center [265, 366] width 213 height 349
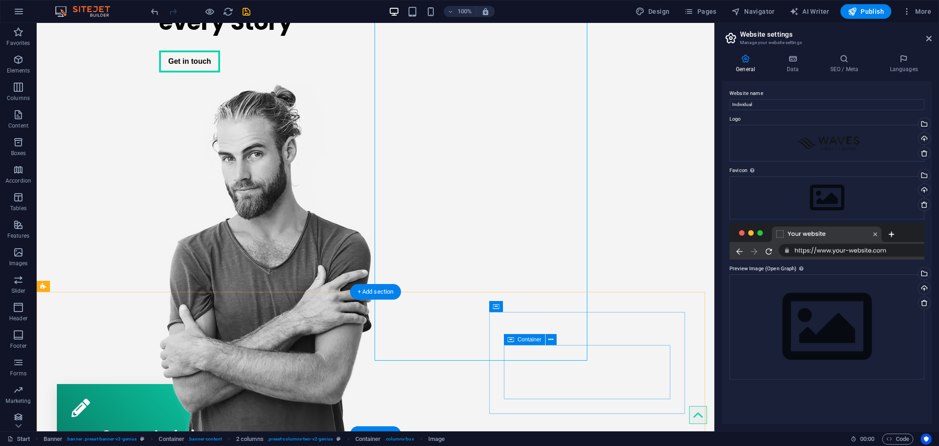
scroll to position [122, 0]
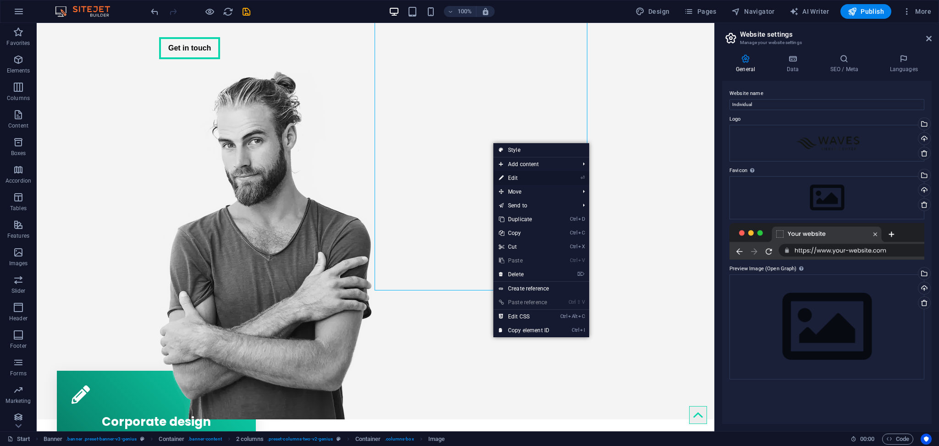
click at [512, 177] on link "⏎ Edit" at bounding box center [524, 178] width 61 height 14
select select "px"
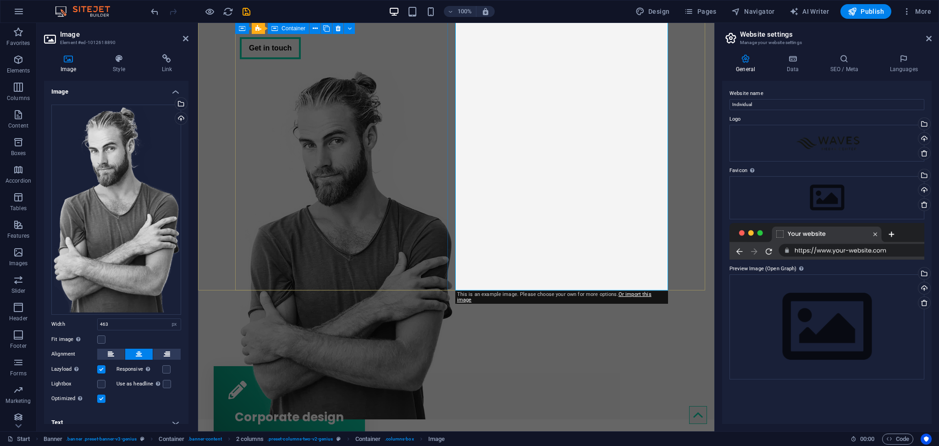
click at [411, 67] on div "The Wave Behind every Story Get in touch" at bounding box center [346, 11] width 213 height 110
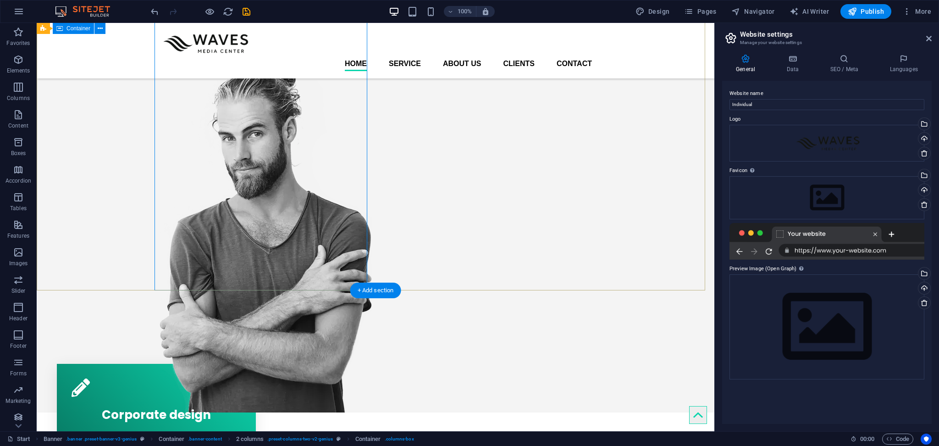
scroll to position [0, 0]
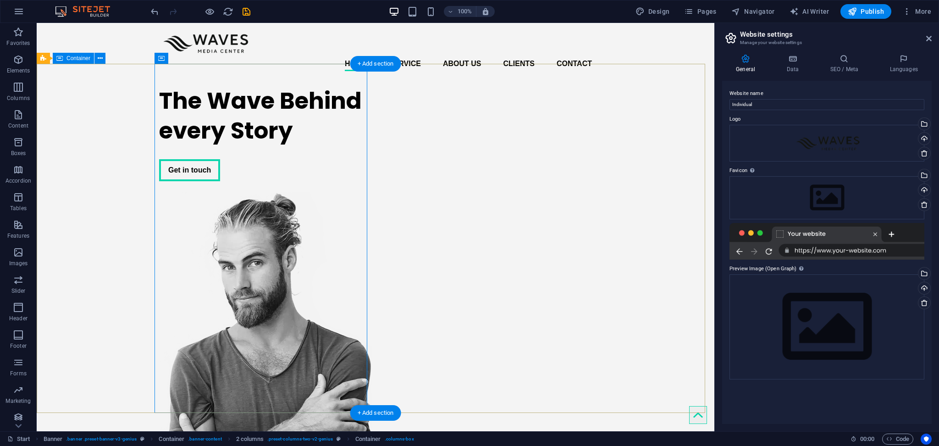
click at [116, 199] on div "The Wave Behind every Story Get in touch" at bounding box center [376, 309] width 678 height 463
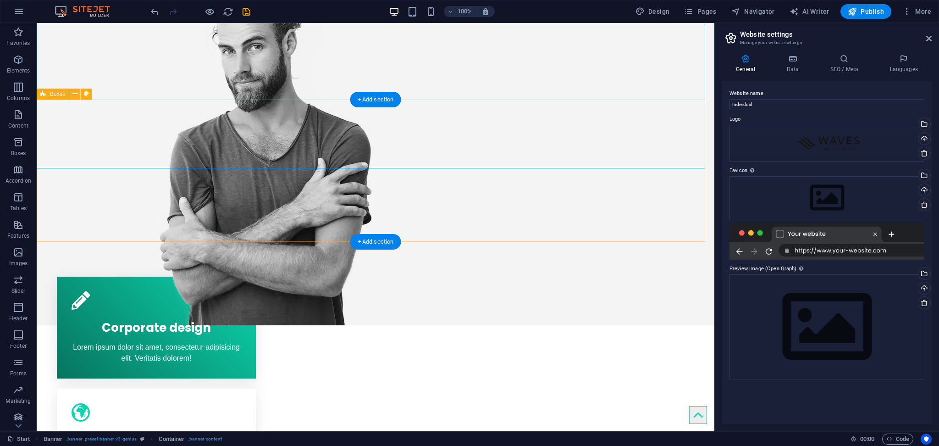
scroll to position [245, 0]
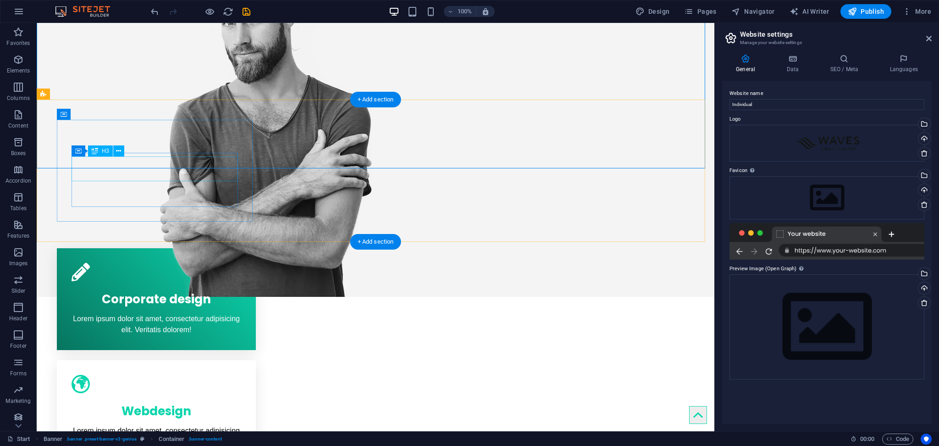
click at [159, 285] on div "Corporate design" at bounding box center [157, 297] width 170 height 25
click at [135, 285] on div "Corporate design" at bounding box center [157, 297] width 170 height 25
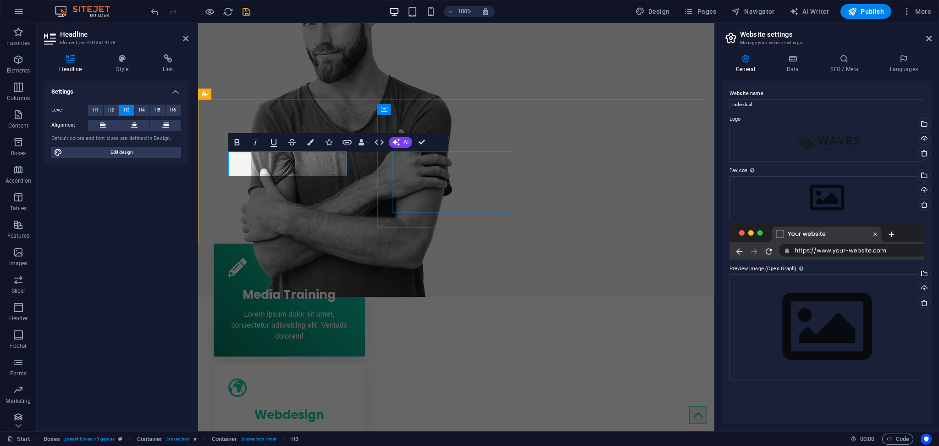
click at [350, 400] on div "Webdesign" at bounding box center [289, 412] width 122 height 25
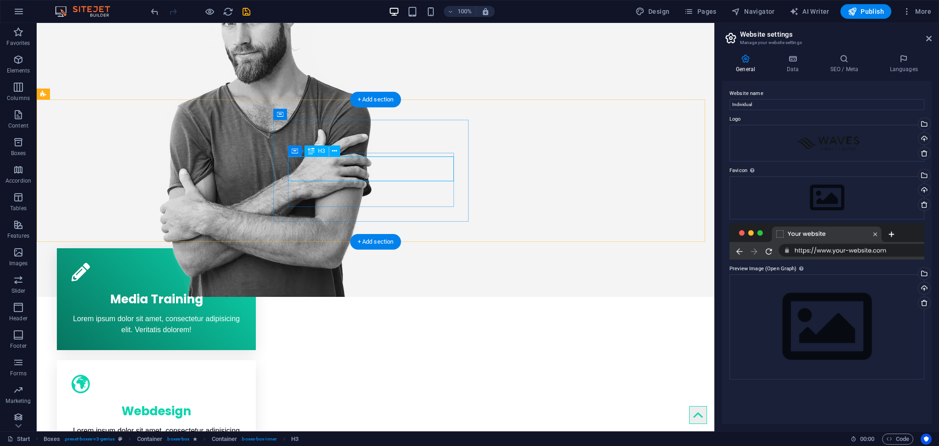
click at [241, 397] on div "Webdesign" at bounding box center [157, 409] width 170 height 25
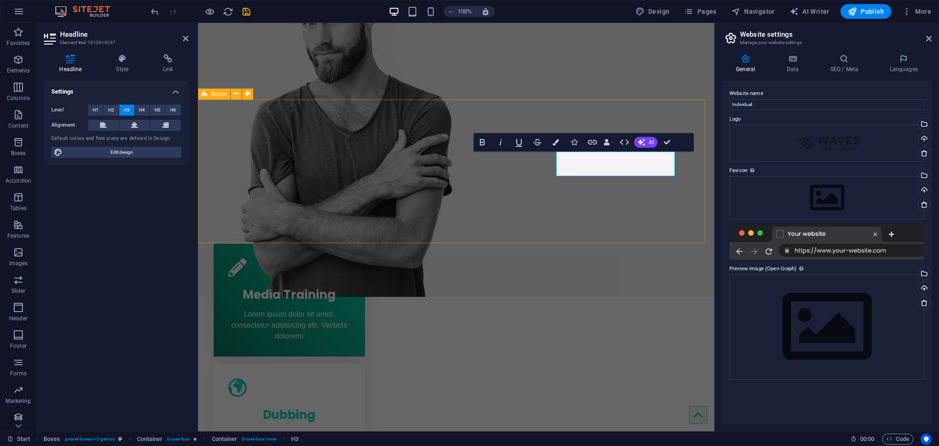
click at [559, 239] on div "Media Training Lorem ipsum dolor sit amet, consectetur adipisicing elit. Verita…" at bounding box center [456, 420] width 517 height 385
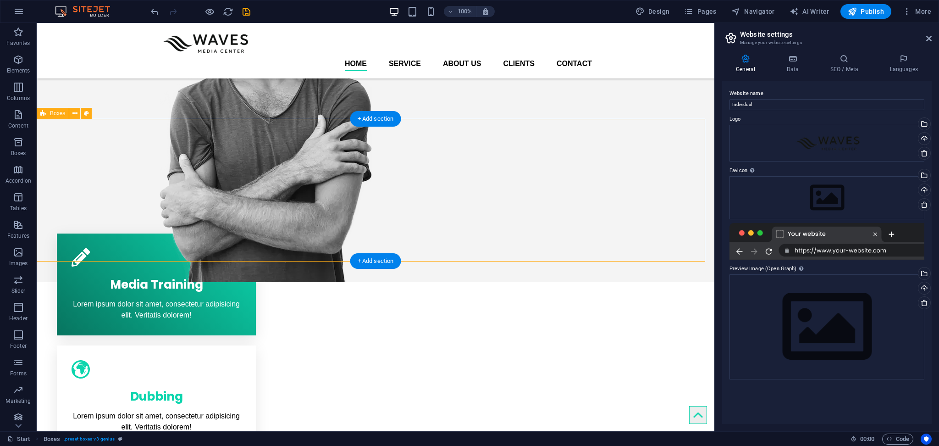
scroll to position [0, 0]
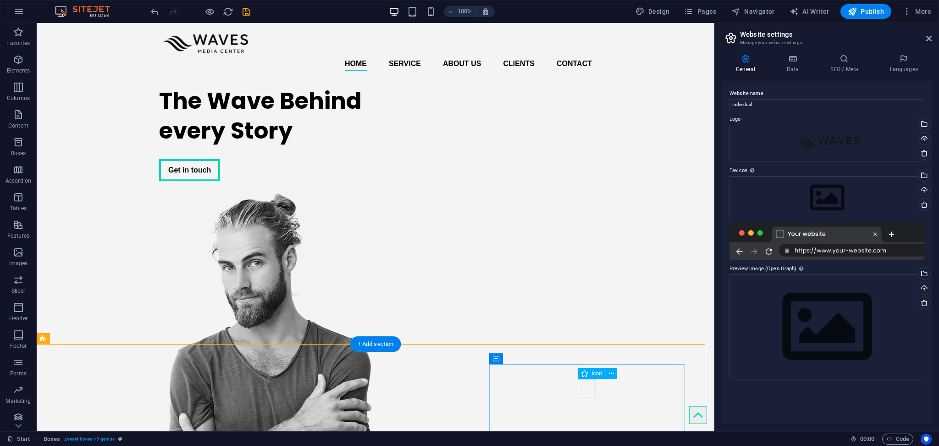
click at [595, 376] on span "Icon" at bounding box center [597, 374] width 11 height 6
select select "xMidYMid"
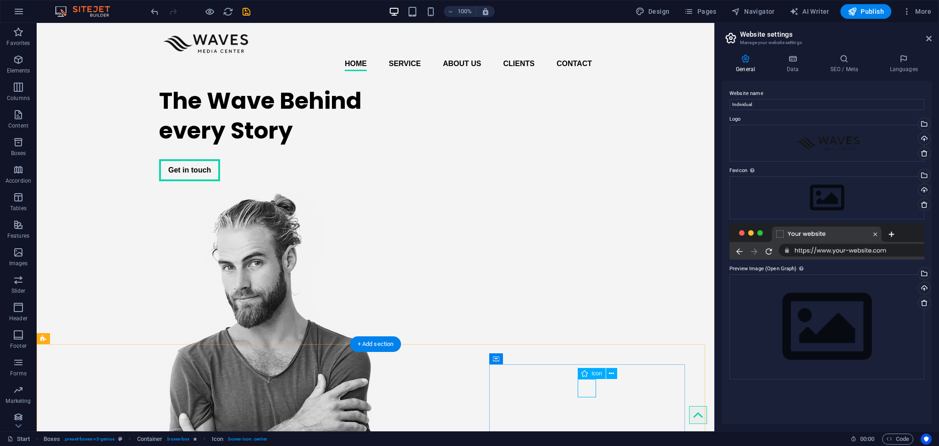
select select "px"
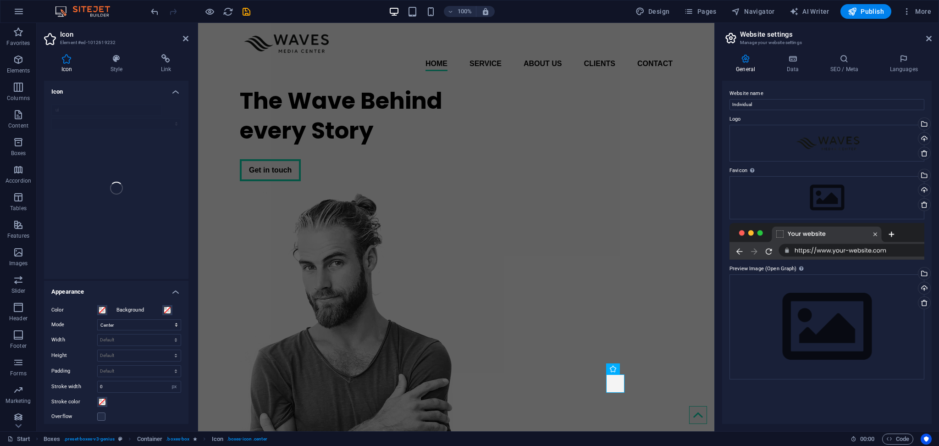
click at [177, 92] on h4 "Icon" at bounding box center [116, 89] width 145 height 17
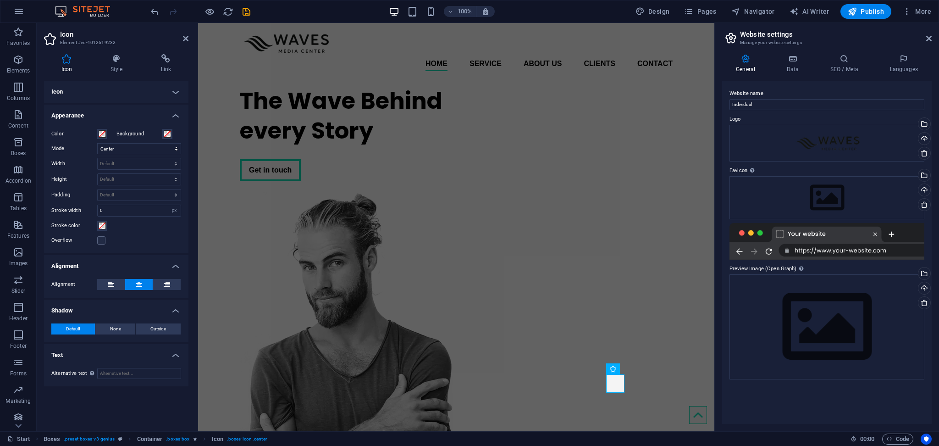
click at [177, 92] on h4 "Icon" at bounding box center [116, 92] width 145 height 22
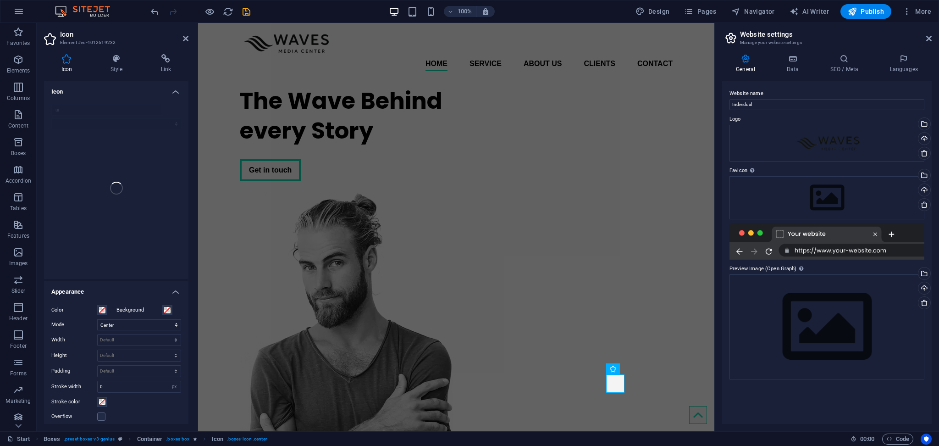
click at [177, 92] on h4 "Icon" at bounding box center [116, 89] width 145 height 17
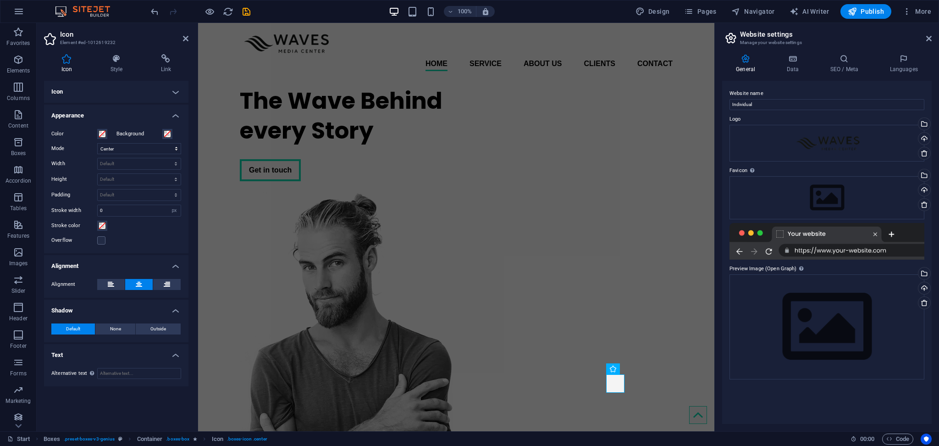
click at [177, 92] on h4 "Icon" at bounding box center [116, 92] width 145 height 22
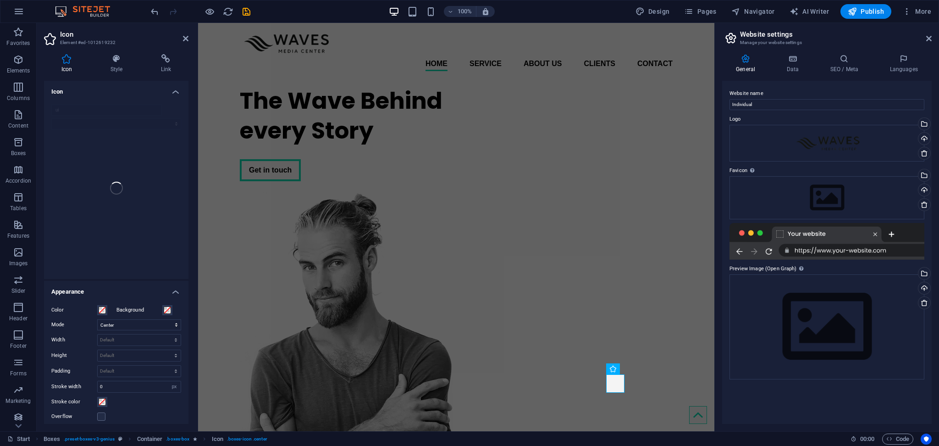
click at [177, 92] on h4 "Icon" at bounding box center [116, 89] width 145 height 17
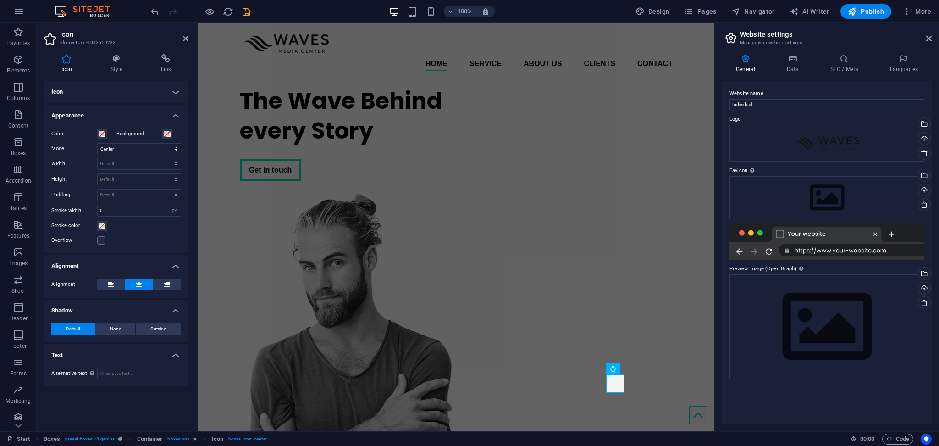
click at [177, 92] on h4 "Icon" at bounding box center [116, 92] width 145 height 22
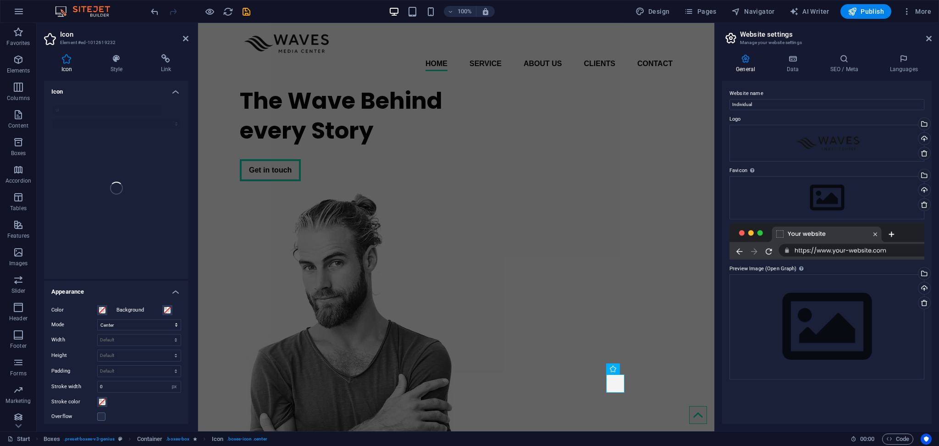
click at [176, 91] on h4 "Icon" at bounding box center [116, 89] width 145 height 17
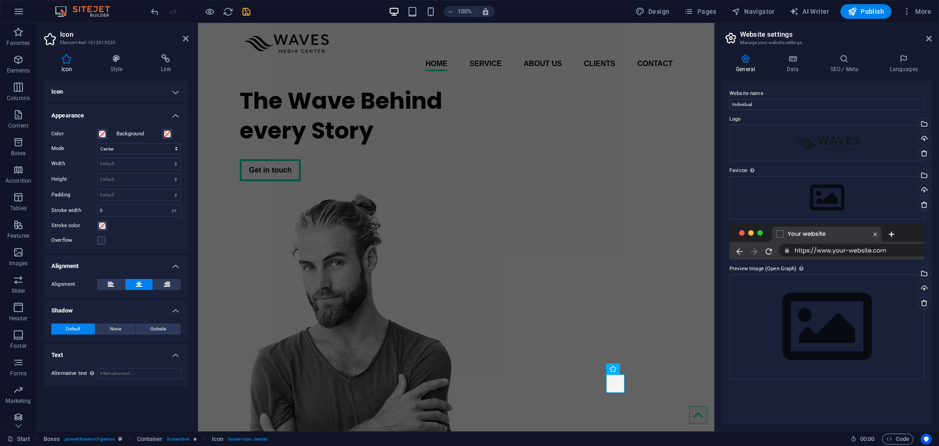
click at [176, 91] on h4 "Icon" at bounding box center [116, 92] width 145 height 22
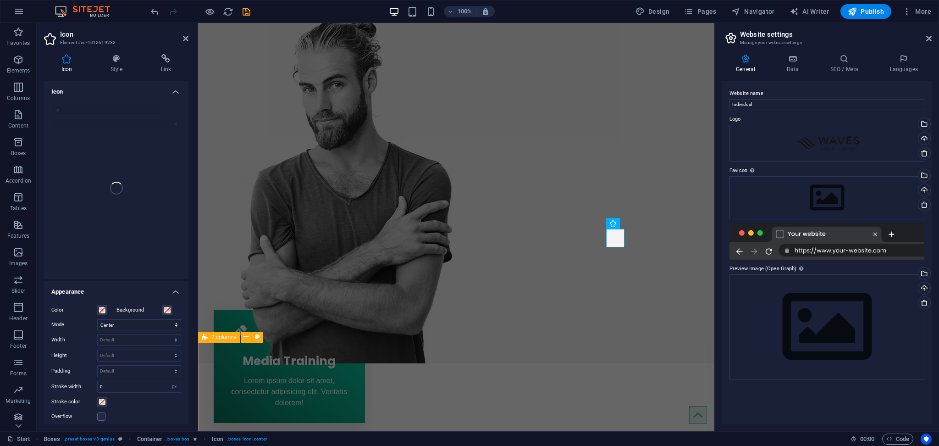
scroll to position [183, 0]
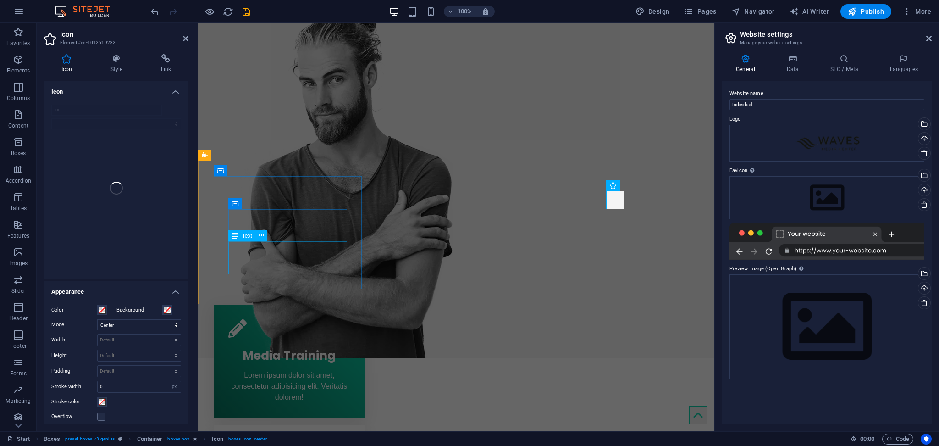
click at [269, 370] on div "Lorem ipsum dolor sit amet, consectetur adipisicing elit. Veritatis dolorem!" at bounding box center [289, 386] width 122 height 33
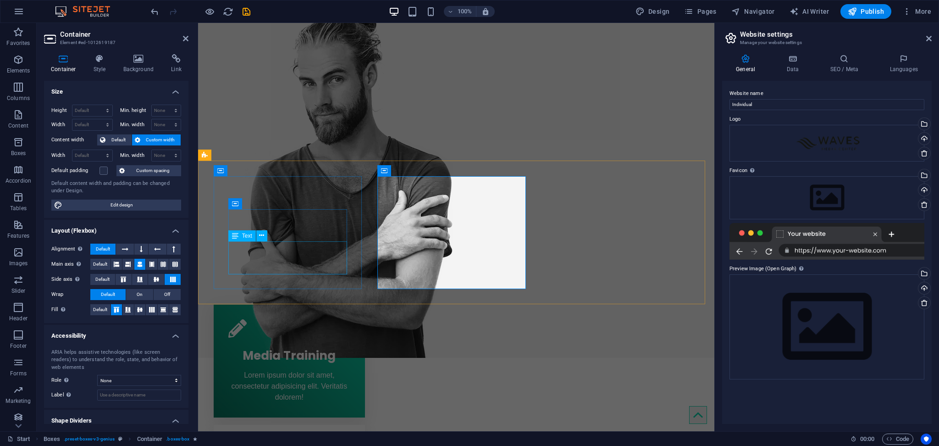
click at [279, 370] on div "Lorem ipsum dolor sit amet, consectetur adipisicing elit. Veritatis dolorem!" at bounding box center [289, 386] width 122 height 33
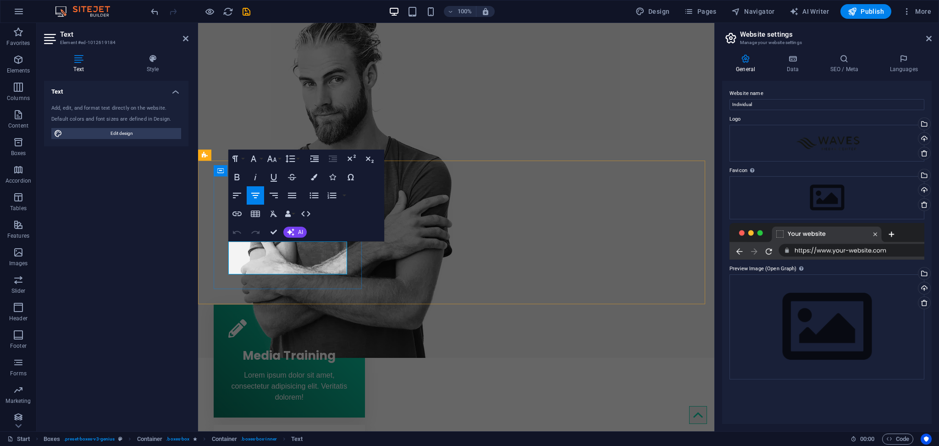
click at [280, 371] on span "Lorem ipsum dolor sit amet, consectetur adipisicing elit. Veritatis dolorem!" at bounding box center [290, 386] width 116 height 30
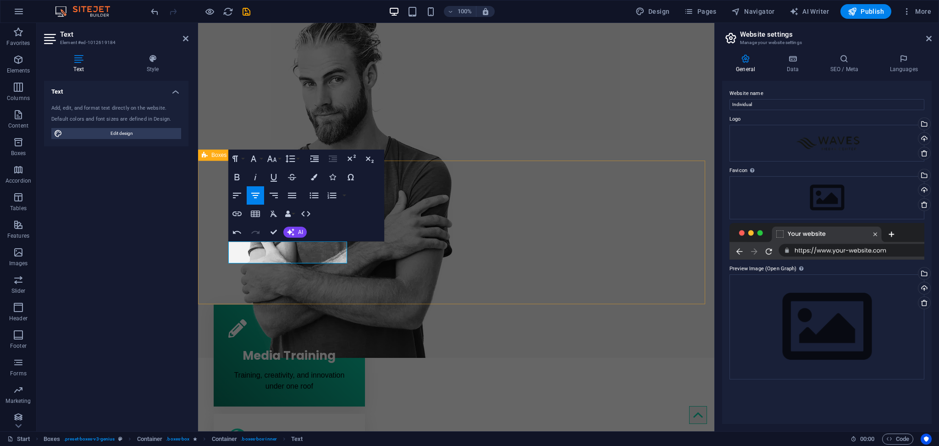
click at [300, 305] on div "Media Training Training, creativity, and innovation under one roof" at bounding box center [289, 356] width 151 height 102
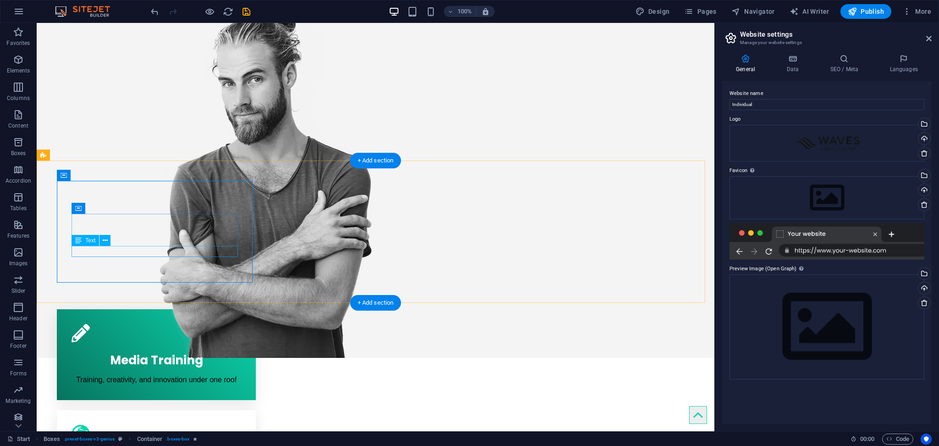
click at [183, 374] on div "Training, creativity, and innovation under one roof" at bounding box center [157, 379] width 170 height 11
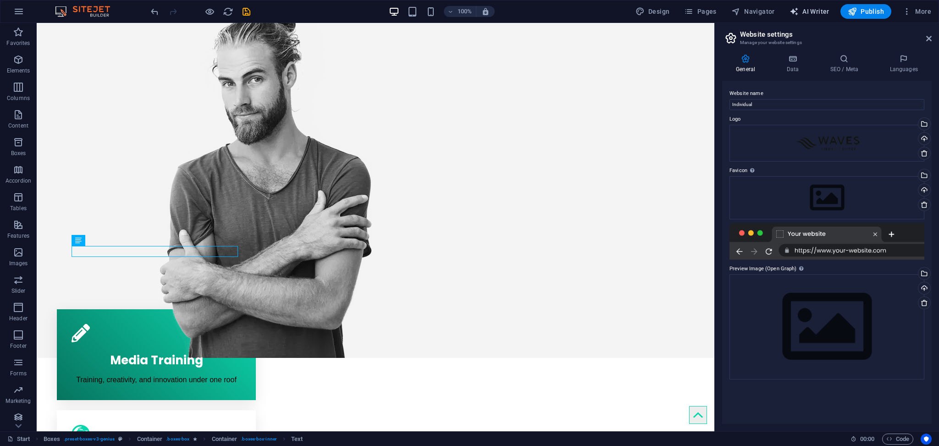
click at [810, 16] on button "AI Writer" at bounding box center [809, 11] width 47 height 15
select select "English"
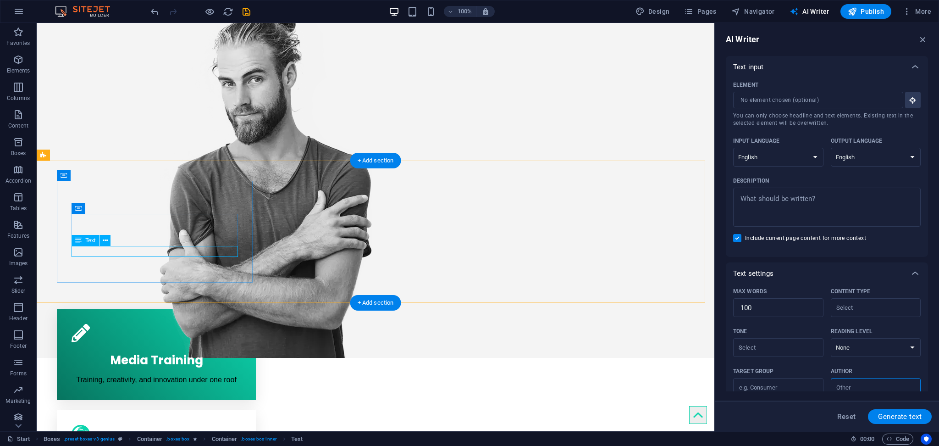
click at [118, 374] on div "Training, creativity, and innovation under one roof" at bounding box center [157, 379] width 170 height 11
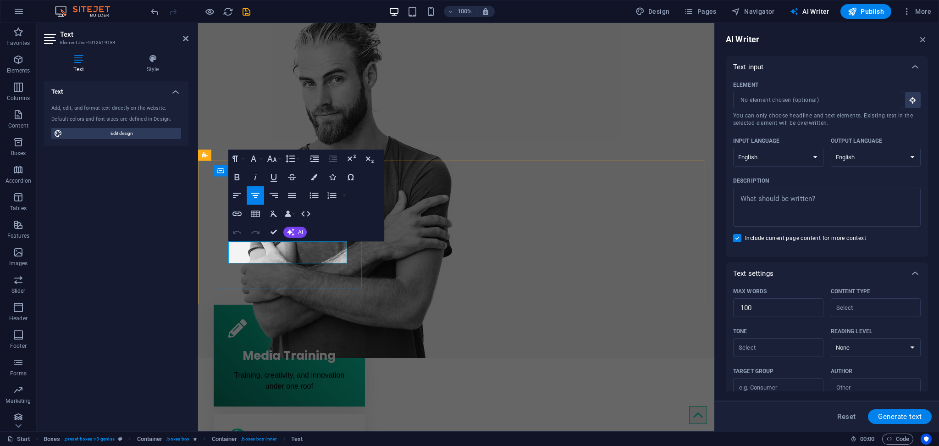
click at [295, 370] on p "Training, creativity, and innovation under one roof" at bounding box center [289, 381] width 122 height 22
click at [295, 230] on button "AI" at bounding box center [294, 232] width 23 height 11
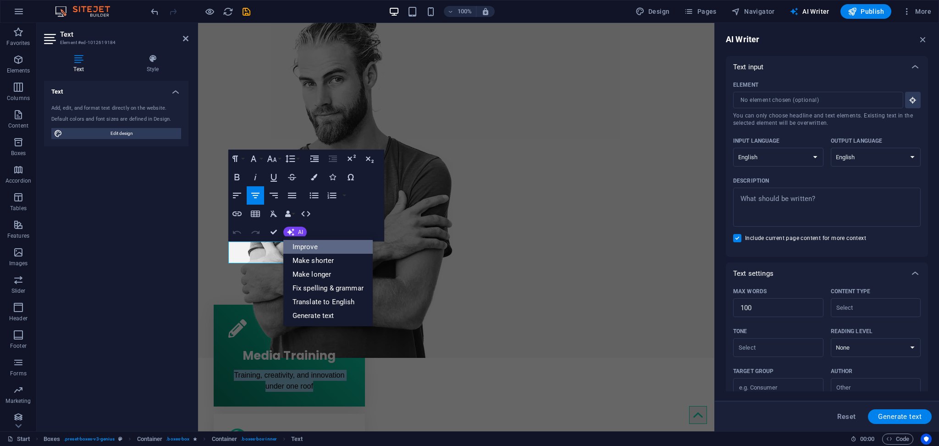
click at [327, 246] on link "Improve" at bounding box center [327, 247] width 89 height 14
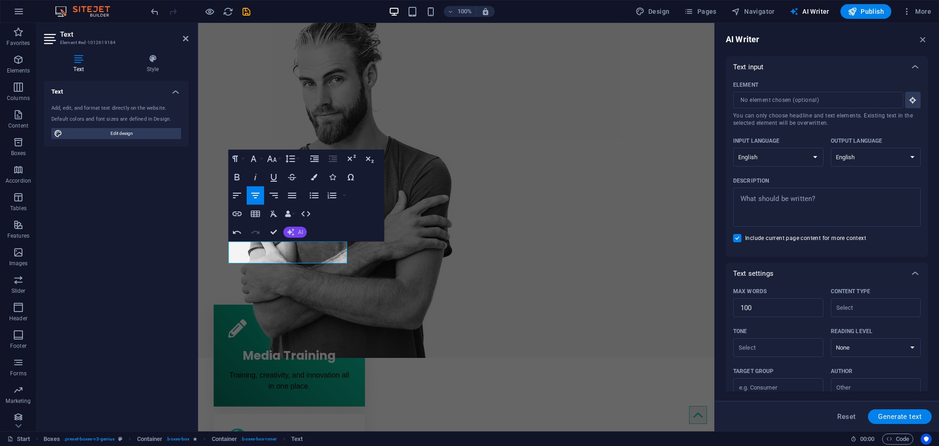
click at [298, 235] on button "AI" at bounding box center [294, 232] width 23 height 11
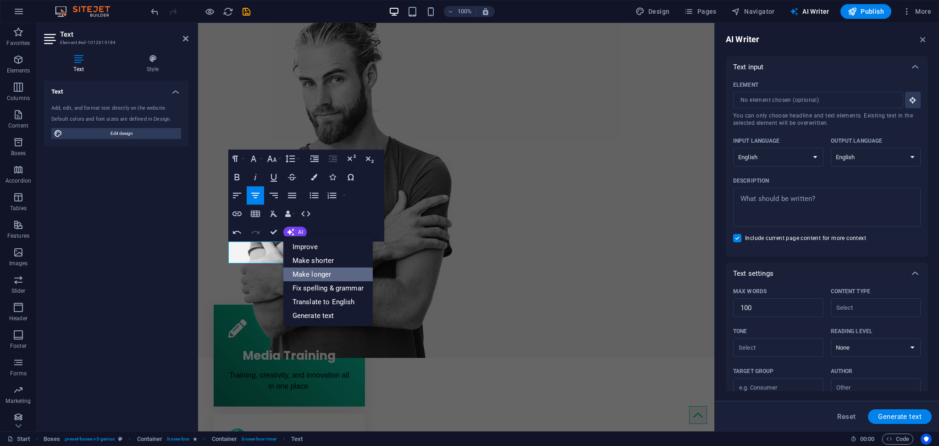
click at [306, 272] on link "Make longer" at bounding box center [327, 274] width 89 height 14
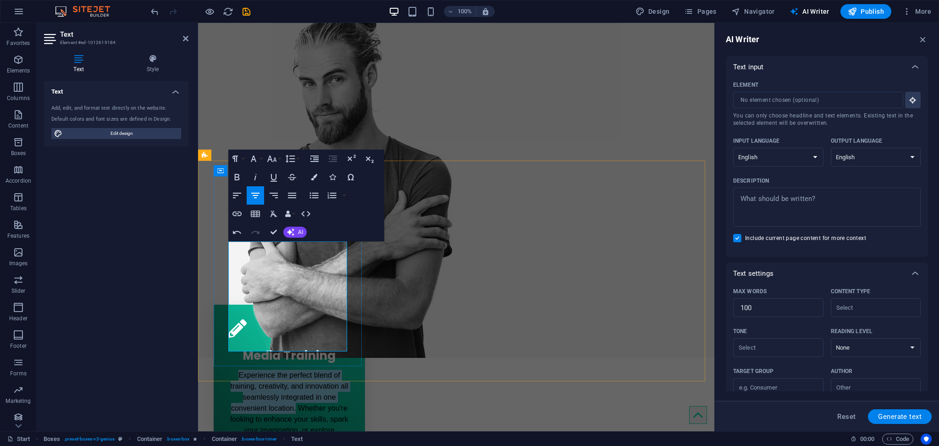
drag, startPoint x: 295, startPoint y: 280, endPoint x: 230, endPoint y: 245, distance: 73.1
click at [230, 370] on p "Experience the perfect blend of training, creativity, and innovation all seamle…" at bounding box center [289, 430] width 122 height 121
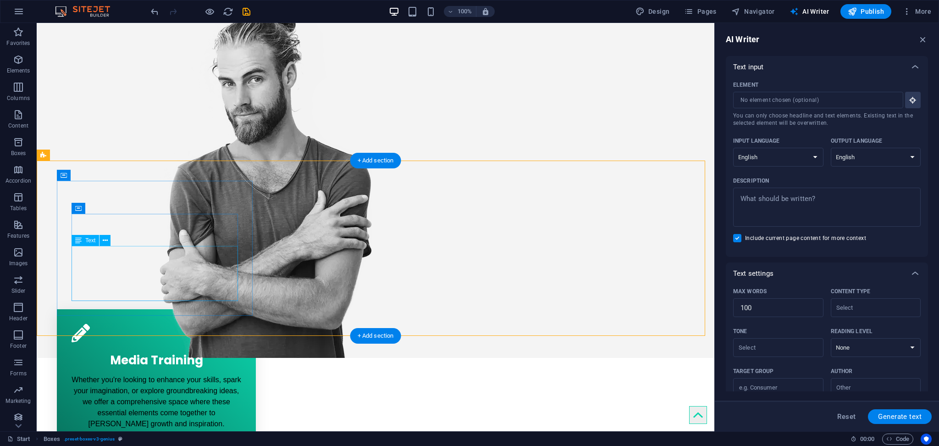
click at [143, 374] on div "Whether you're looking to enhance your skills, spark your imagination, or explo…" at bounding box center [157, 401] width 170 height 55
click at [171, 374] on div "Whether you're looking to enhance your skills, spark your imagination, or explo…" at bounding box center [157, 401] width 170 height 55
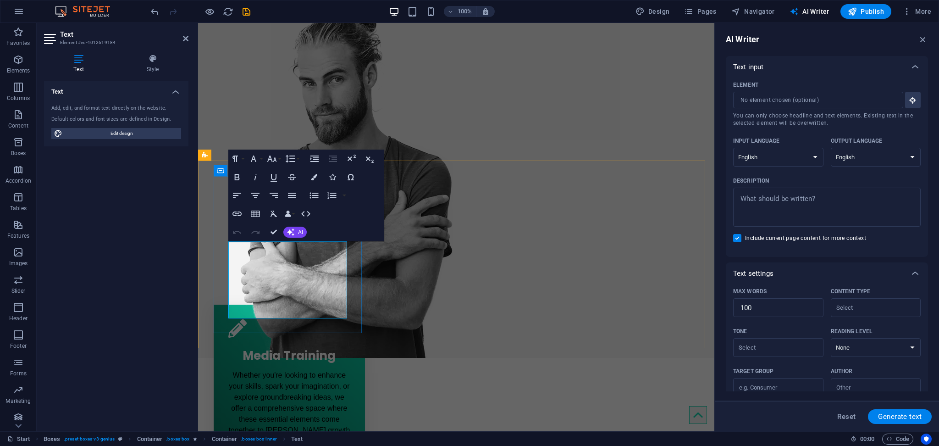
click at [269, 370] on p "Whether you're looking to enhance your skills, spark your imagination, or explo…" at bounding box center [289, 408] width 122 height 77
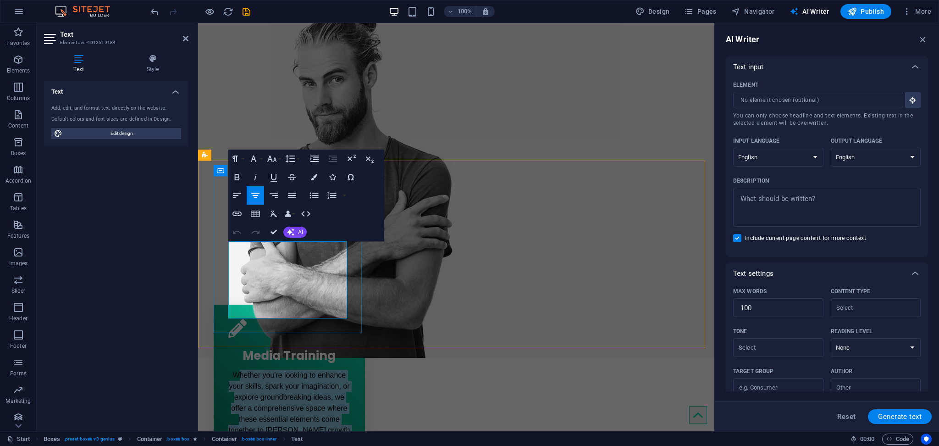
click at [269, 370] on p "Whether you're looking to enhance your skills, spark your imagination, or explo…" at bounding box center [289, 408] width 122 height 77
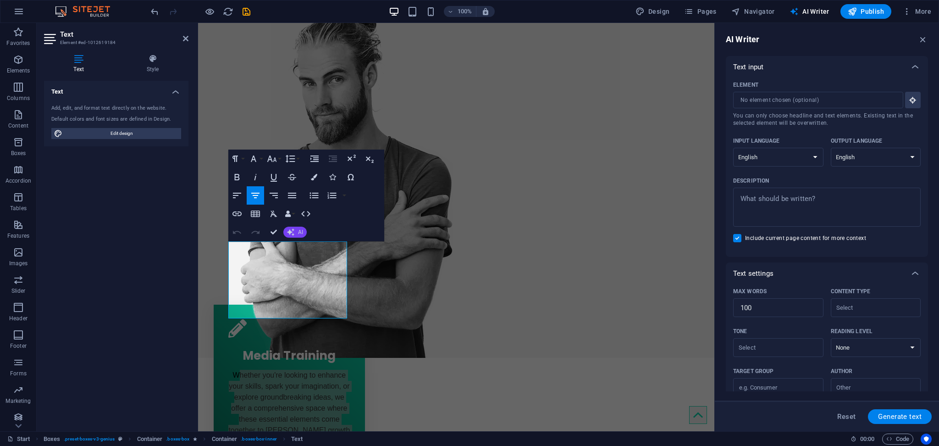
click at [291, 232] on icon "button" at bounding box center [290, 231] width 7 height 7
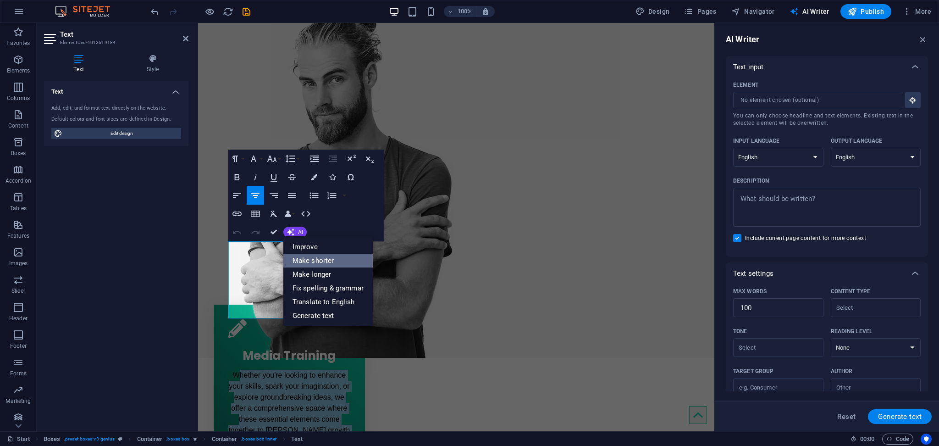
click at [307, 259] on link "Make shorter" at bounding box center [327, 261] width 89 height 14
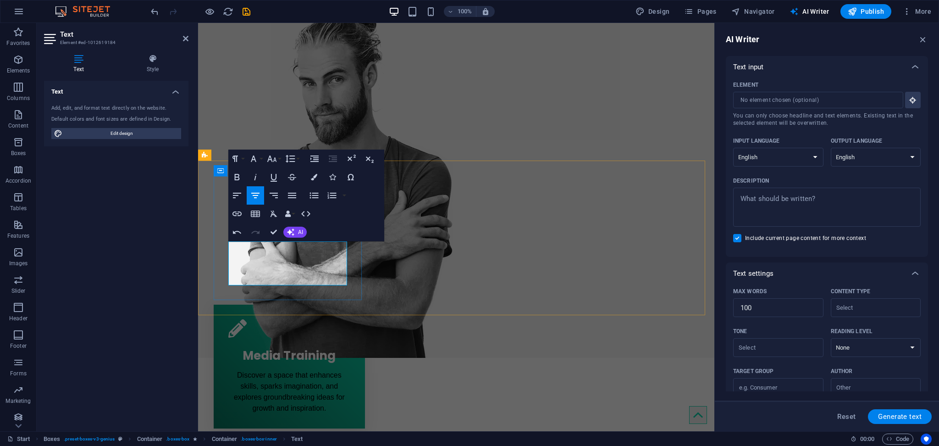
click at [272, 370] on p "Discover a space that enhances skills, sparks imagination, and explores groundb…" at bounding box center [289, 392] width 122 height 44
click at [316, 305] on div "Media Training Discover a space that enhances skills, sparks imagination, and e…" at bounding box center [289, 367] width 151 height 124
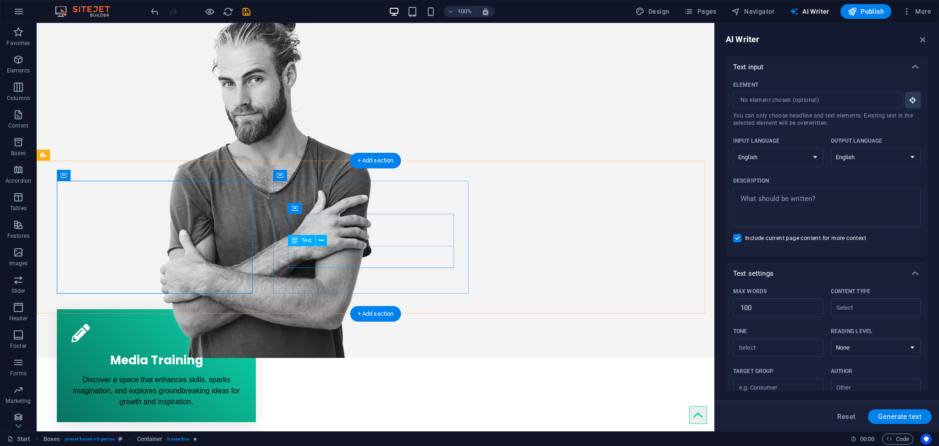
click at [193, 309] on div "Media Training Discover a space that enhances skills, sparks imagination, and e…" at bounding box center [156, 365] width 199 height 113
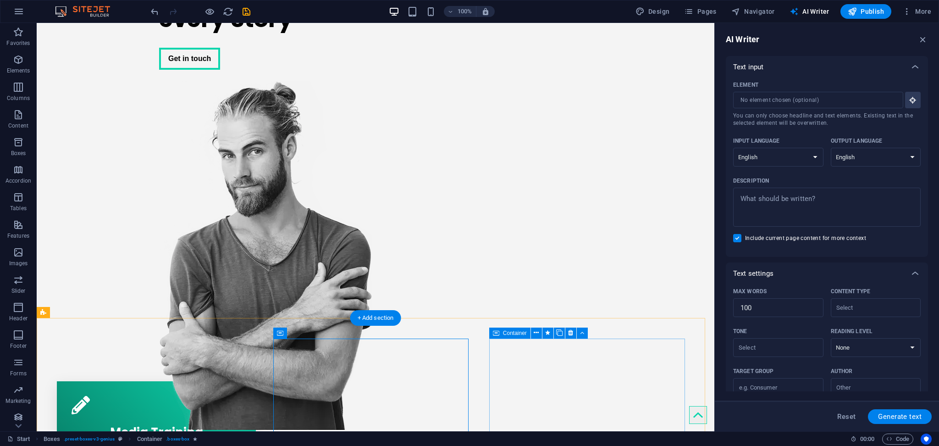
scroll to position [122, 0]
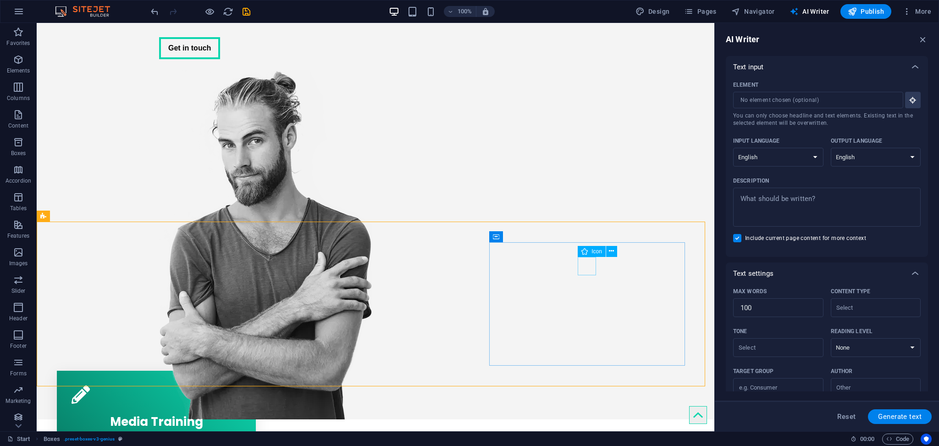
click at [594, 253] on span "Icon" at bounding box center [597, 252] width 11 height 6
select select "xMidYMid"
select select "px"
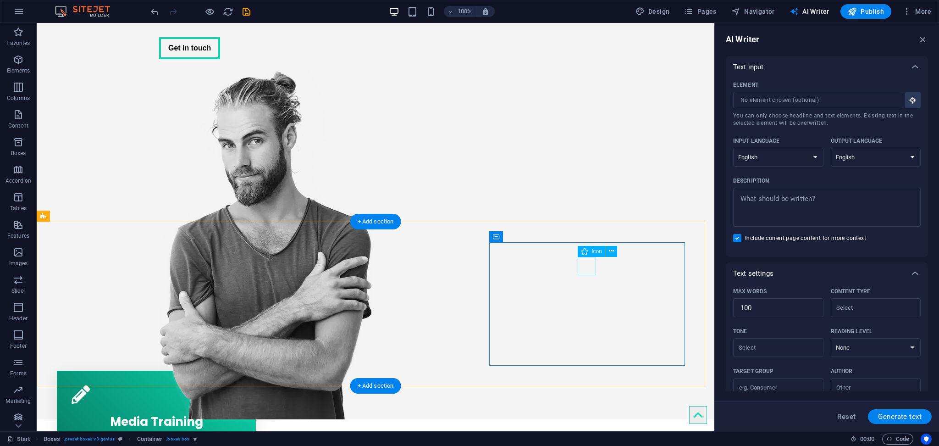
click at [591, 254] on div "Icon" at bounding box center [592, 251] width 28 height 11
drag, startPoint x: 590, startPoint y: 257, endPoint x: 430, endPoint y: 253, distance: 160.2
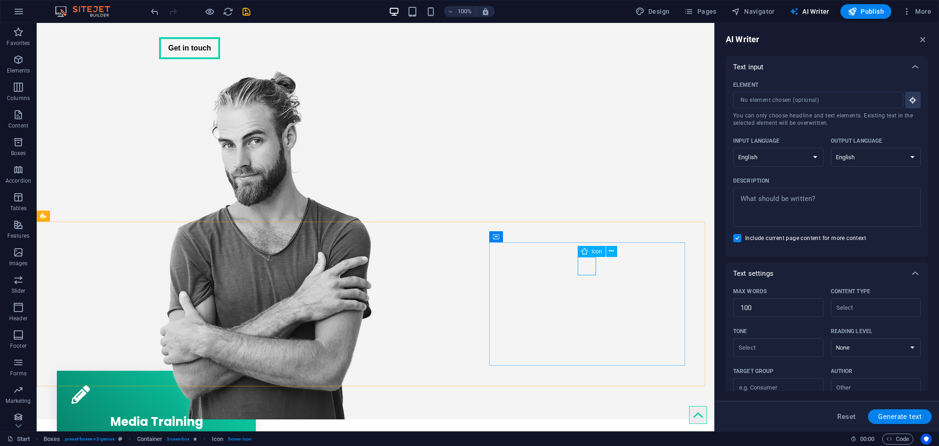
select select "xMidYMid"
select select "px"
click at [595, 254] on div "Icon" at bounding box center [592, 251] width 28 height 11
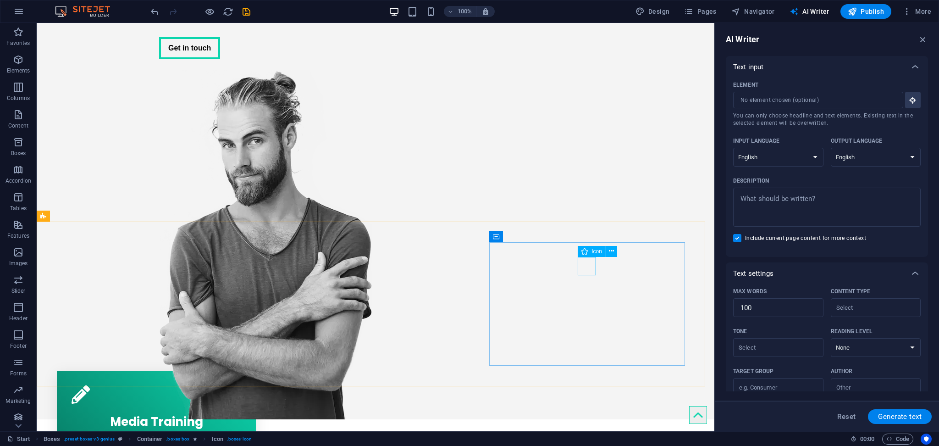
click at [595, 253] on span "Icon" at bounding box center [597, 252] width 11 height 6
select select "xMidYMid"
select select "px"
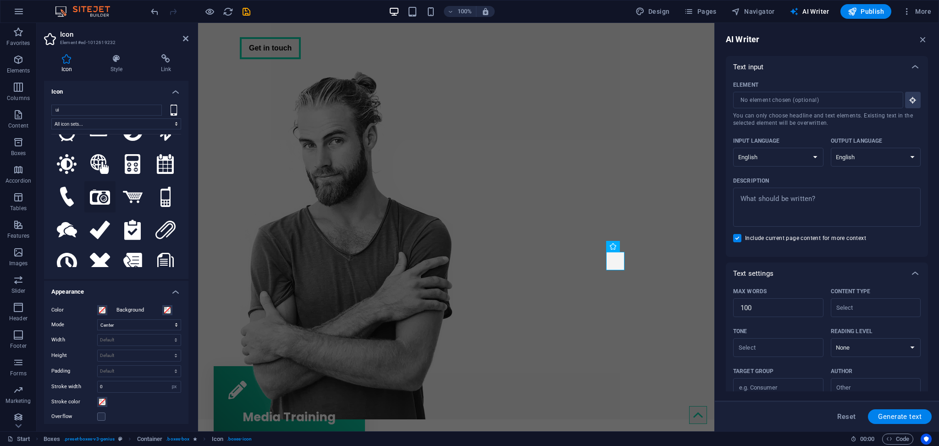
click at [90, 192] on icon at bounding box center [100, 196] width 20 height 15
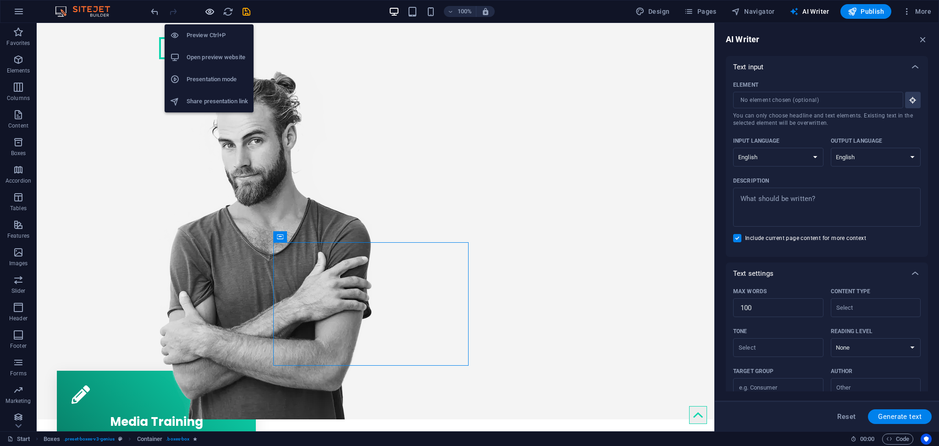
click at [210, 10] on icon "button" at bounding box center [210, 11] width 11 height 11
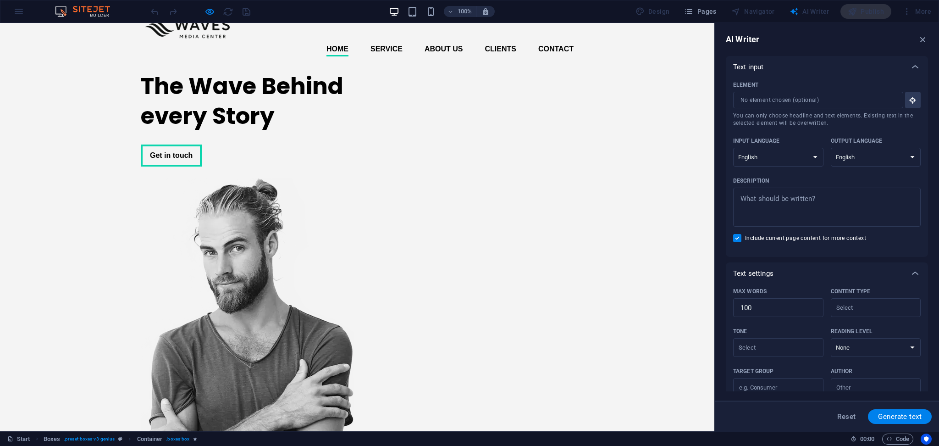
scroll to position [0, 0]
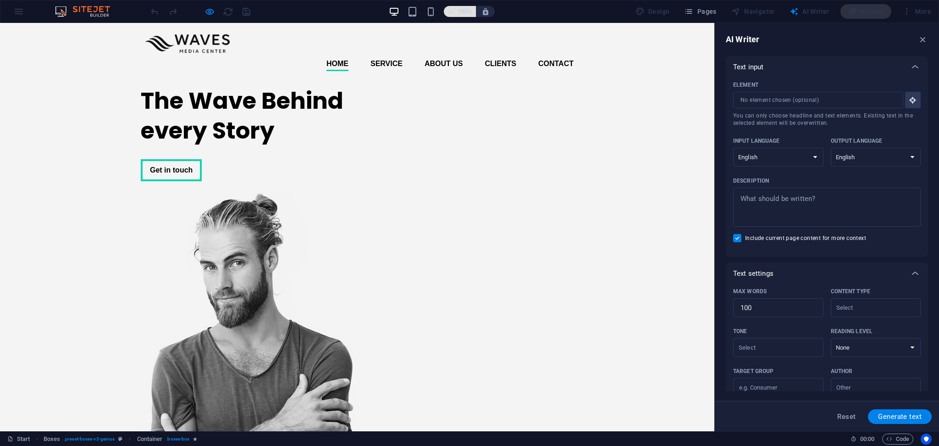
click at [460, 11] on h6 "100%" at bounding box center [465, 11] width 15 height 11
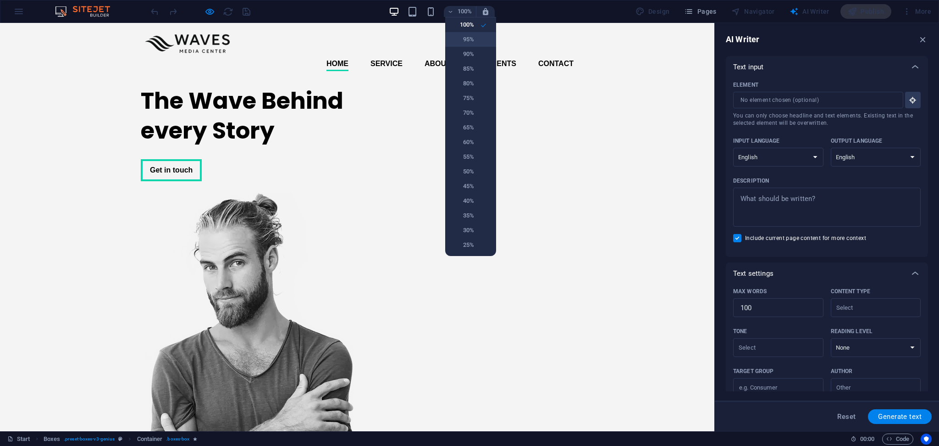
click at [470, 43] on h6 "95%" at bounding box center [462, 39] width 23 height 11
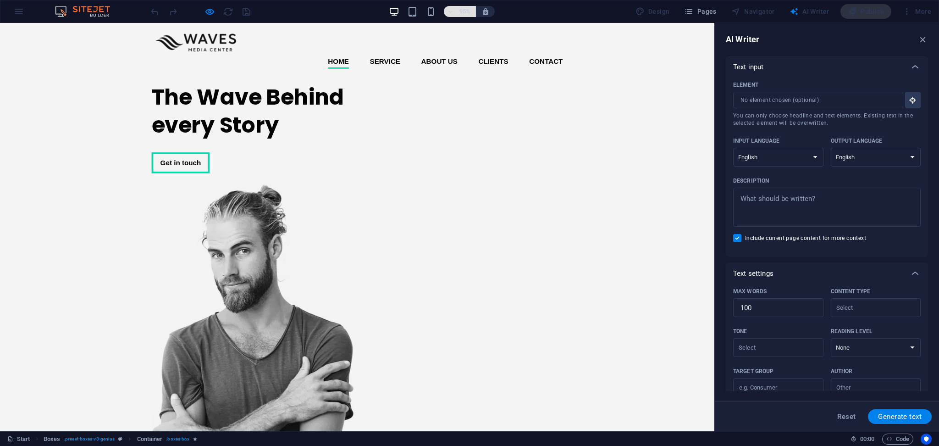
click at [463, 13] on h6 "95%" at bounding box center [465, 11] width 15 height 11
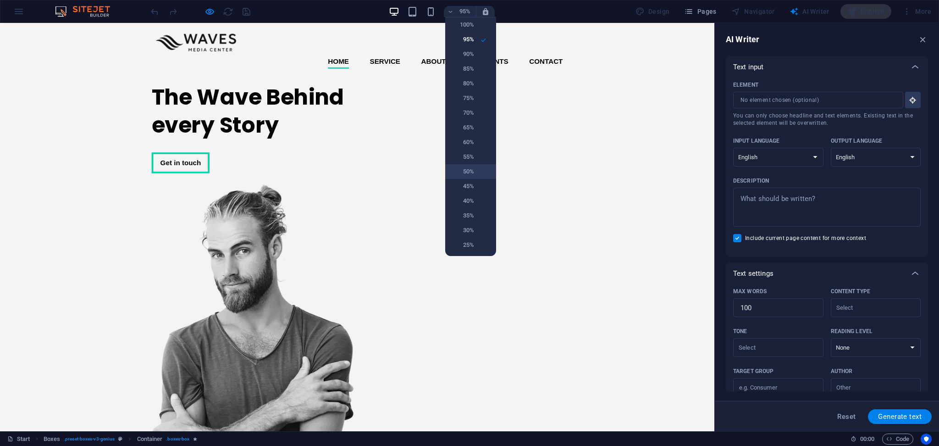
click at [479, 170] on li "50%" at bounding box center [470, 171] width 51 height 15
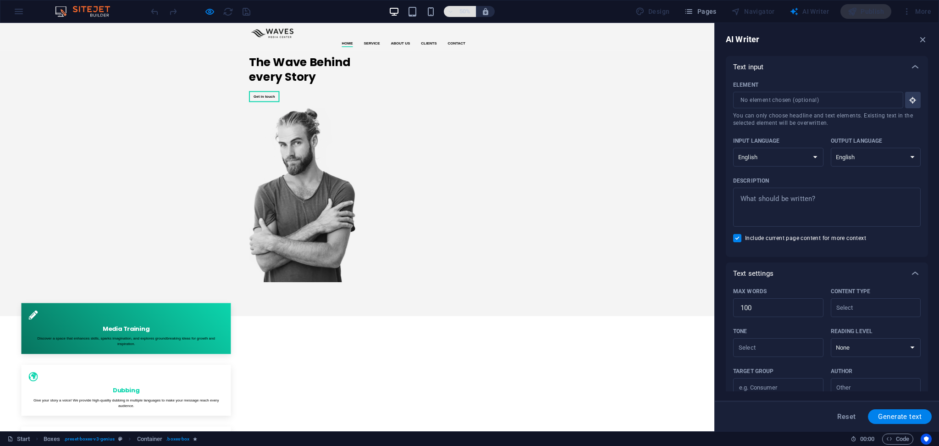
click at [452, 15] on span "50%" at bounding box center [460, 11] width 25 height 11
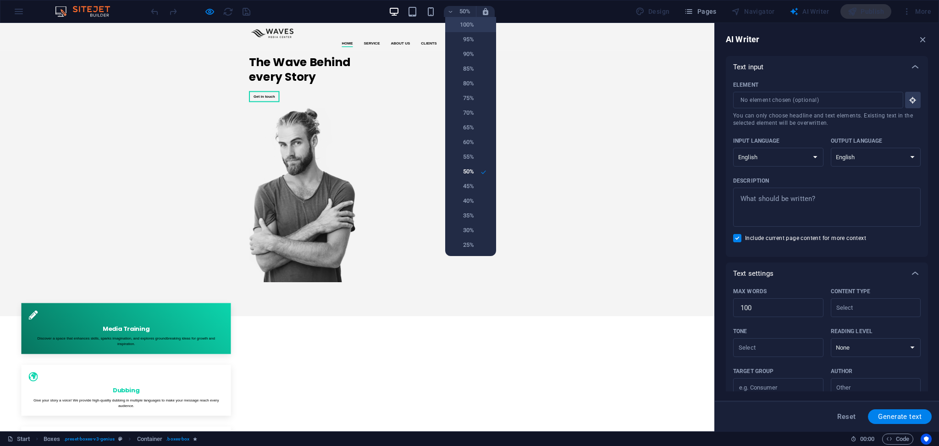
click at [456, 20] on h6 "100%" at bounding box center [462, 24] width 23 height 11
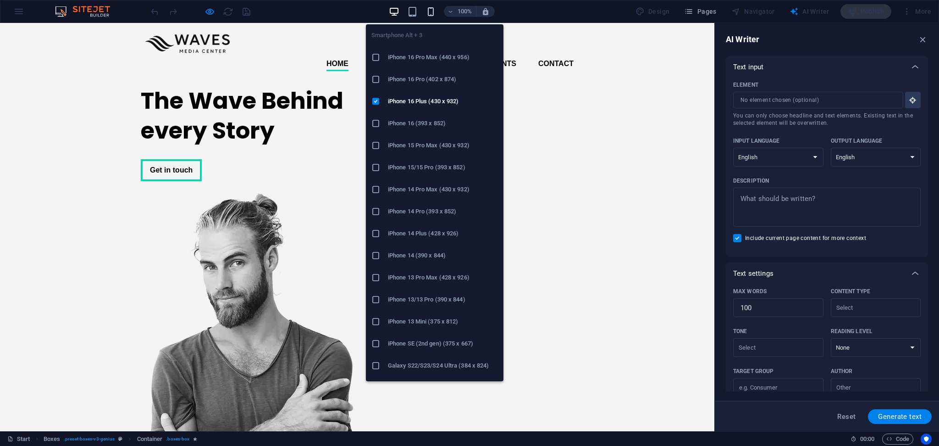
click at [430, 15] on icon "button" at bounding box center [431, 11] width 11 height 11
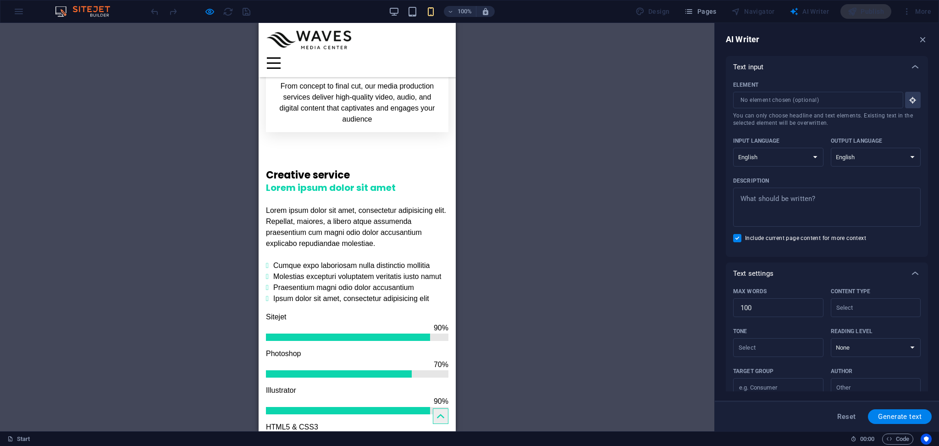
scroll to position [367, 0]
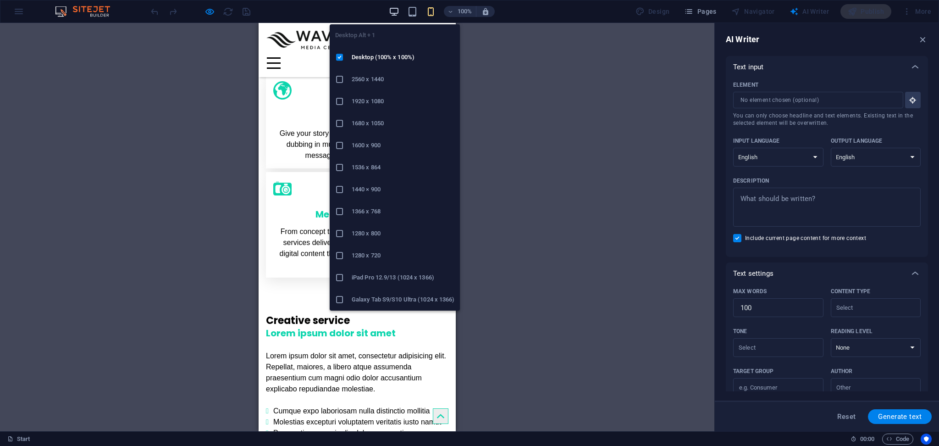
click at [399, 16] on icon "button" at bounding box center [394, 11] width 11 height 11
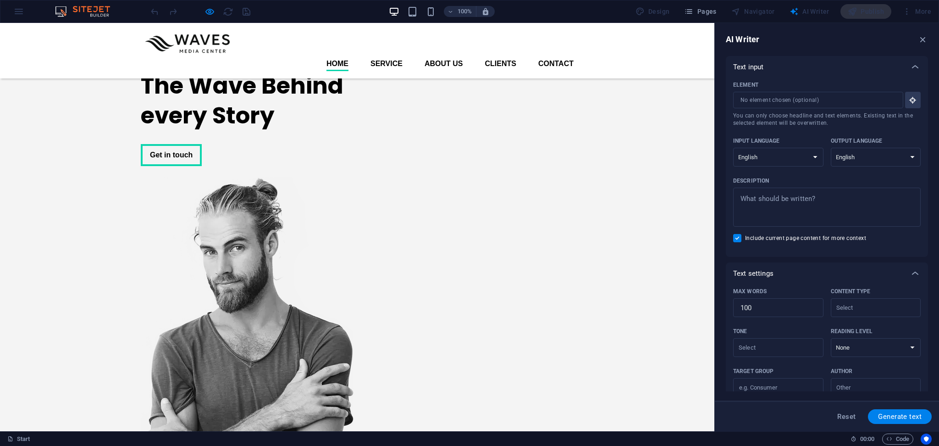
scroll to position [0, 0]
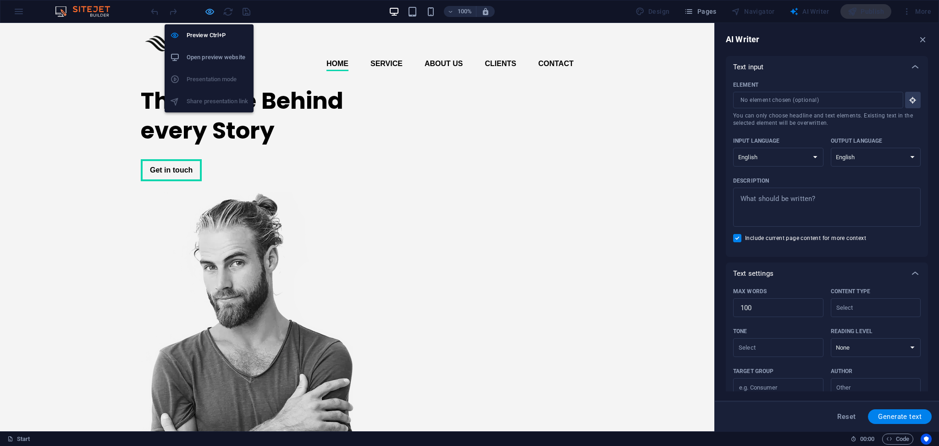
click at [210, 8] on icon "button" at bounding box center [210, 11] width 11 height 11
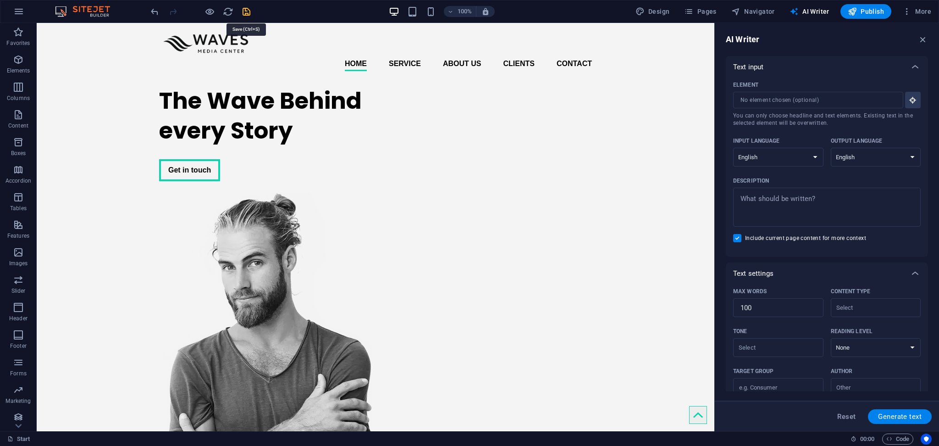
click at [245, 10] on icon "save" at bounding box center [246, 11] width 11 height 11
checkbox input "false"
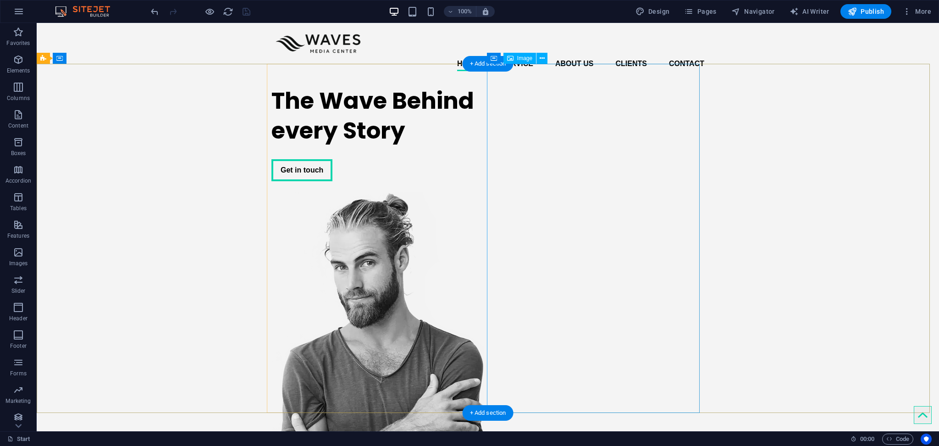
click at [484, 192] on figure at bounding box center [378, 366] width 213 height 349
click at [119, 179] on div "The Wave Behind every Story Get in touch" at bounding box center [488, 309] width 903 height 463
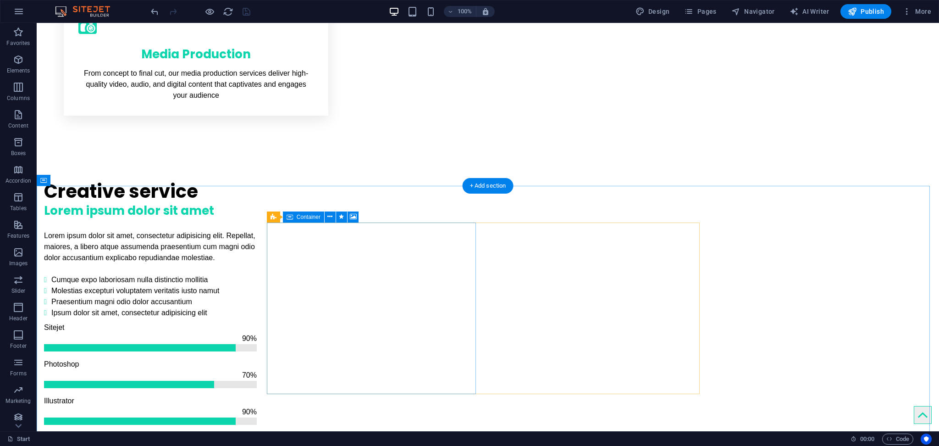
scroll to position [734, 0]
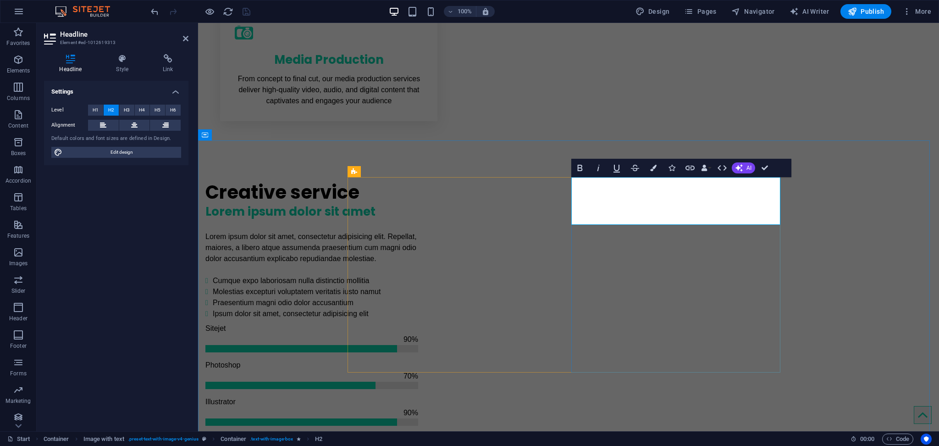
drag, startPoint x: 637, startPoint y: 215, endPoint x: 574, endPoint y: 193, distance: 66.6
click at [99, 106] on button "H1" at bounding box center [95, 110] width 15 height 11
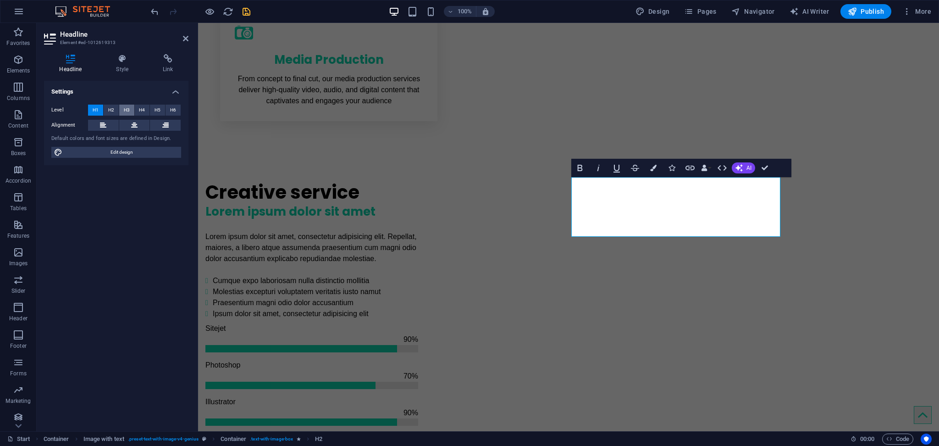
click at [128, 108] on span "H3" at bounding box center [127, 110] width 6 height 11
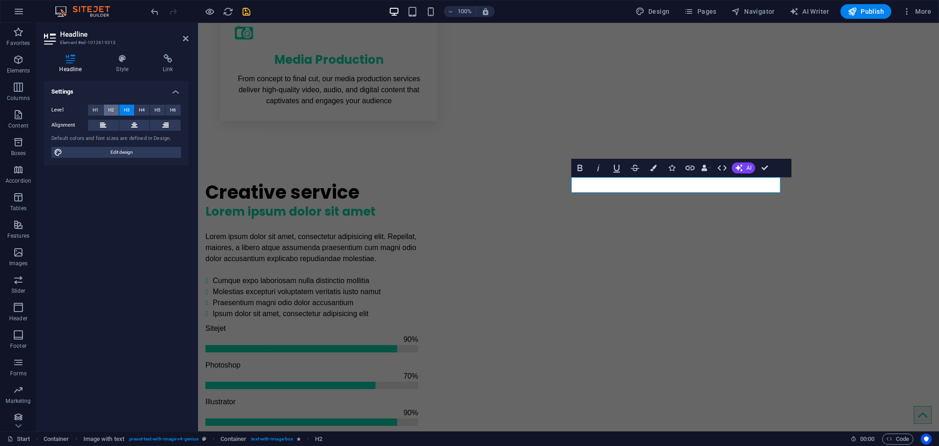
click at [111, 106] on span "H2" at bounding box center [111, 110] width 6 height 11
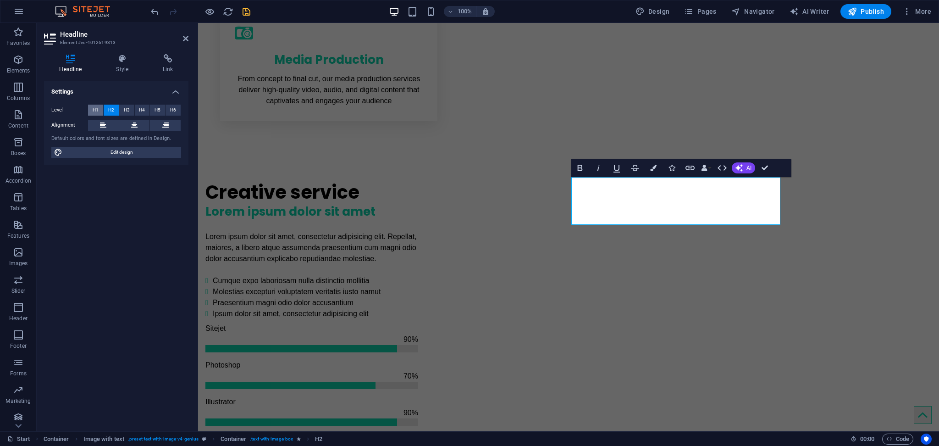
click at [99, 106] on button "H1" at bounding box center [95, 110] width 15 height 11
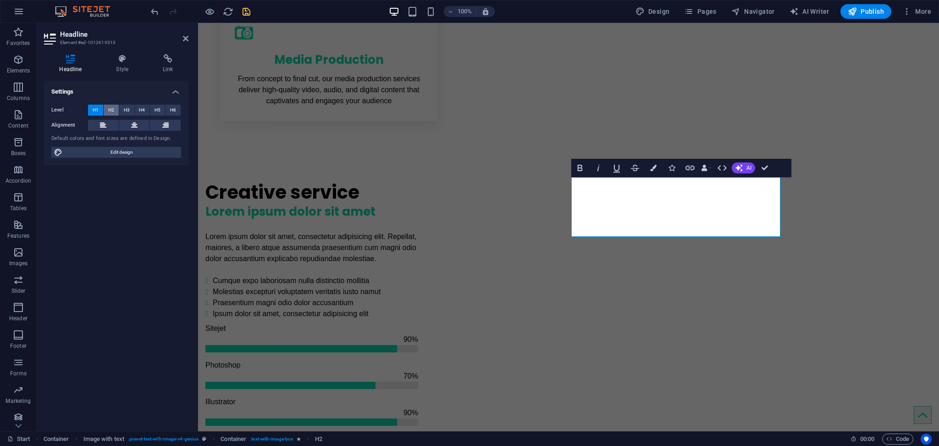
click at [112, 108] on span "H2" at bounding box center [111, 110] width 6 height 11
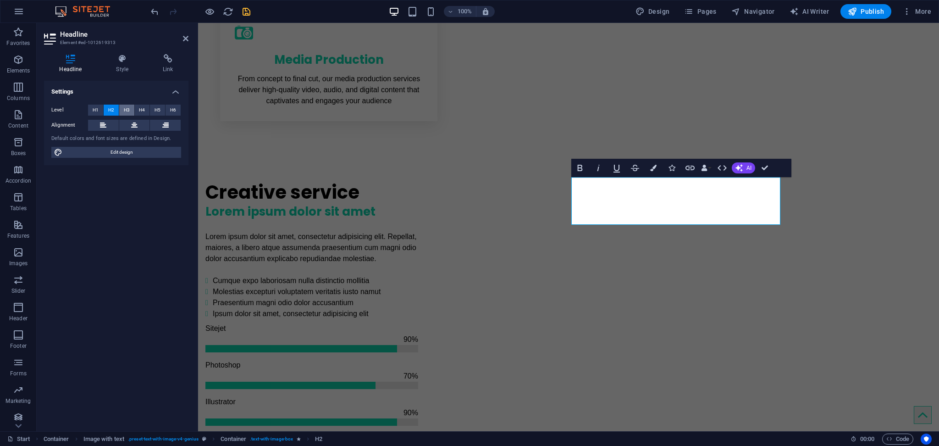
click at [127, 109] on span "H3" at bounding box center [127, 110] width 6 height 11
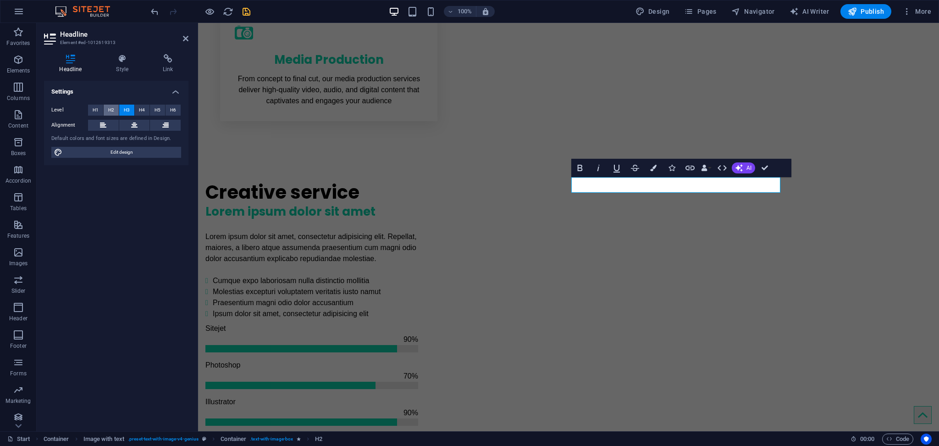
click at [108, 106] on span "H2" at bounding box center [111, 110] width 6 height 11
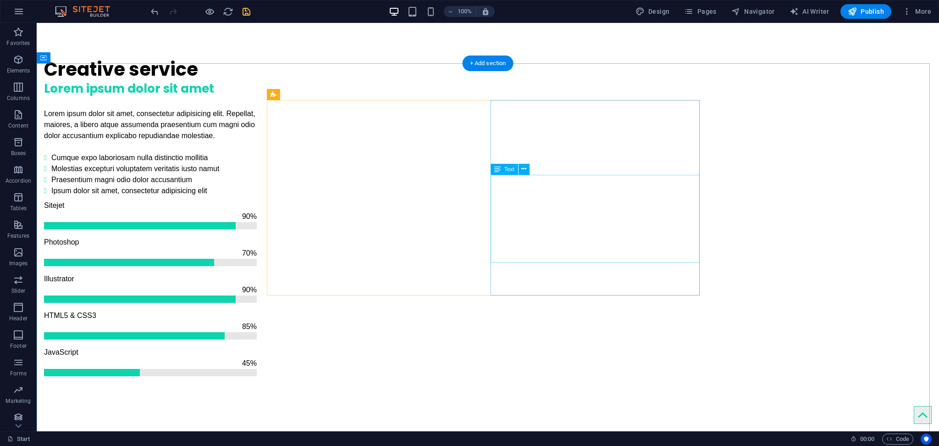
scroll to position [856, 0]
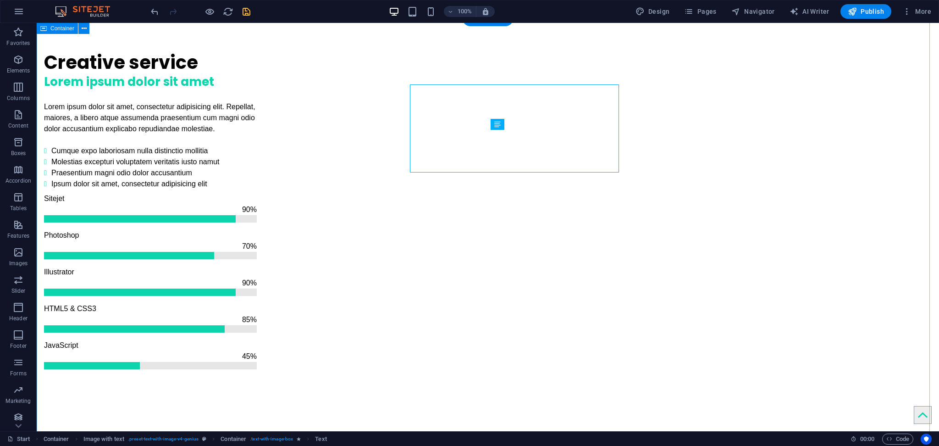
scroll to position [901, 0]
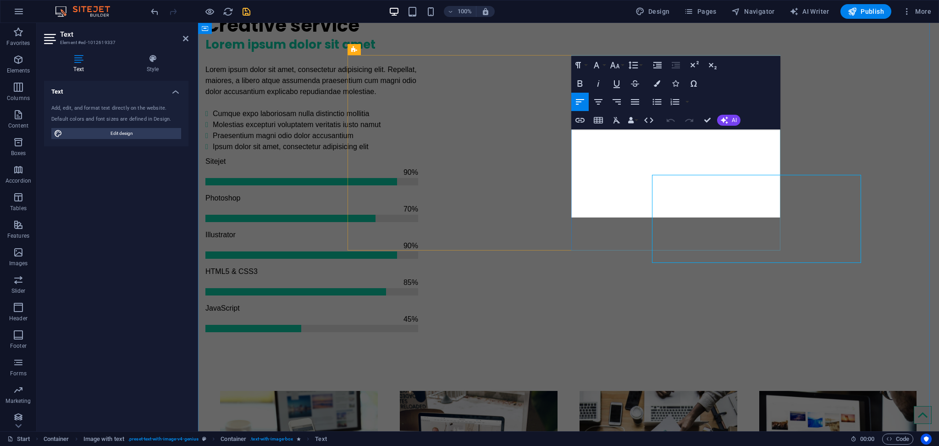
scroll to position [856, 0]
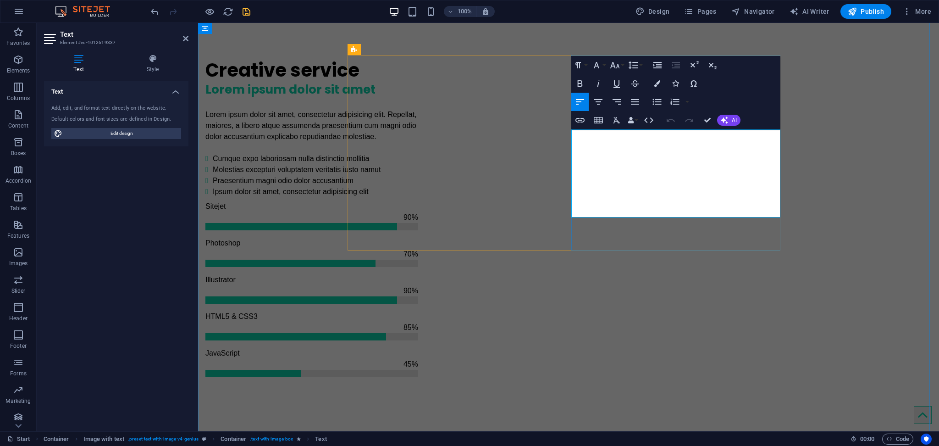
drag, startPoint x: 755, startPoint y: 213, endPoint x: 569, endPoint y: 133, distance: 202.0
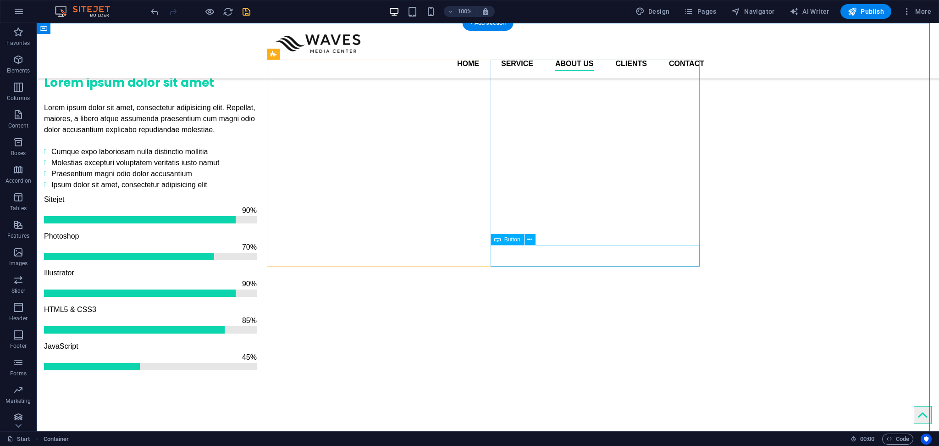
scroll to position [840, 0]
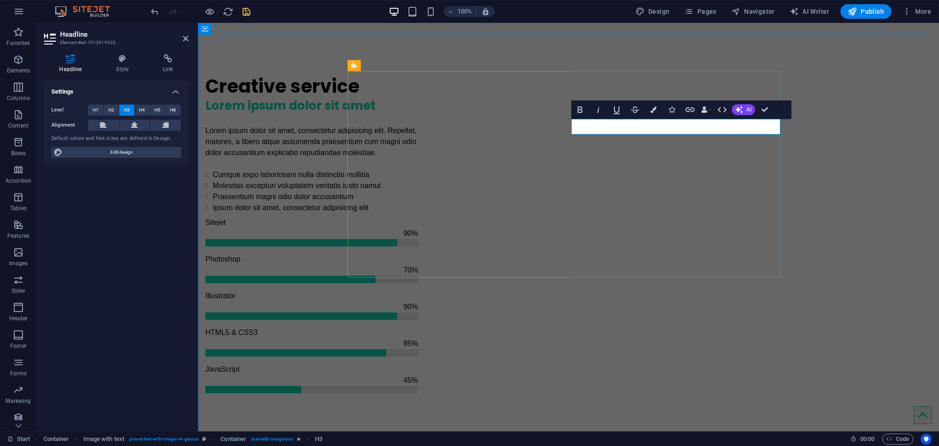
drag, startPoint x: 688, startPoint y: 127, endPoint x: 741, endPoint y: 125, distance: 53.2
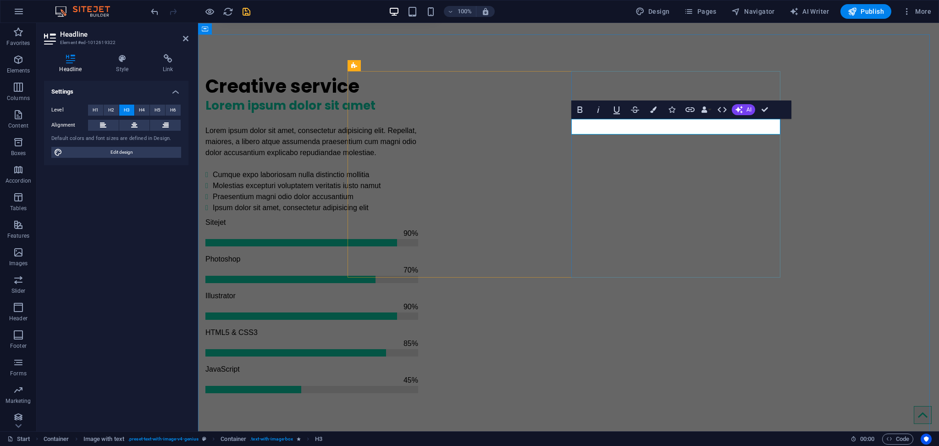
drag, startPoint x: 693, startPoint y: 128, endPoint x: 736, endPoint y: 133, distance: 43.5
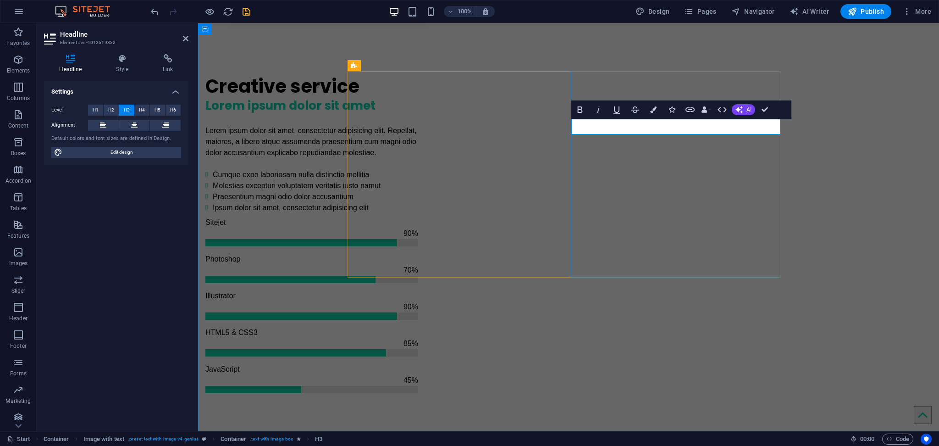
drag, startPoint x: 745, startPoint y: 128, endPoint x: 689, endPoint y: 123, distance: 56.2
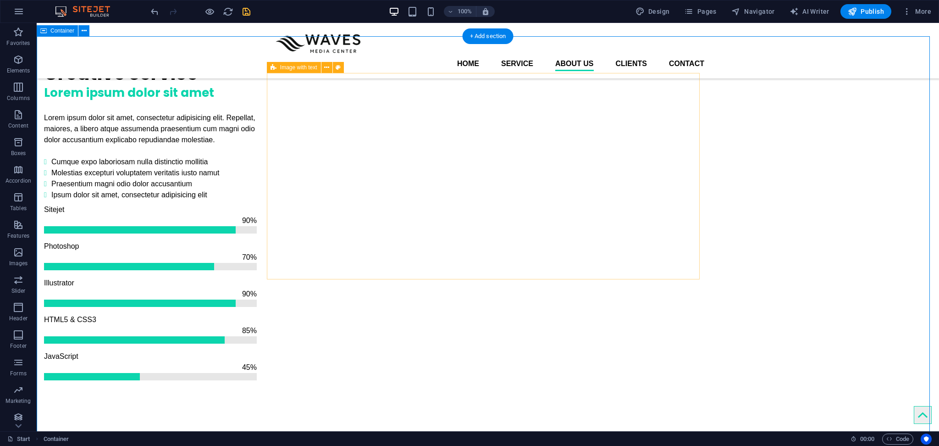
scroll to position [824, 0]
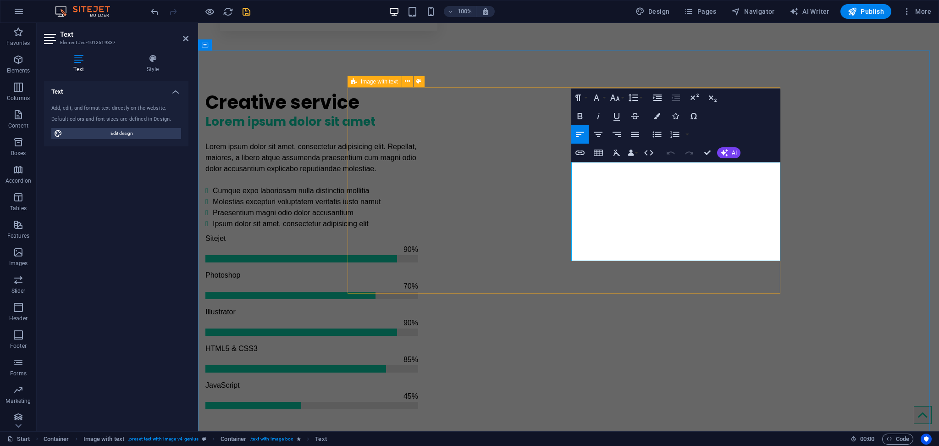
drag, startPoint x: 700, startPoint y: 256, endPoint x: 501, endPoint y: 146, distance: 227.1
click at [616, 95] on icon "button" at bounding box center [615, 97] width 11 height 11
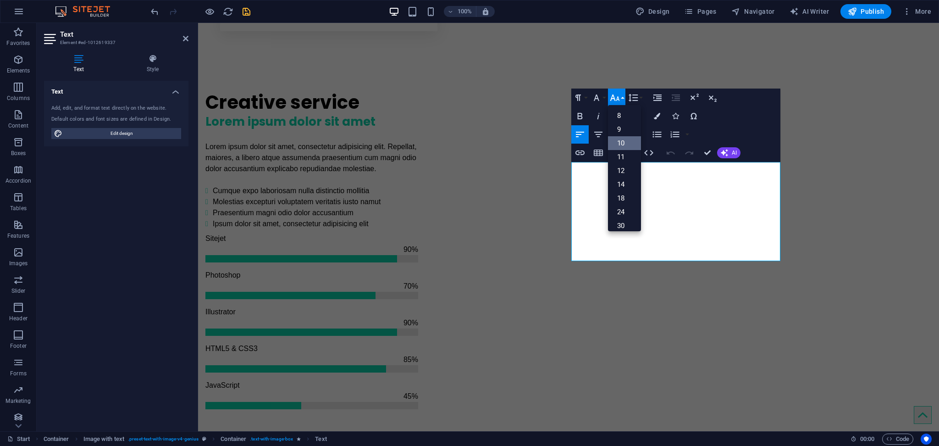
click at [620, 141] on link "10" at bounding box center [624, 143] width 33 height 14
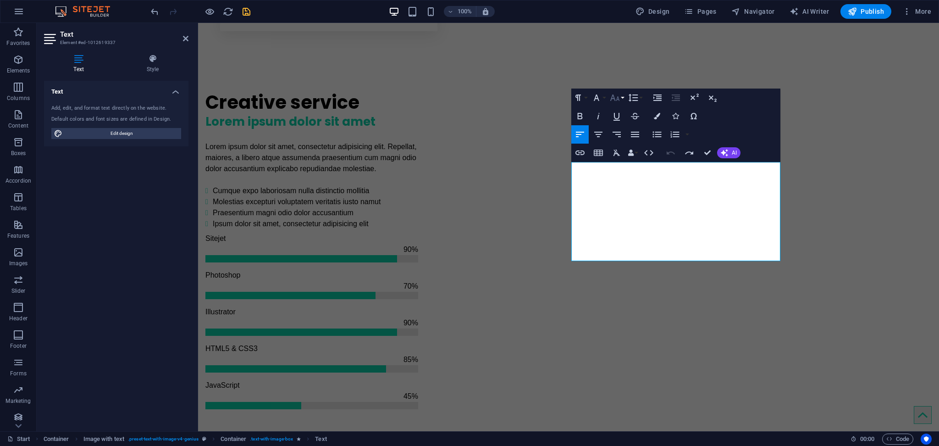
click at [619, 97] on icon "button" at bounding box center [615, 97] width 11 height 11
click at [621, 186] on link "14" at bounding box center [624, 185] width 33 height 14
click at [611, 96] on icon "button" at bounding box center [615, 97] width 11 height 11
click at [624, 185] on link "18" at bounding box center [624, 186] width 33 height 14
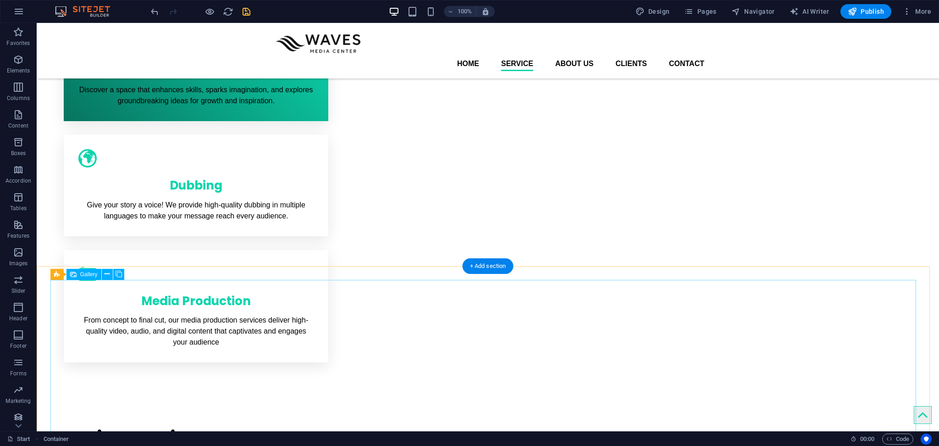
scroll to position [395, 0]
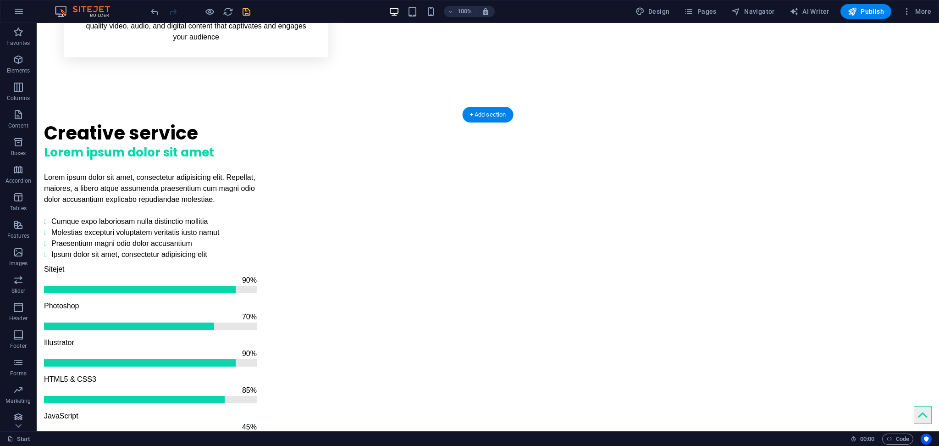
scroll to position [824, 0]
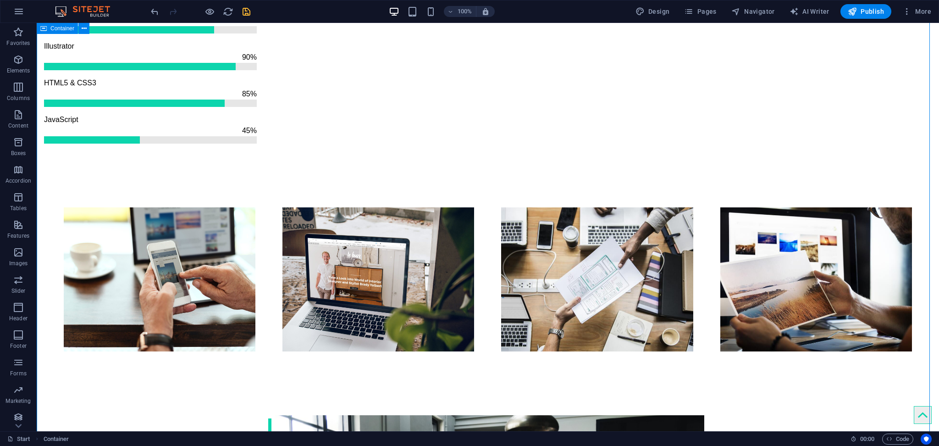
scroll to position [1129, 0]
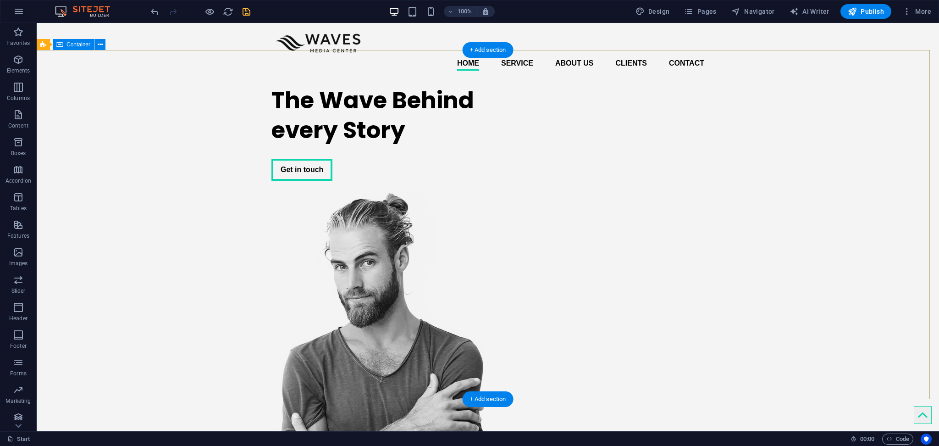
scroll to position [0, 0]
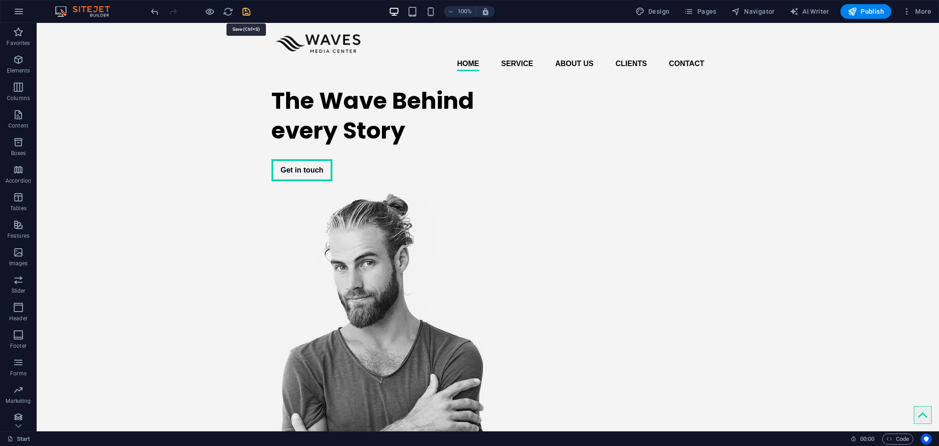
click at [245, 15] on icon "save" at bounding box center [246, 11] width 11 height 11
checkbox input "false"
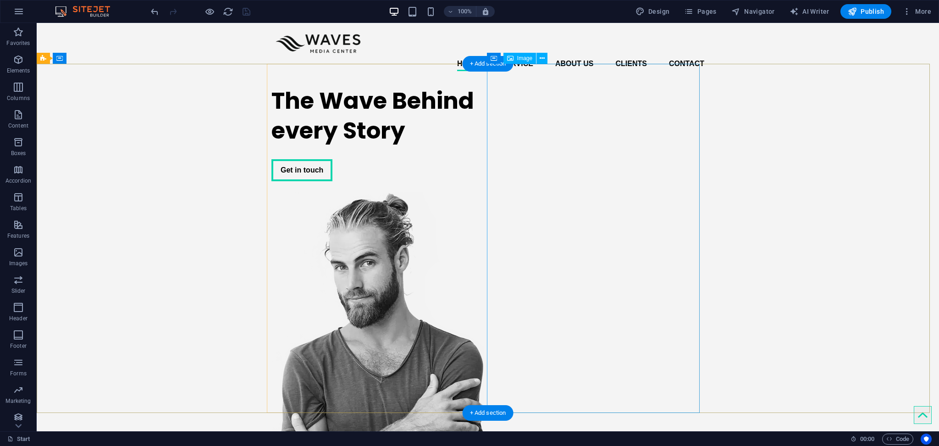
click at [484, 192] on figure at bounding box center [378, 366] width 213 height 349
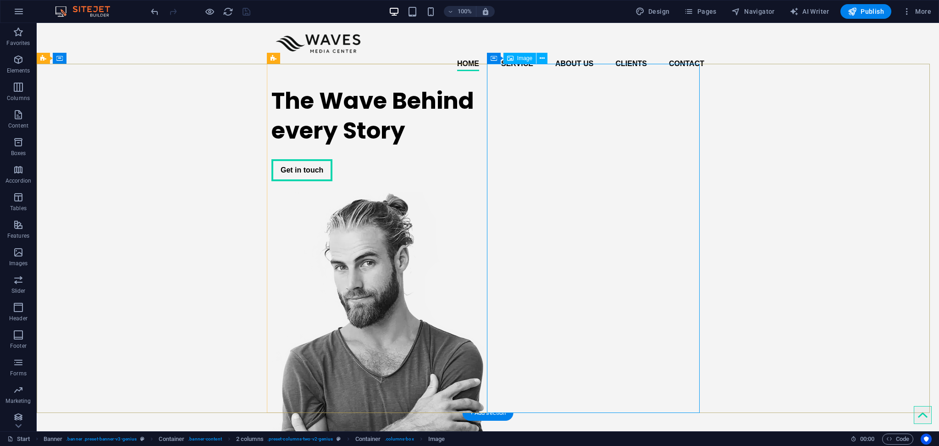
click at [526, 58] on span "Image" at bounding box center [524, 59] width 15 height 6
select select "px"
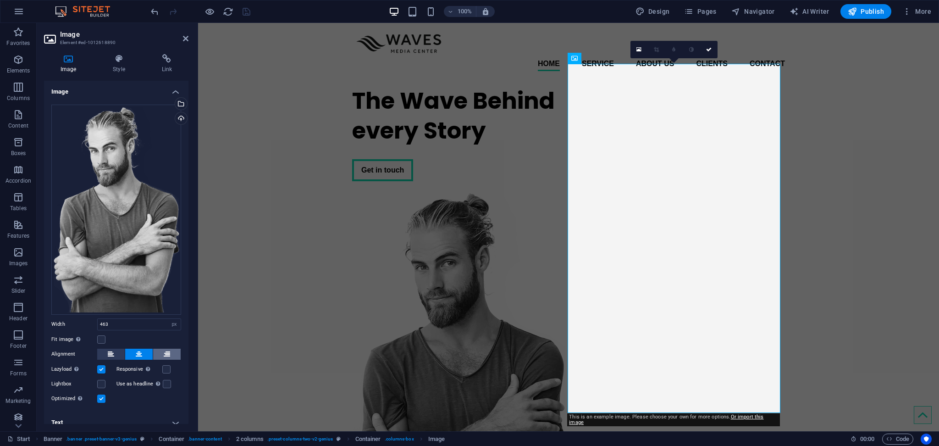
click at [164, 350] on icon at bounding box center [167, 354] width 6 height 11
click at [136, 350] on icon at bounding box center [139, 354] width 6 height 11
click at [115, 349] on button at bounding box center [111, 354] width 28 height 11
click at [123, 349] on button at bounding box center [111, 354] width 28 height 11
click at [130, 349] on button at bounding box center [139, 354] width 28 height 11
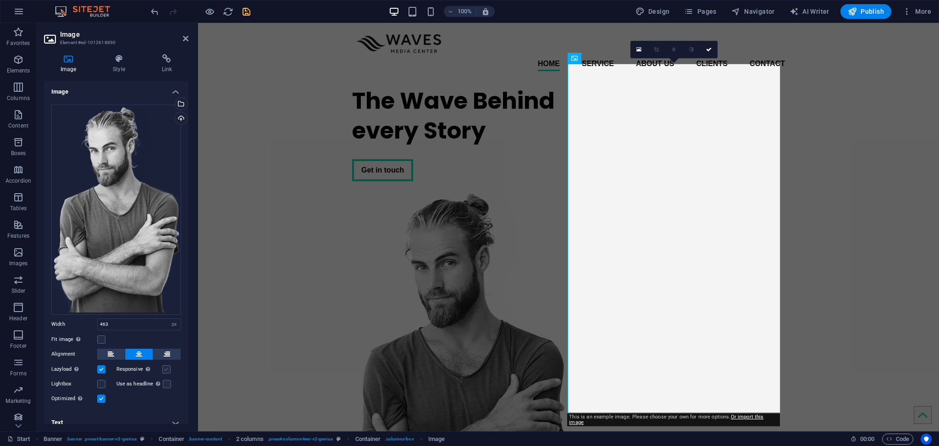
click at [164, 367] on label at bounding box center [166, 369] width 8 height 8
click at [0, 0] on input "Responsive Automatically load retina image and smartphone optimized sizes." at bounding box center [0, 0] width 0 height 0
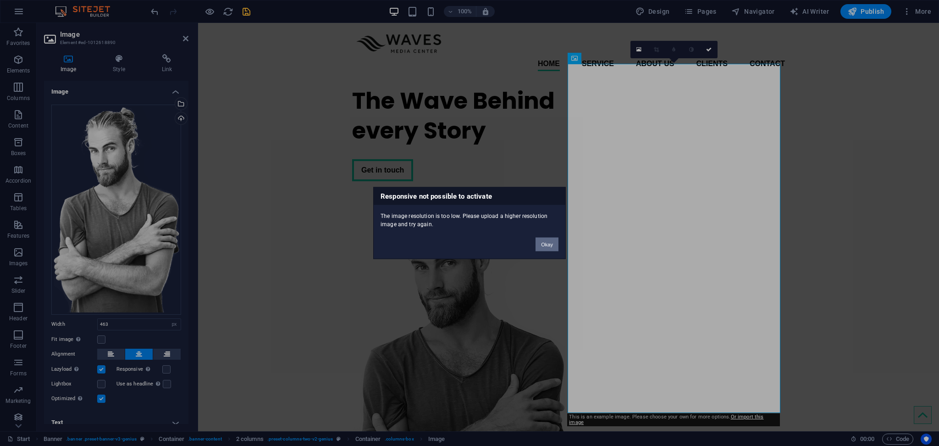
click at [545, 247] on button "Okay" at bounding box center [547, 245] width 23 height 14
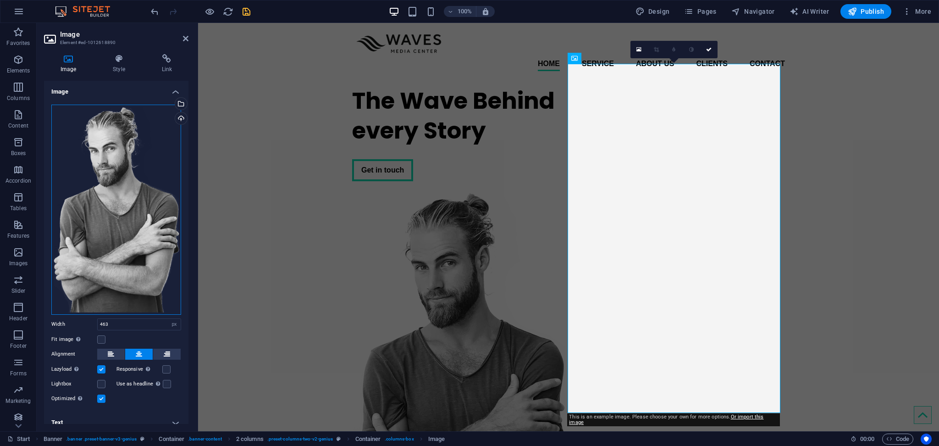
click at [138, 120] on div "Drag files here, click to choose files or select files from Files or our free s…" at bounding box center [116, 210] width 130 height 210
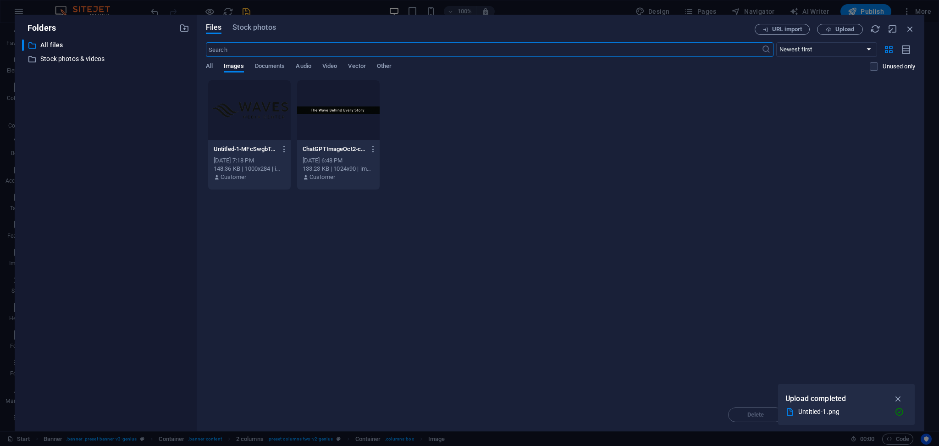
click at [138, 120] on div "​ All files All files ​ Stock photos & videos Stock photos & videos" at bounding box center [105, 231] width 167 height 384
click at [260, 28] on span "Stock photos" at bounding box center [254, 27] width 43 height 11
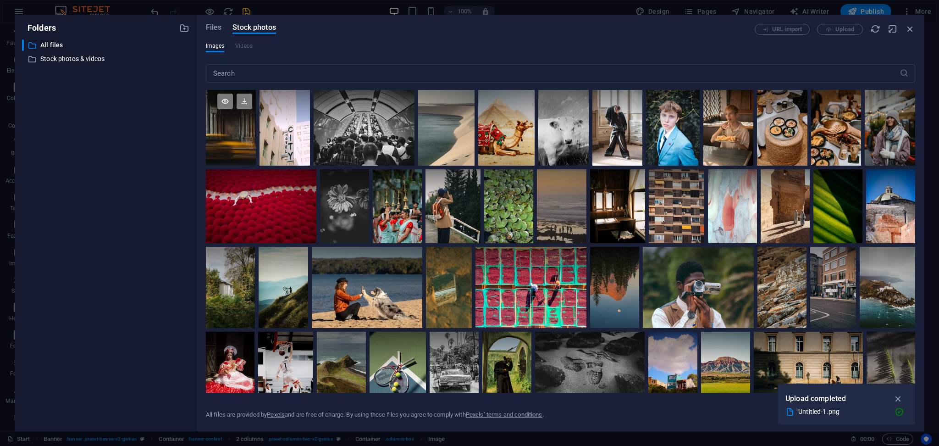
click at [241, 142] on div at bounding box center [231, 128] width 50 height 76
click at [241, 142] on div at bounding box center [231, 147] width 50 height 38
click at [241, 142] on div at bounding box center [231, 128] width 50 height 76
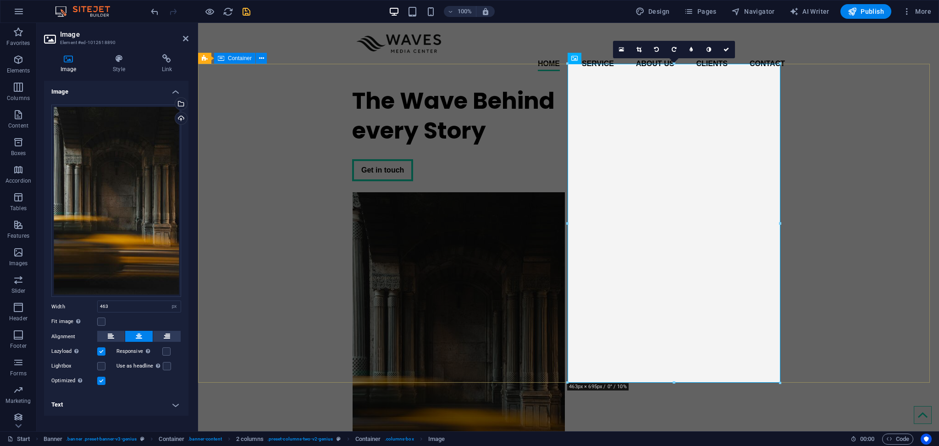
click at [865, 189] on div "The Wave Behind every Story Get in touch" at bounding box center [568, 294] width 741 height 433
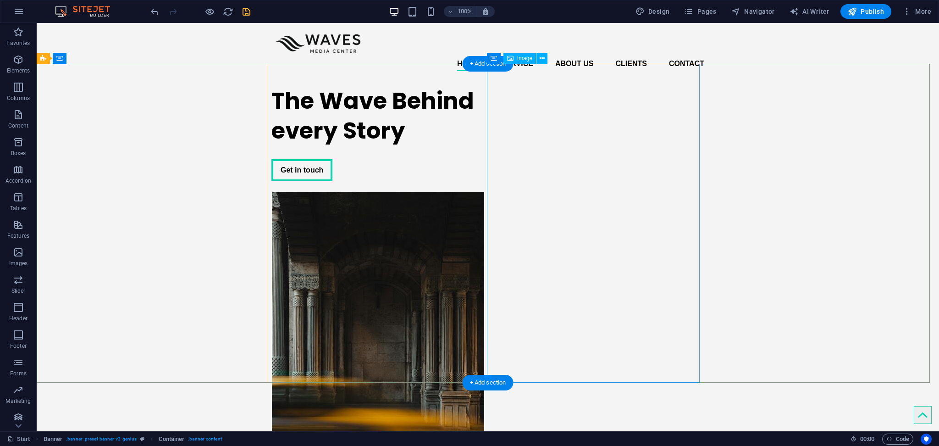
click at [484, 192] on figure at bounding box center [378, 351] width 213 height 319
select select "px"
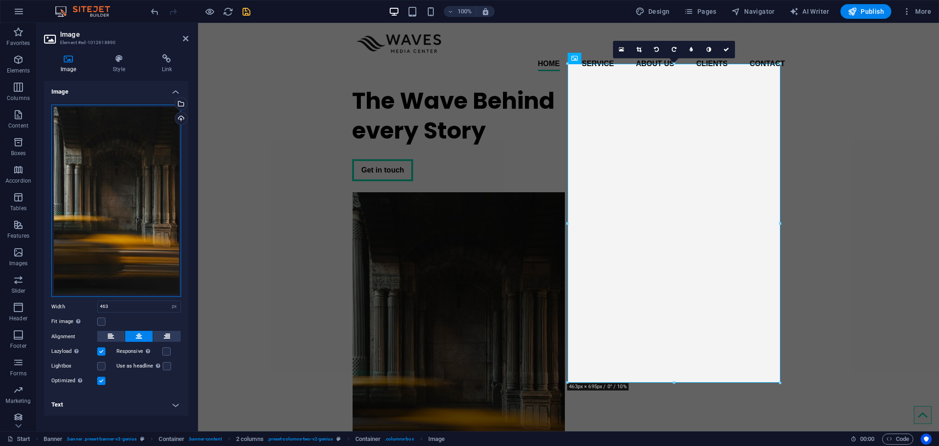
click at [172, 220] on div "Drag files here, click to choose files or select files from Files or our free s…" at bounding box center [116, 201] width 130 height 193
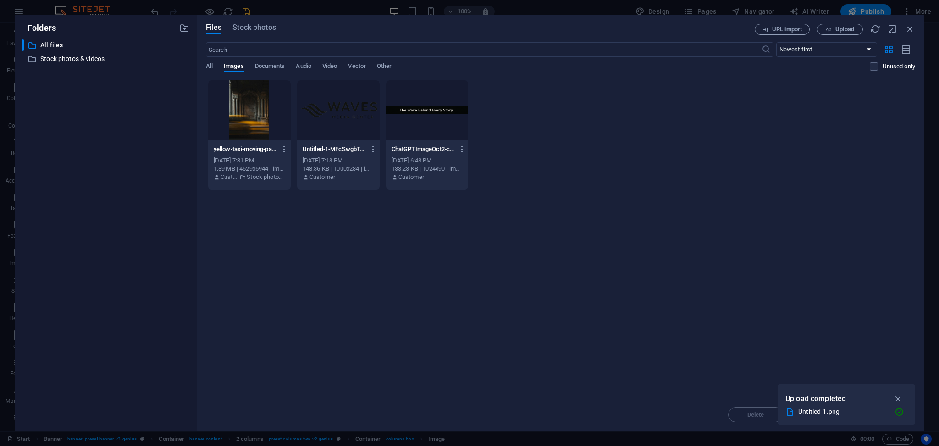
click at [172, 220] on div "​ All files All files ​ Stock photos & videos Stock photos & videos" at bounding box center [105, 231] width 167 height 384
click at [256, 37] on div "Files Stock photos URL import Upload ​ Newest first Oldest first Name (A-Z) Nam…" at bounding box center [561, 223] width 710 height 398
click at [257, 34] on div "Files Stock photos" at bounding box center [480, 29] width 549 height 11
click at [256, 29] on span "Stock photos" at bounding box center [254, 27] width 43 height 11
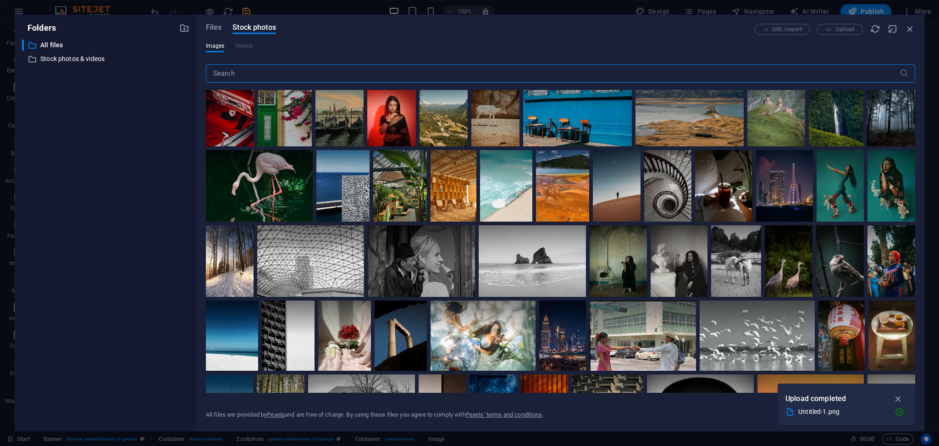
scroll to position [1773, 0]
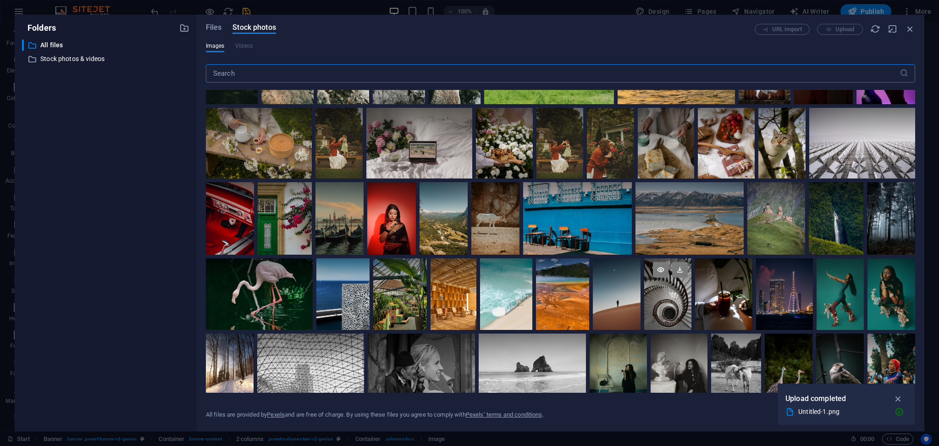
click at [676, 289] on div at bounding box center [669, 276] width 48 height 36
click at [668, 287] on div at bounding box center [669, 276] width 48 height 36
click at [213, 45] on span "Images" at bounding box center [215, 45] width 19 height 11
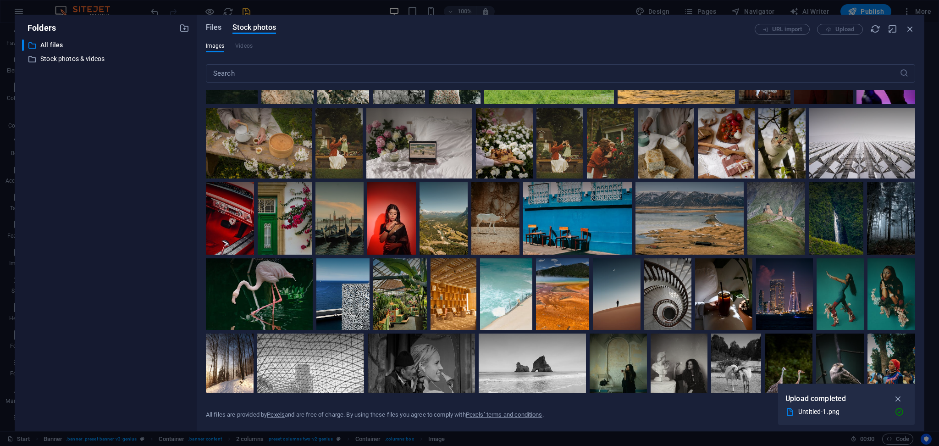
click at [211, 31] on span "Files" at bounding box center [214, 27] width 16 height 11
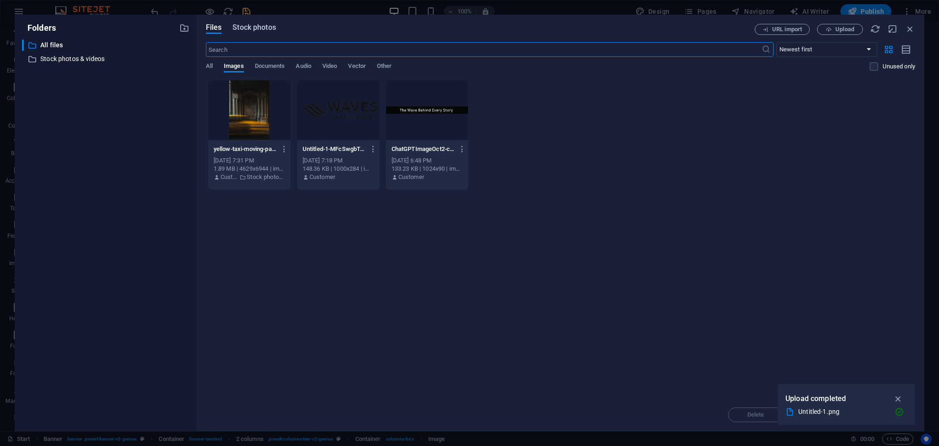
click at [240, 30] on span "Stock photos" at bounding box center [254, 27] width 43 height 11
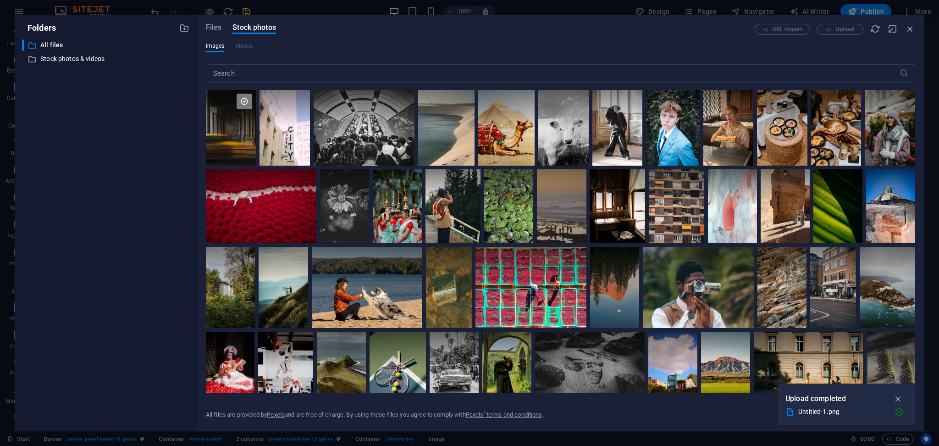
drag, startPoint x: 239, startPoint y: 30, endPoint x: 905, endPoint y: 40, distance: 665.2
click at [905, 40] on div "Files Stock photos URL import Upload Images Videos ​ All files are provided by …" at bounding box center [561, 223] width 710 height 398
click at [911, 32] on icon "button" at bounding box center [911, 29] width 10 height 10
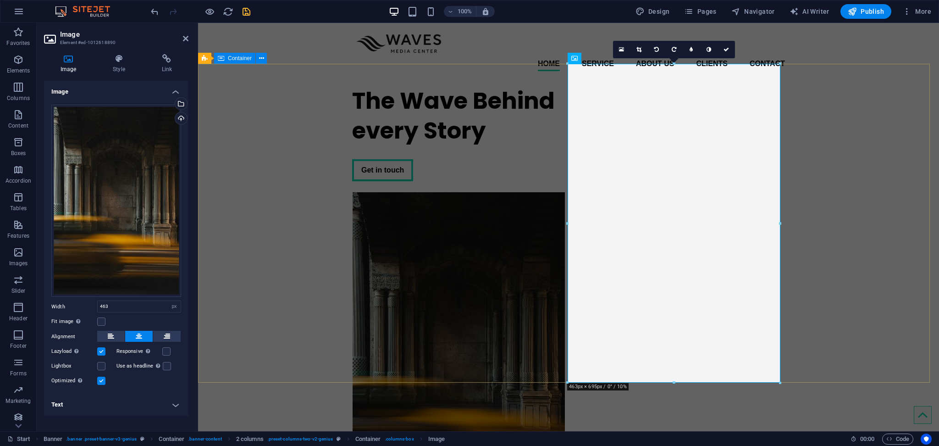
click at [867, 217] on div "The Wave Behind every Story Get in touch" at bounding box center [568, 294] width 741 height 433
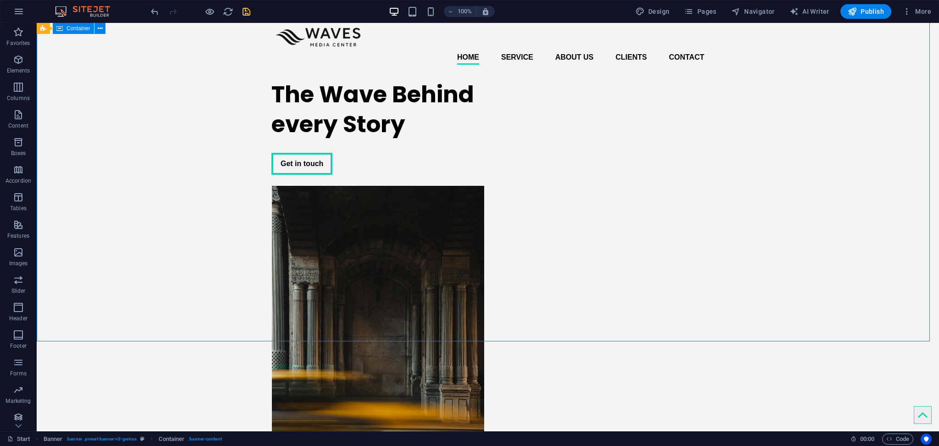
scroll to position [0, 0]
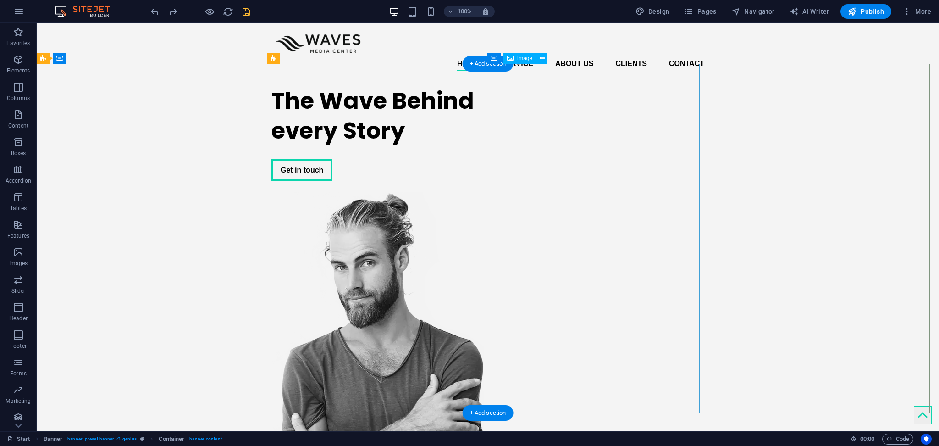
click at [484, 225] on figure at bounding box center [378, 366] width 213 height 349
select select "px"
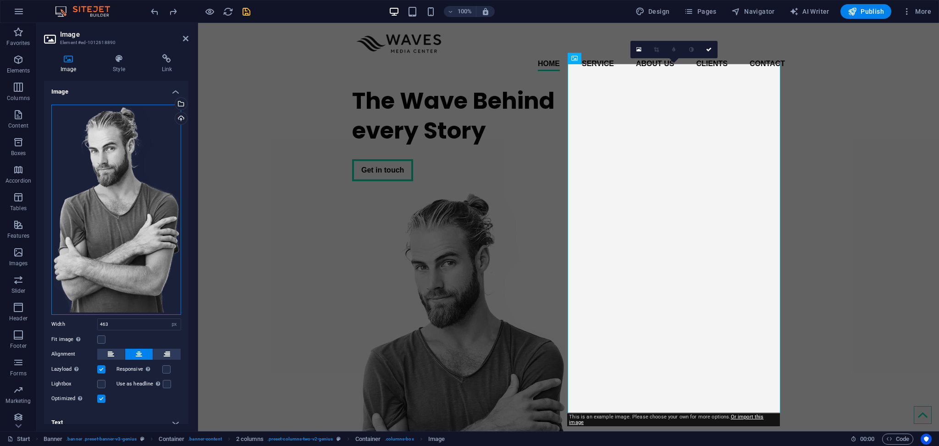
click at [91, 231] on div "Drag files here, click to choose files or select files from Files or our free s…" at bounding box center [116, 210] width 130 height 210
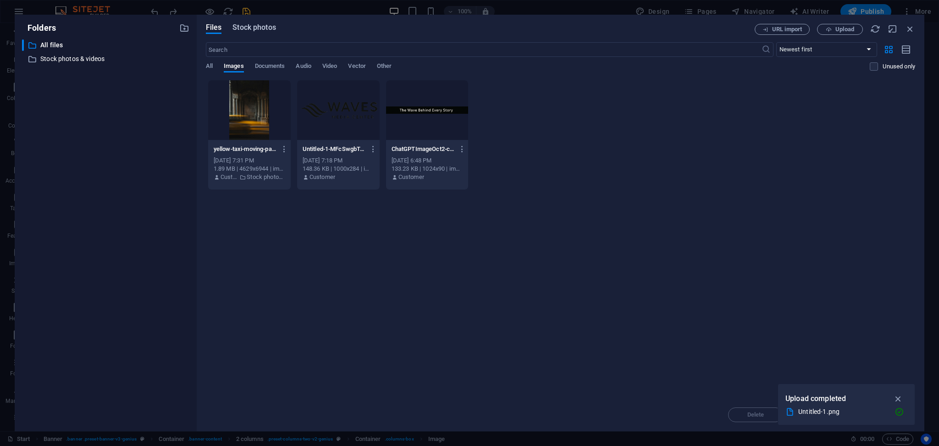
click at [241, 29] on span "Stock photos" at bounding box center [254, 27] width 43 height 11
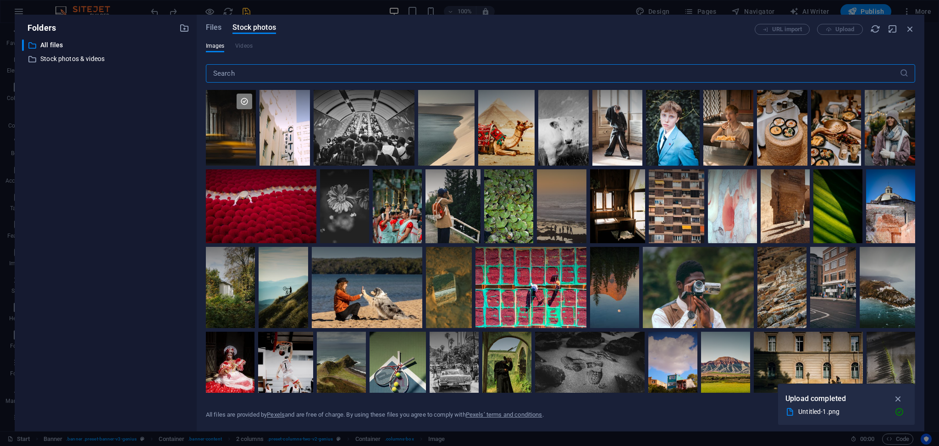
click at [264, 66] on input "text" at bounding box center [553, 73] width 694 height 18
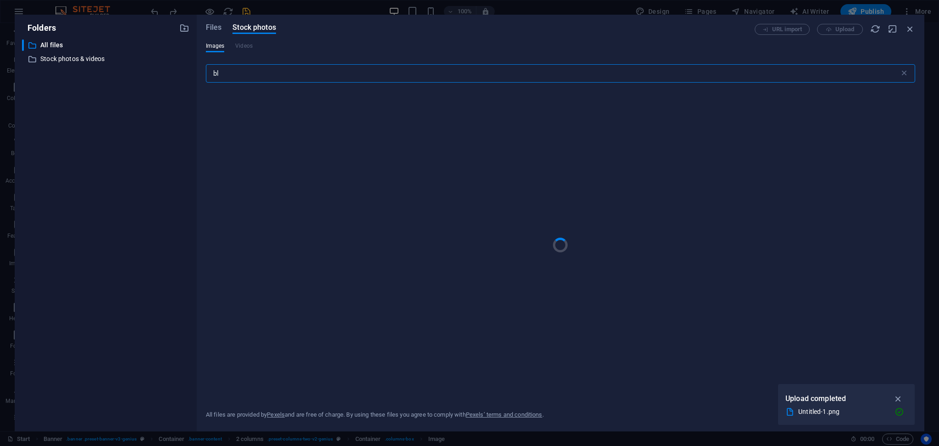
type input "b"
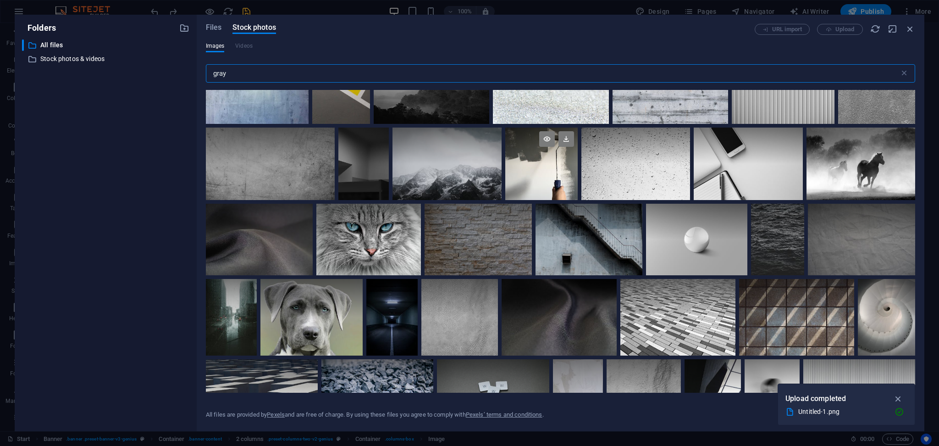
scroll to position [122, 0]
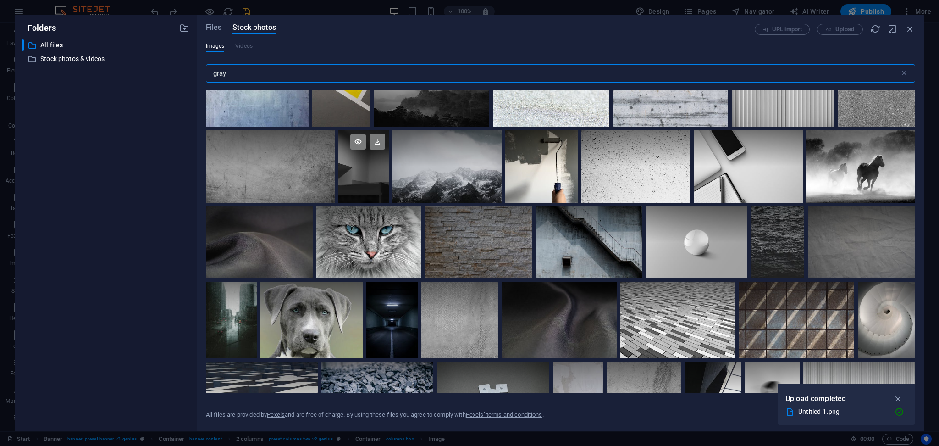
type input "gray"
click at [380, 171] on div at bounding box center [364, 166] width 50 height 72
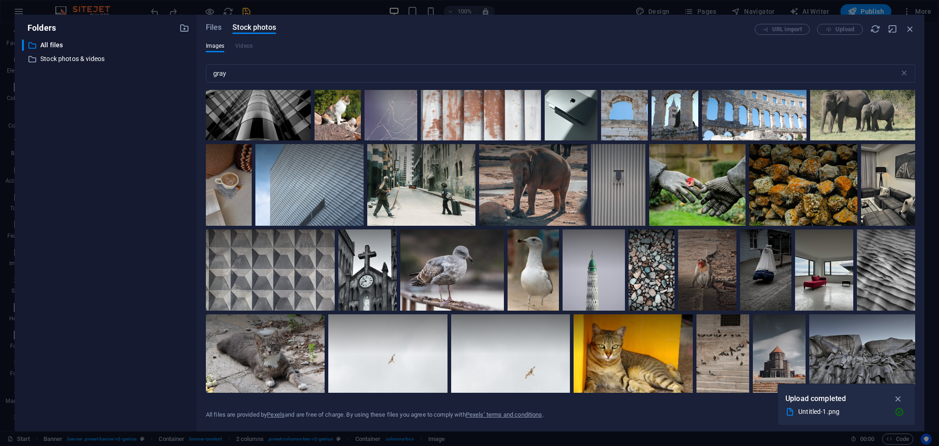
scroll to position [550, 0]
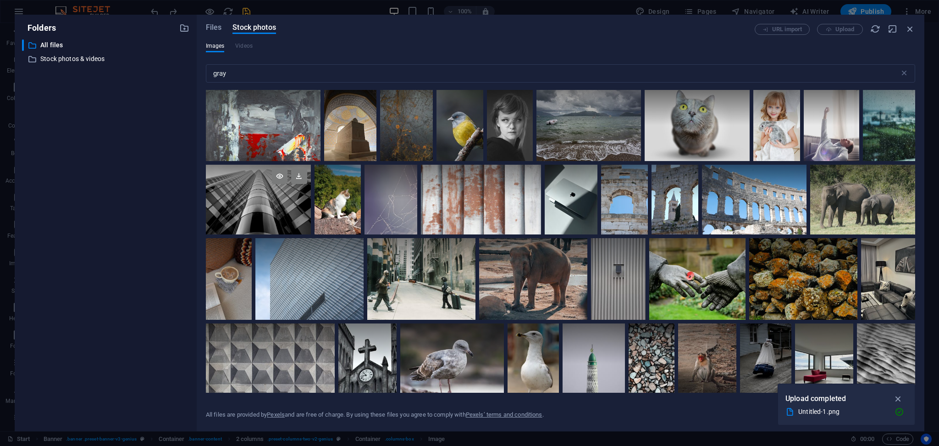
click at [260, 205] on div at bounding box center [258, 200] width 105 height 70
click at [260, 205] on div at bounding box center [258, 217] width 105 height 35
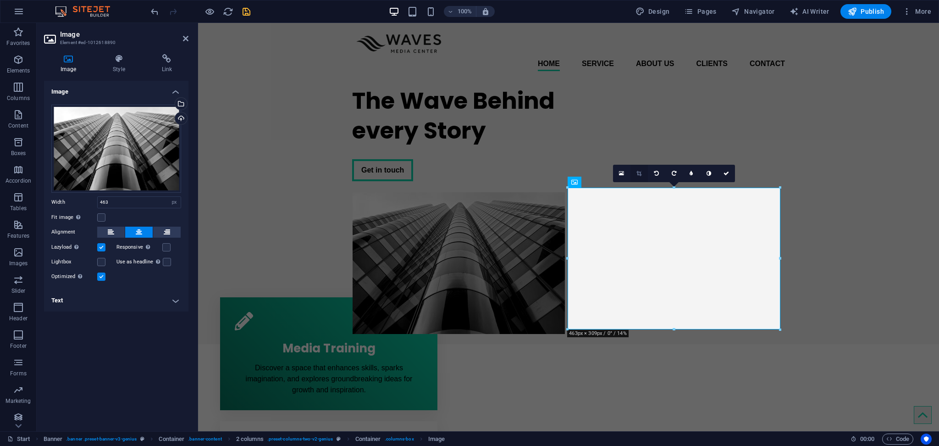
click at [637, 176] on link at bounding box center [639, 173] width 17 height 17
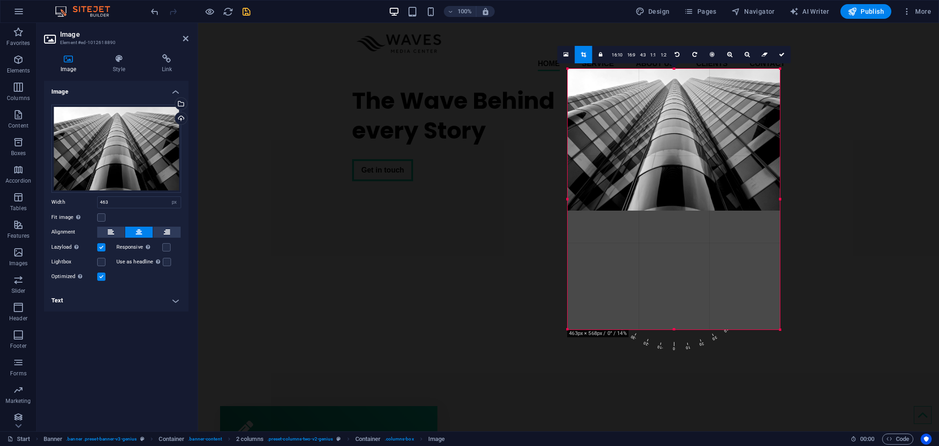
drag, startPoint x: 673, startPoint y: 188, endPoint x: 669, endPoint y: 69, distance: 118.9
click at [669, 69] on div at bounding box center [674, 68] width 212 height 3
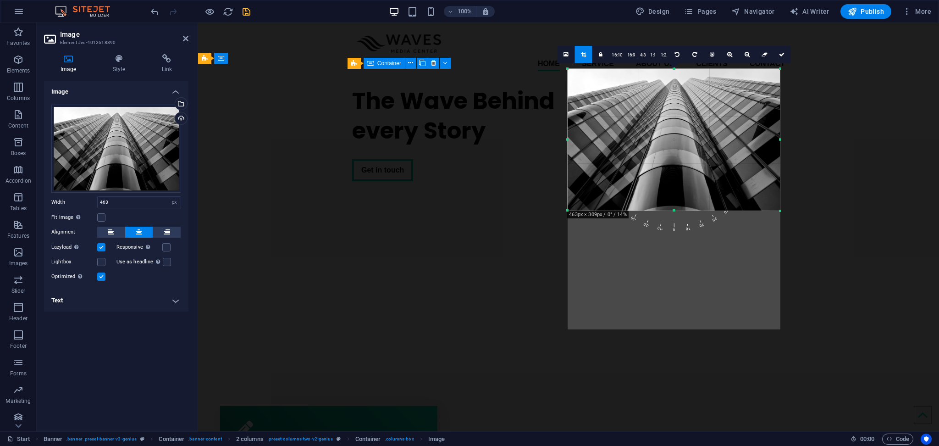
click at [544, 133] on div "The Wave Behind every Story Get in touch" at bounding box center [458, 133] width 213 height 110
click at [705, 133] on div "The Wave Behind every Story Get in touch" at bounding box center [568, 265] width 741 height 374
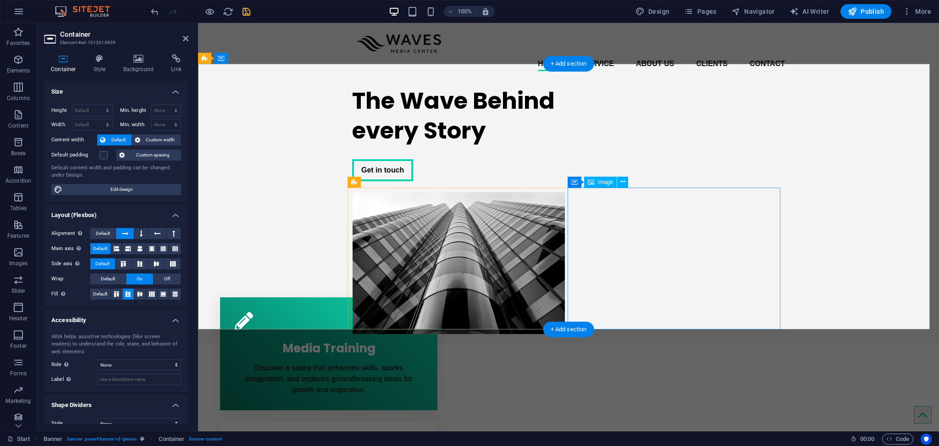
click at [565, 214] on figure at bounding box center [458, 263] width 213 height 142
click at [565, 212] on figure at bounding box center [458, 263] width 213 height 142
select select "px"
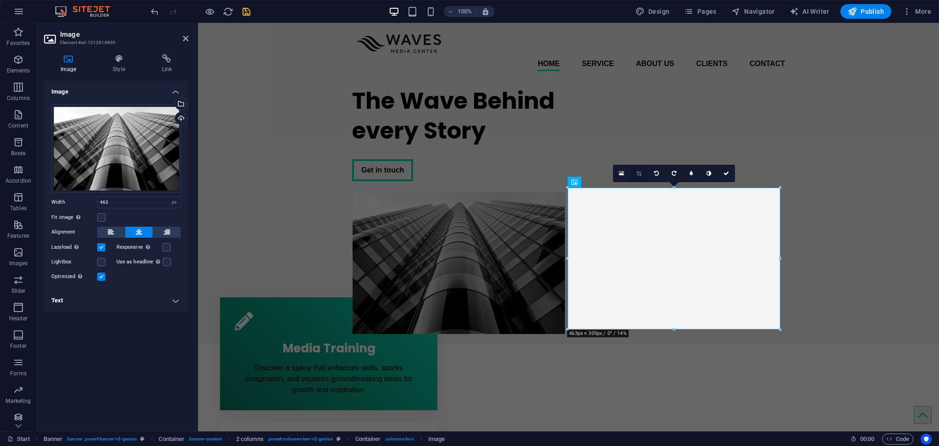
click at [639, 171] on icon at bounding box center [639, 174] width 5 height 6
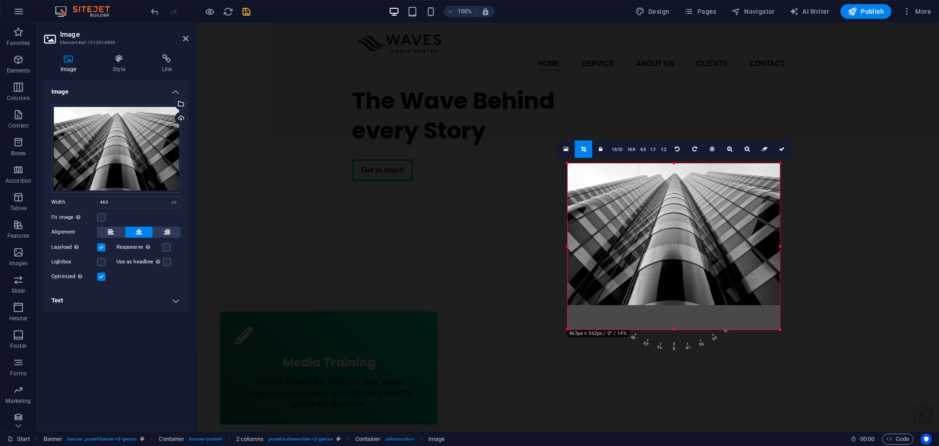
drag, startPoint x: 673, startPoint y: 187, endPoint x: 673, endPoint y: 163, distance: 24.3
click at [673, 163] on div at bounding box center [674, 162] width 212 height 3
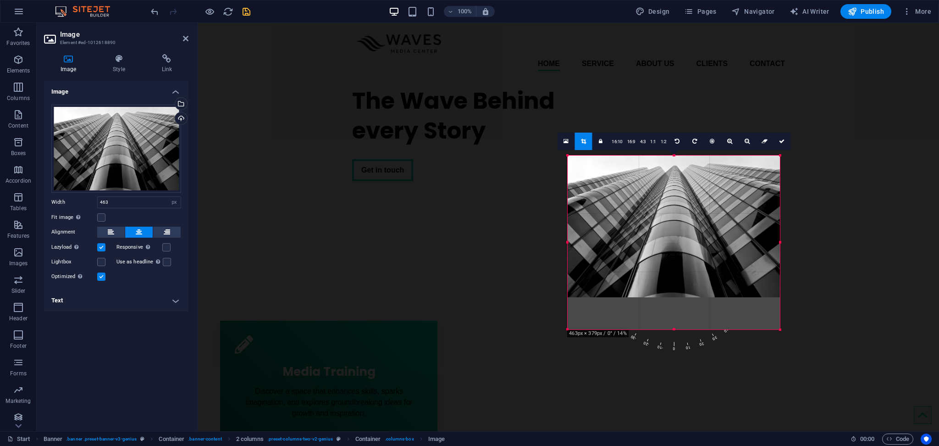
drag, startPoint x: 673, startPoint y: 163, endPoint x: 675, endPoint y: 129, distance: 33.6
click at [675, 129] on div "Drag here to replace the existing content. Press “Ctrl” if you want to create a…" at bounding box center [568, 227] width 741 height 408
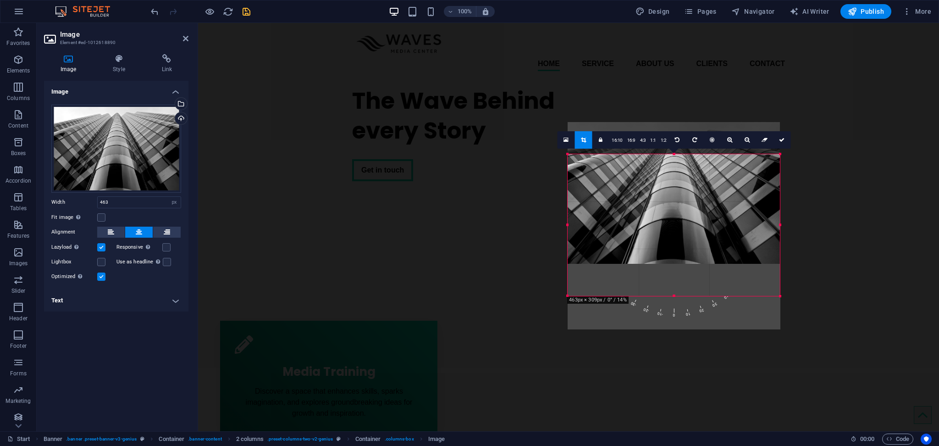
drag, startPoint x: 691, startPoint y: 244, endPoint x: 692, endPoint y: 217, distance: 27.5
click at [692, 217] on div at bounding box center [674, 193] width 212 height 142
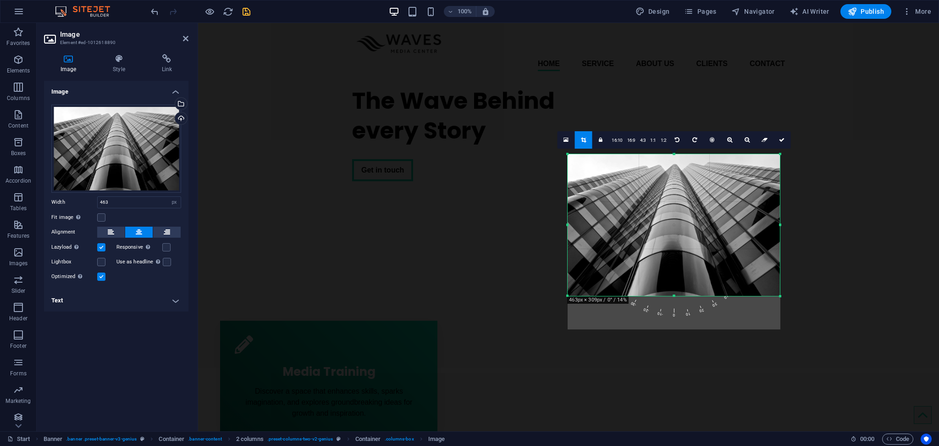
drag, startPoint x: 689, startPoint y: 249, endPoint x: 709, endPoint y: 217, distance: 38.3
click at [709, 217] on div at bounding box center [674, 225] width 212 height 142
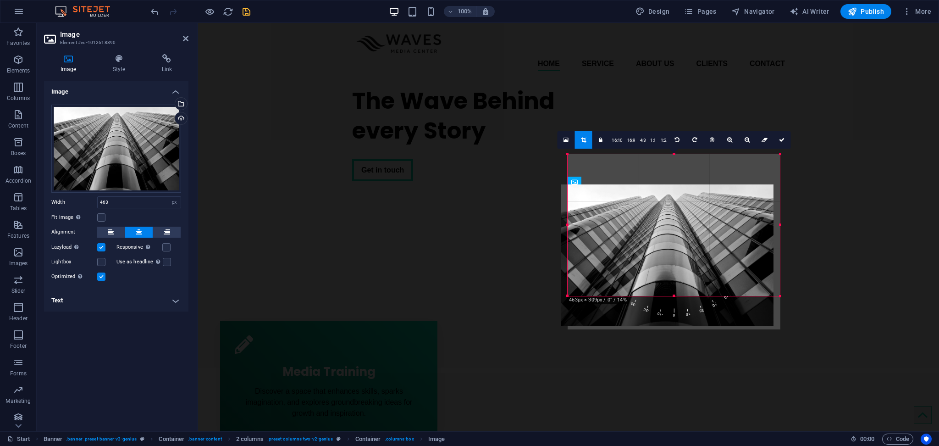
drag, startPoint x: 691, startPoint y: 226, endPoint x: 684, endPoint y: 260, distance: 34.6
click at [684, 260] on div at bounding box center [667, 255] width 212 height 142
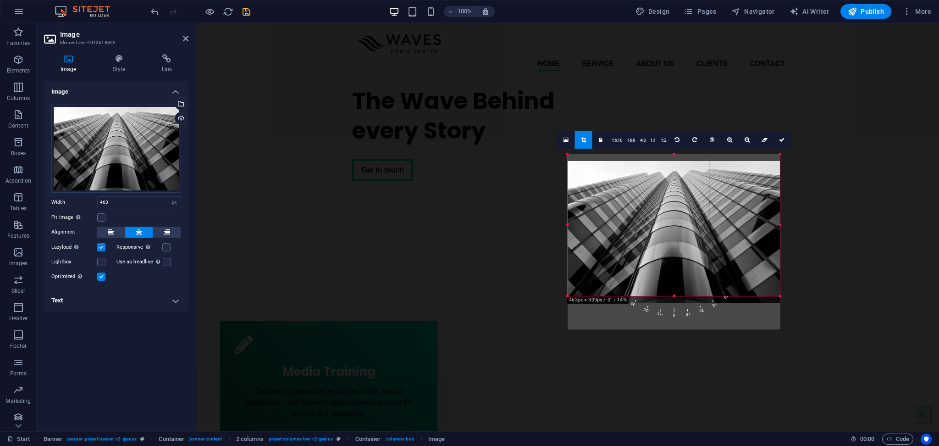
drag, startPoint x: 684, startPoint y: 245, endPoint x: 686, endPoint y: 302, distance: 57.8
click at [686, 296] on div "180 170 160 150 140 130 120 110 100 90 80 70 60 50 40 30 20 10 0 -10 -20 -30 -4…" at bounding box center [674, 225] width 212 height 142
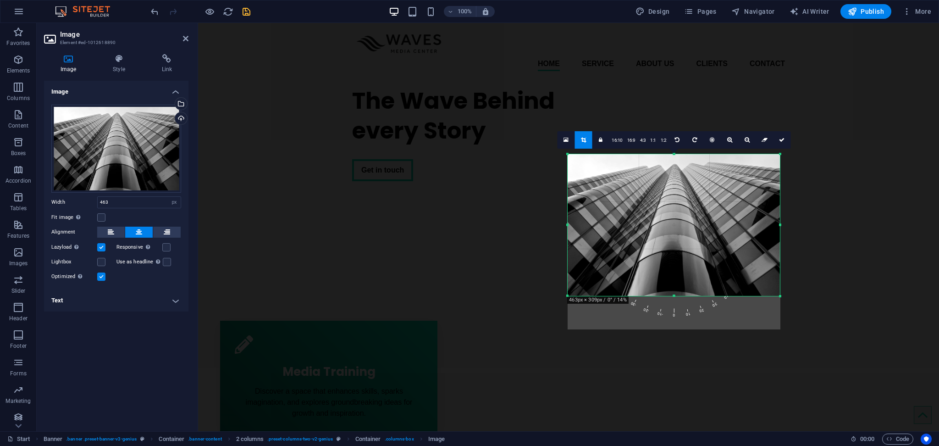
click at [686, 249] on div at bounding box center [674, 225] width 212 height 142
click at [490, 185] on div "The Wave Behind every Story Get in touch" at bounding box center [458, 133] width 213 height 110
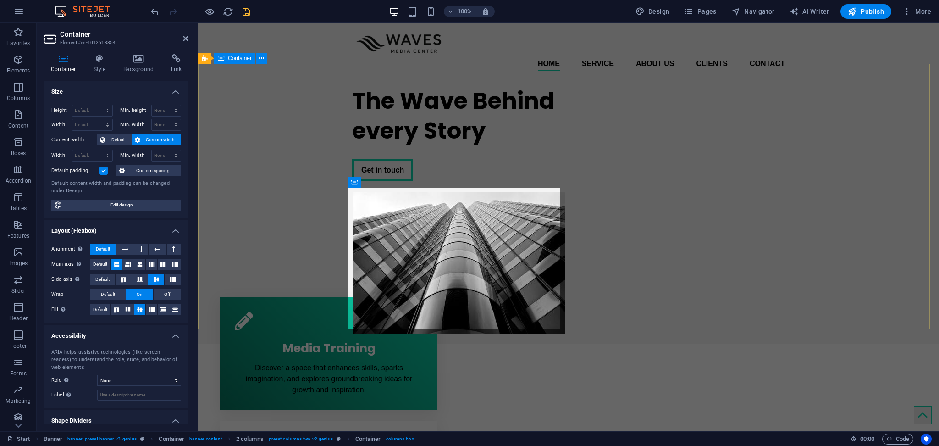
click at [544, 133] on div "The Wave Behind every Story Get in touch" at bounding box center [568, 206] width 741 height 256
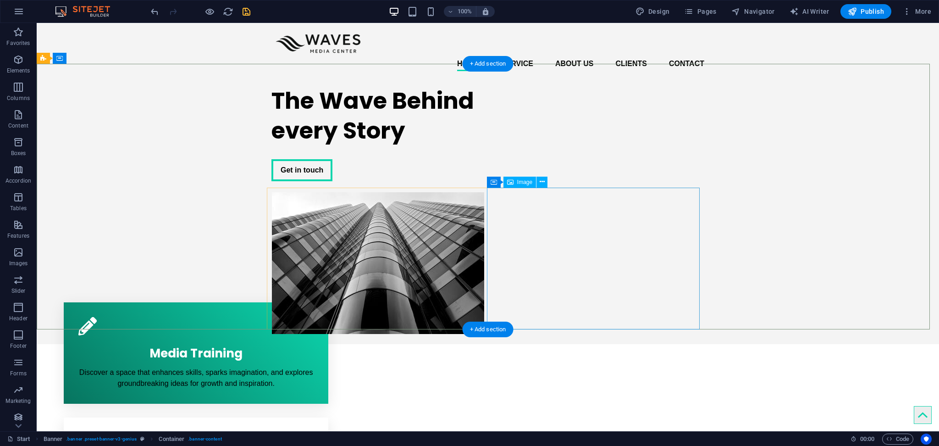
click at [484, 254] on figure at bounding box center [378, 263] width 213 height 142
click at [740, 161] on div "The Wave Behind every Story Get in touch" at bounding box center [488, 206] width 903 height 256
drag, startPoint x: 912, startPoint y: 143, endPoint x: 276, endPoint y: 250, distance: 645.2
click at [276, 250] on div "The Wave Behind every Story Get in touch" at bounding box center [488, 206] width 903 height 256
click at [370, 145] on div "The Wave Behind every Story" at bounding box center [378, 116] width 213 height 60
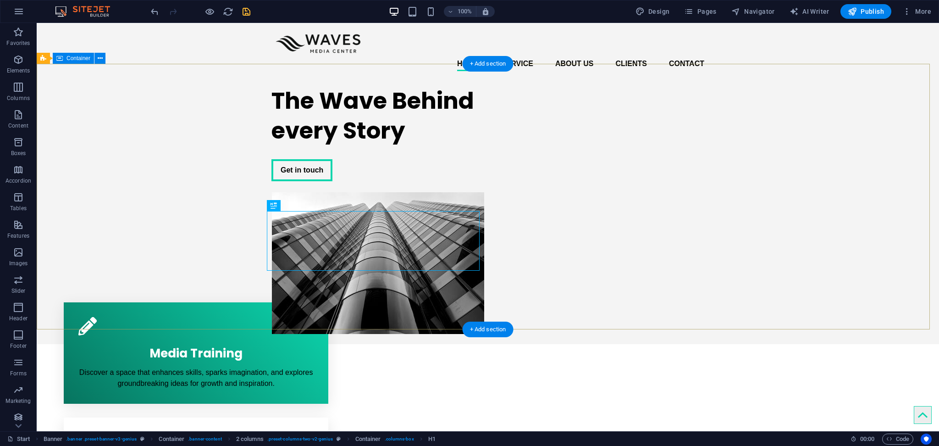
click at [715, 125] on div "The Wave Behind every Story Get in touch" at bounding box center [488, 206] width 903 height 256
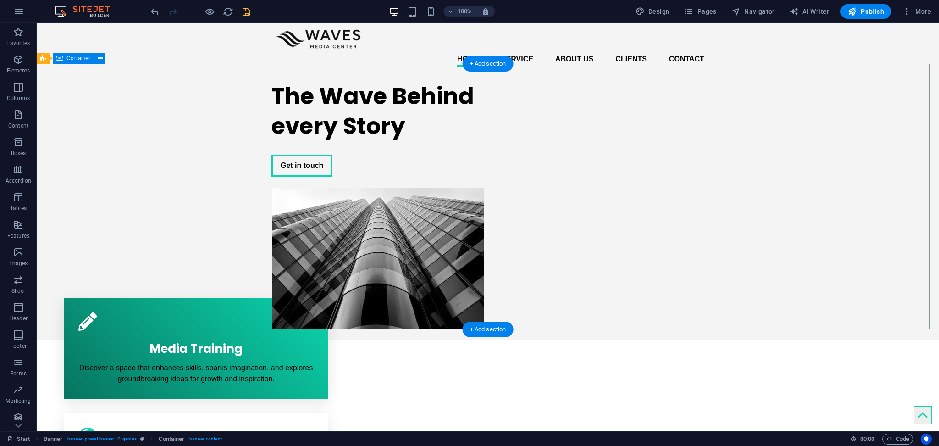
scroll to position [0, 0]
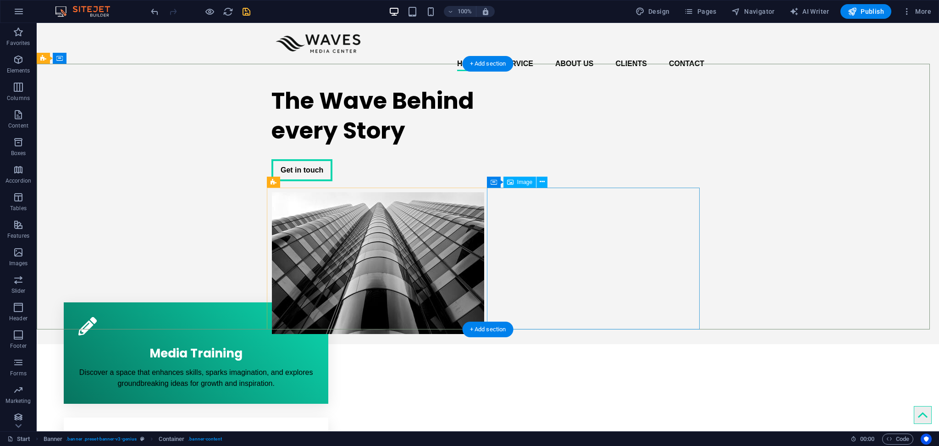
click at [484, 222] on figure at bounding box center [378, 263] width 213 height 142
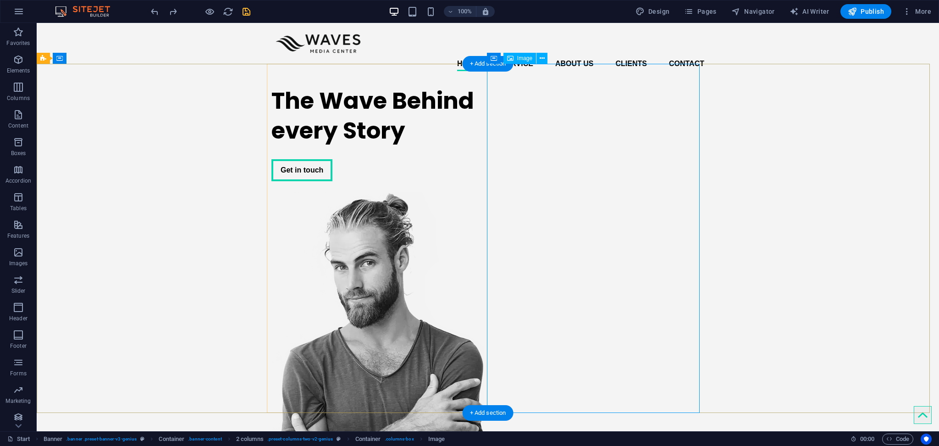
click at [484, 192] on figure at bounding box center [378, 366] width 213 height 349
select select "px"
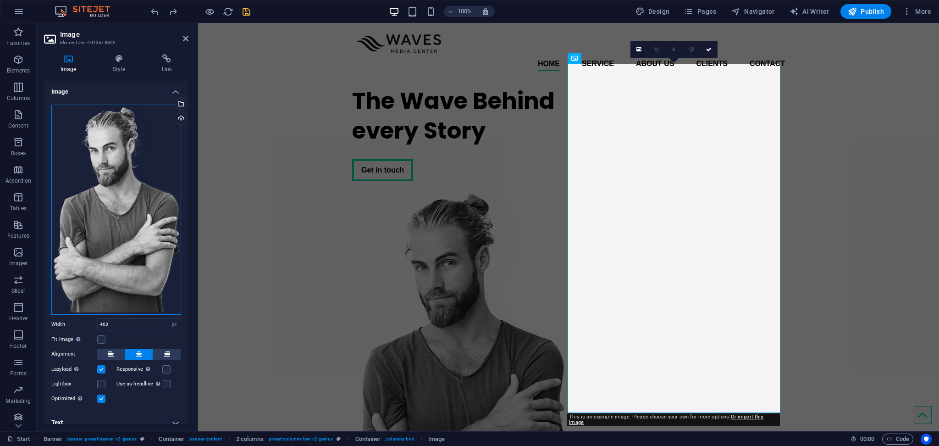
click at [101, 181] on div "Drag files here, click to choose files or select files from Files or our free s…" at bounding box center [116, 210] width 130 height 210
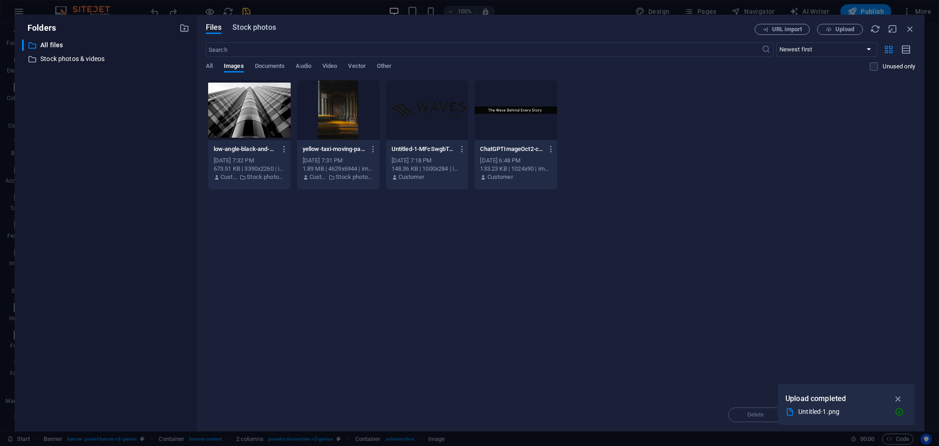
click at [243, 28] on span "Stock photos" at bounding box center [254, 27] width 43 height 11
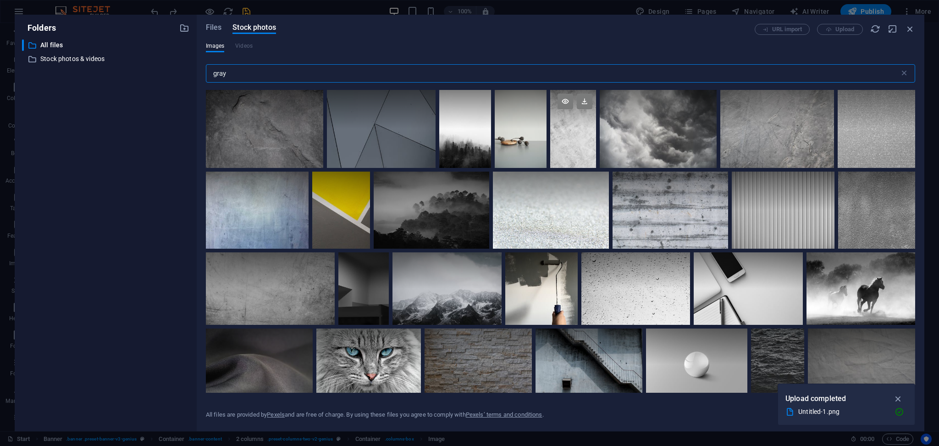
click at [564, 129] on div at bounding box center [573, 129] width 46 height 78
drag, startPoint x: 296, startPoint y: 75, endPoint x: 19, endPoint y: 73, distance: 276.6
click at [19, 73] on div "Folders ​ All files All files ​ Stock photos & videos Stock photos & videos Fil…" at bounding box center [470, 223] width 910 height 417
type input "vertical image"
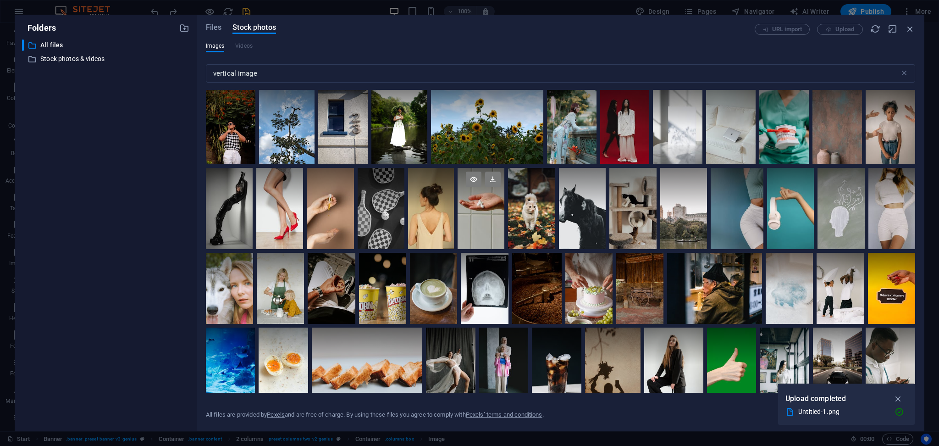
scroll to position [296, 0]
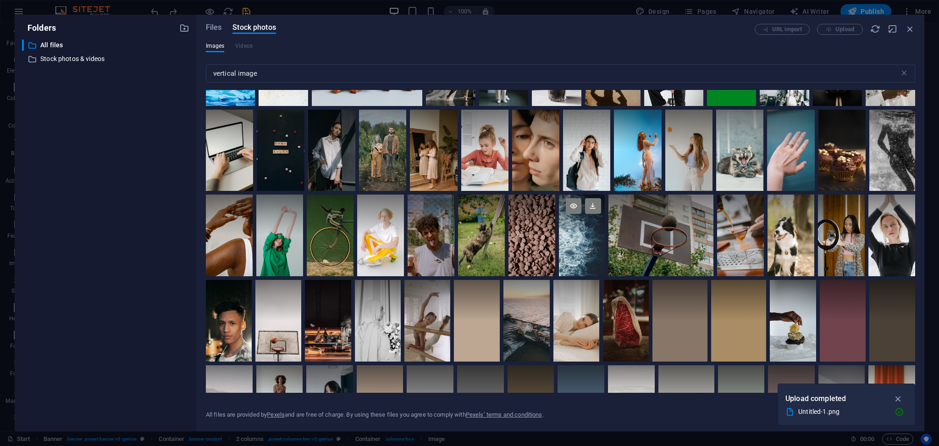
click at [582, 246] on div at bounding box center [582, 236] width 46 height 82
click at [582, 246] on div at bounding box center [582, 255] width 46 height 41
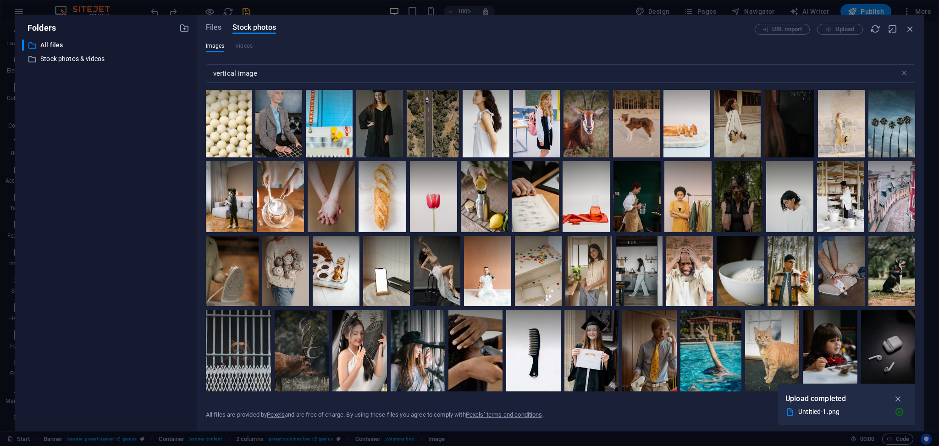
scroll to position [0, 0]
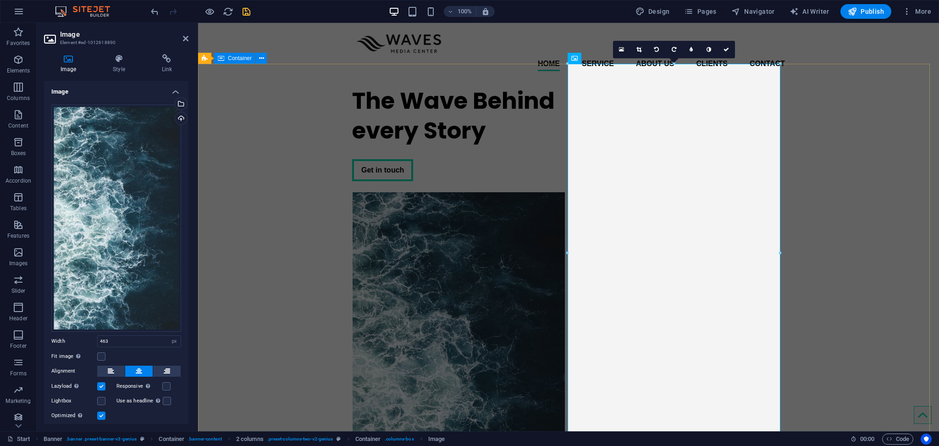
click at [862, 280] on div "The Wave Behind every Story Get in touch" at bounding box center [568, 323] width 741 height 491
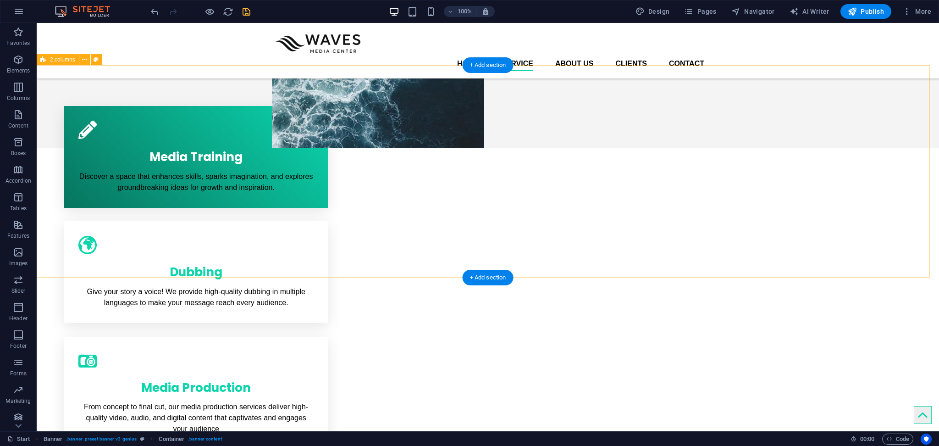
scroll to position [245, 0]
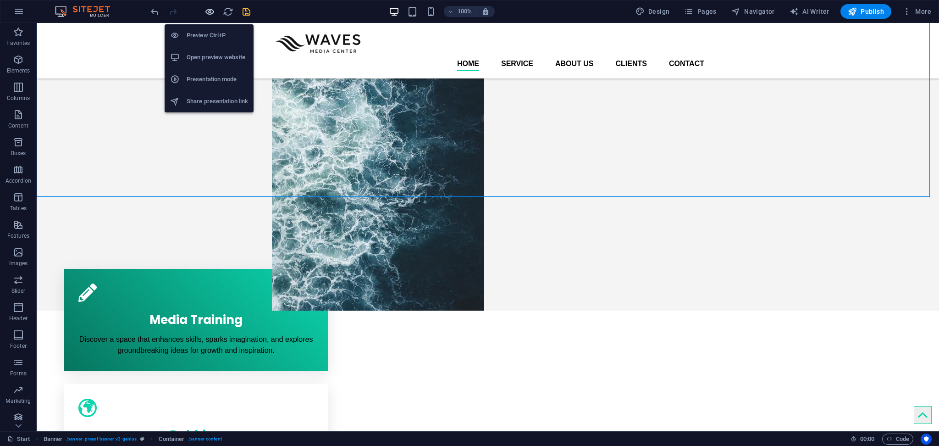
click at [213, 15] on icon "button" at bounding box center [210, 11] width 11 height 11
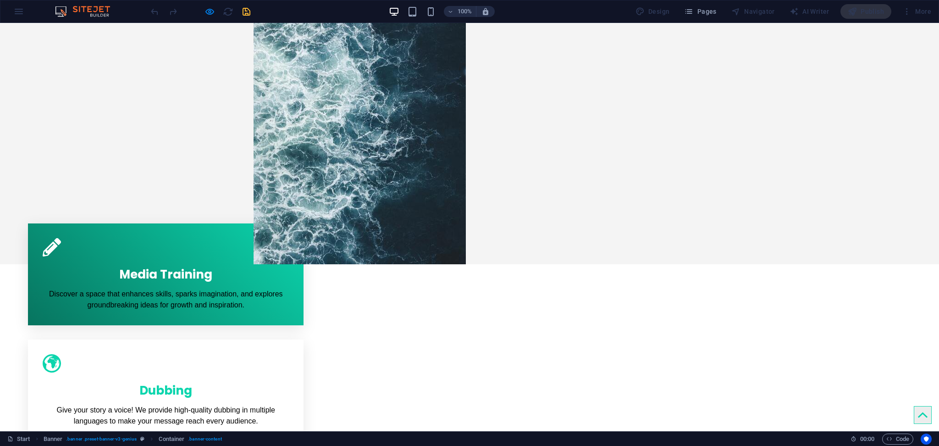
scroll to position [0, 0]
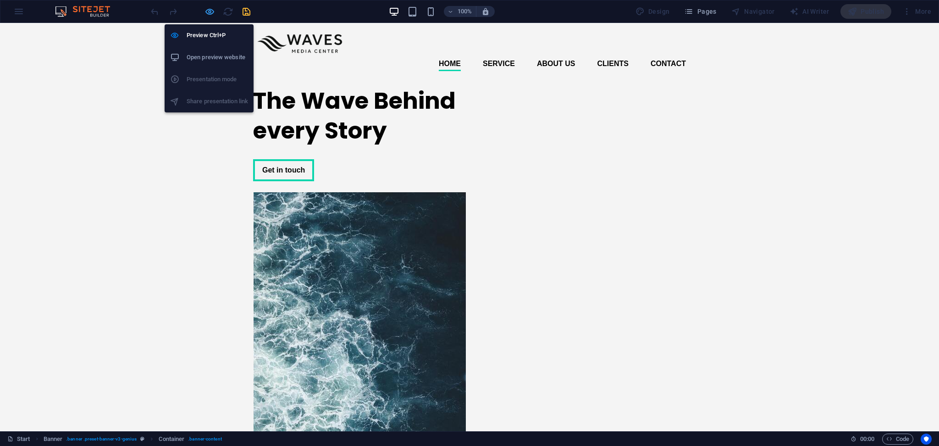
click at [206, 11] on icon "button" at bounding box center [210, 11] width 11 height 11
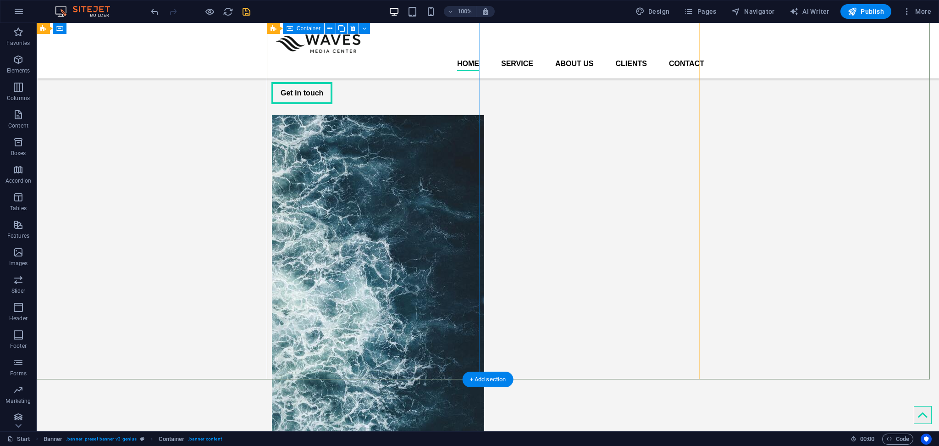
scroll to position [61, 0]
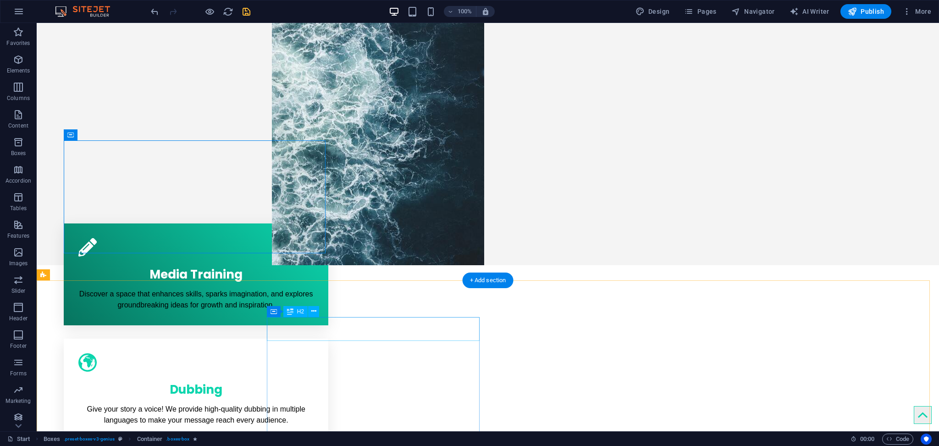
scroll to position [306, 0]
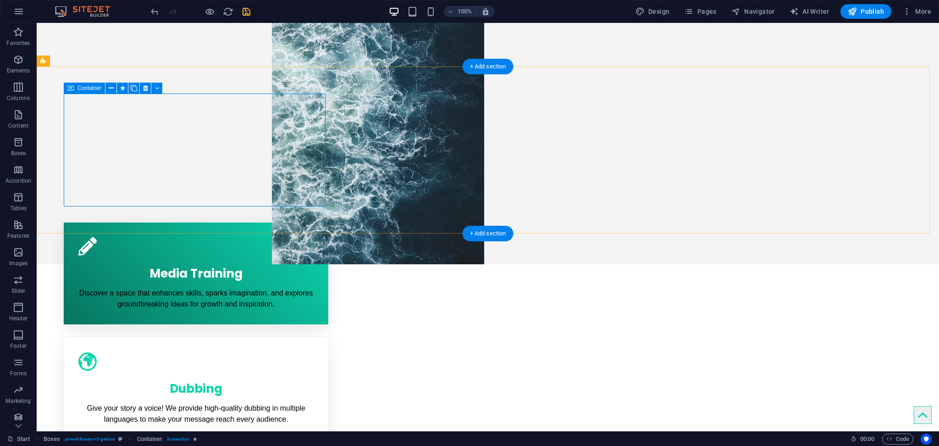
click at [290, 222] on div "Media Training Discover a space that enhances skills, sparks imagination, and e…" at bounding box center [196, 273] width 265 height 102
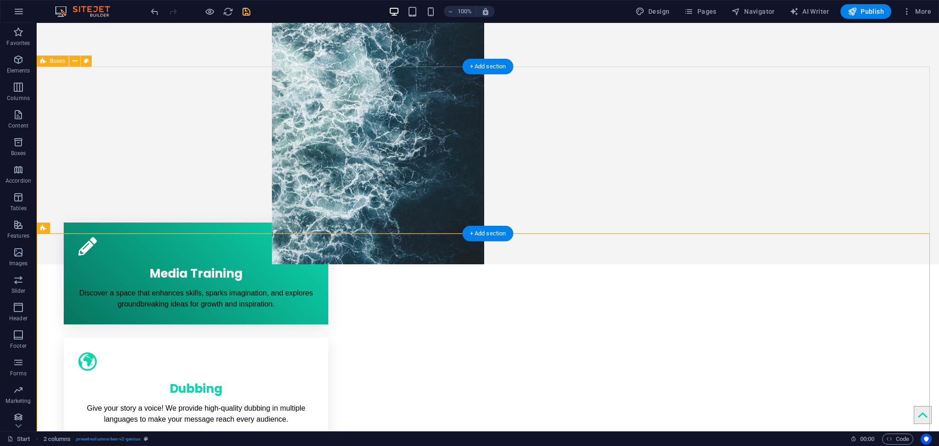
click at [745, 224] on div "Media Training Discover a space that enhances skills, sparks imagination, and e…" at bounding box center [488, 393] width 903 height 397
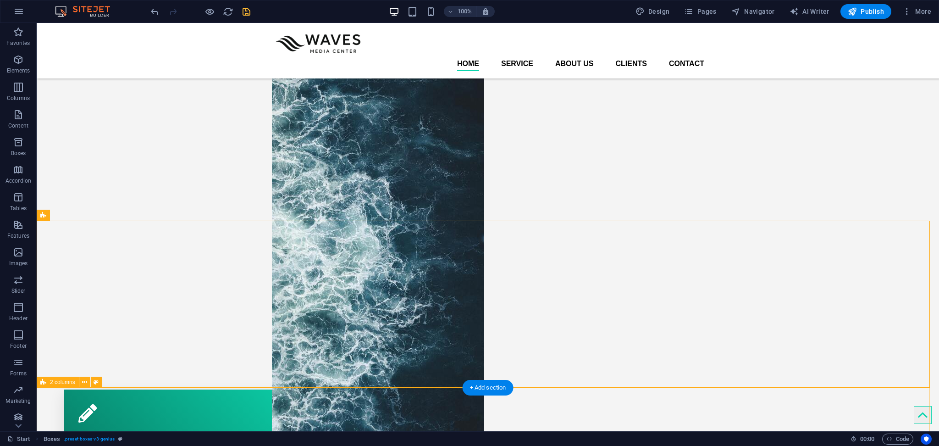
scroll to position [122, 0]
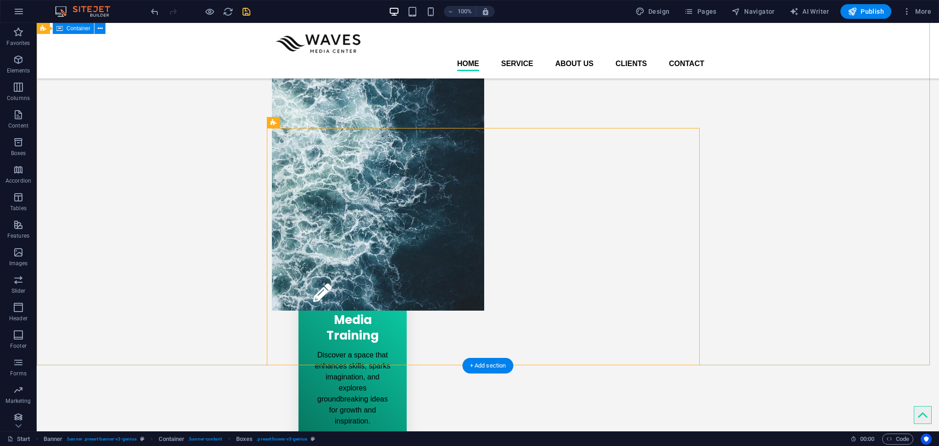
click at [808, 211] on div "The Wave Behind every Story Get in touch Media Training Discover a space that e…" at bounding box center [488, 321] width 903 height 1005
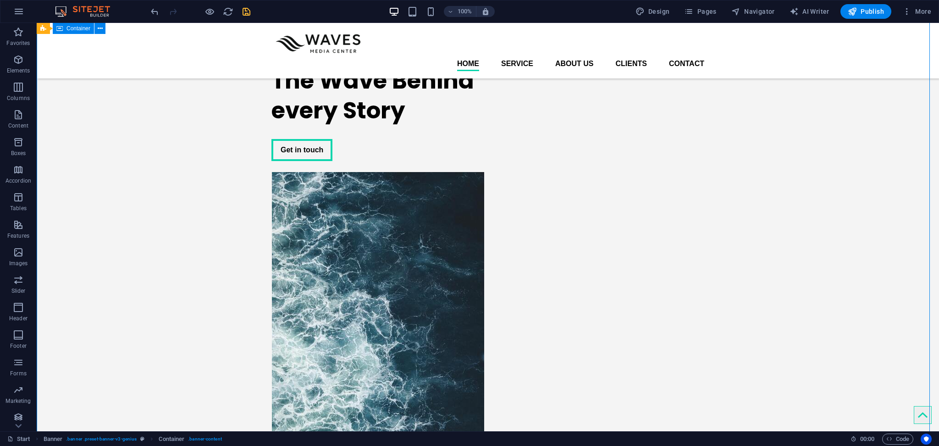
scroll to position [0, 0]
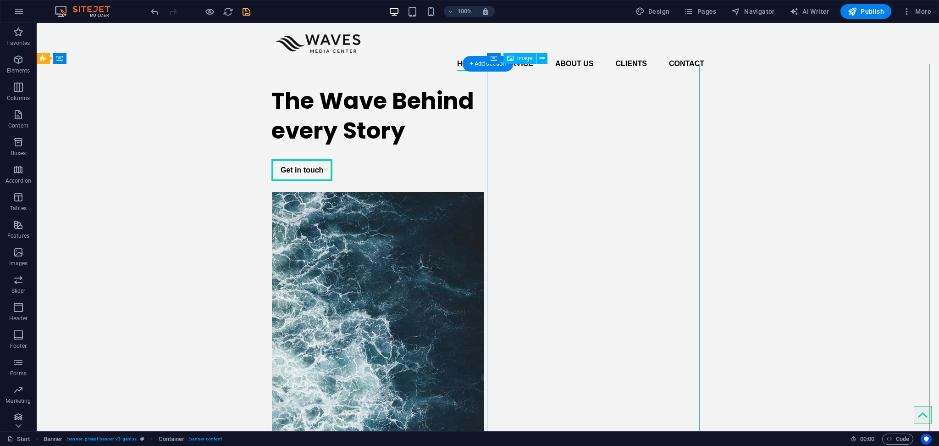
click at [484, 194] on figure at bounding box center [378, 381] width 213 height 378
click at [101, 59] on icon at bounding box center [100, 59] width 5 height 10
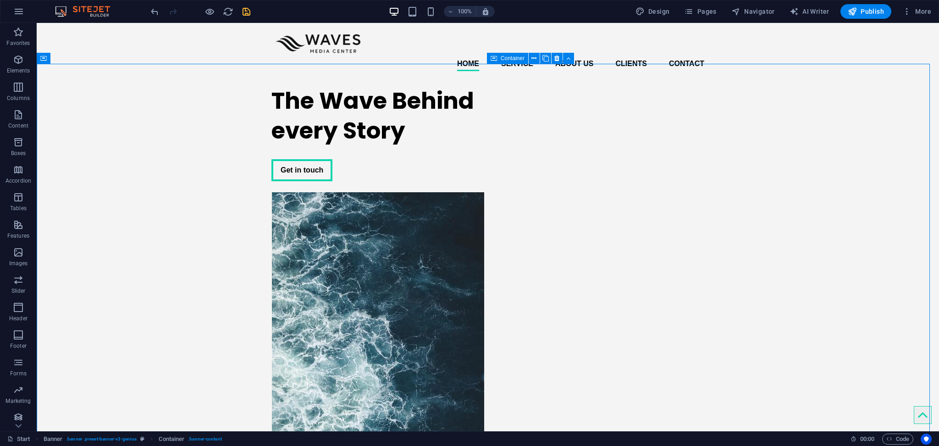
click at [202, 14] on div at bounding box center [200, 11] width 103 height 15
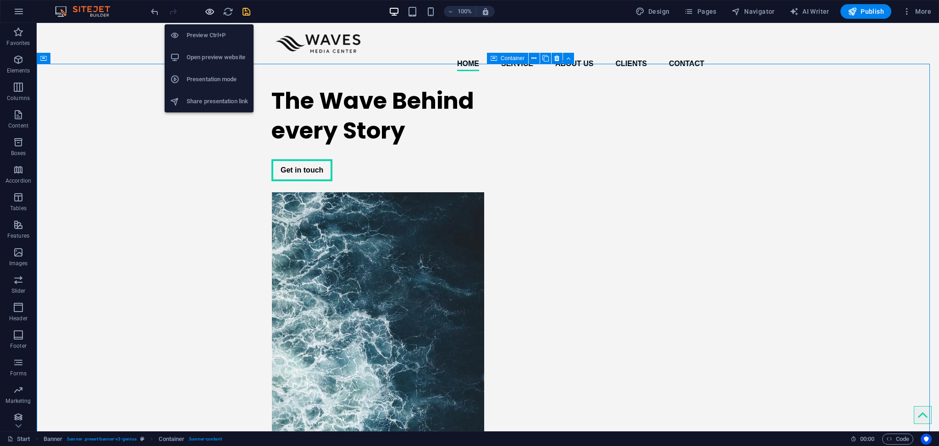
click at [206, 14] on icon "button" at bounding box center [210, 11] width 11 height 11
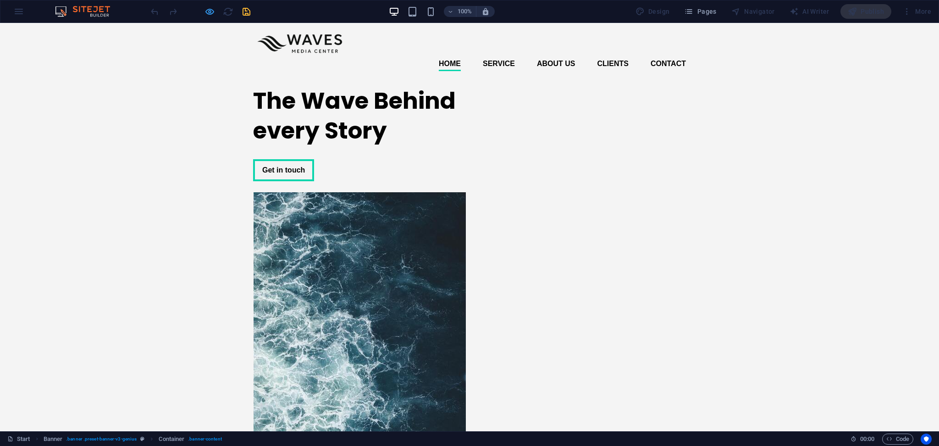
click at [210, 7] on icon "button" at bounding box center [210, 11] width 11 height 11
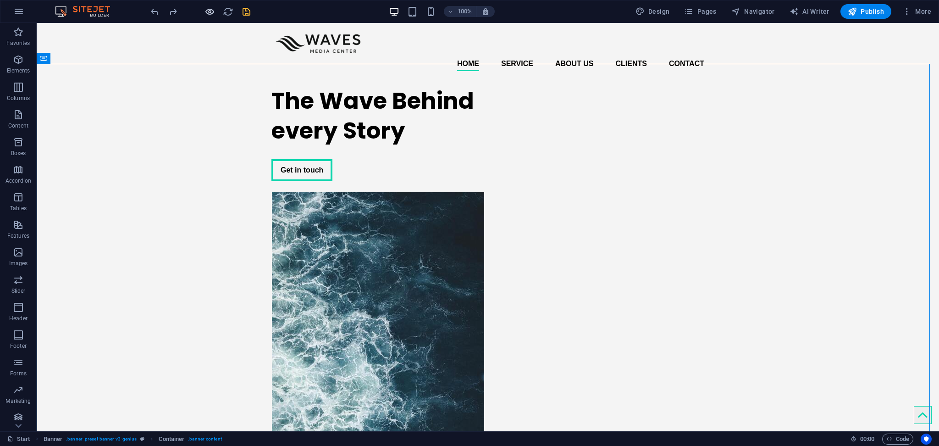
click at [211, 11] on icon "button" at bounding box center [210, 11] width 11 height 11
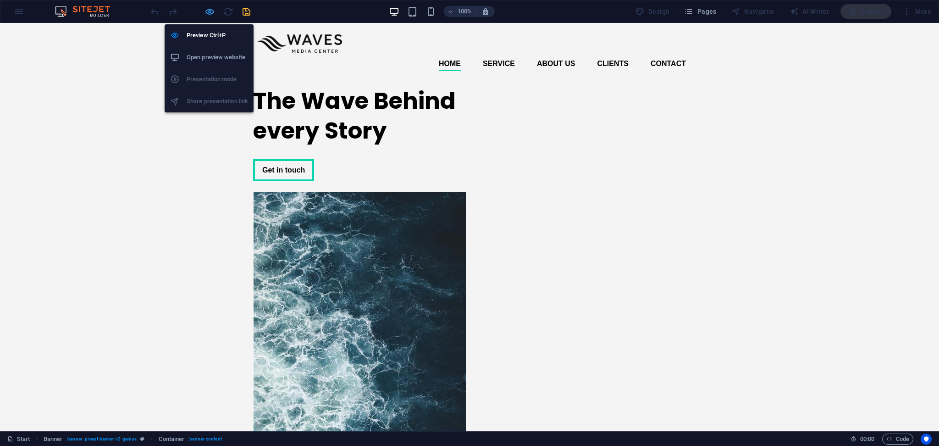
click at [214, 6] on icon "button" at bounding box center [210, 11] width 11 height 11
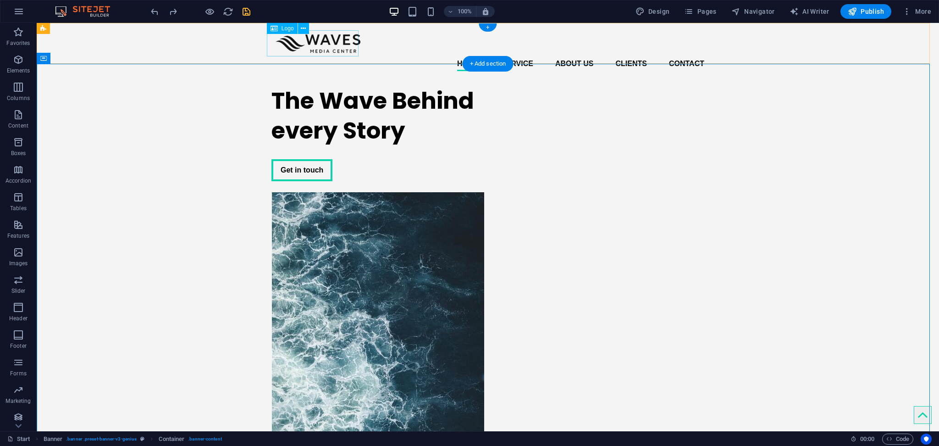
click at [306, 50] on div at bounding box center [488, 43] width 433 height 26
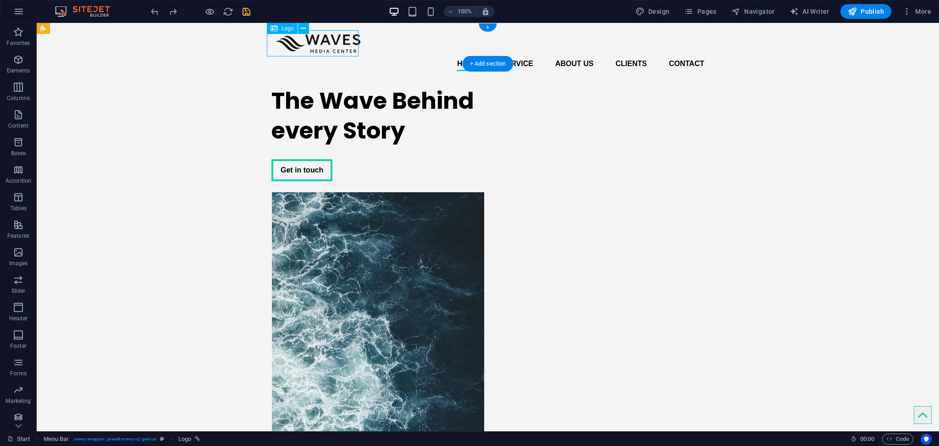
click at [306, 50] on div at bounding box center [488, 43] width 433 height 26
select select "px"
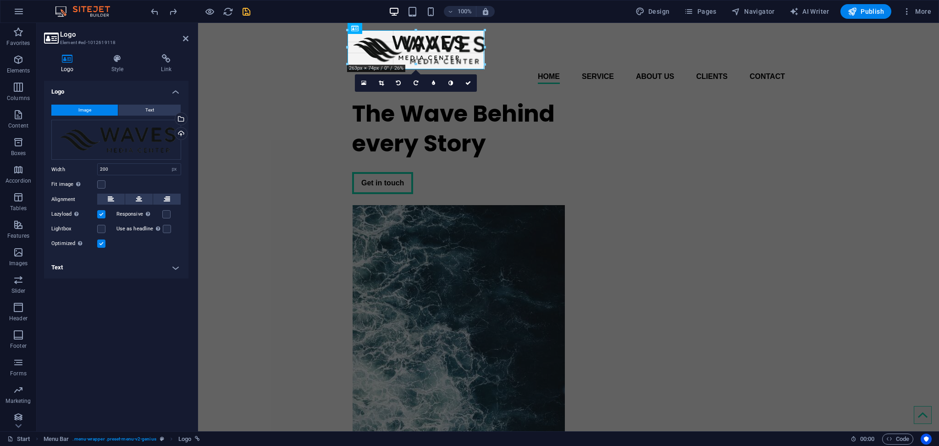
drag, startPoint x: 441, startPoint y: 59, endPoint x: 263, endPoint y: 49, distance: 178.3
type input "299"
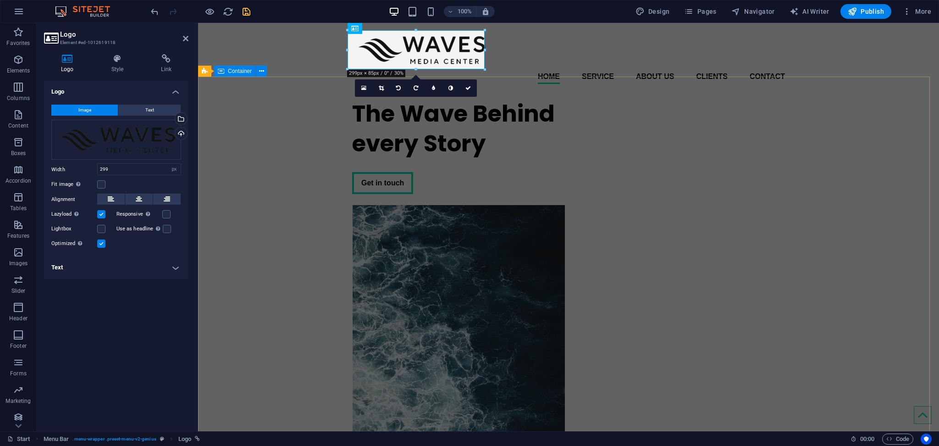
click at [289, 187] on div "The Wave Behind every Story Get in touch" at bounding box center [568, 336] width 741 height 491
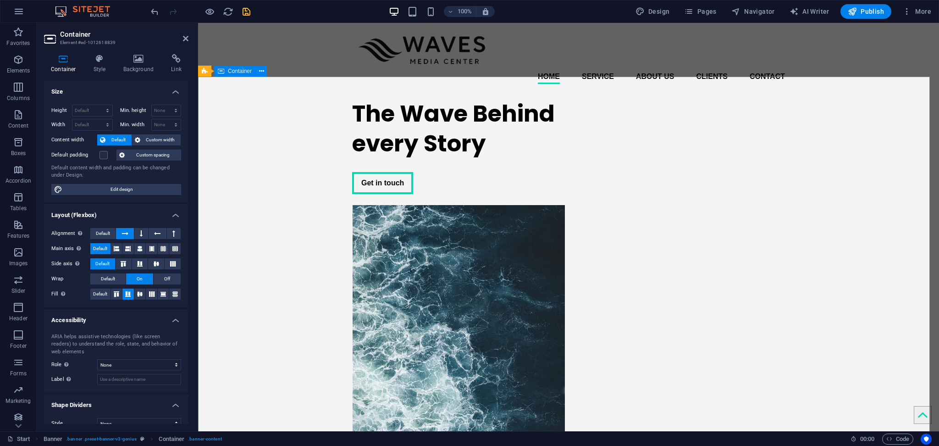
click at [855, 217] on div "The Wave Behind every Story Get in touch" at bounding box center [568, 336] width 741 height 491
click at [853, 239] on div "The Wave Behind every Story Get in touch" at bounding box center [568, 336] width 741 height 491
click at [565, 241] on figure at bounding box center [458, 394] width 213 height 378
click at [928, 249] on div "The Wave Behind every Story Get in touch" at bounding box center [568, 336] width 741 height 491
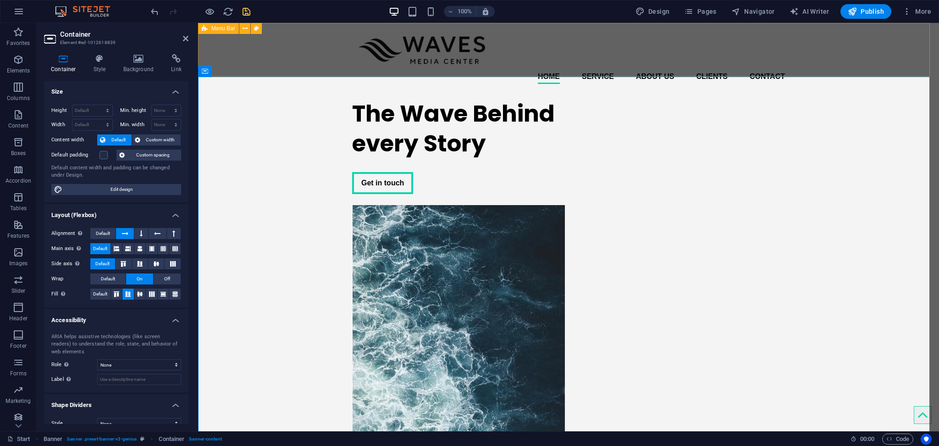
click at [538, 63] on div "Home Service About us Clients Contact Menu" at bounding box center [568, 57] width 741 height 68
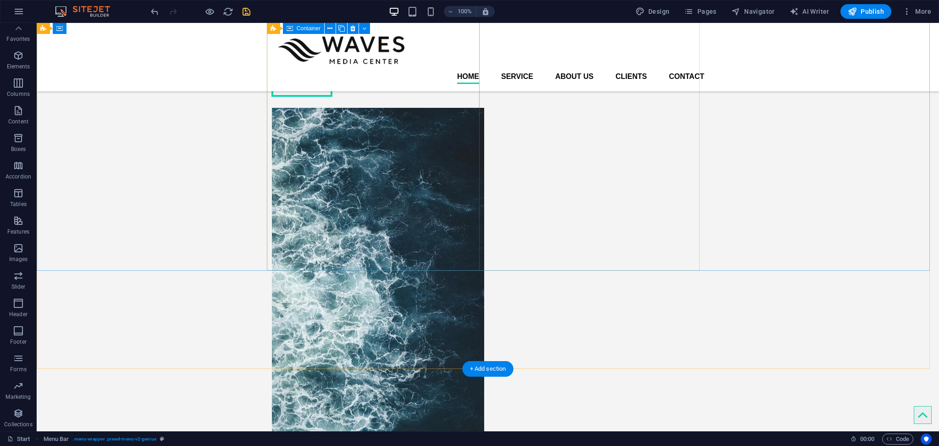
scroll to position [61, 0]
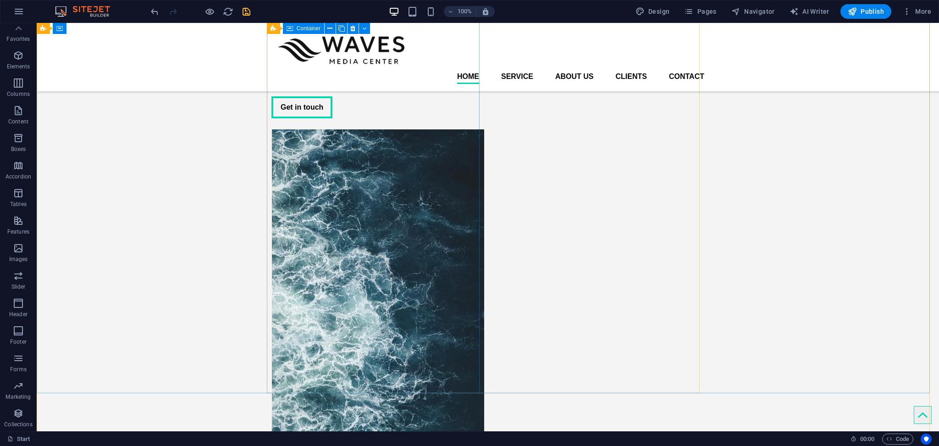
click at [351, 126] on div "The Wave Behind every Story Get in touch" at bounding box center [378, 71] width 213 height 110
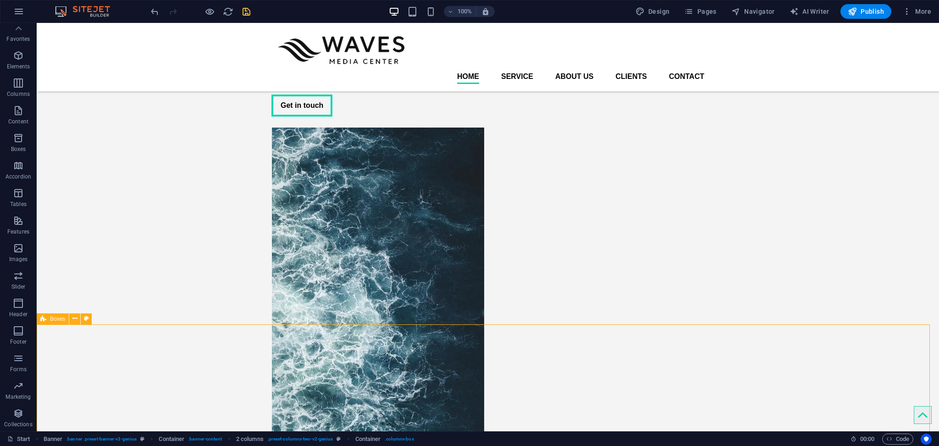
scroll to position [66, 0]
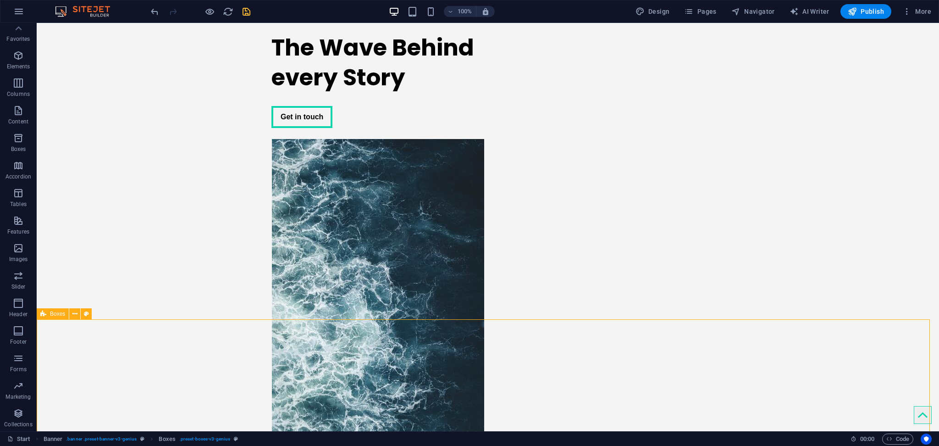
drag, startPoint x: 343, startPoint y: 393, endPoint x: 343, endPoint y: 366, distance: 27.1
click at [331, 128] on div "Get in touch" at bounding box center [378, 117] width 213 height 22
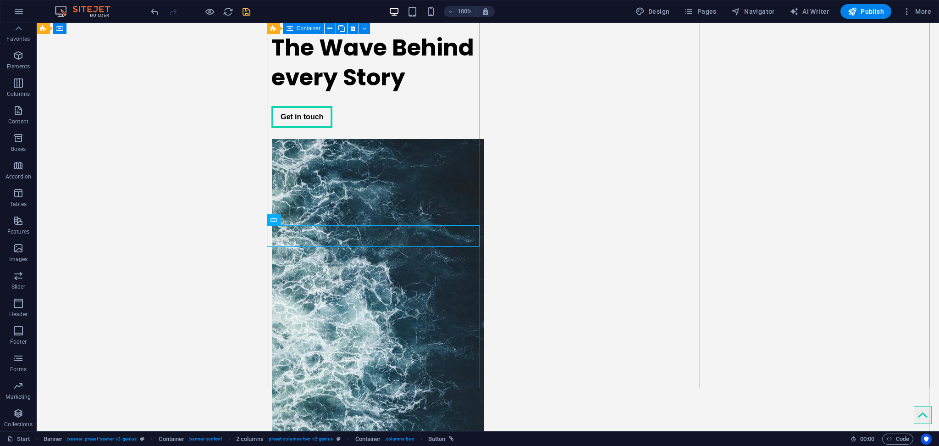
click at [311, 95] on div "The Wave Behind every Story Get in touch" at bounding box center [378, 80] width 213 height 110
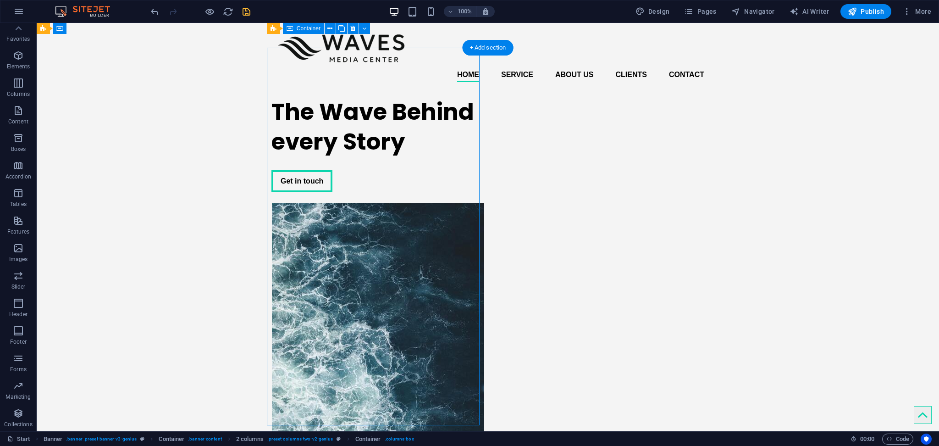
scroll to position [0, 0]
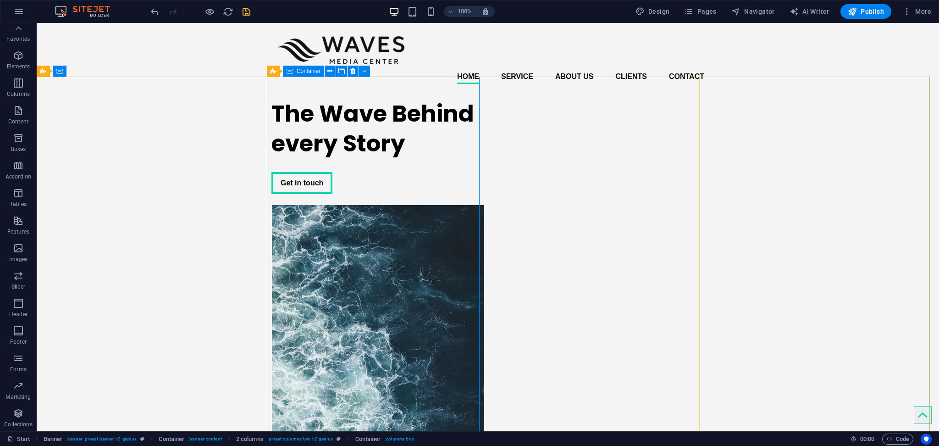
click at [302, 69] on span "Container" at bounding box center [309, 71] width 24 height 6
click at [331, 73] on icon at bounding box center [330, 72] width 5 height 10
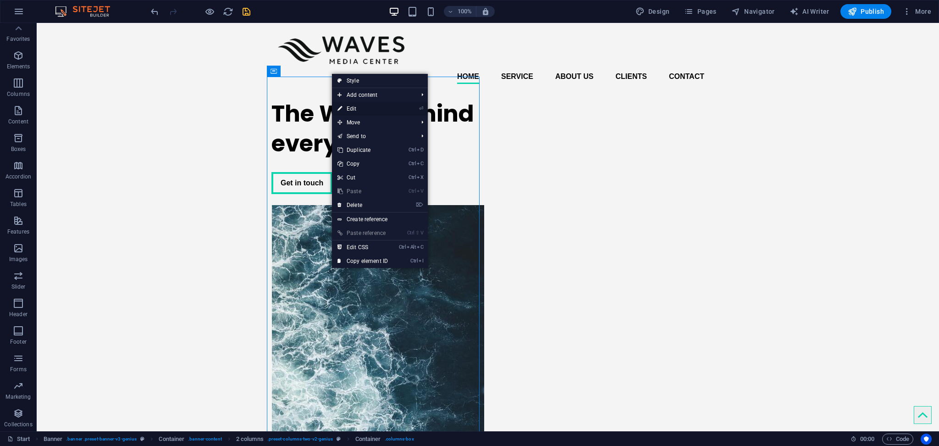
click at [354, 106] on link "⏎ Edit" at bounding box center [362, 109] width 61 height 14
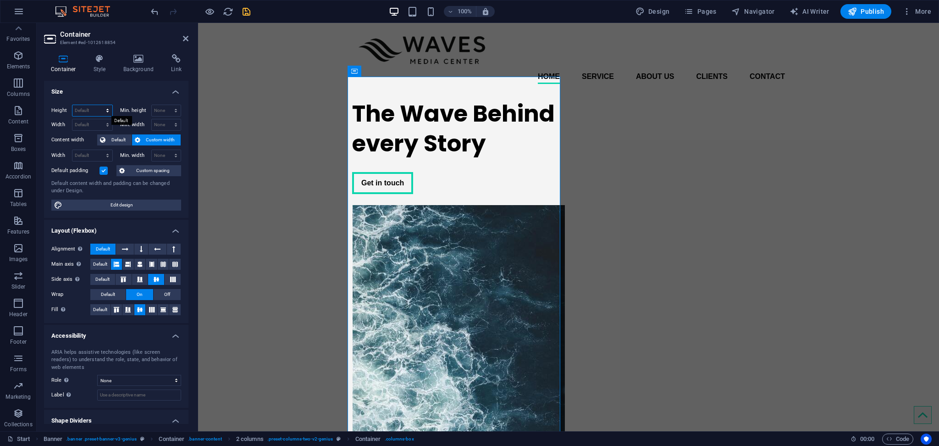
click at [87, 109] on select "Default px rem % vh vw" at bounding box center [92, 110] width 40 height 11
select select "%"
click at [98, 105] on select "Default px rem % vh vw" at bounding box center [92, 110] width 40 height 11
type input "100"
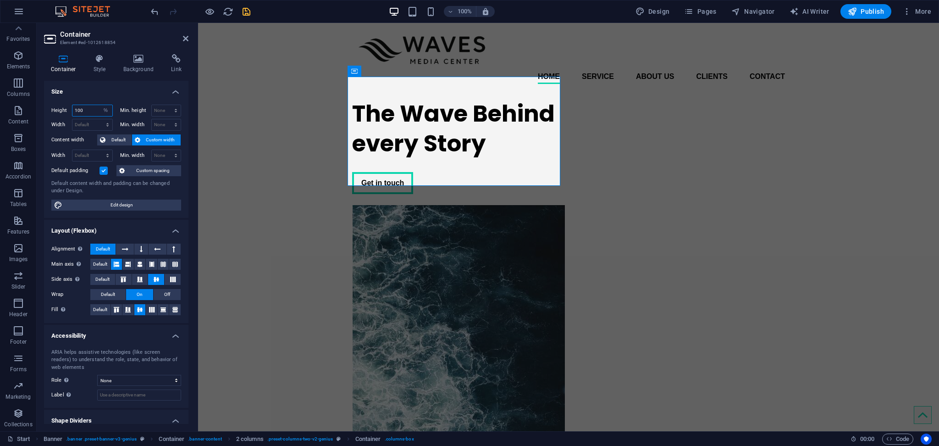
drag, startPoint x: 106, startPoint y: 110, endPoint x: 97, endPoint y: 110, distance: 9.2
click at [97, 110] on div "100 Default px rem % vh vw" at bounding box center [92, 111] width 41 height 12
click at [92, 110] on input "100" at bounding box center [92, 110] width 40 height 11
click at [276, 140] on div "The Wave Behind every Story Get in touch" at bounding box center [568, 336] width 741 height 491
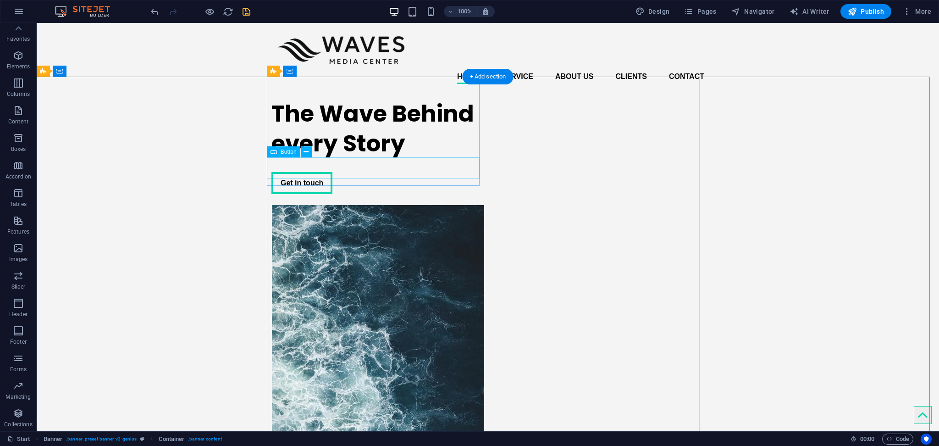
click at [356, 172] on div "Get in touch" at bounding box center [378, 183] width 213 height 22
click at [361, 131] on div "The Wave Behind every Story" at bounding box center [378, 129] width 213 height 60
click at [350, 242] on div "The Wave Behind every Story Get in touch" at bounding box center [488, 336] width 433 height 491
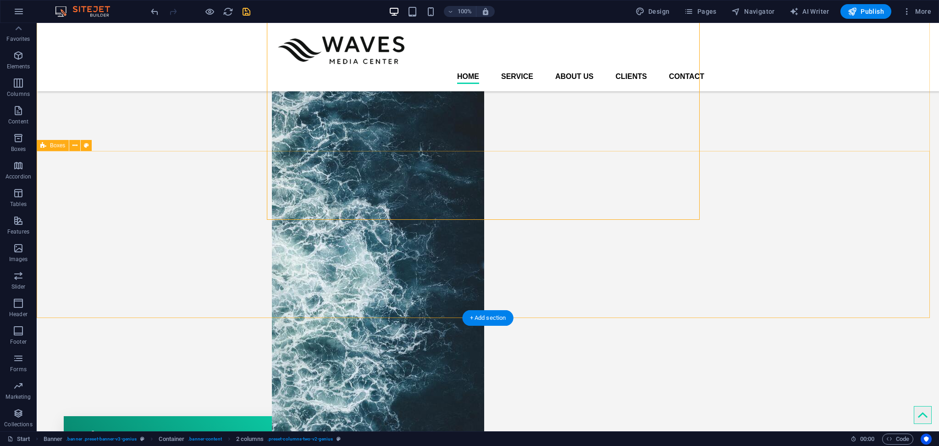
scroll to position [61, 0]
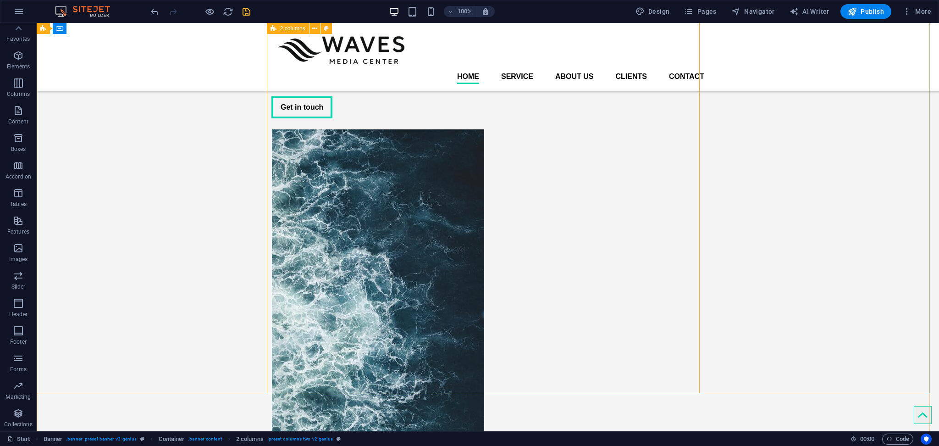
click at [369, 232] on div "The Wave Behind every Story Get in touch" at bounding box center [488, 261] width 433 height 491
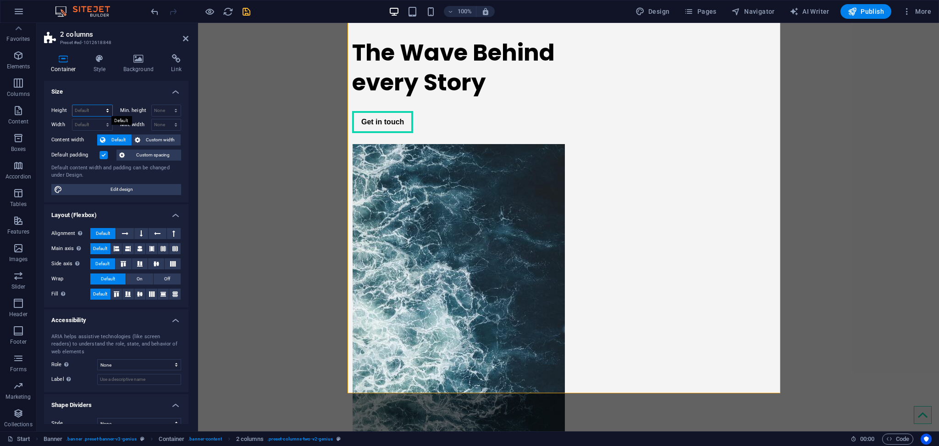
click at [93, 105] on select "Default px rem % vh vw" at bounding box center [92, 110] width 40 height 11
select select "px"
click at [98, 105] on select "Default px rem % vh vw" at bounding box center [92, 110] width 40 height 11
type input "839"
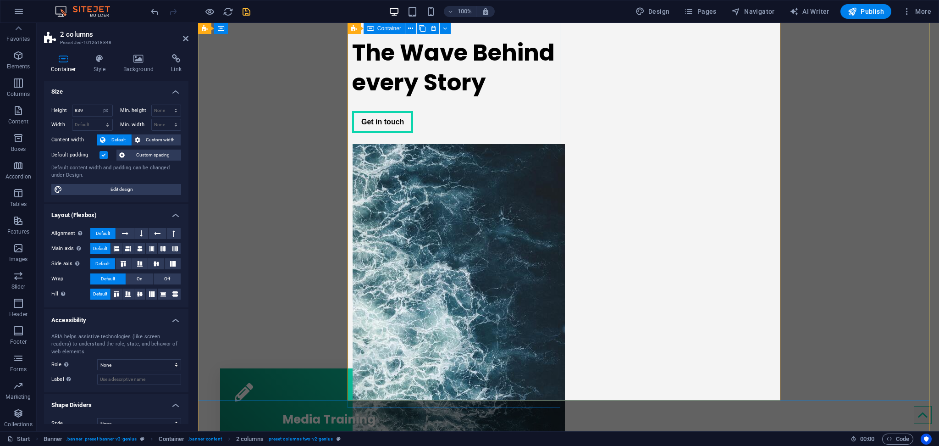
click at [474, 140] on div "The Wave Behind every Story Get in touch" at bounding box center [458, 85] width 213 height 110
click at [196, 264] on div at bounding box center [197, 227] width 2 height 408
click at [215, 265] on div "The Wave Behind every Story Get in touch" at bounding box center [568, 222] width 741 height 385
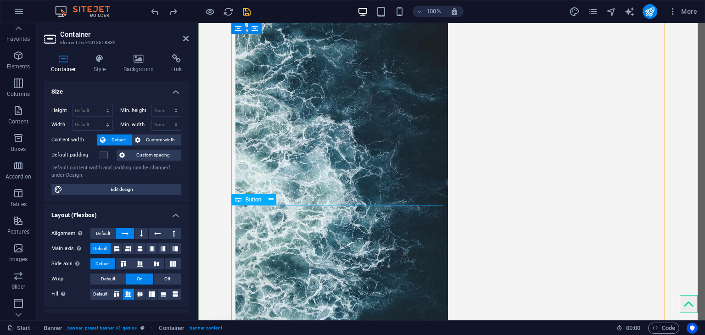
scroll to position [283, 0]
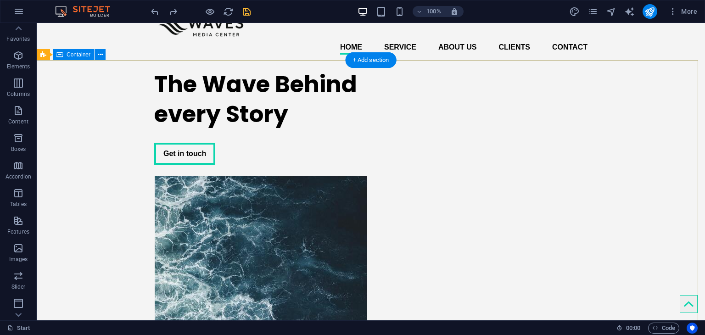
scroll to position [92, 0]
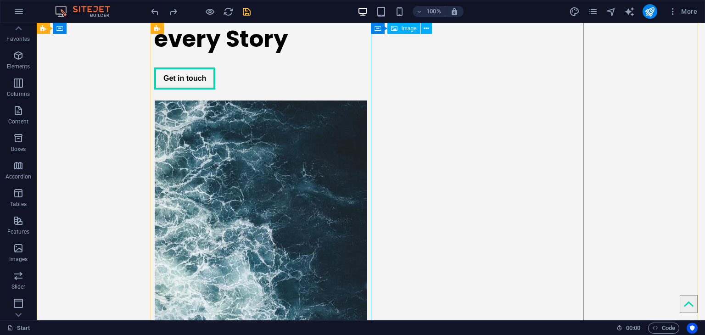
click at [367, 130] on figure at bounding box center [260, 289] width 213 height 378
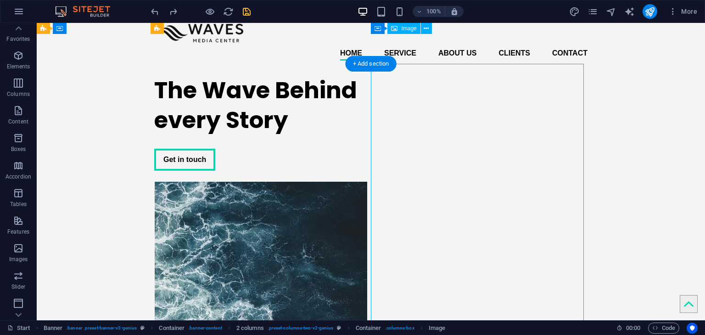
scroll to position [0, 0]
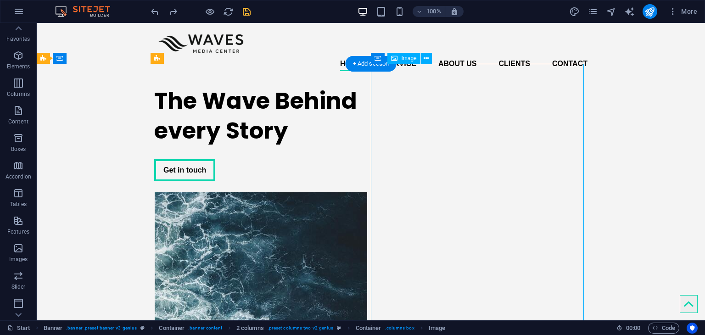
select select "px"
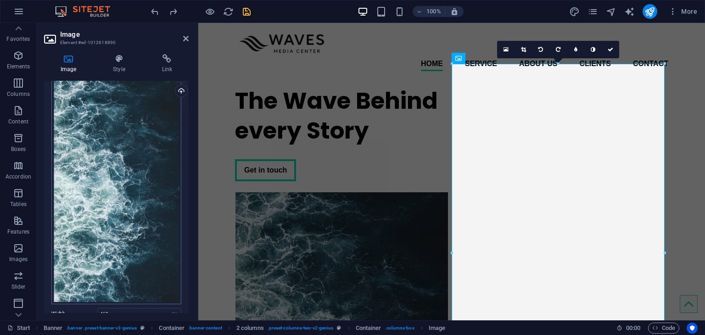
scroll to position [134, 0]
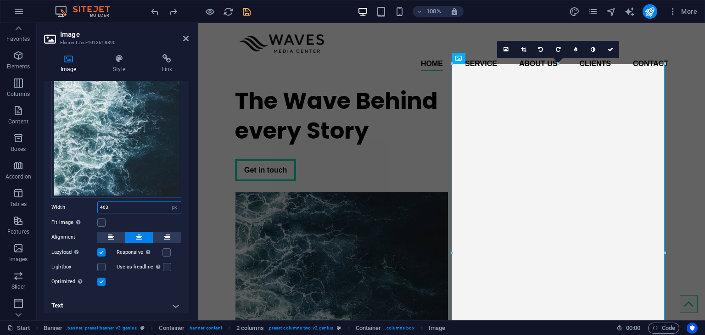
drag, startPoint x: 122, startPoint y: 208, endPoint x: 94, endPoint y: 204, distance: 28.7
click at [94, 204] on div "Width 463 Default auto px rem % em vh vw" at bounding box center [116, 207] width 130 height 12
click at [104, 218] on label at bounding box center [101, 222] width 8 height 8
click at [0, 0] on input "Fit image Automatically fit image to a fixed width and height" at bounding box center [0, 0] width 0 height 0
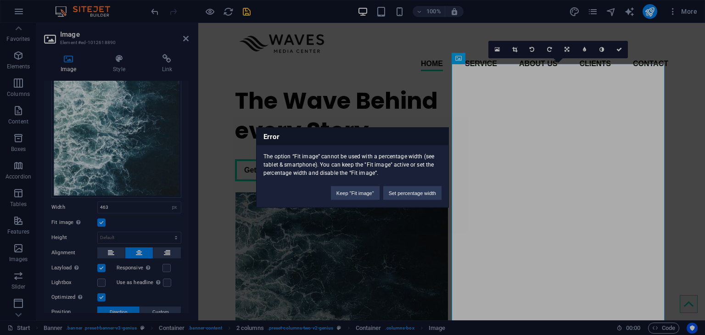
click at [99, 220] on div "Error The option “Fit image” cannot be used with a percentage width (see tablet…" at bounding box center [352, 167] width 705 height 335
click at [401, 199] on button "Set percentage width" at bounding box center [412, 193] width 58 height 14
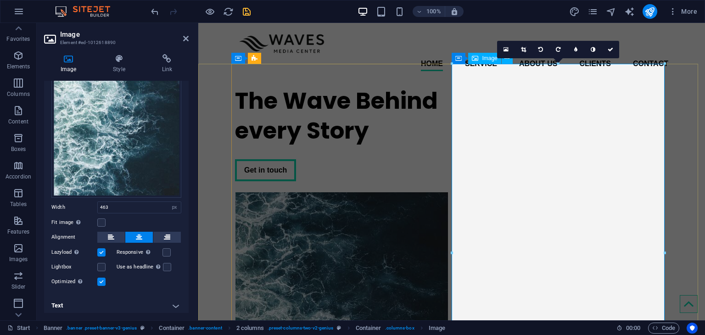
drag, startPoint x: 756, startPoint y: 86, endPoint x: 553, endPoint y: 80, distance: 203.3
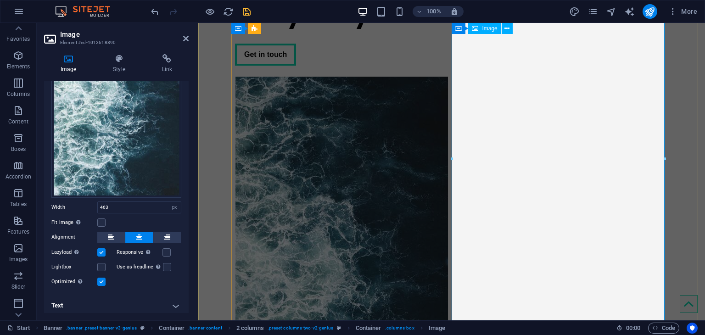
scroll to position [229, 0]
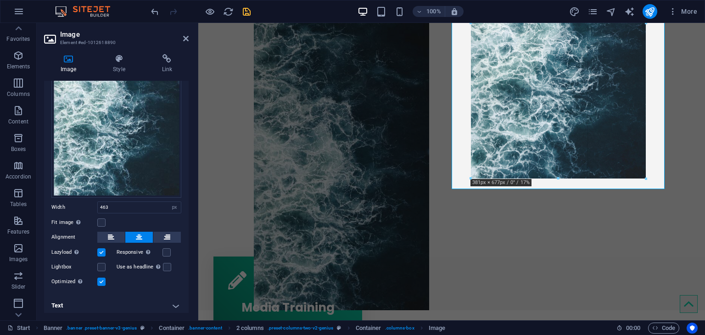
drag, startPoint x: 556, startPoint y: 212, endPoint x: 550, endPoint y: 138, distance: 74.6
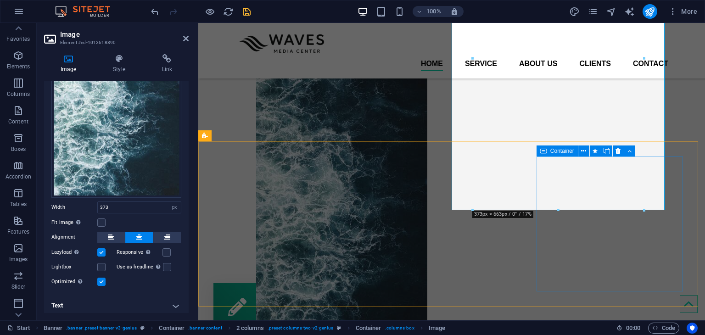
scroll to position [138, 0]
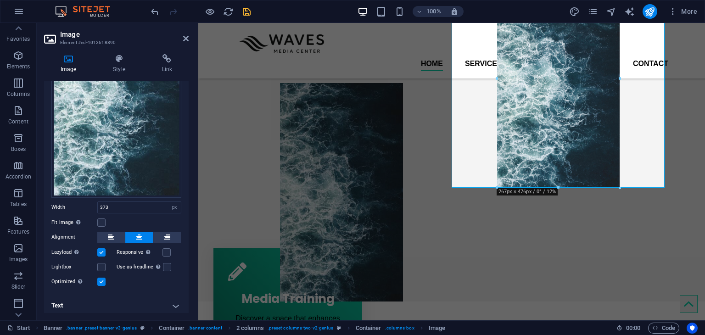
drag, startPoint x: 558, startPoint y: 229, endPoint x: 551, endPoint y: 144, distance: 85.6
type input "266"
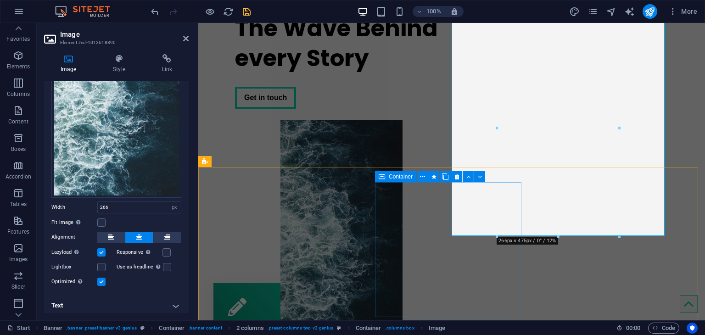
scroll to position [0, 0]
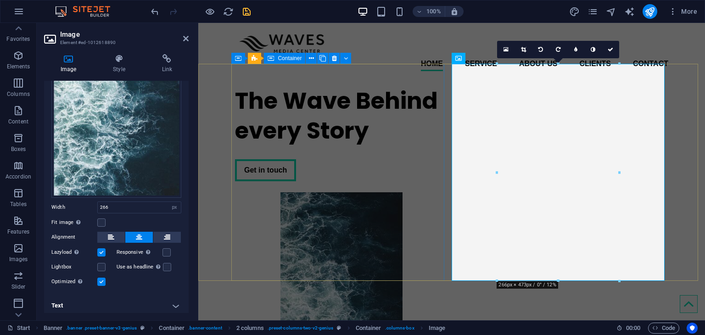
click at [399, 109] on div "The Wave Behind every Story Get in touch" at bounding box center [341, 133] width 213 height 110
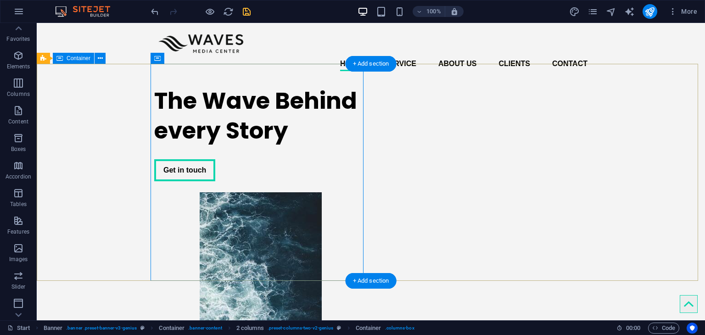
click at [636, 153] on div "The Wave Behind every Story Get in touch" at bounding box center [371, 243] width 668 height 331
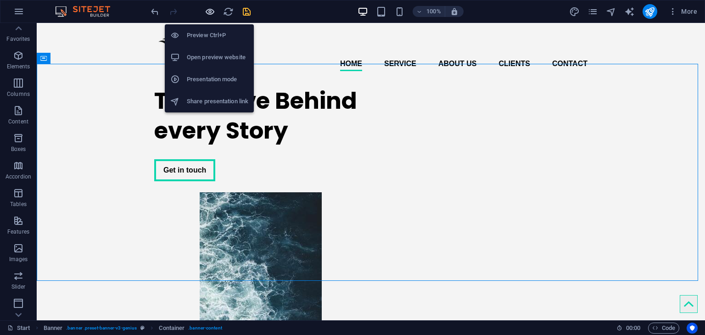
click at [208, 14] on icon "button" at bounding box center [210, 11] width 11 height 11
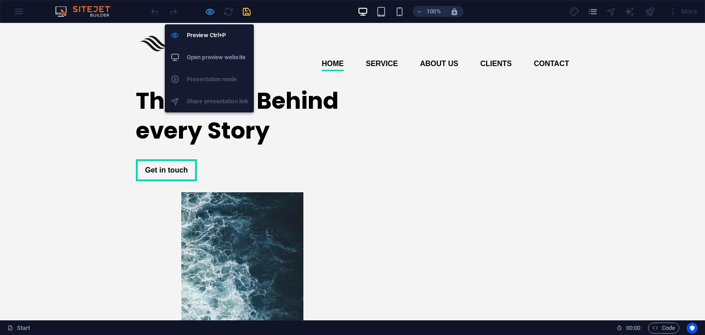
click at [214, 12] on icon "button" at bounding box center [210, 11] width 11 height 11
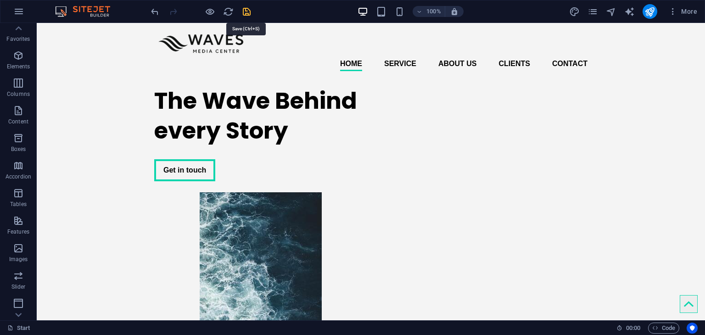
click at [245, 9] on icon "save" at bounding box center [246, 11] width 11 height 11
checkbox input "false"
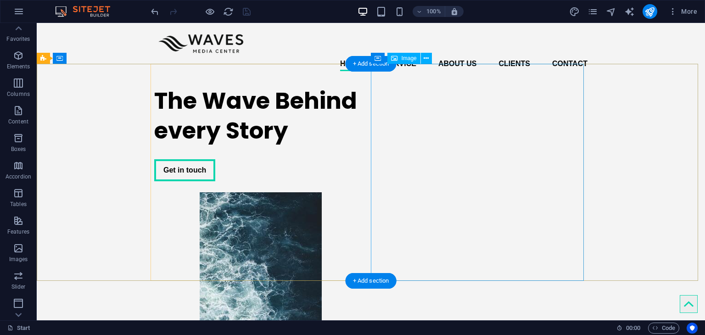
click at [367, 192] on figure at bounding box center [260, 300] width 213 height 217
select select "px"
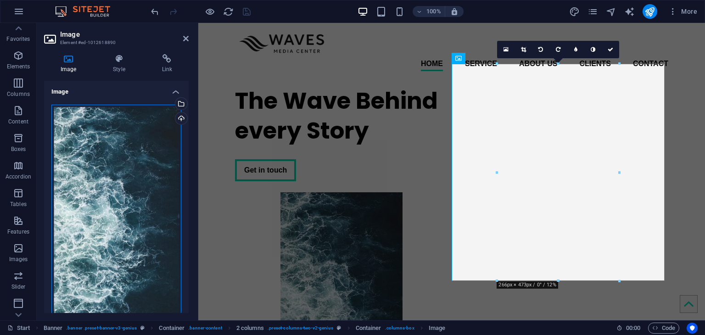
click at [67, 189] on div "Drag files here, click to choose files or select files from Files or our free s…" at bounding box center [116, 218] width 130 height 227
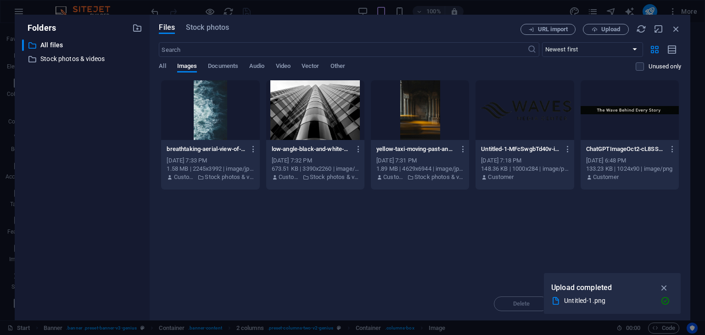
click at [67, 189] on div "​ All files All files ​ Stock photos & videos Stock photos & videos" at bounding box center [82, 175] width 120 height 273
type input "90"
select select "%"
click at [611, 30] on span "Upload" at bounding box center [610, 30] width 19 height 6
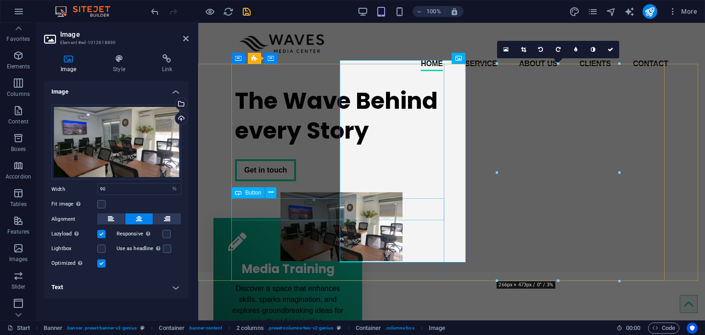
type input "266"
select select "px"
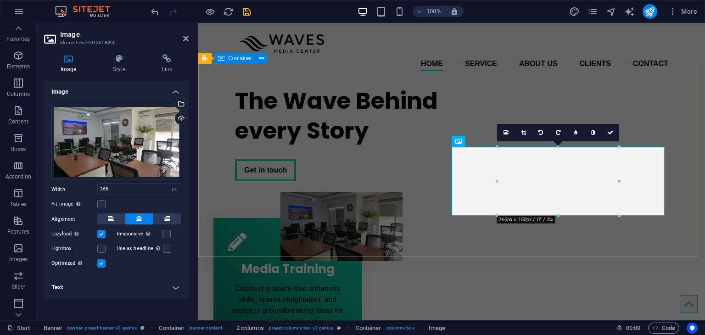
drag, startPoint x: 756, startPoint y: 168, endPoint x: 560, endPoint y: 116, distance: 203.2
click at [522, 133] on icon at bounding box center [523, 133] width 5 height 6
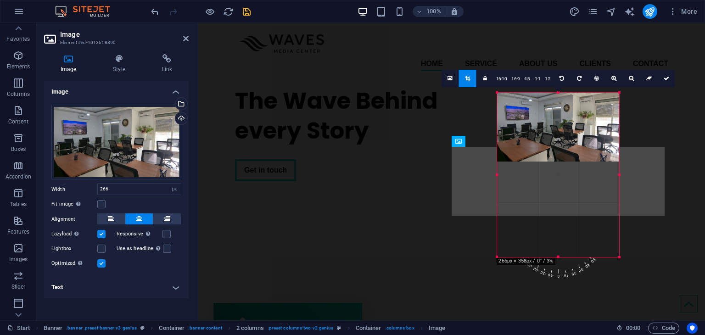
drag, startPoint x: 558, startPoint y: 147, endPoint x: 558, endPoint y: 52, distance: 95.4
click at [558, 52] on div "H1 Banner Banner Container Container 2 columns 2 columns Container Spacer Menu …" at bounding box center [451, 171] width 506 height 297
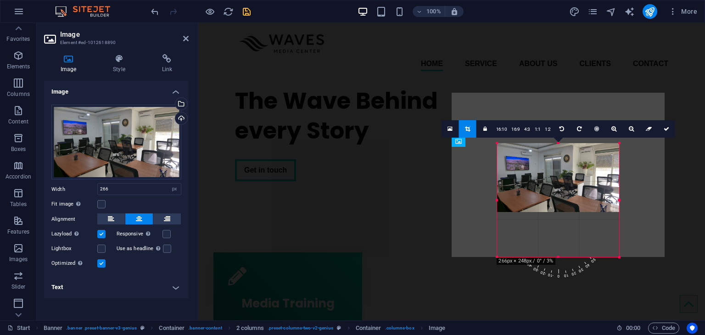
drag, startPoint x: 559, startPoint y: 161, endPoint x: 551, endPoint y: 208, distance: 47.1
click at [551, 208] on div "180 170 160 150 140 130 120 110 100 90 80 70 60 50 40 30 20 10 0 -10 -20 -30 -4…" at bounding box center [558, 200] width 122 height 114
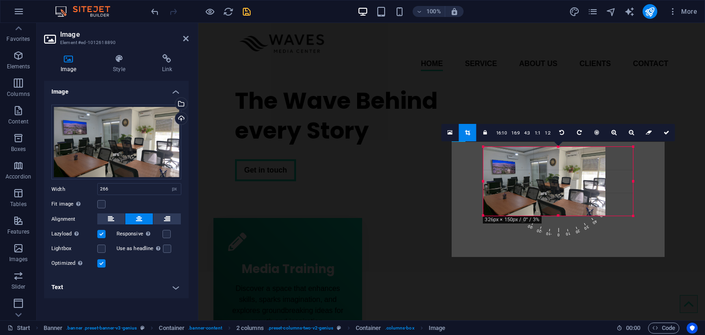
drag, startPoint x: 620, startPoint y: 177, endPoint x: 658, endPoint y: 175, distance: 38.1
click at [658, 175] on div "H1 Banner Banner Container Container 2 columns 2 columns Container Spacer Menu …" at bounding box center [451, 171] width 506 height 297
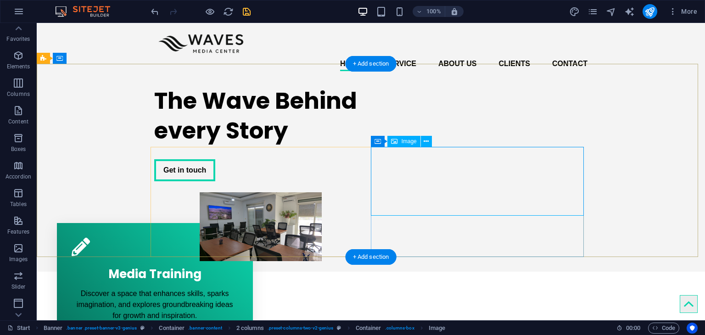
click at [367, 192] on figure at bounding box center [260, 226] width 213 height 69
select select "px"
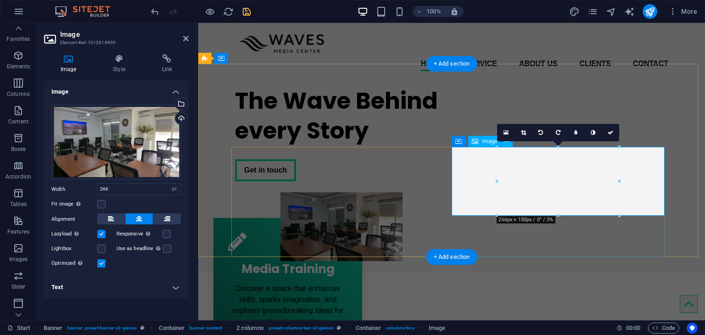
click at [448, 192] on figure at bounding box center [341, 226] width 213 height 69
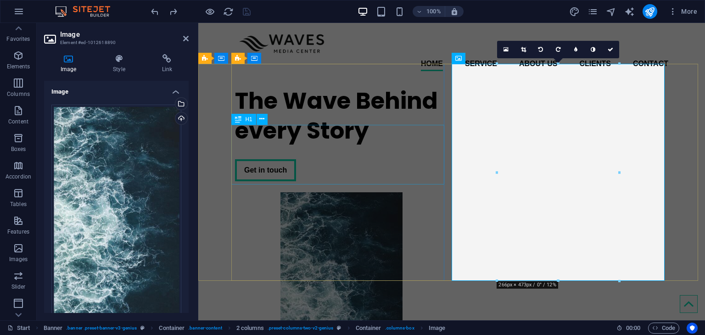
click at [415, 145] on div "The Wave Behind every Story" at bounding box center [341, 116] width 213 height 60
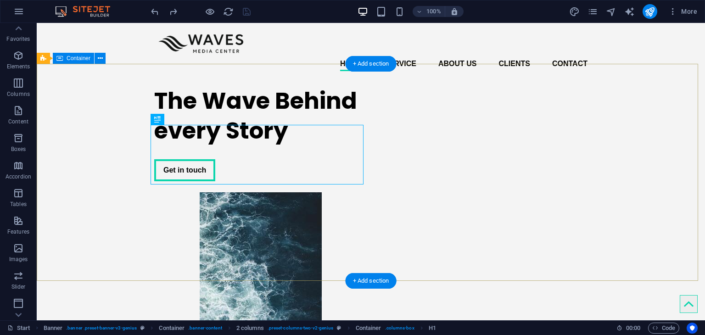
click at [651, 143] on div "The Wave Behind every Story Get in touch" at bounding box center [371, 243] width 668 height 331
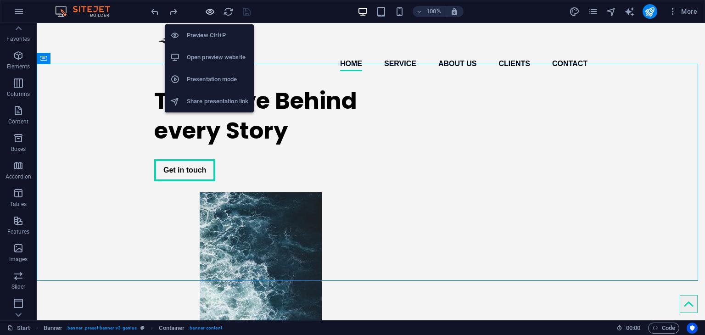
click at [205, 13] on icon "button" at bounding box center [210, 11] width 11 height 11
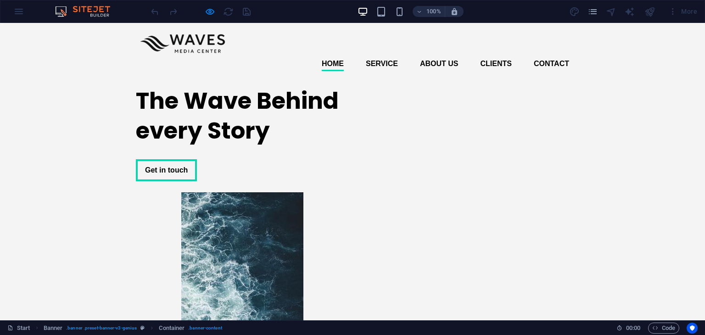
click at [222, 42] on img at bounding box center [182, 43] width 92 height 26
click at [585, 101] on div "The Wave Behind every Story Get in touch" at bounding box center [352, 243] width 705 height 331
click at [229, 10] on div at bounding box center [200, 11] width 103 height 15
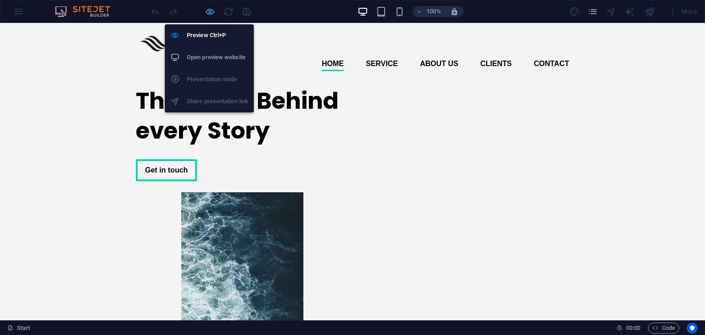
click at [207, 9] on icon "button" at bounding box center [210, 11] width 11 height 11
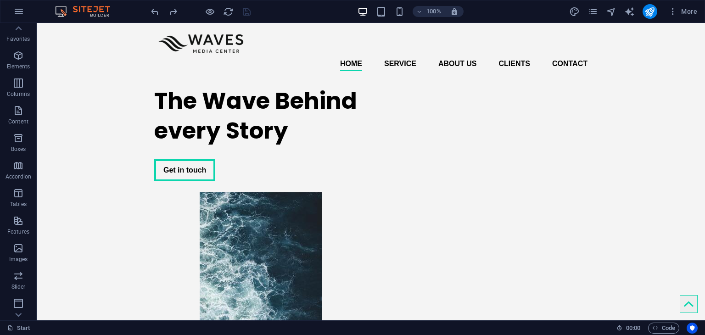
click at [242, 12] on div at bounding box center [200, 11] width 103 height 15
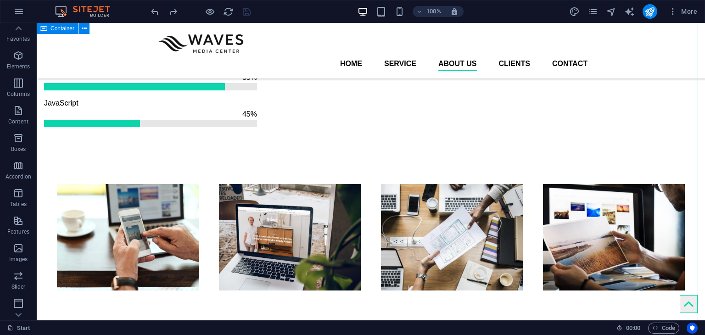
scroll to position [917, 0]
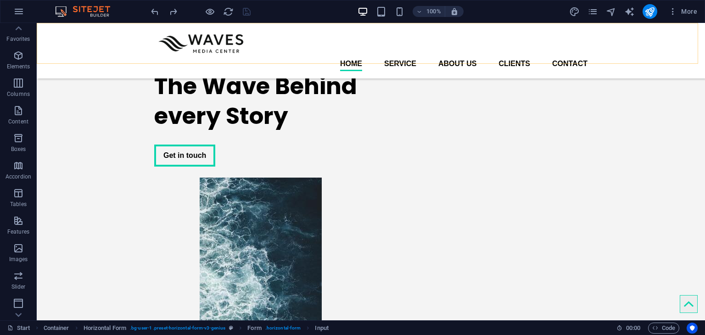
scroll to position [0, 0]
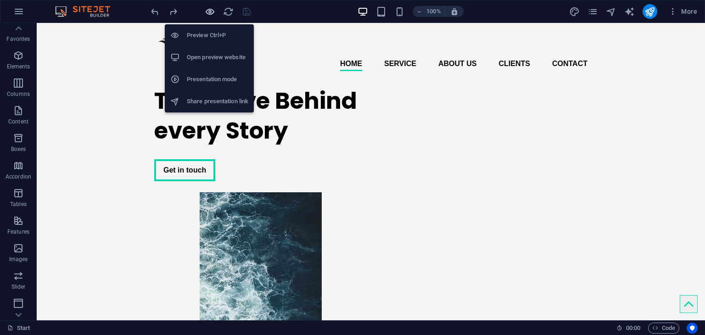
click at [205, 13] on icon "button" at bounding box center [210, 11] width 11 height 11
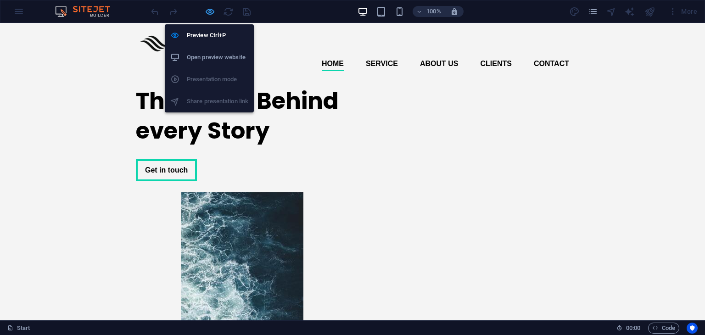
click at [211, 10] on icon "button" at bounding box center [210, 11] width 11 height 11
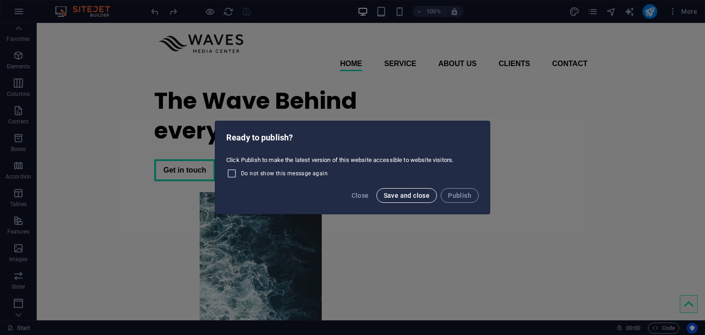
click at [408, 199] on button "Save and close" at bounding box center [406, 195] width 61 height 15
